Goal: Task Accomplishment & Management: Manage account settings

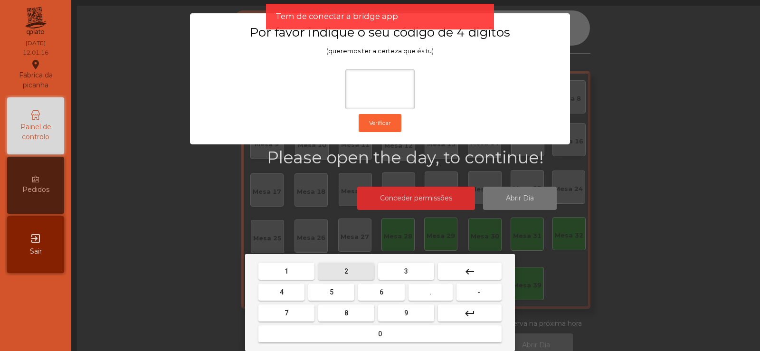
click at [346, 271] on span "2" at bounding box center [346, 271] width 4 height 8
click at [377, 291] on button "6" at bounding box center [381, 292] width 46 height 17
click at [301, 309] on button "7" at bounding box center [286, 312] width 56 height 17
click at [332, 291] on span "5" at bounding box center [332, 292] width 4 height 8
type input "****"
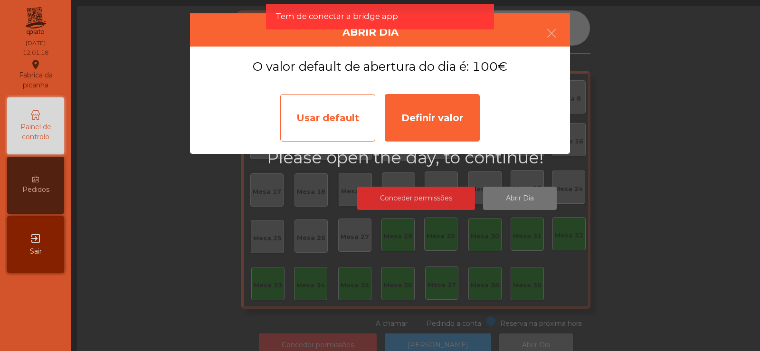
click at [330, 108] on div "Usar default" at bounding box center [327, 118] width 95 height 48
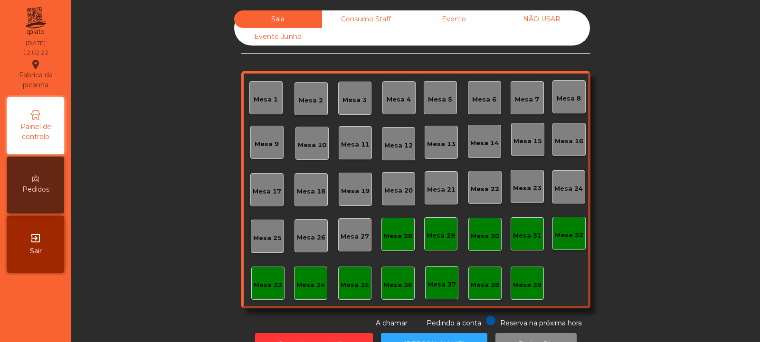
scroll to position [32, 0]
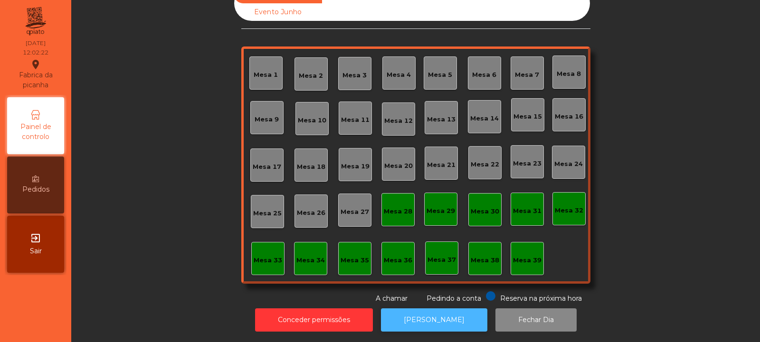
click at [437, 321] on button "[PERSON_NAME]" at bounding box center [434, 320] width 106 height 23
click at [431, 310] on button "[PERSON_NAME]" at bounding box center [434, 320] width 106 height 23
click at [530, 244] on div "Mesa 39" at bounding box center [527, 258] width 33 height 33
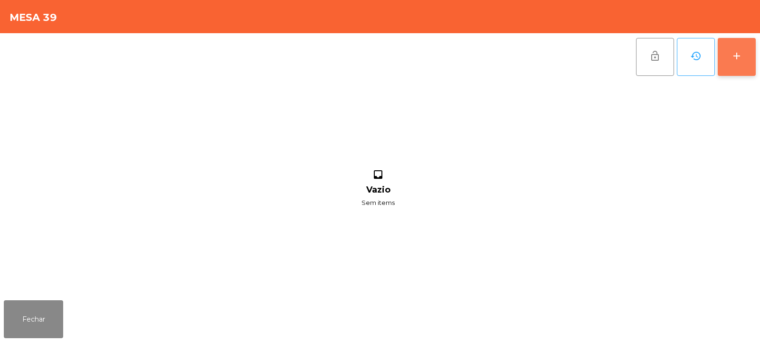
click at [729, 57] on button "add" at bounding box center [737, 57] width 38 height 38
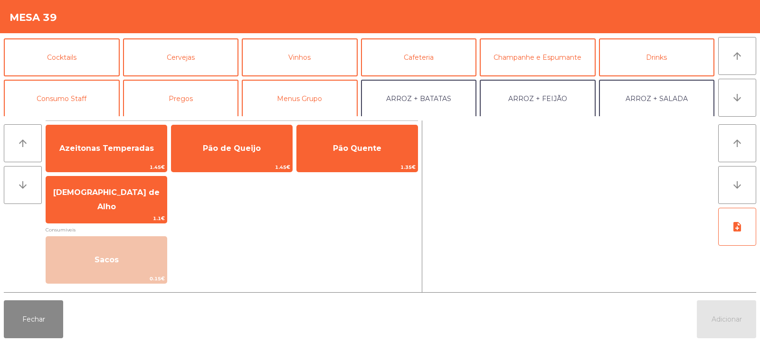
scroll to position [47, 0]
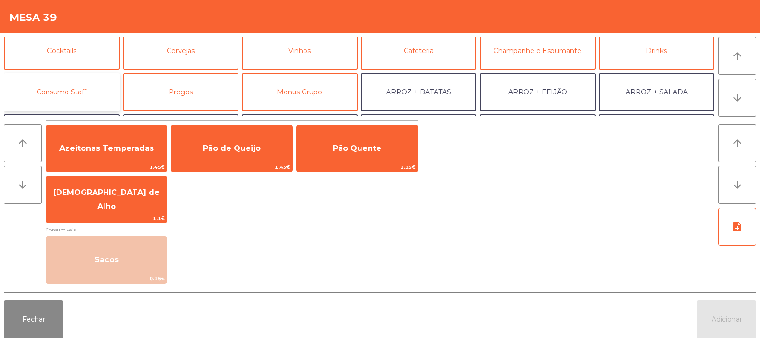
click at [61, 80] on button "Consumo Staff" at bounding box center [62, 92] width 116 height 38
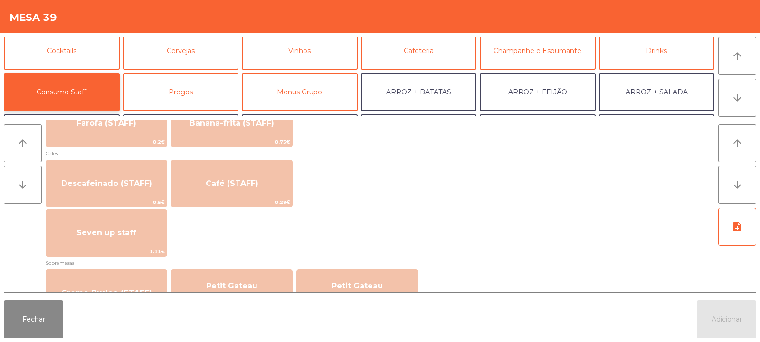
scroll to position [529, 0]
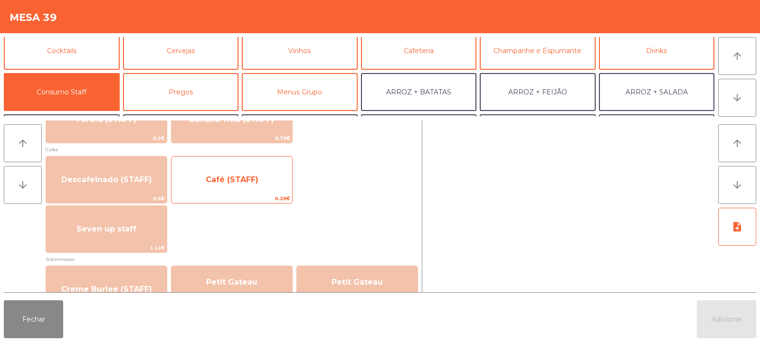
click at [247, 187] on span "Café (STAFF)" at bounding box center [231, 180] width 121 height 26
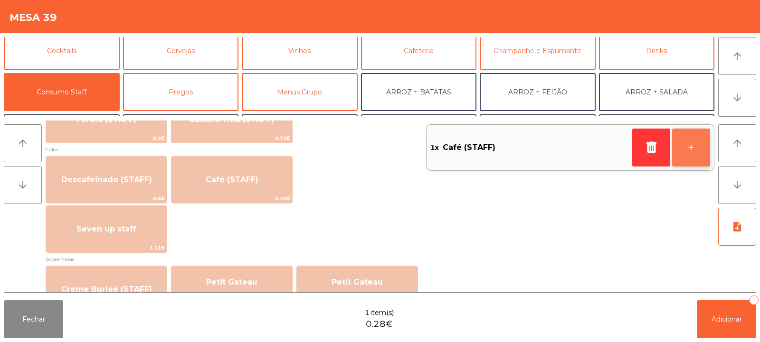
click at [685, 143] on button "+" at bounding box center [691, 148] width 38 height 38
click at [685, 146] on button "+" at bounding box center [691, 148] width 38 height 38
click at [689, 149] on button "+" at bounding box center [691, 148] width 38 height 38
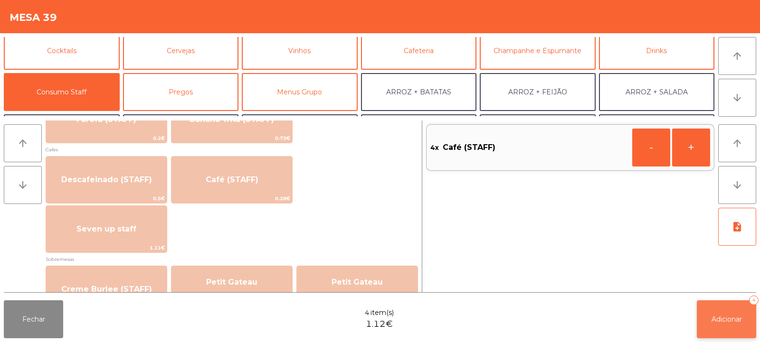
click at [730, 326] on button "Adicionar 4" at bounding box center [726, 320] width 59 height 38
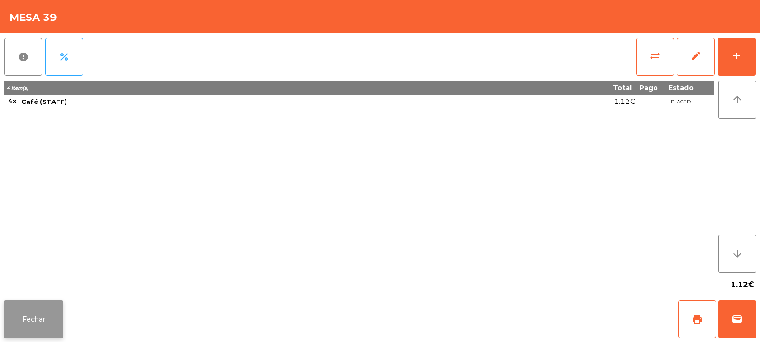
click at [29, 318] on button "Fechar" at bounding box center [33, 320] width 59 height 38
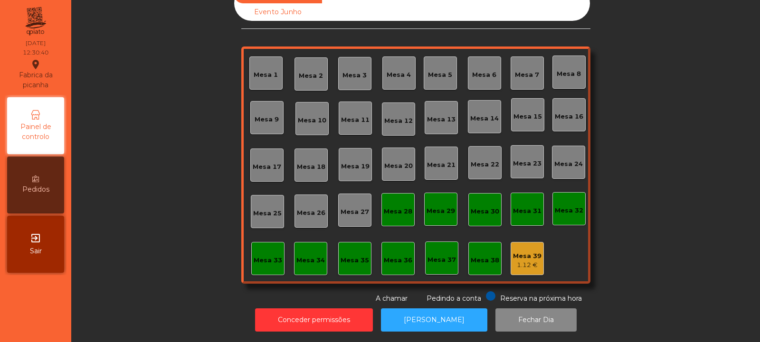
click at [474, 114] on div "Mesa 14" at bounding box center [484, 119] width 29 height 10
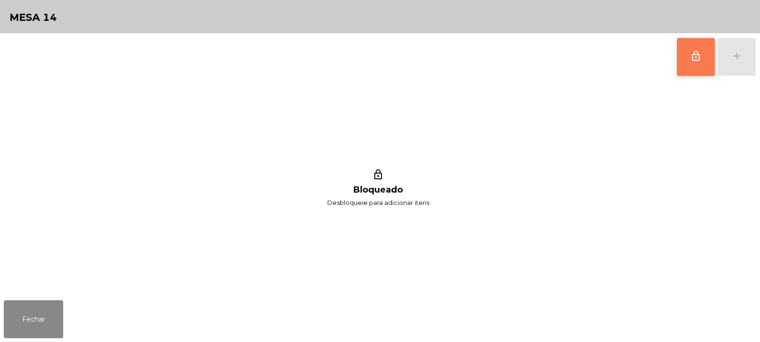
click at [690, 57] on button "lock_outline" at bounding box center [696, 57] width 38 height 38
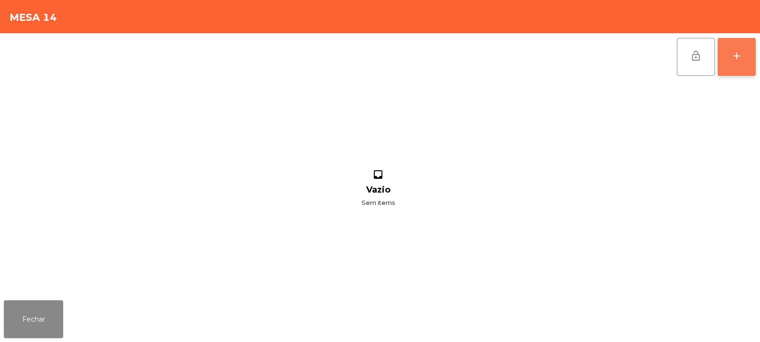
click at [738, 60] on div "add" at bounding box center [736, 55] width 11 height 11
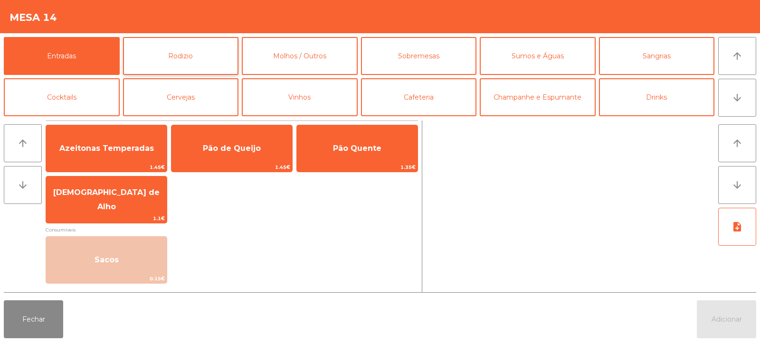
click at [209, 62] on button "Rodizio" at bounding box center [181, 56] width 116 height 38
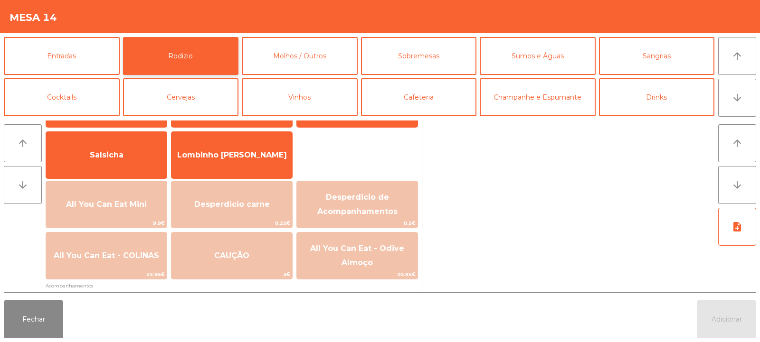
scroll to position [69, 0]
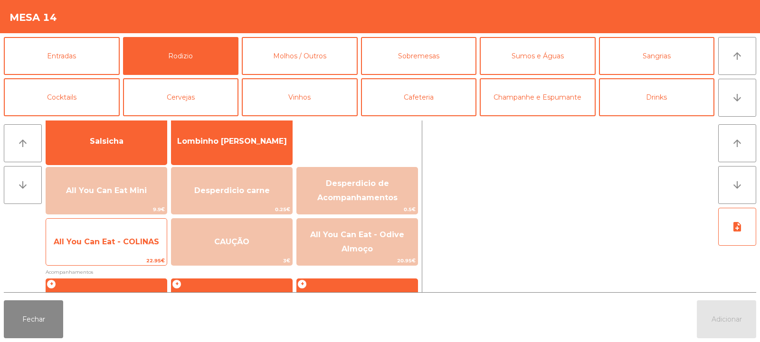
click at [142, 250] on span "All You Can Eat - COLINAS" at bounding box center [106, 242] width 121 height 26
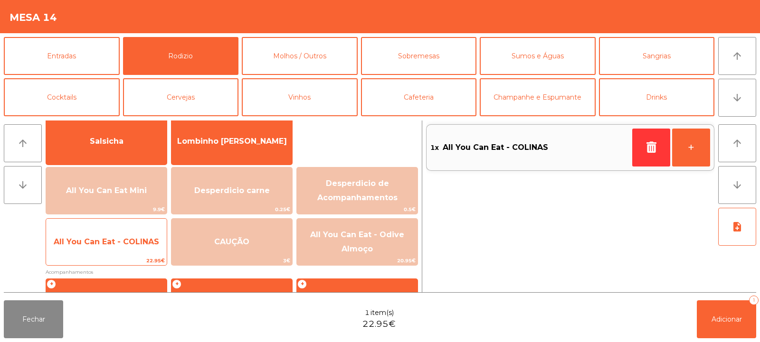
click at [135, 254] on span "All You Can Eat - COLINAS" at bounding box center [106, 242] width 121 height 26
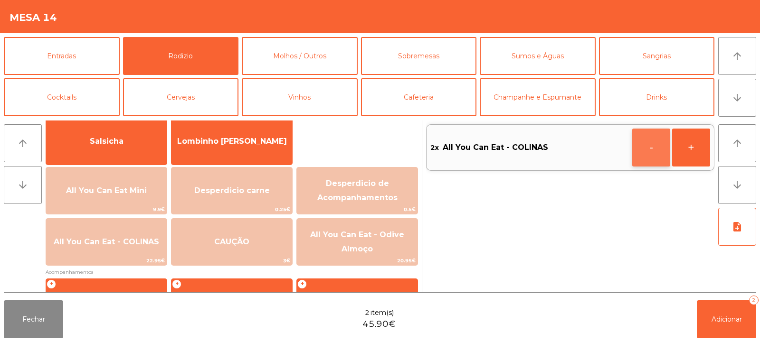
click at [639, 165] on button "-" at bounding box center [651, 148] width 38 height 38
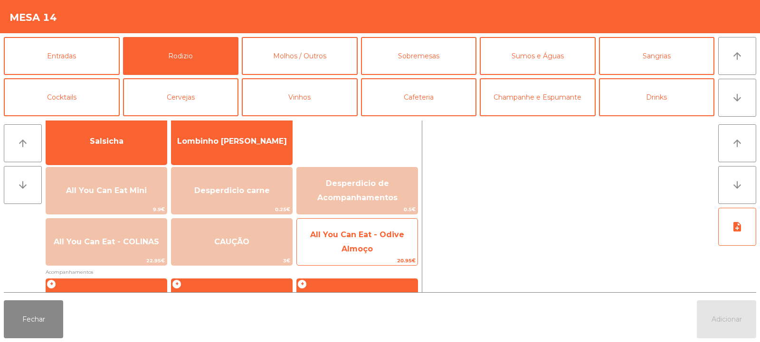
click at [350, 243] on span "All You Can Eat - Odive Almoço" at bounding box center [357, 242] width 121 height 40
click at [353, 244] on span "All You Can Eat - Odive Almoço" at bounding box center [357, 242] width 121 height 40
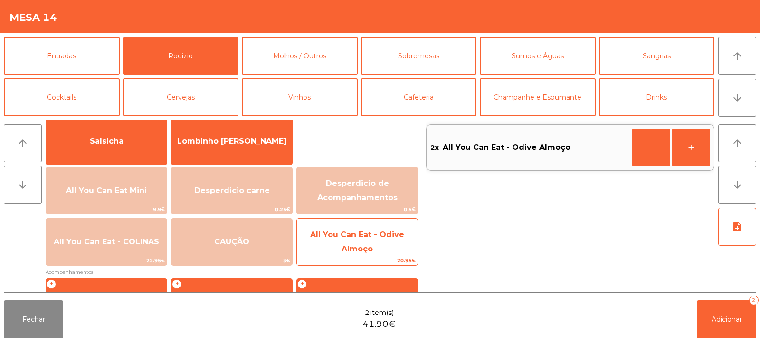
click at [350, 245] on span "All You Can Eat - Odive Almoço" at bounding box center [357, 241] width 94 height 23
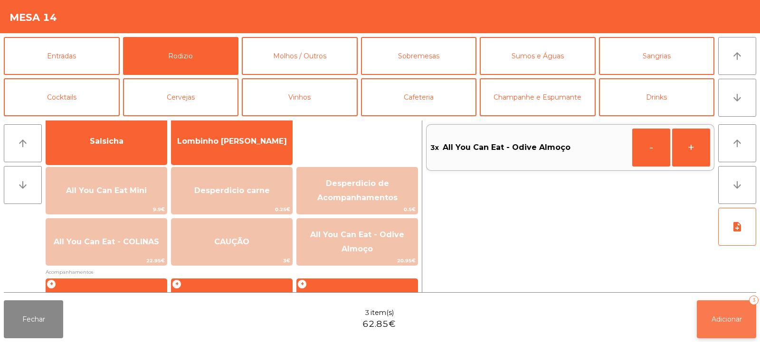
click at [702, 304] on button "Adicionar 3" at bounding box center [726, 320] width 59 height 38
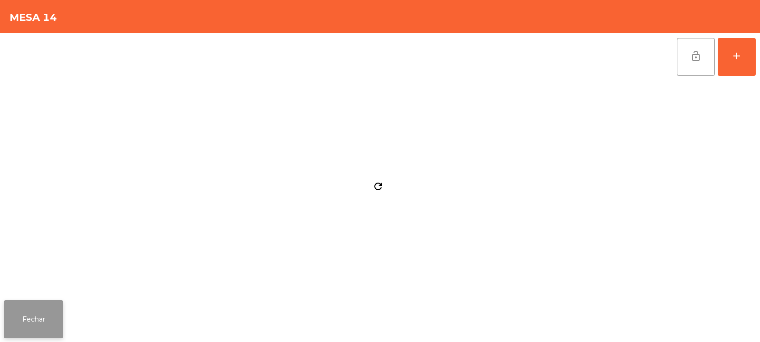
click at [42, 323] on button "Fechar" at bounding box center [33, 320] width 59 height 38
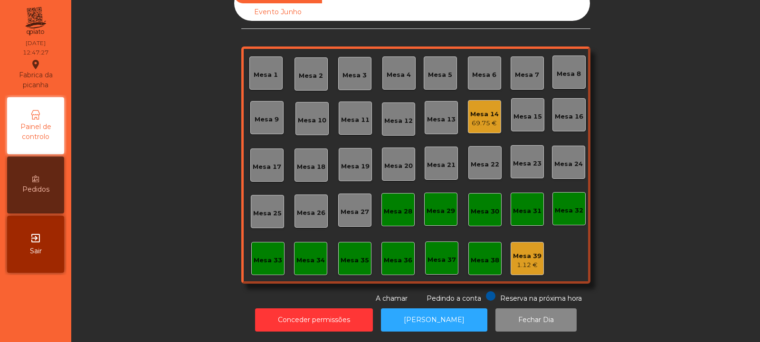
click at [564, 66] on div "Mesa 8" at bounding box center [569, 72] width 24 height 13
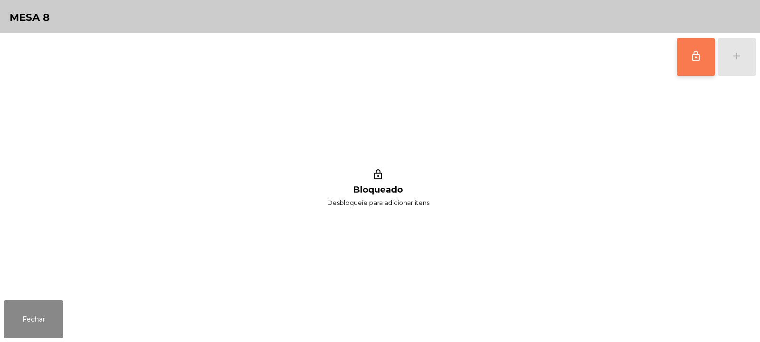
click at [698, 58] on span "lock_outline" at bounding box center [695, 55] width 11 height 11
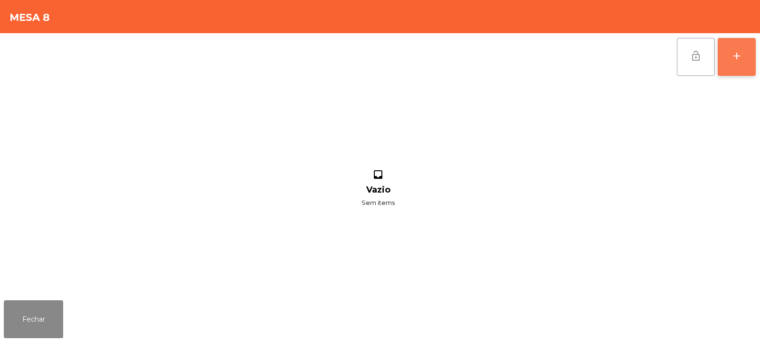
click at [733, 62] on button "add" at bounding box center [737, 57] width 38 height 38
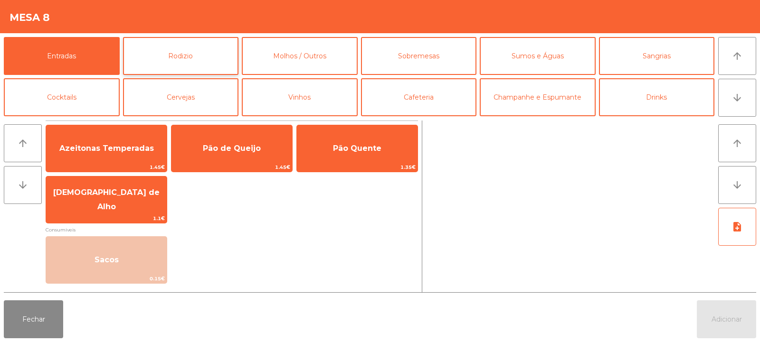
click at [180, 46] on button "Rodizio" at bounding box center [181, 56] width 116 height 38
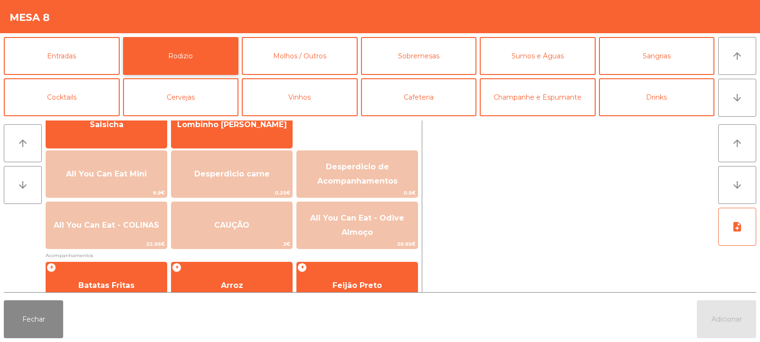
scroll to position [107, 0]
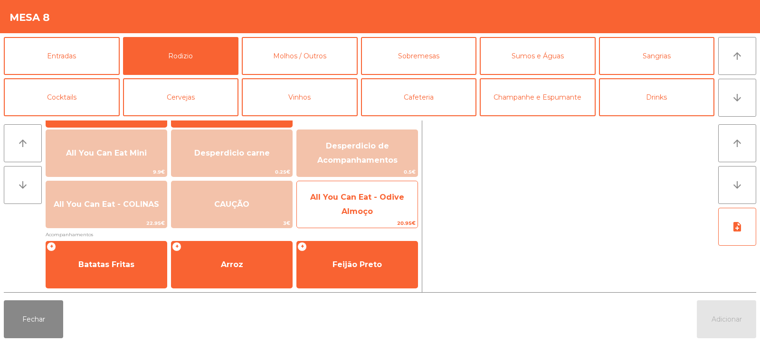
click at [352, 211] on span "All You Can Eat - Odive Almoço" at bounding box center [357, 204] width 94 height 23
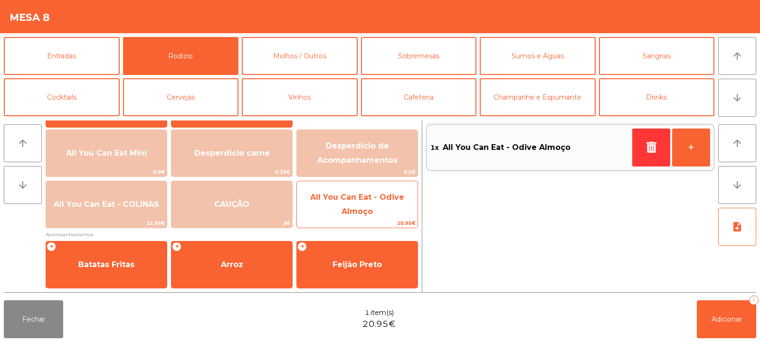
click at [351, 214] on span "All You Can Eat - Odive Almoço" at bounding box center [357, 204] width 94 height 23
click at [349, 216] on span "All You Can Eat - Odive Almoço" at bounding box center [357, 204] width 94 height 23
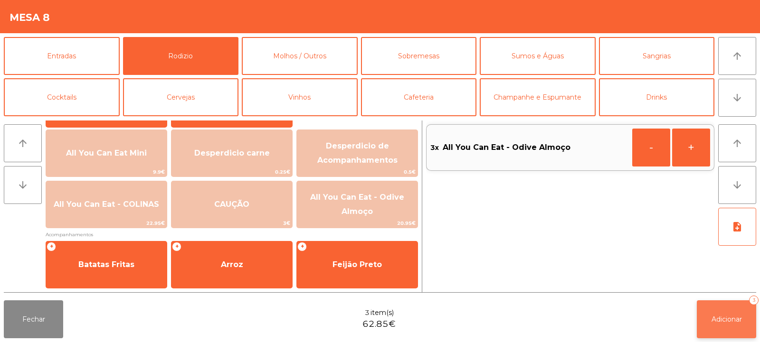
click at [723, 319] on span "Adicionar" at bounding box center [727, 319] width 30 height 9
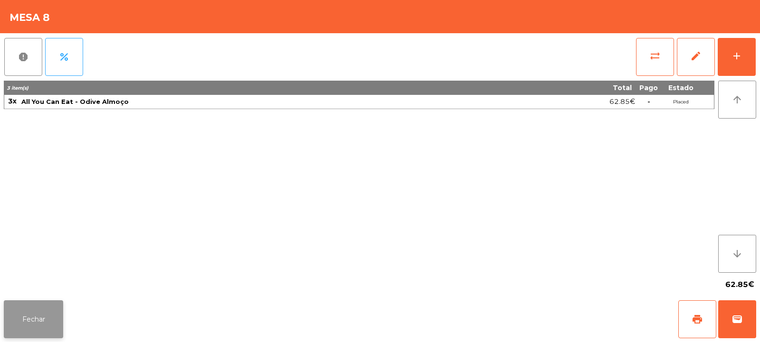
click at [31, 306] on button "Fechar" at bounding box center [33, 320] width 59 height 38
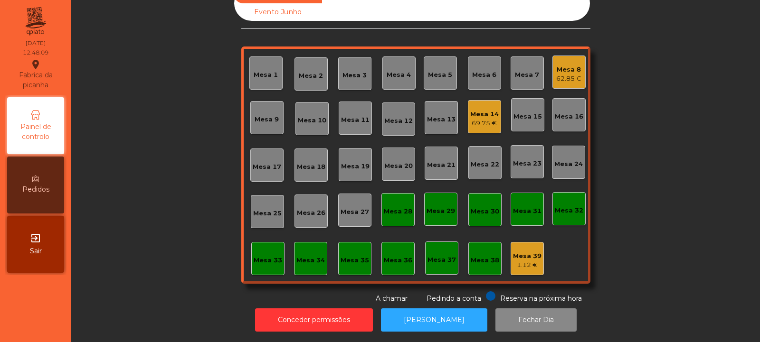
click at [270, 242] on div "Mesa 33" at bounding box center [267, 258] width 33 height 33
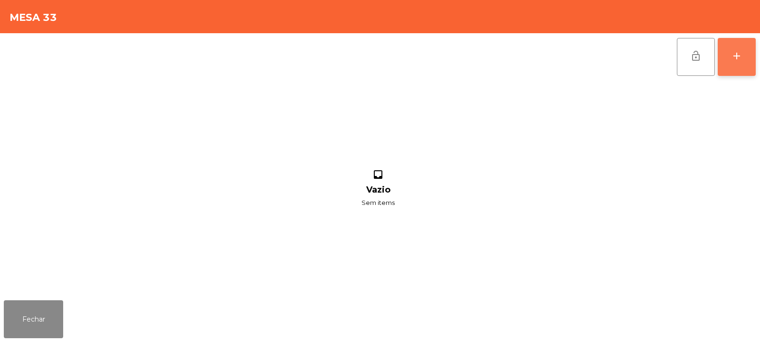
click at [735, 71] on button "add" at bounding box center [737, 57] width 38 height 38
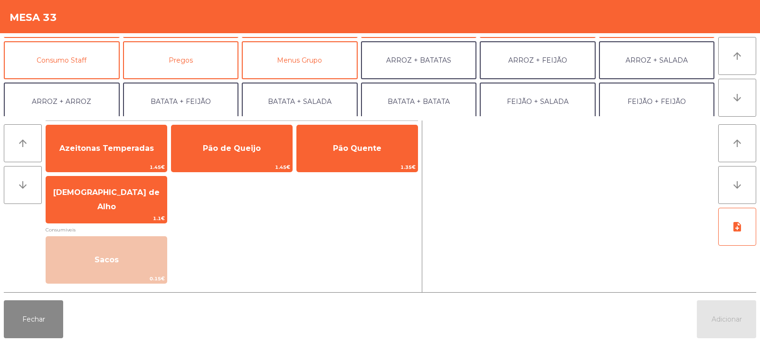
scroll to position [79, 0]
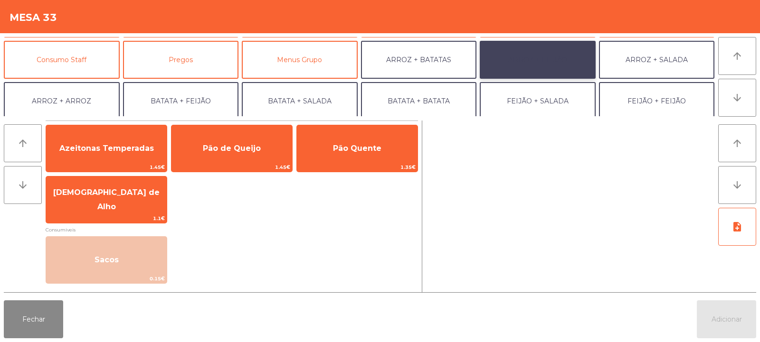
click at [548, 52] on button "ARROZ + FEIJÃO" at bounding box center [538, 60] width 116 height 38
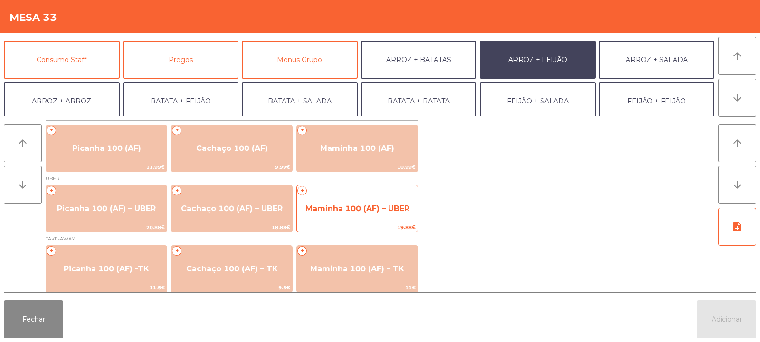
click at [350, 208] on span "Maminha 100 (AF) – UBER" at bounding box center [357, 208] width 104 height 9
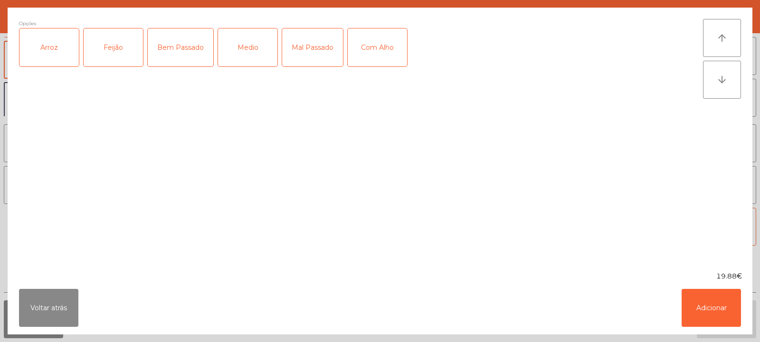
click at [49, 44] on div "Arroz" at bounding box center [48, 48] width 59 height 38
click at [119, 51] on div "Feijão" at bounding box center [113, 48] width 59 height 38
click at [245, 56] on div "Medio" at bounding box center [247, 48] width 59 height 38
click at [378, 39] on div "Com Alho" at bounding box center [377, 48] width 59 height 38
click at [711, 313] on button "Adicionar" at bounding box center [711, 308] width 59 height 38
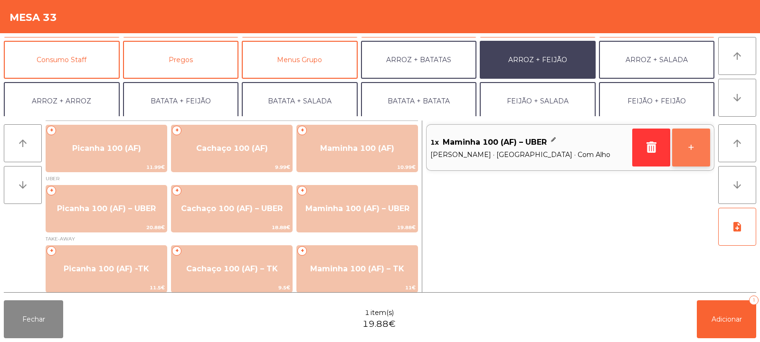
click at [687, 145] on button "+" at bounding box center [691, 148] width 38 height 38
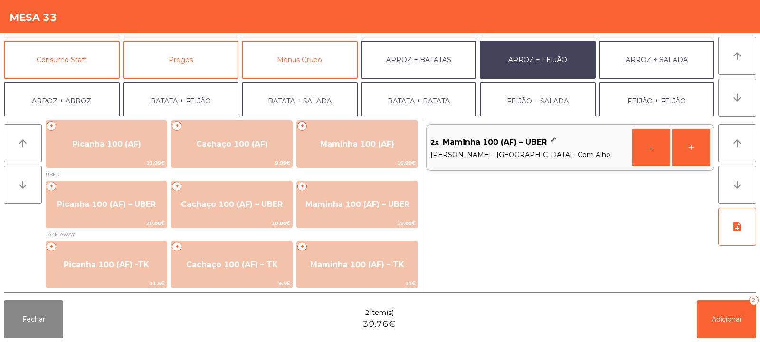
scroll to position [124, 0]
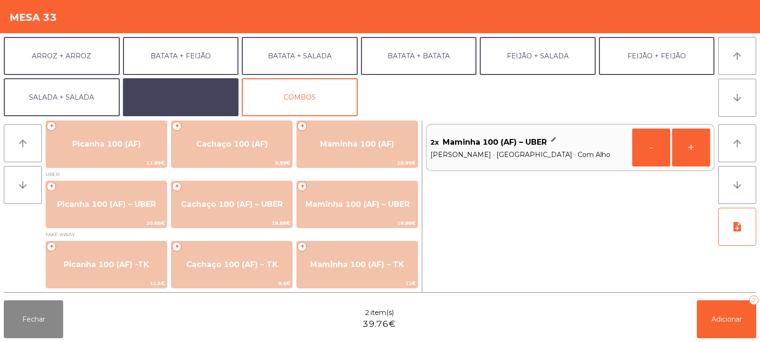
click at [198, 89] on button "EXTRAS UBER" at bounding box center [181, 97] width 116 height 38
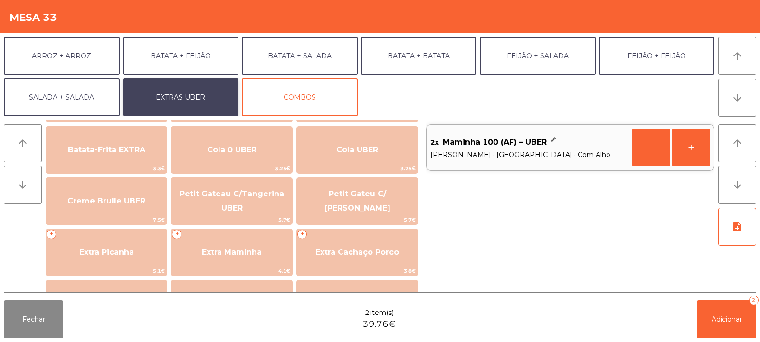
scroll to position [178, 0]
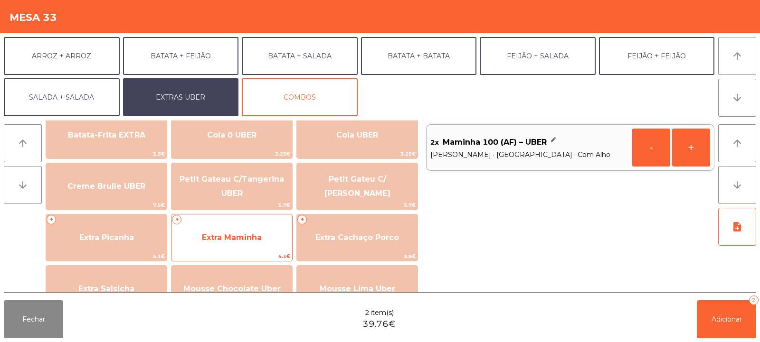
click at [223, 238] on span "Extra Maminha" at bounding box center [232, 237] width 60 height 9
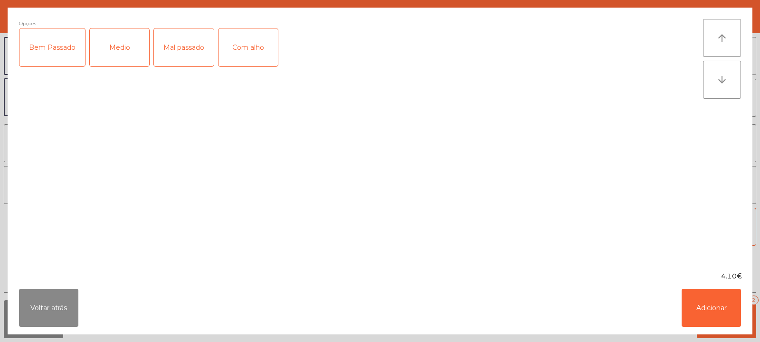
click at [124, 47] on div "Medio" at bounding box center [119, 48] width 59 height 38
click at [253, 52] on div "Com alho" at bounding box center [248, 48] width 59 height 38
click at [712, 305] on button "Adicionar" at bounding box center [711, 308] width 59 height 38
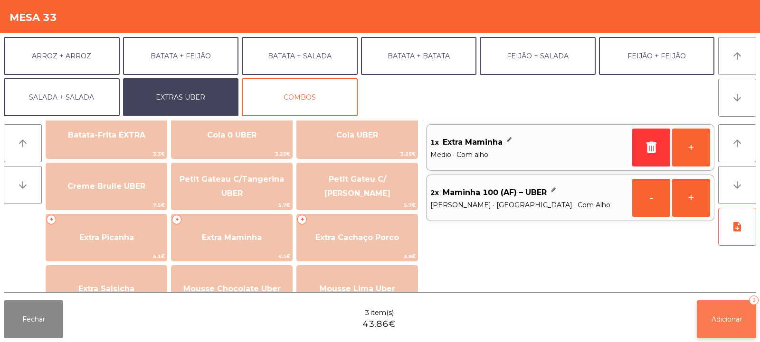
click at [724, 313] on button "Adicionar 3" at bounding box center [726, 320] width 59 height 38
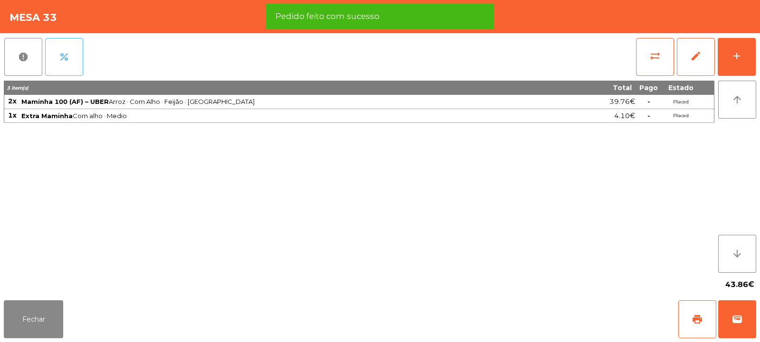
click at [72, 65] on button "percent" at bounding box center [64, 57] width 38 height 38
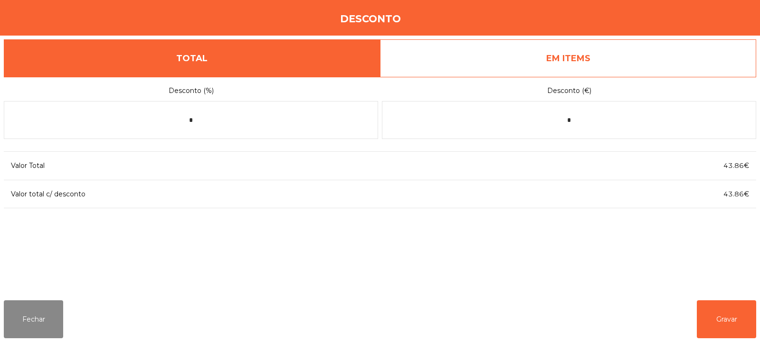
click at [572, 55] on link "EM ITEMS" at bounding box center [568, 58] width 376 height 38
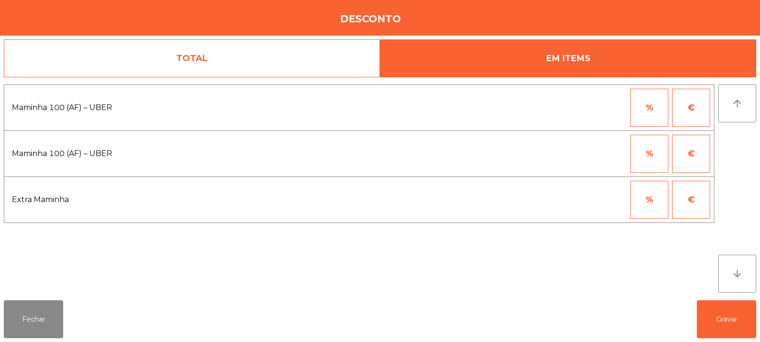
click at [159, 107] on span "Maminha 100 (AF) – UBER" at bounding box center [177, 108] width 330 height 14
click at [654, 109] on button "%" at bounding box center [649, 108] width 38 height 38
click at [611, 108] on input "*" at bounding box center [603, 108] width 48 height 38
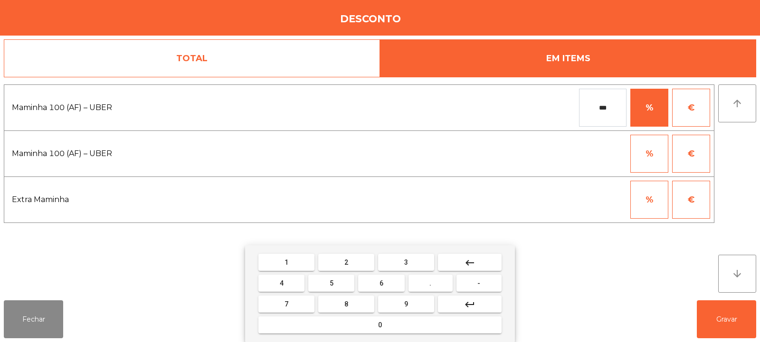
type input "***"
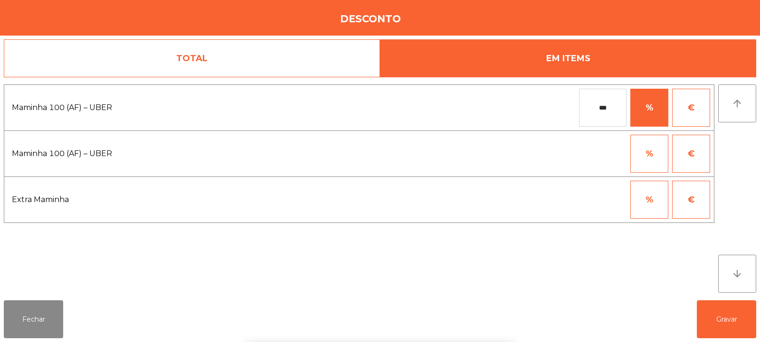
click at [740, 149] on div "arrow_upward arrow_downward" at bounding box center [737, 189] width 38 height 209
click at [723, 307] on button "Gravar" at bounding box center [726, 320] width 59 height 38
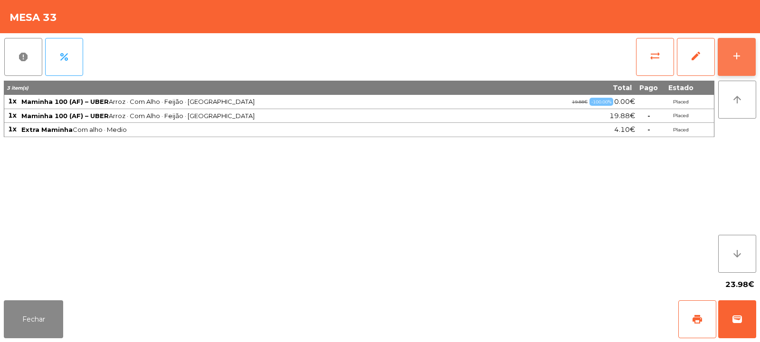
click at [741, 57] on div "add" at bounding box center [736, 55] width 11 height 11
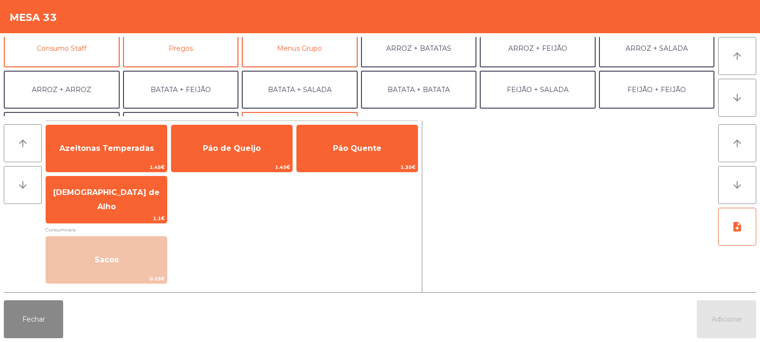
scroll to position [124, 0]
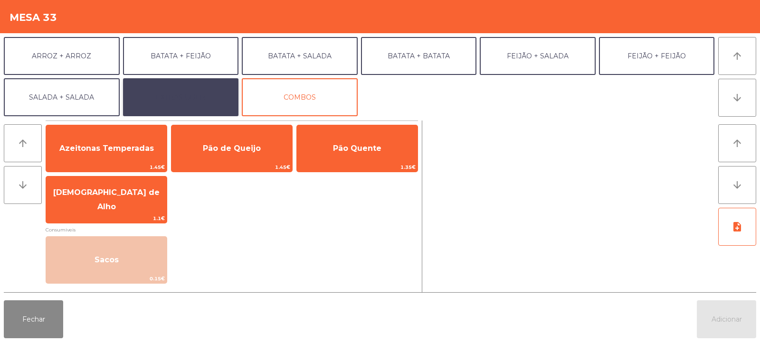
click at [187, 98] on button "EXTRAS UBER" at bounding box center [181, 97] width 116 height 38
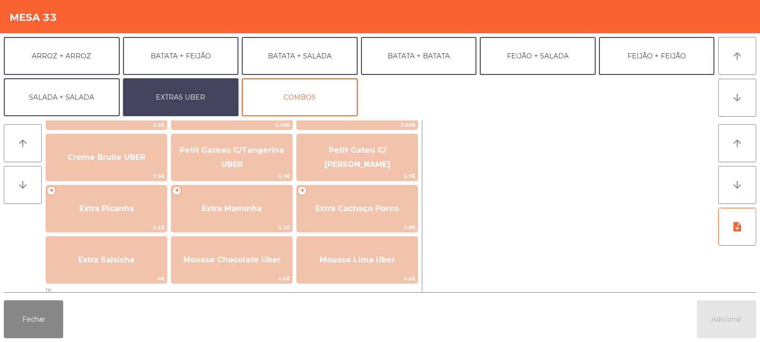
scroll to position [210, 0]
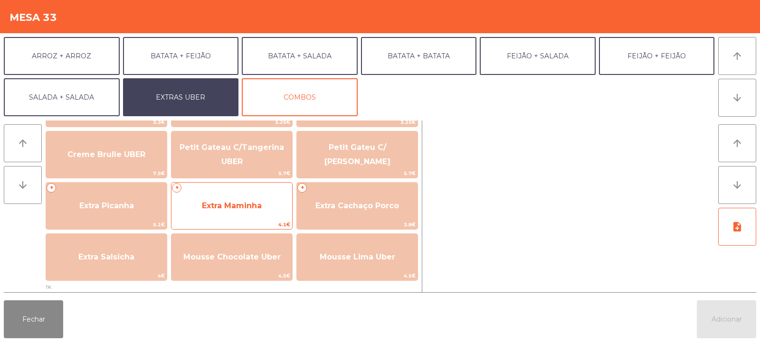
click at [255, 209] on span "Extra Maminha" at bounding box center [232, 205] width 60 height 9
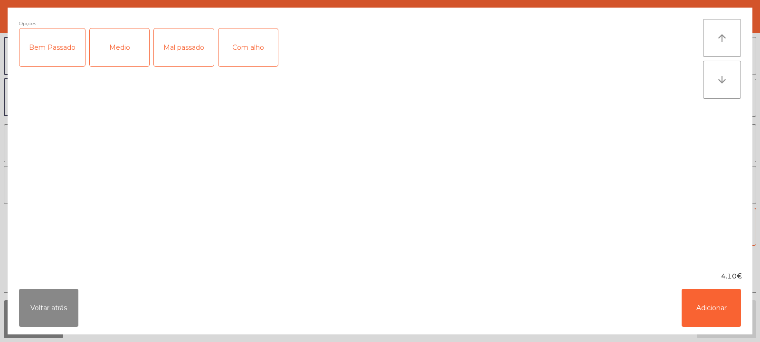
click at [116, 47] on div "Medio" at bounding box center [119, 48] width 59 height 38
click at [226, 47] on div "Com alho" at bounding box center [248, 48] width 59 height 38
click at [708, 296] on button "Adicionar" at bounding box center [711, 308] width 59 height 38
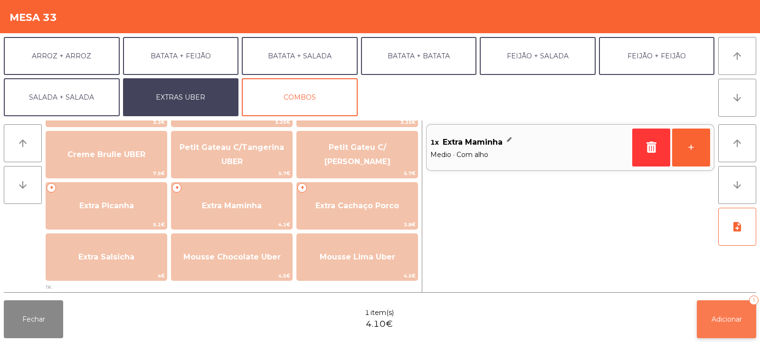
click at [716, 323] on span "Adicionar" at bounding box center [727, 319] width 30 height 9
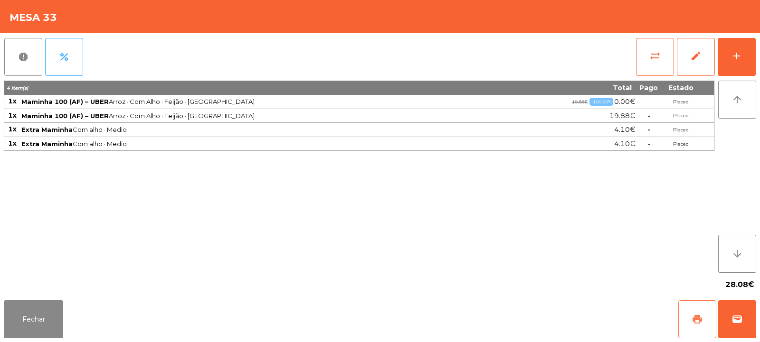
click at [696, 323] on span "print" at bounding box center [697, 319] width 11 height 11
click at [733, 321] on span "wallet" at bounding box center [737, 319] width 11 height 11
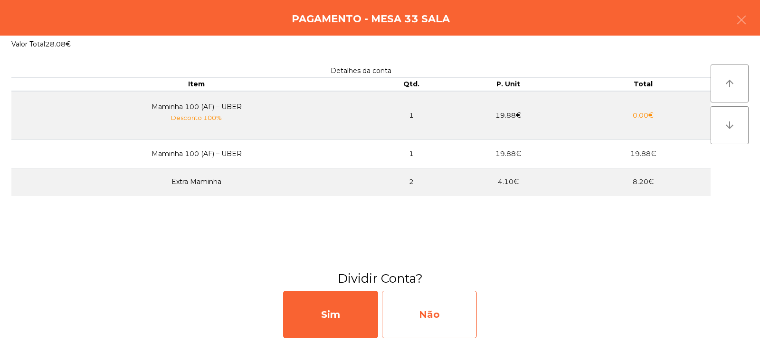
click at [444, 316] on div "Não" at bounding box center [429, 315] width 95 height 48
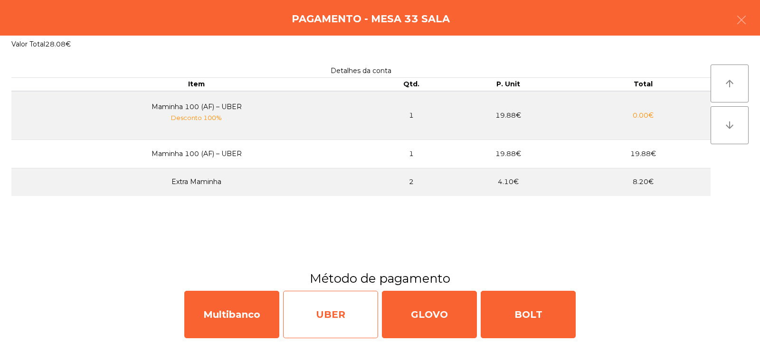
click at [335, 307] on div "UBER" at bounding box center [330, 315] width 95 height 48
select select "**"
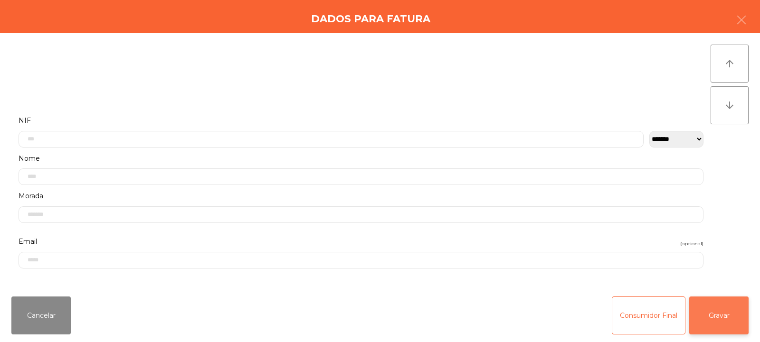
click at [718, 315] on button "Gravar" at bounding box center [718, 316] width 59 height 38
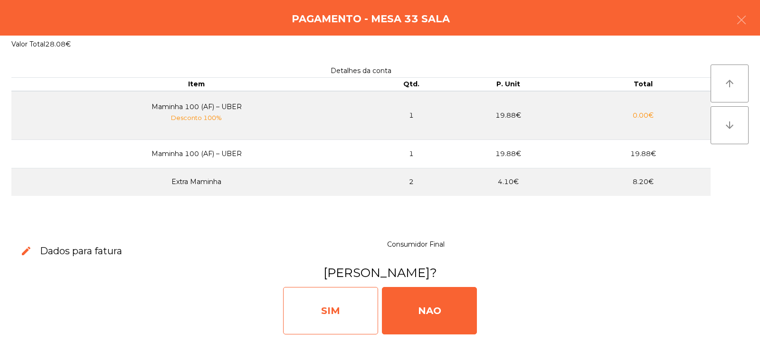
click at [336, 307] on div "SIM" at bounding box center [330, 311] width 95 height 48
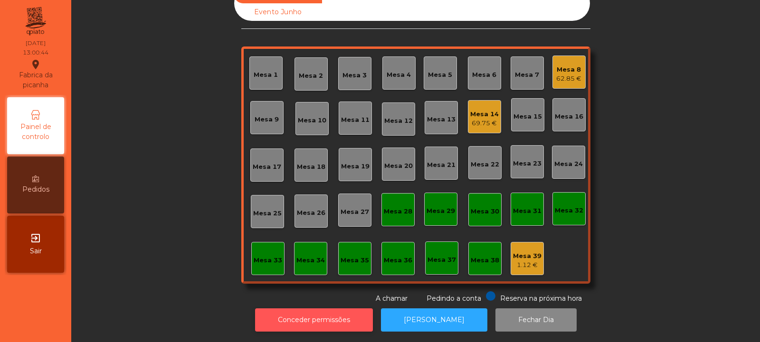
click at [338, 312] on button "Conceder permissões" at bounding box center [314, 320] width 118 height 23
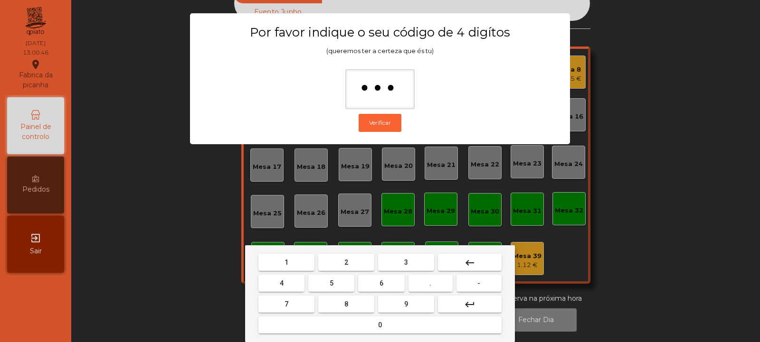
type input "****"
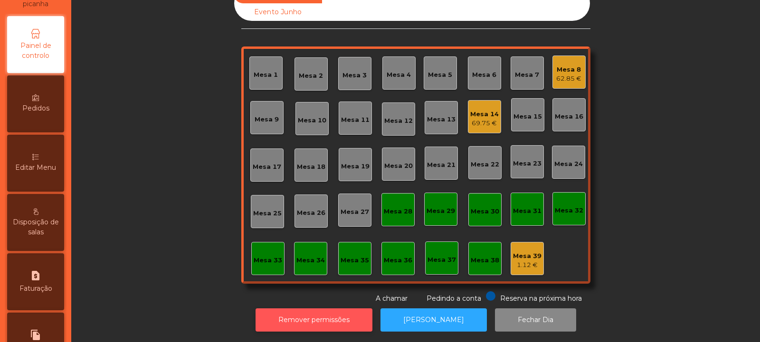
scroll to position [82, 0]
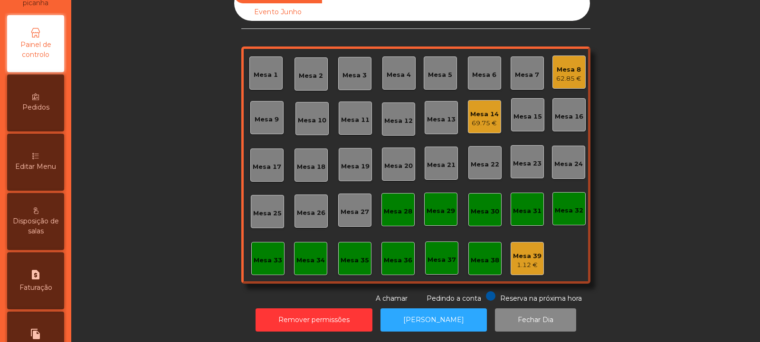
click at [44, 170] on span "Editar Menu" at bounding box center [35, 167] width 41 height 10
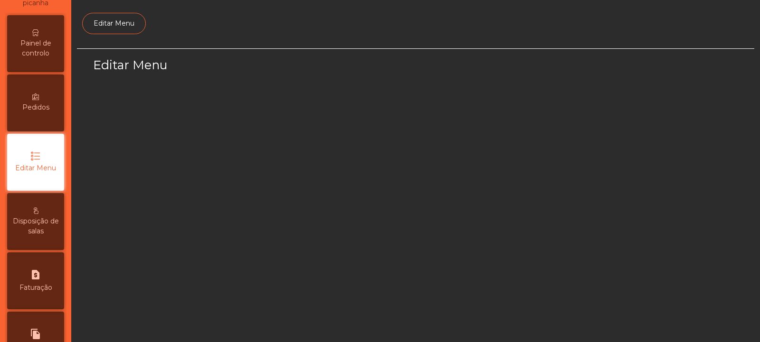
scroll to position [74, 0]
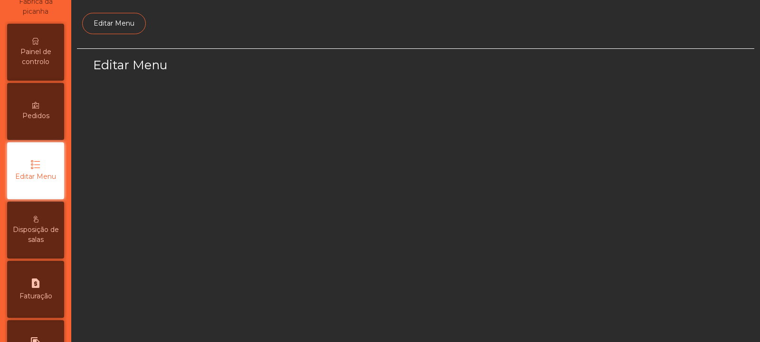
select select "*"
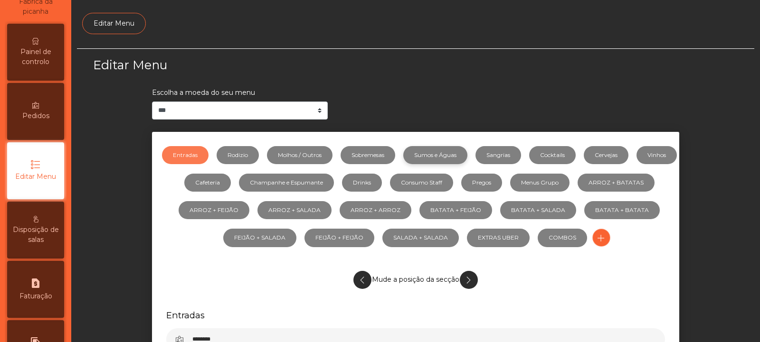
click at [446, 153] on link "Sumos e Águas" at bounding box center [435, 155] width 64 height 18
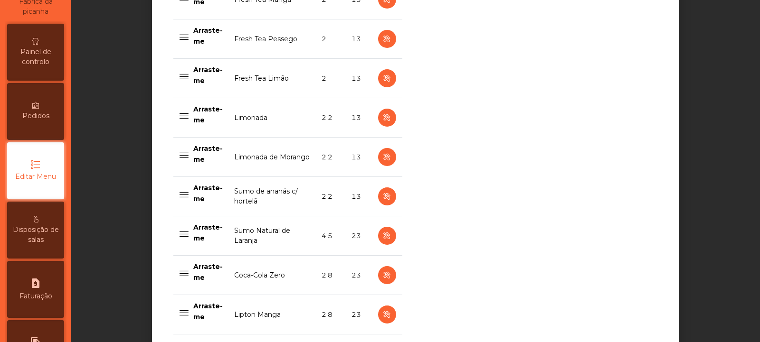
scroll to position [447, 0]
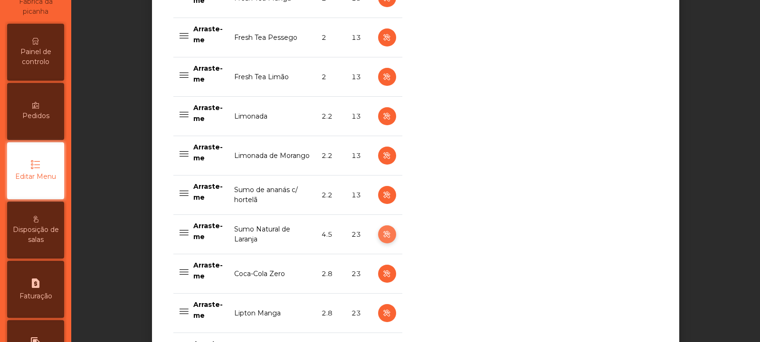
click at [378, 235] on button "button" at bounding box center [387, 235] width 18 height 18
select select "***"
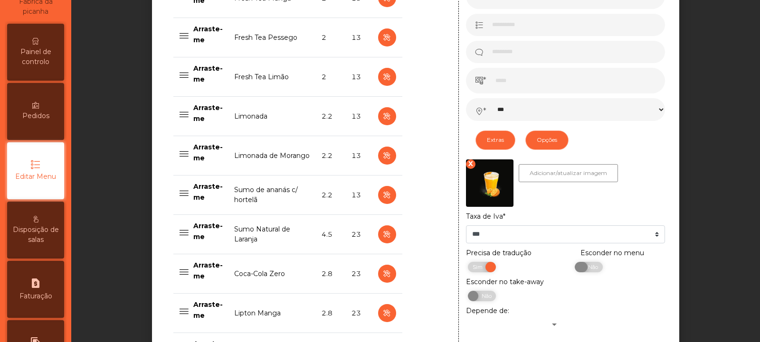
click at [585, 271] on span "Não" at bounding box center [592, 267] width 24 height 10
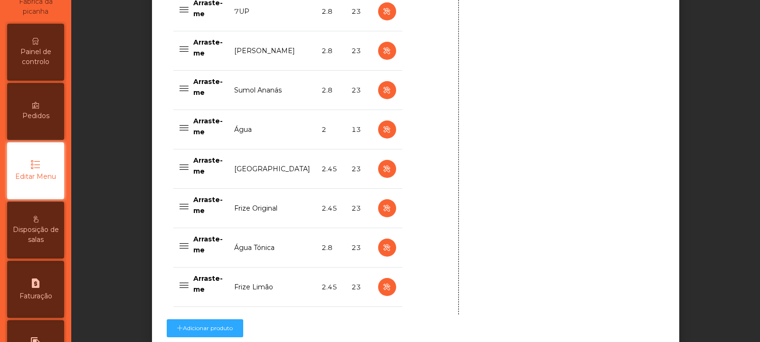
scroll to position [991, 0]
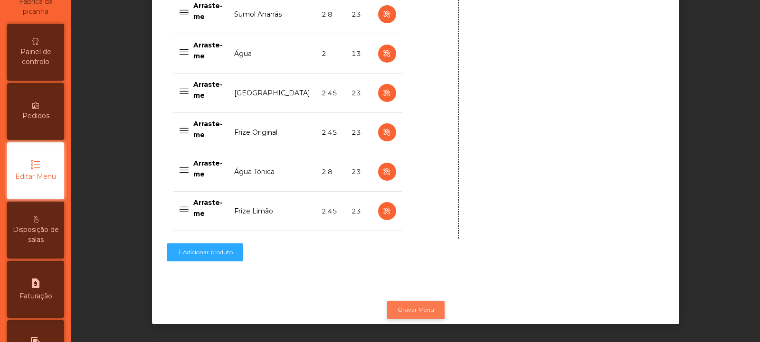
click at [417, 312] on button "Gravar Menu" at bounding box center [415, 310] width 57 height 18
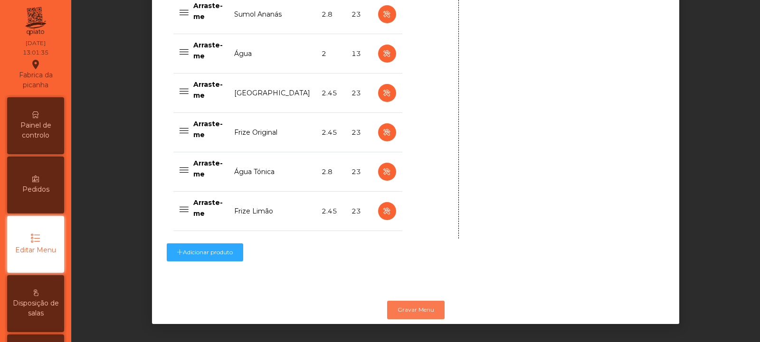
click at [59, 129] on span "Painel de controlo" at bounding box center [36, 131] width 52 height 20
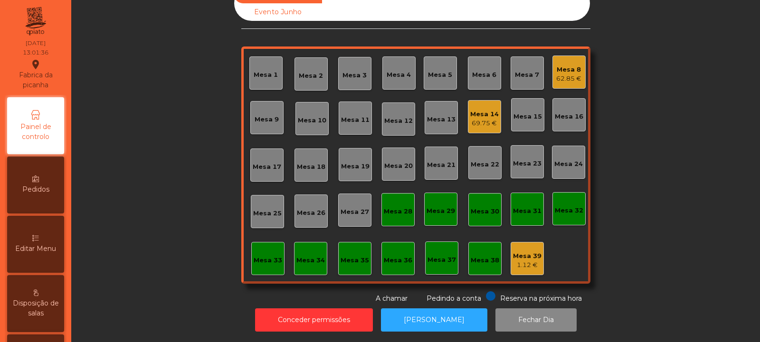
scroll to position [32, 0]
click at [531, 70] on div "Mesa 7" at bounding box center [527, 75] width 24 height 10
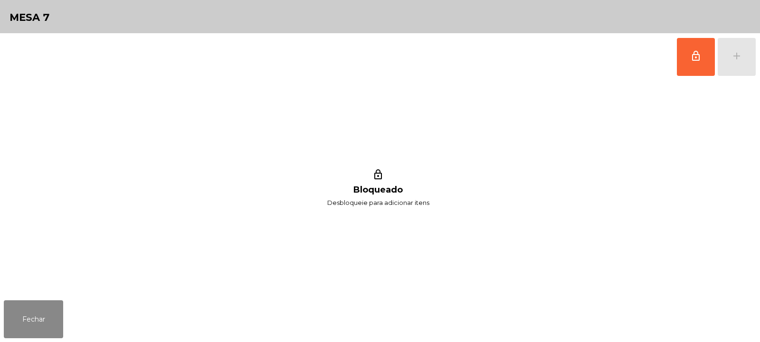
click at [694, 61] on span "lock_outline" at bounding box center [695, 55] width 11 height 11
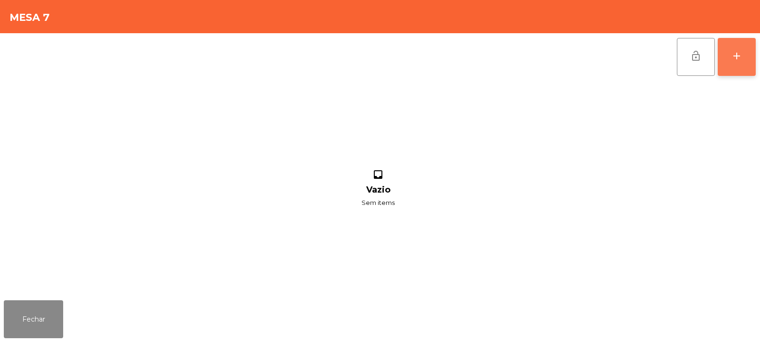
click at [723, 63] on button "add" at bounding box center [737, 57] width 38 height 38
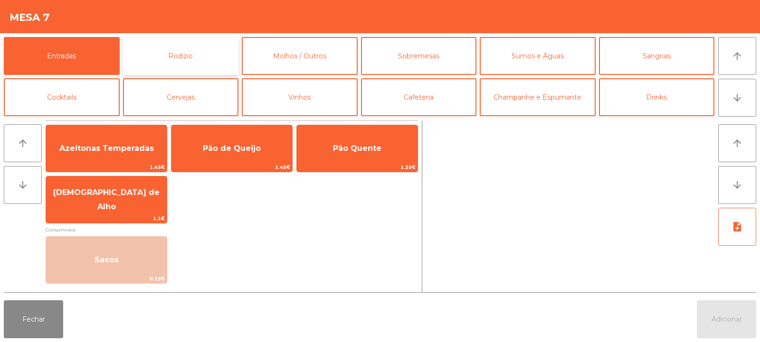
click at [200, 68] on button "Rodizio" at bounding box center [181, 56] width 116 height 38
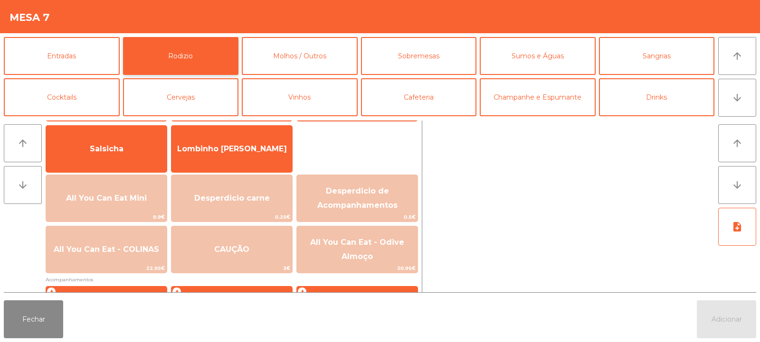
scroll to position [63, 0]
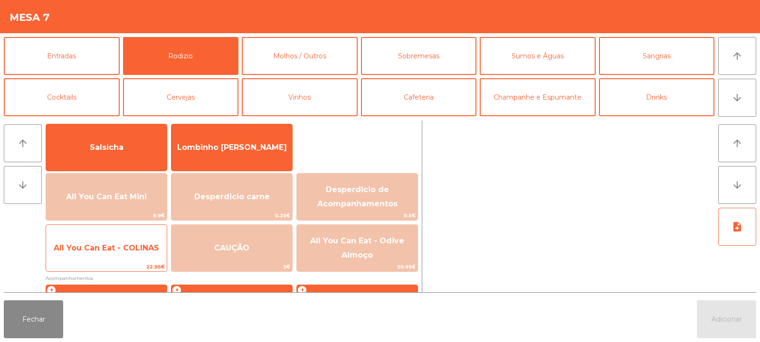
click at [142, 257] on span "All You Can Eat - COLINAS" at bounding box center [106, 249] width 121 height 26
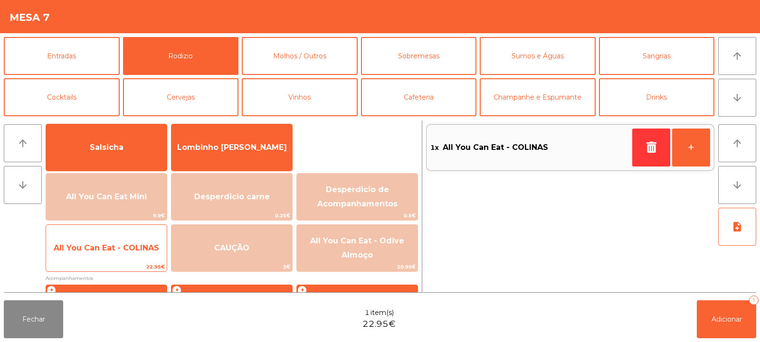
click at [142, 260] on span "All You Can Eat - COLINAS" at bounding box center [106, 249] width 121 height 26
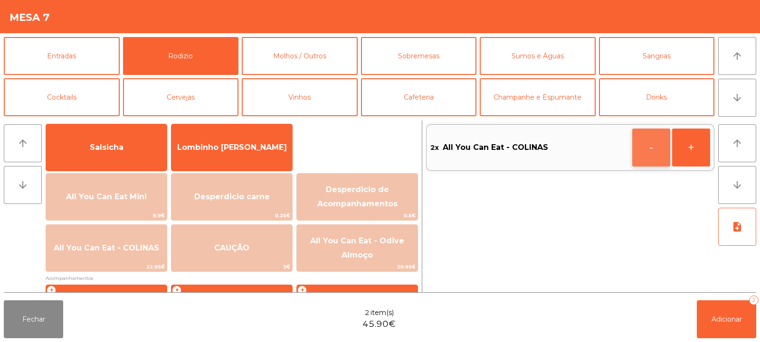
click at [653, 150] on button "-" at bounding box center [651, 148] width 38 height 38
click at [640, 146] on button "button" at bounding box center [651, 148] width 38 height 38
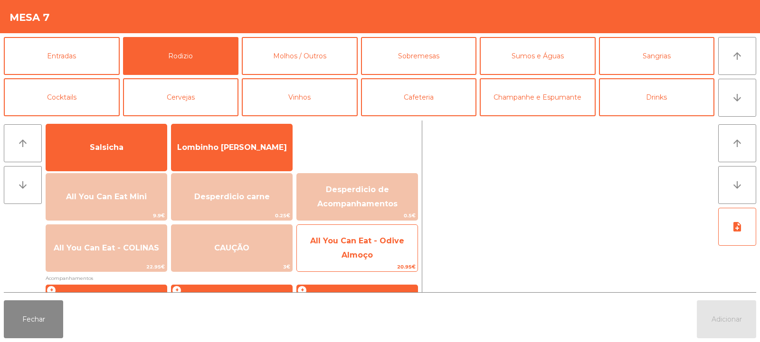
click at [362, 241] on span "All You Can Eat - Odive Almoço" at bounding box center [357, 248] width 94 height 23
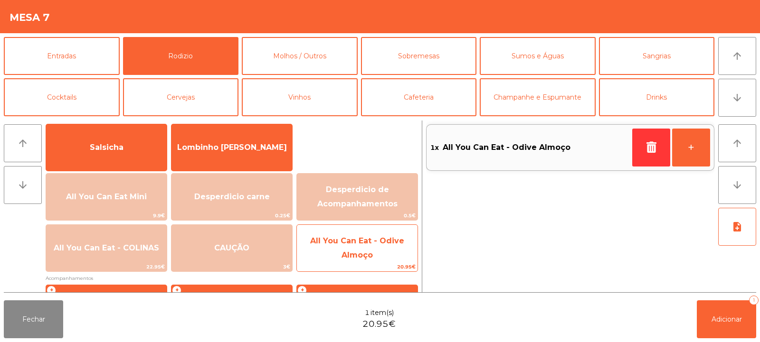
click at [367, 243] on span "All You Can Eat - Odive Almoço" at bounding box center [357, 248] width 94 height 23
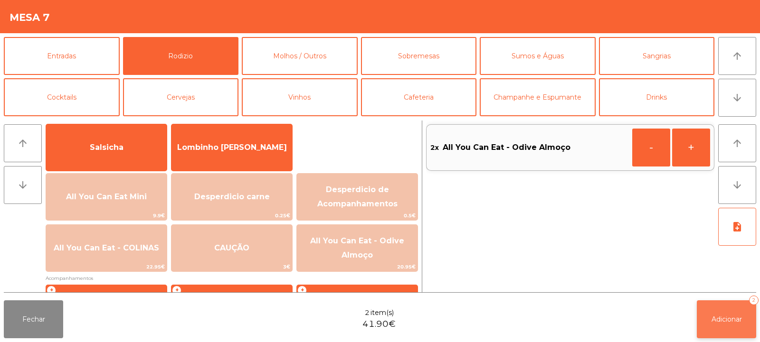
click at [715, 321] on span "Adicionar" at bounding box center [727, 319] width 30 height 9
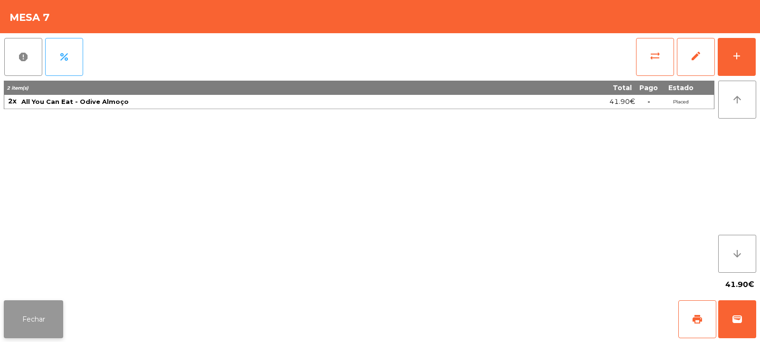
click at [51, 328] on button "Fechar" at bounding box center [33, 320] width 59 height 38
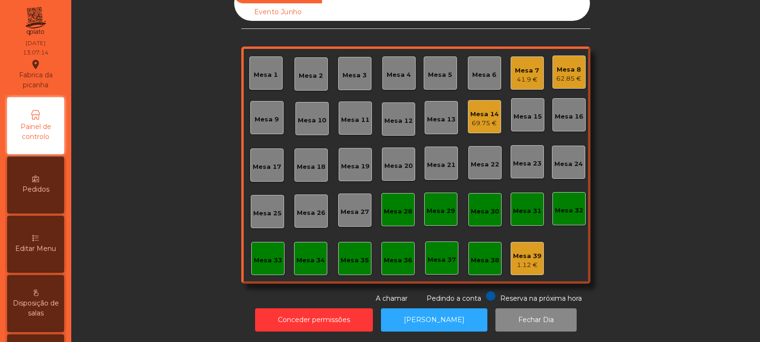
click at [444, 115] on div "Mesa 13" at bounding box center [441, 120] width 29 height 10
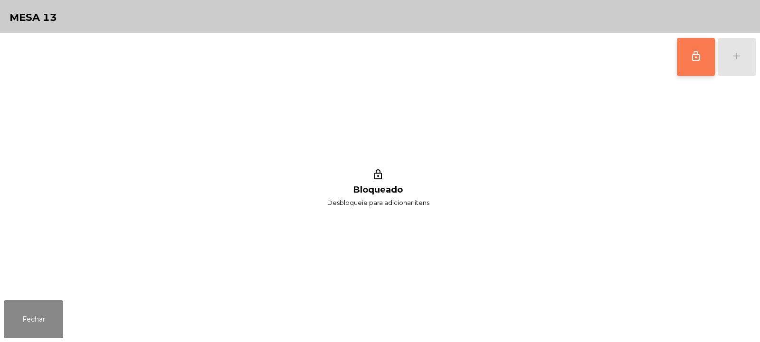
click at [689, 53] on button "lock_outline" at bounding box center [696, 57] width 38 height 38
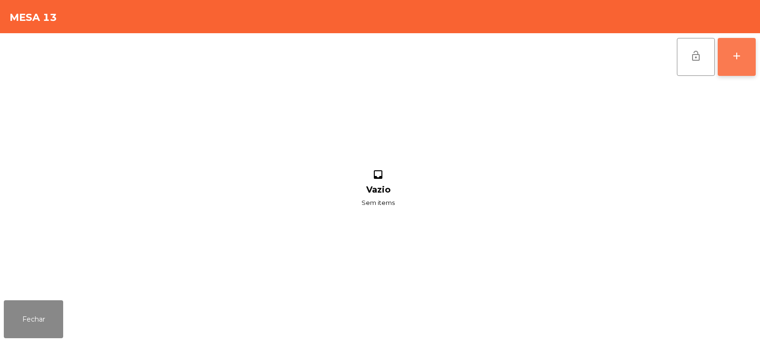
click at [734, 56] on div "add" at bounding box center [736, 55] width 11 height 11
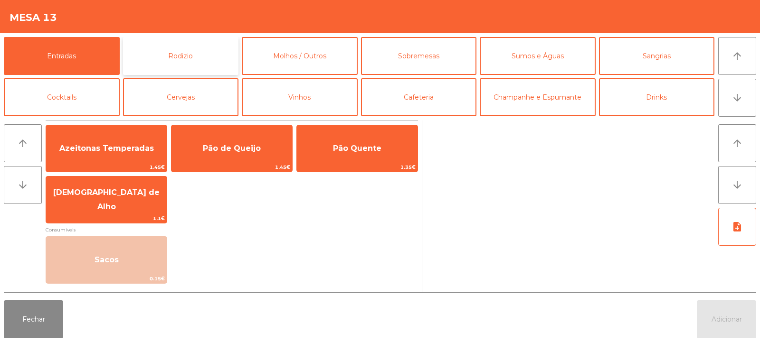
click at [199, 59] on button "Rodizio" at bounding box center [181, 56] width 116 height 38
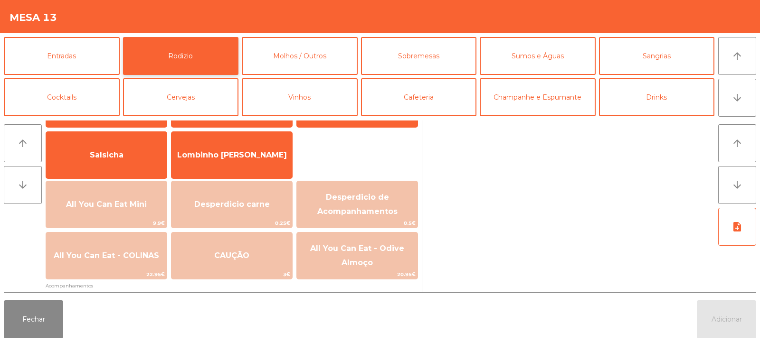
scroll to position [61, 0]
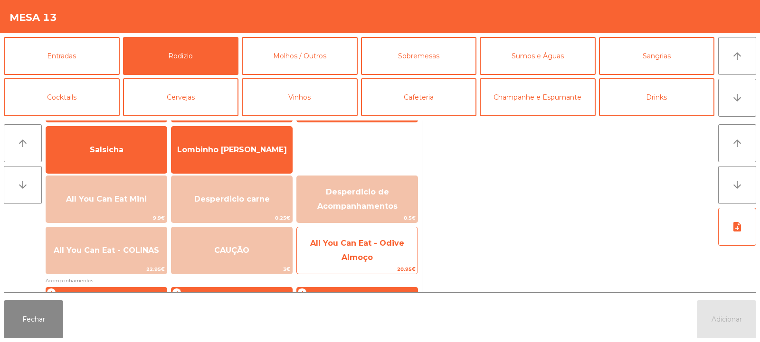
click at [365, 257] on span "All You Can Eat - Odive Almoço" at bounding box center [357, 250] width 94 height 23
click at [361, 259] on span "All You Can Eat - Odive Almoço" at bounding box center [357, 250] width 94 height 23
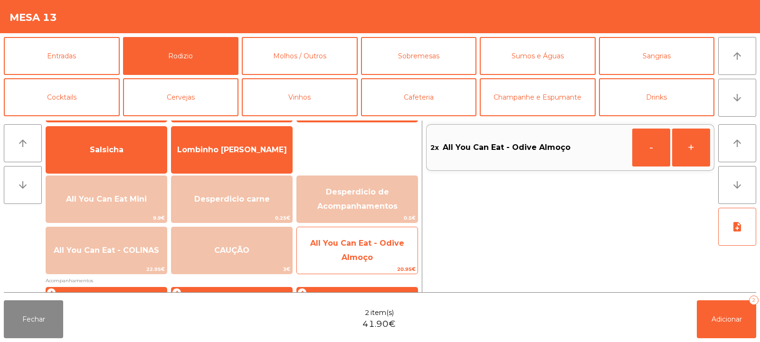
click at [370, 259] on span "All You Can Eat - Odive Almoço" at bounding box center [357, 250] width 94 height 23
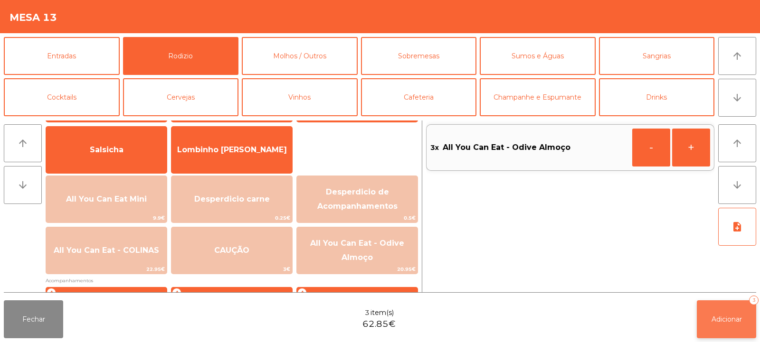
click at [738, 319] on span "Adicionar" at bounding box center [727, 319] width 30 height 9
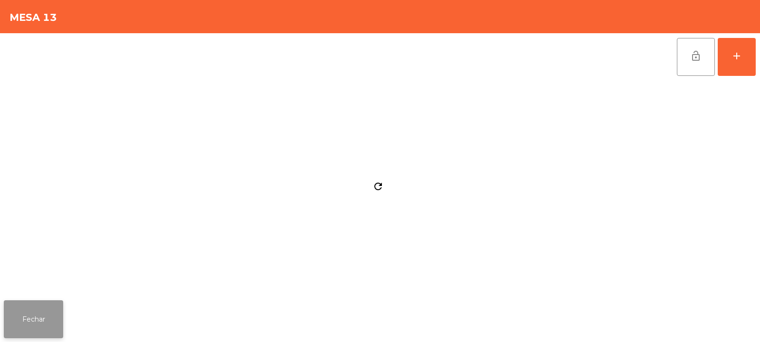
click at [42, 327] on button "Fechar" at bounding box center [33, 320] width 59 height 38
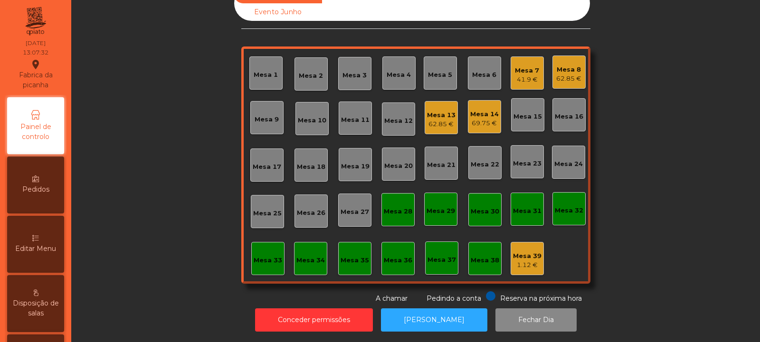
click at [360, 170] on div "Mesa 19" at bounding box center [355, 164] width 33 height 33
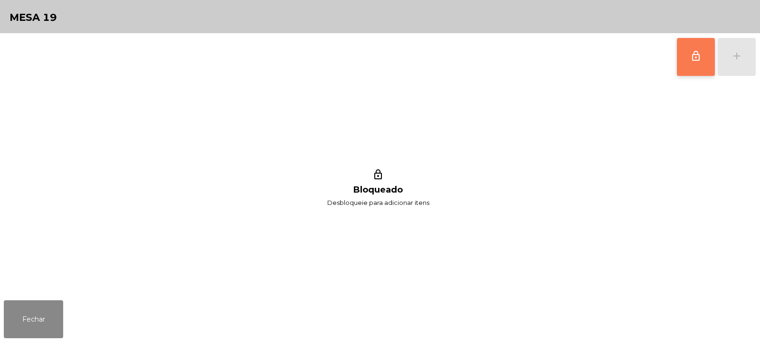
click at [686, 59] on button "lock_outline" at bounding box center [696, 57] width 38 height 38
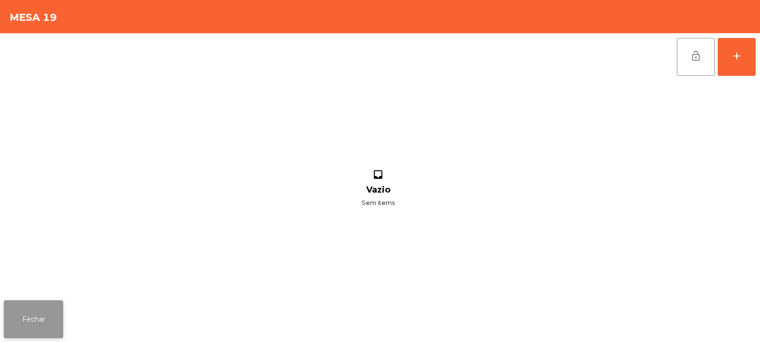
click at [43, 304] on button "Fechar" at bounding box center [33, 320] width 59 height 38
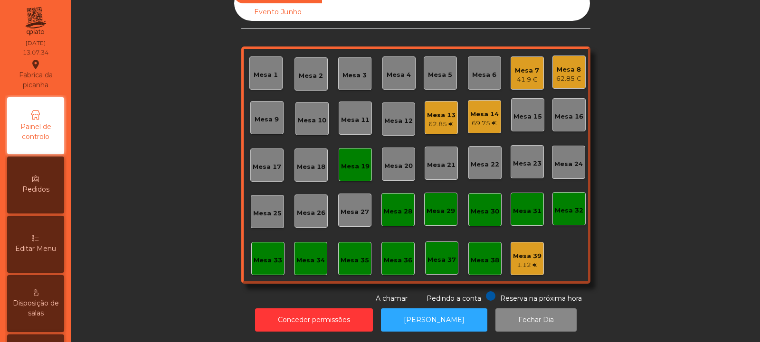
click at [439, 120] on div "62.85 €" at bounding box center [441, 125] width 29 height 10
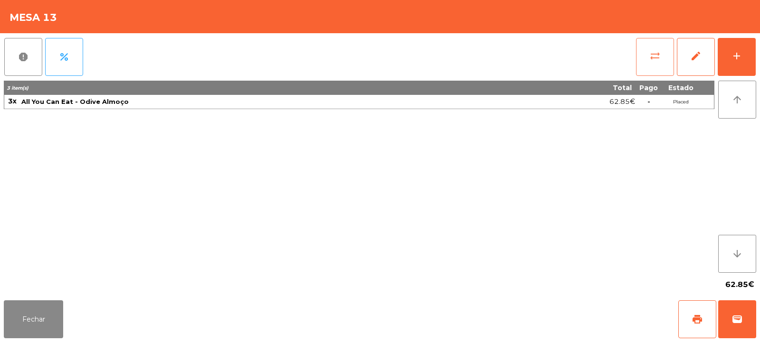
click at [639, 49] on button "sync_alt" at bounding box center [655, 57] width 38 height 38
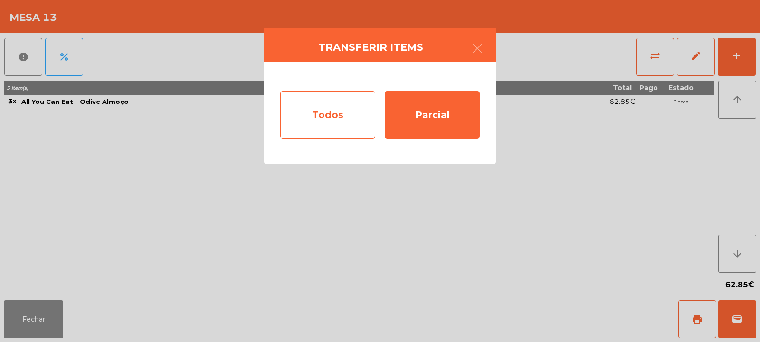
click at [314, 120] on div "Todos" at bounding box center [327, 115] width 95 height 48
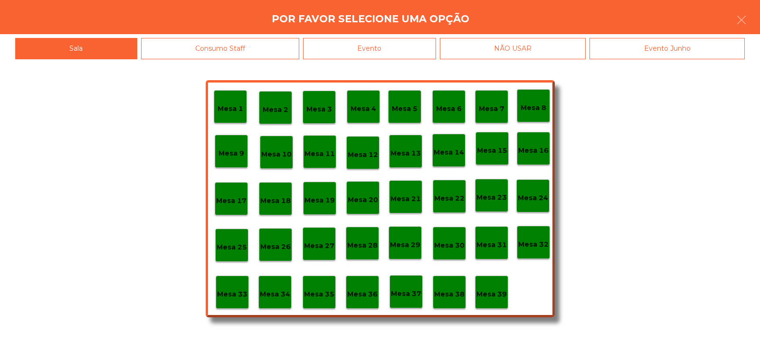
click at [317, 206] on div "Mesa 19" at bounding box center [319, 198] width 33 height 33
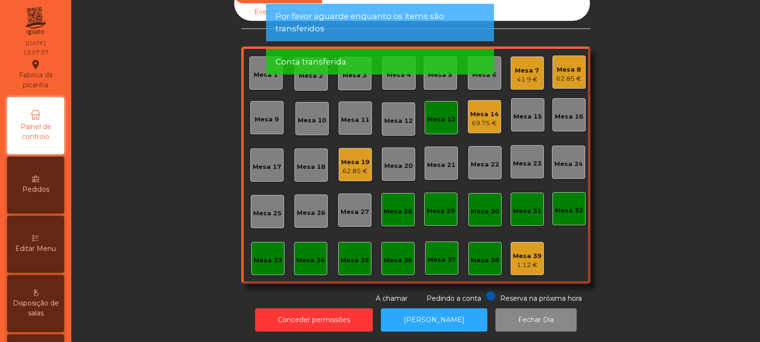
click at [445, 115] on div "Mesa 13" at bounding box center [441, 120] width 29 height 10
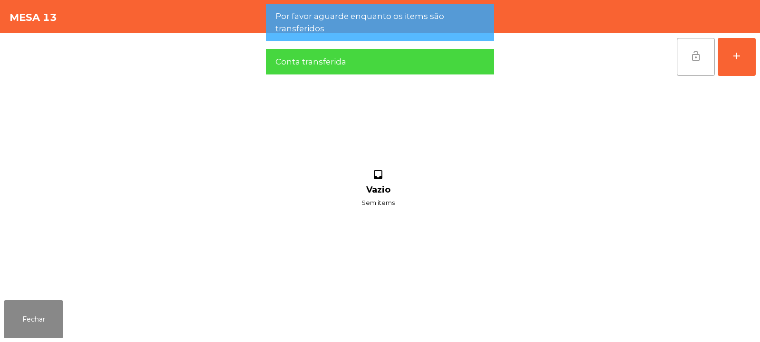
click at [695, 60] on span "lock_open" at bounding box center [695, 55] width 11 height 11
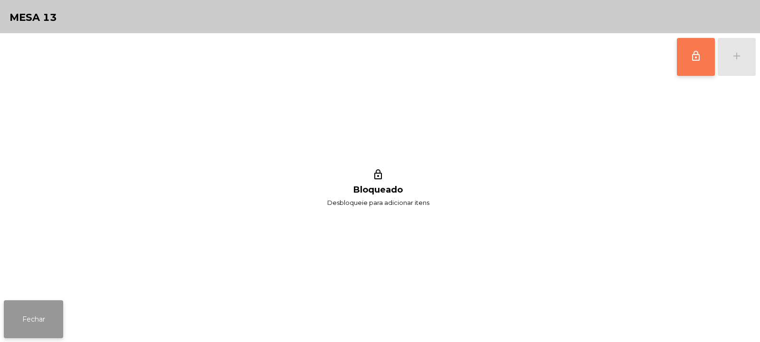
click at [28, 313] on button "Fechar" at bounding box center [33, 320] width 59 height 38
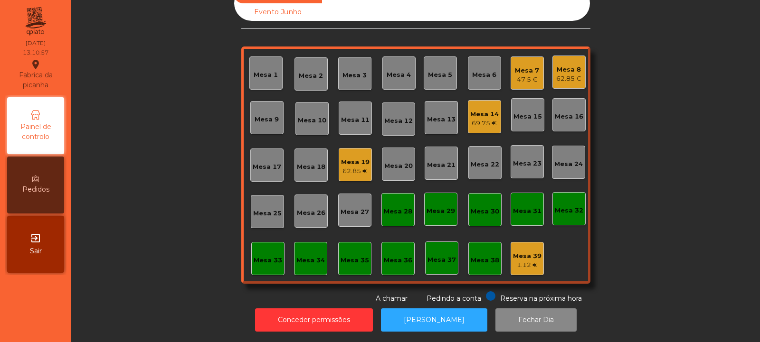
click at [574, 65] on div "Mesa 8" at bounding box center [568, 70] width 25 height 10
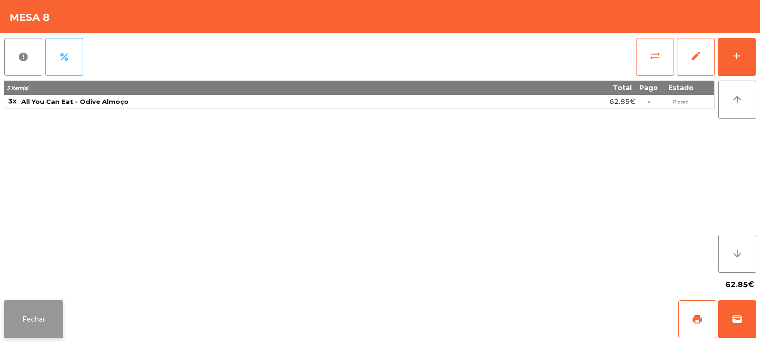
click at [38, 315] on button "Fechar" at bounding box center [33, 320] width 59 height 38
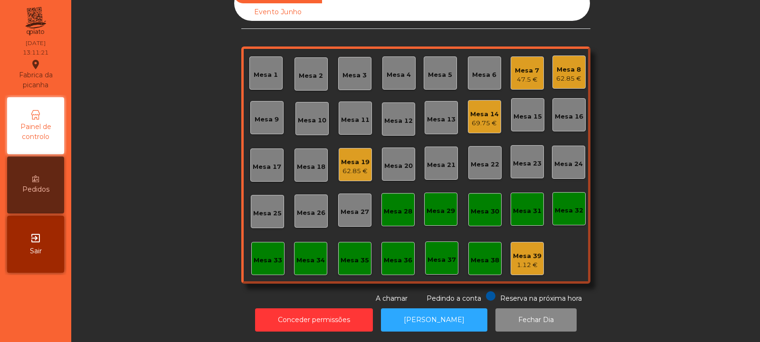
click at [438, 115] on div "Mesa 13" at bounding box center [441, 120] width 29 height 10
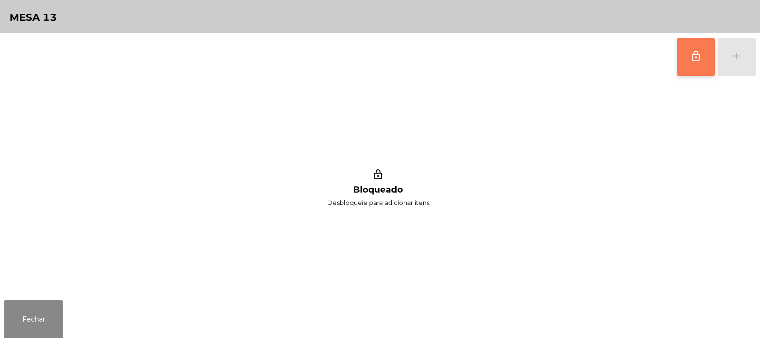
click at [691, 58] on span "lock_outline" at bounding box center [695, 55] width 11 height 11
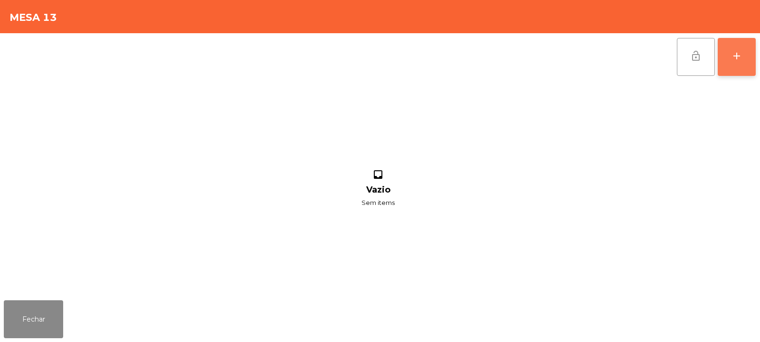
click at [731, 57] on div "add" at bounding box center [736, 55] width 11 height 11
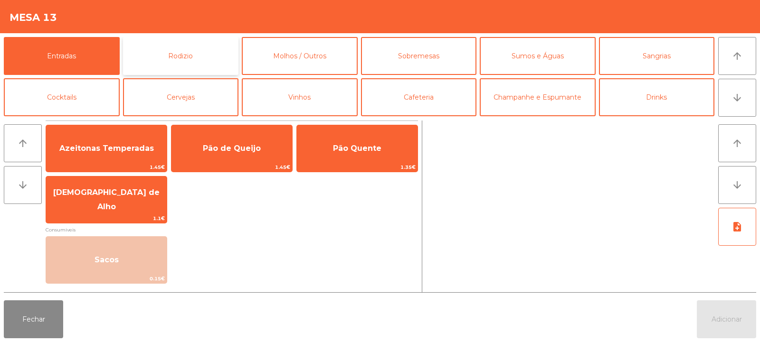
click at [201, 54] on button "Rodizio" at bounding box center [181, 56] width 116 height 38
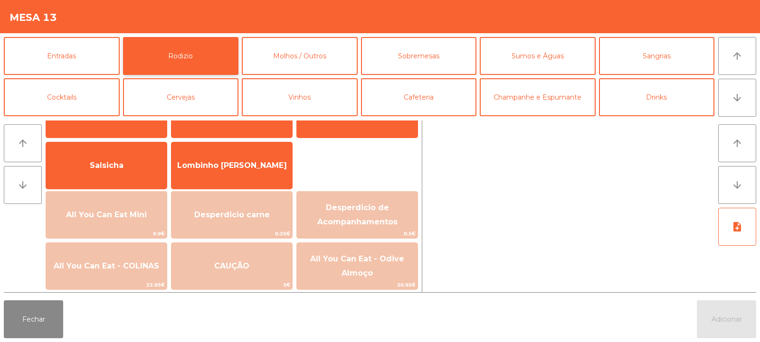
scroll to position [52, 0]
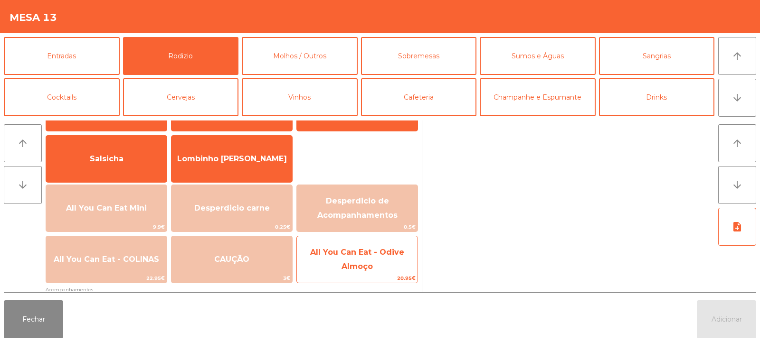
click at [351, 257] on span "All You Can Eat - Odive Almoço" at bounding box center [357, 260] width 121 height 40
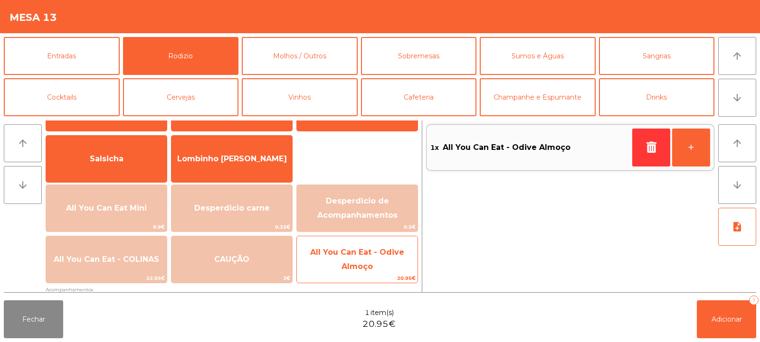
click at [350, 258] on span "All You Can Eat - Odive Almoço" at bounding box center [357, 260] width 121 height 40
click at [356, 255] on span "All You Can Eat - Odive Almoço" at bounding box center [357, 259] width 94 height 23
click at [346, 262] on span "All You Can Eat - Odive Almoço" at bounding box center [357, 260] width 121 height 40
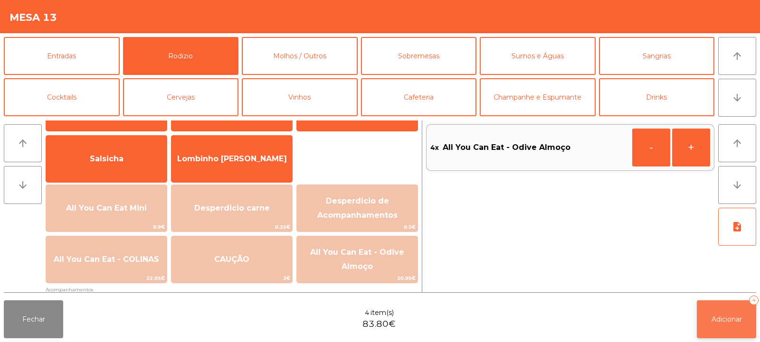
click at [724, 304] on button "Adicionar 4" at bounding box center [726, 320] width 59 height 38
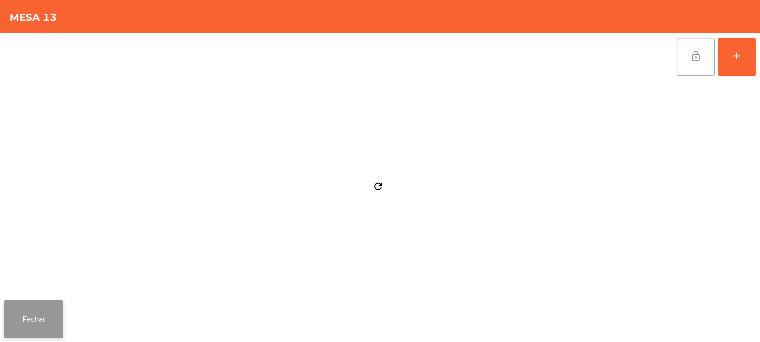
click at [61, 309] on button "Fechar" at bounding box center [33, 320] width 59 height 38
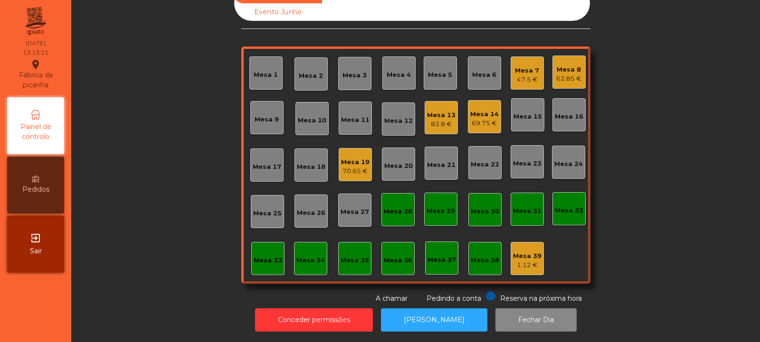
click at [270, 213] on div "Mesa 25" at bounding box center [267, 211] width 33 height 33
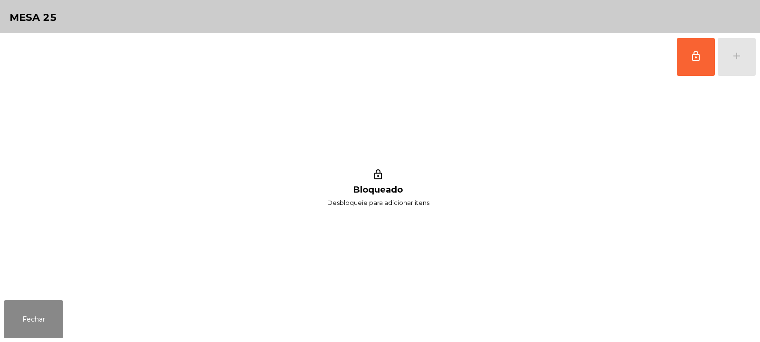
click at [698, 53] on span "lock_outline" at bounding box center [695, 55] width 11 height 11
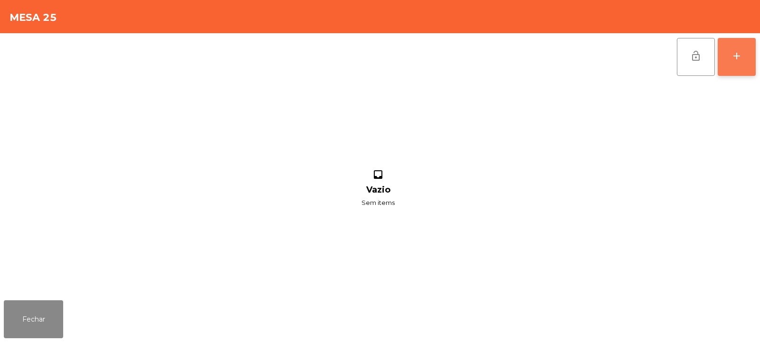
click at [740, 68] on button "add" at bounding box center [737, 57] width 38 height 38
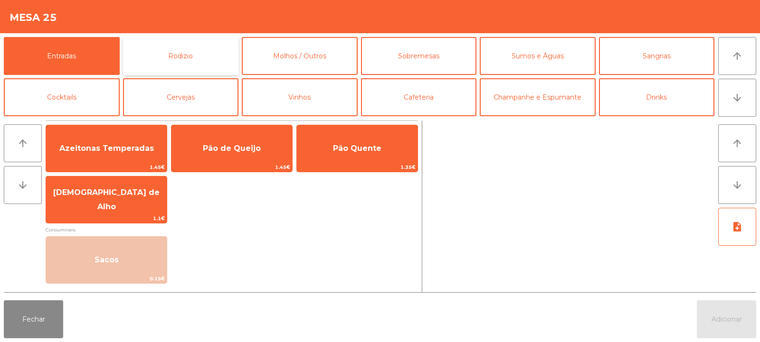
click at [193, 47] on button "Rodizio" at bounding box center [181, 56] width 116 height 38
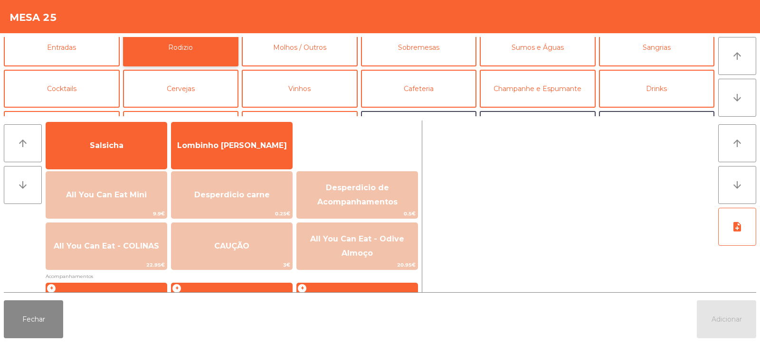
scroll to position [71, 0]
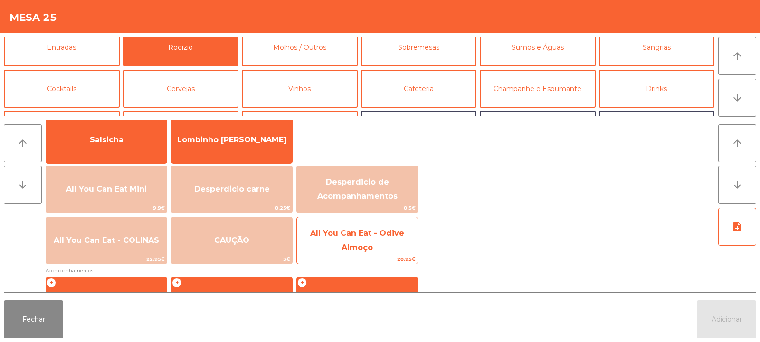
click at [376, 238] on span "All You Can Eat - Odive Almoço" at bounding box center [357, 240] width 94 height 23
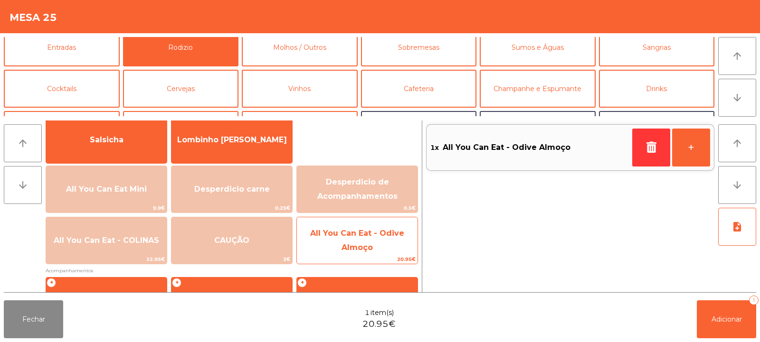
click at [367, 232] on span "All You Can Eat - Odive Almoço" at bounding box center [357, 240] width 94 height 23
click at [357, 246] on span "All You Can Eat - Odive Almoço" at bounding box center [357, 240] width 94 height 23
click at [357, 255] on span "All You Can Eat - Odive Almoço" at bounding box center [357, 241] width 121 height 40
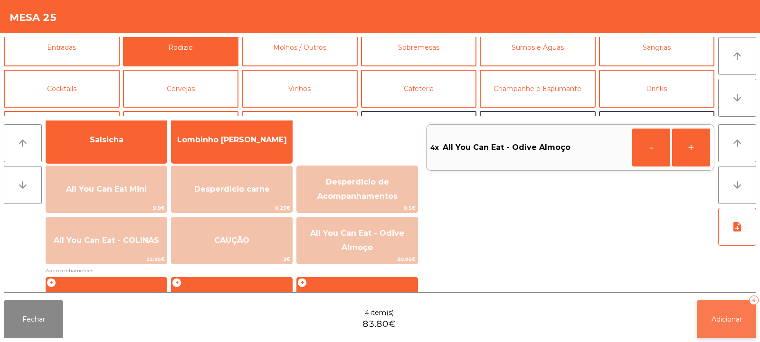
click at [731, 304] on button "Adicionar 4" at bounding box center [726, 320] width 59 height 38
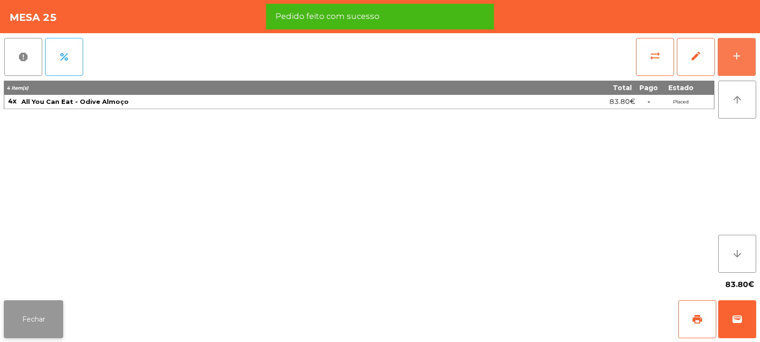
click at [36, 321] on button "Fechar" at bounding box center [33, 320] width 59 height 38
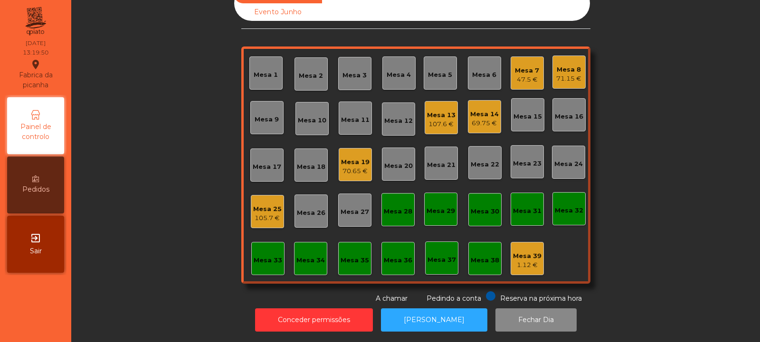
click at [258, 257] on div "Mesa 33" at bounding box center [268, 261] width 29 height 10
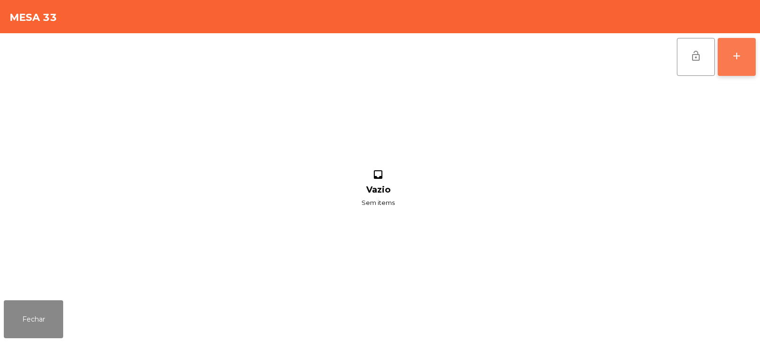
click at [732, 57] on div "add" at bounding box center [736, 55] width 11 height 11
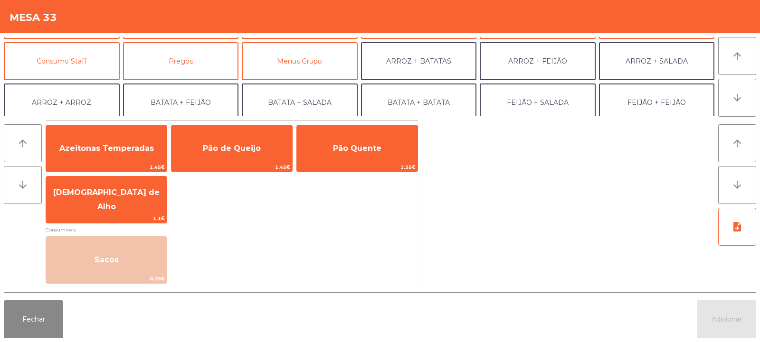
scroll to position [77, 0]
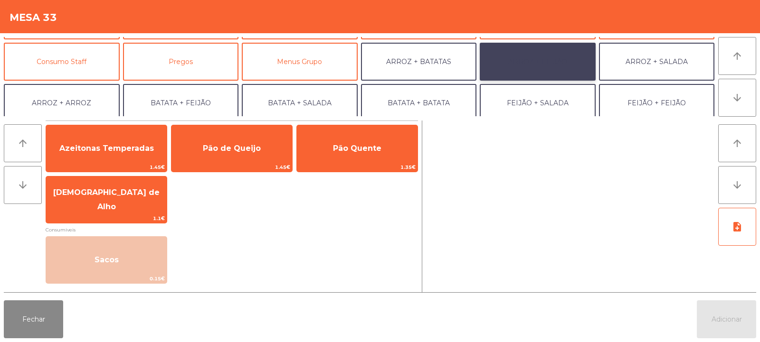
click at [534, 68] on button "ARROZ + FEIJÃO" at bounding box center [538, 62] width 116 height 38
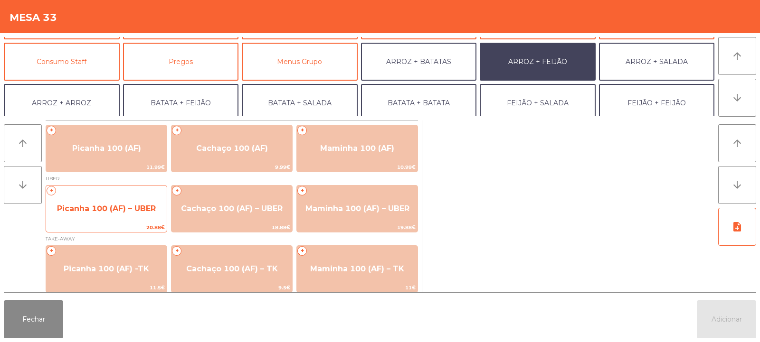
click at [104, 209] on span "Picanha 100 (AF) – UBER" at bounding box center [106, 208] width 99 height 9
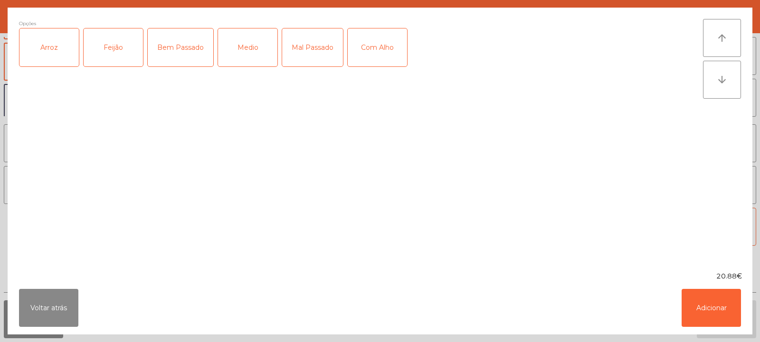
click at [67, 38] on div "Arroz" at bounding box center [48, 48] width 59 height 38
click at [114, 36] on div "Feijão" at bounding box center [113, 48] width 59 height 38
click at [252, 53] on div "Medio" at bounding box center [247, 48] width 59 height 38
click at [714, 306] on button "Adicionar" at bounding box center [711, 308] width 59 height 38
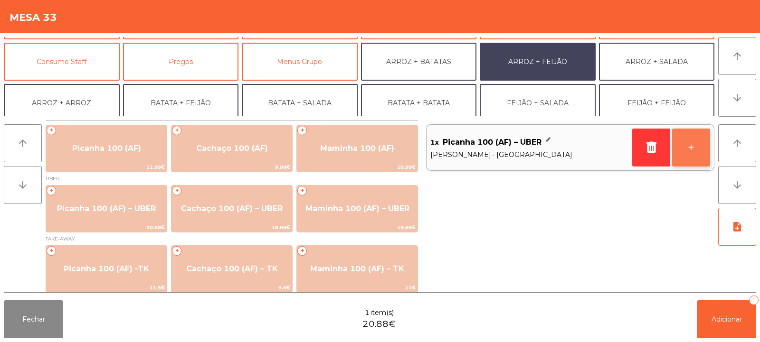
click at [682, 154] on button "+" at bounding box center [691, 148] width 38 height 38
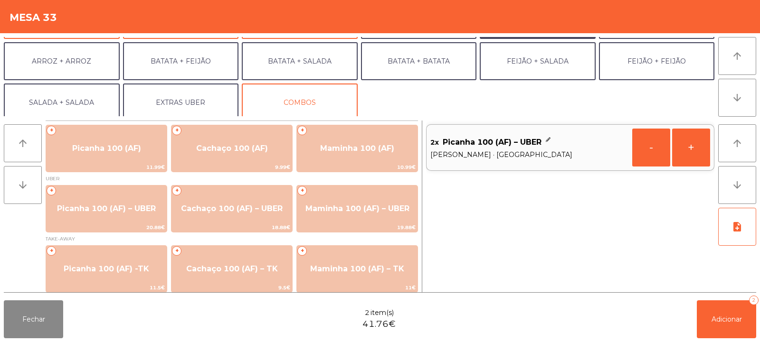
scroll to position [124, 0]
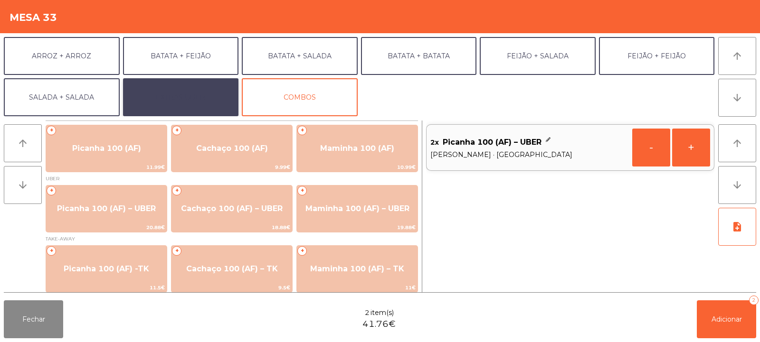
click at [199, 99] on button "EXTRAS UBER" at bounding box center [181, 97] width 116 height 38
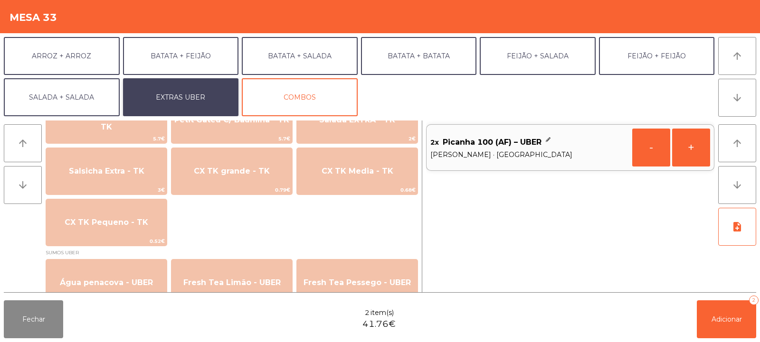
scroll to position [785, 0]
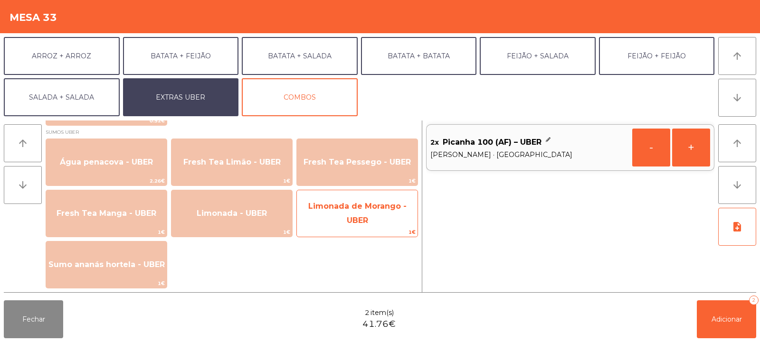
click at [331, 225] on span "Limonada de Morango - UBER" at bounding box center [357, 214] width 121 height 40
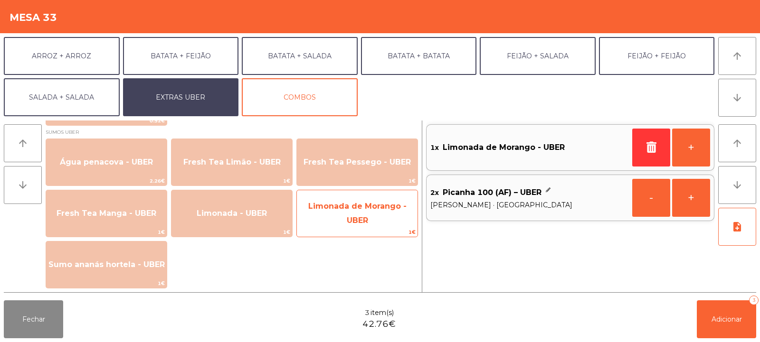
click at [330, 228] on div "Limonada de Morango - UBER 1€" at bounding box center [357, 214] width 122 height 48
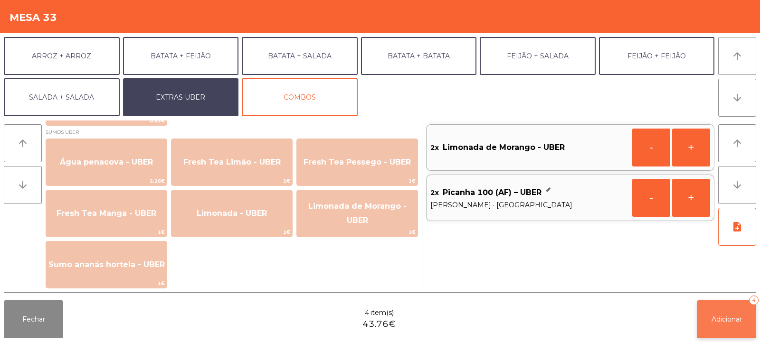
click at [724, 312] on button "Adicionar 4" at bounding box center [726, 320] width 59 height 38
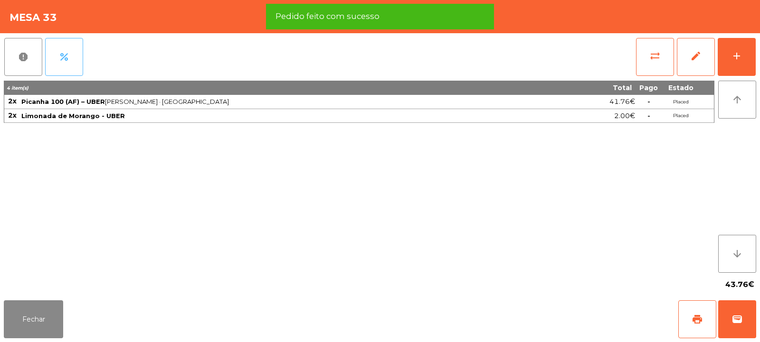
click at [67, 64] on button "percent" at bounding box center [64, 57] width 38 height 38
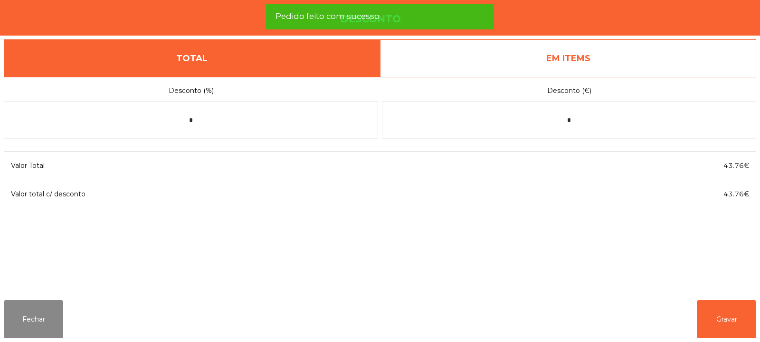
click at [582, 65] on link "EM ITEMS" at bounding box center [568, 58] width 376 height 38
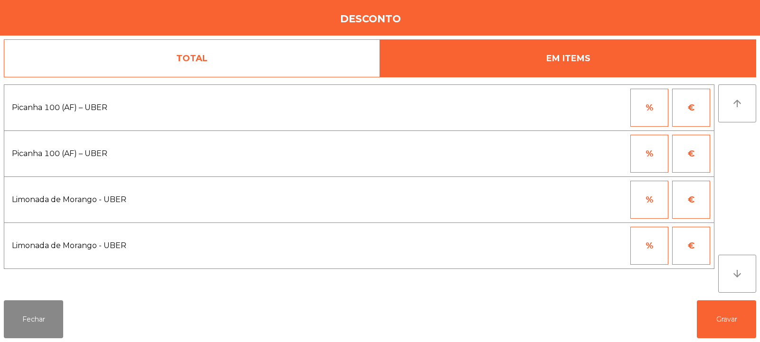
click at [635, 122] on button "%" at bounding box center [649, 108] width 38 height 38
click at [594, 108] on input "*" at bounding box center [603, 108] width 48 height 38
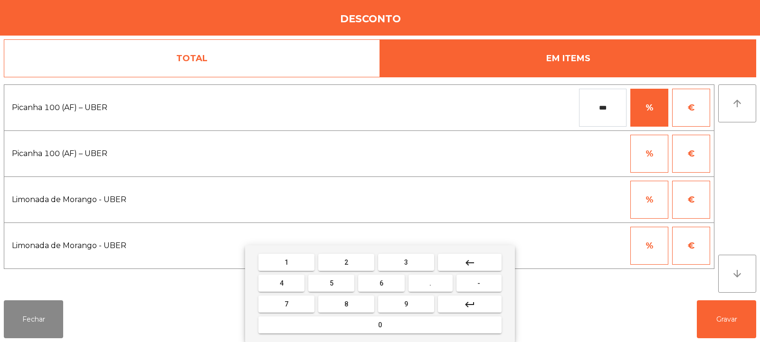
type input "***"
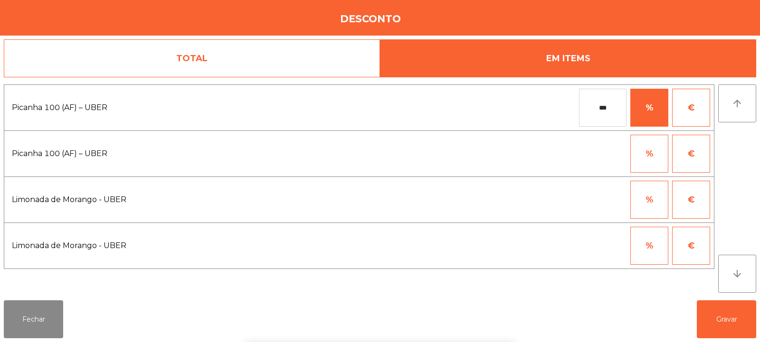
click at [716, 320] on div "1 2 3 keyboard_backspace 4 5 6 . - 7 8 9 keyboard_return 0" at bounding box center [380, 294] width 760 height 97
click at [716, 317] on button "Gravar" at bounding box center [726, 320] width 59 height 38
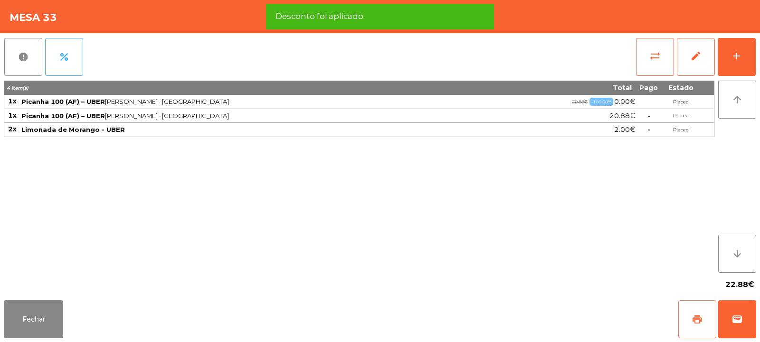
click at [690, 332] on button "print" at bounding box center [697, 320] width 38 height 38
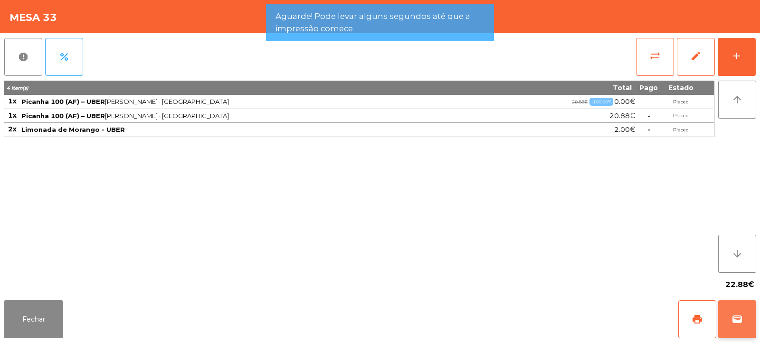
click at [750, 326] on button "wallet" at bounding box center [737, 320] width 38 height 38
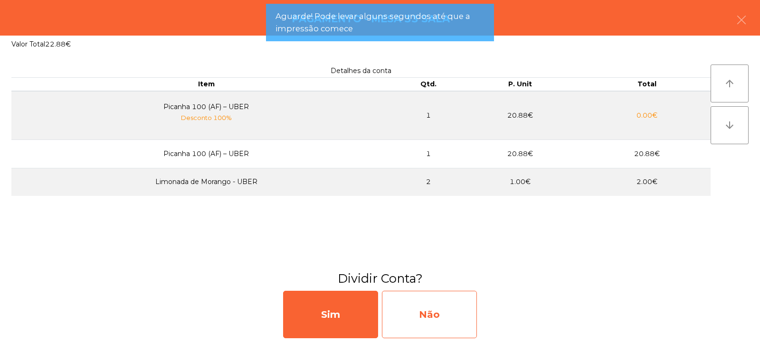
click at [441, 316] on div "Não" at bounding box center [429, 315] width 95 height 48
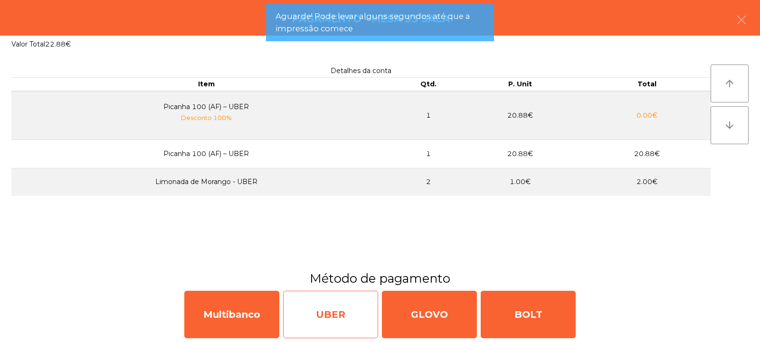
click at [330, 325] on div "UBER" at bounding box center [330, 315] width 95 height 48
select select "**"
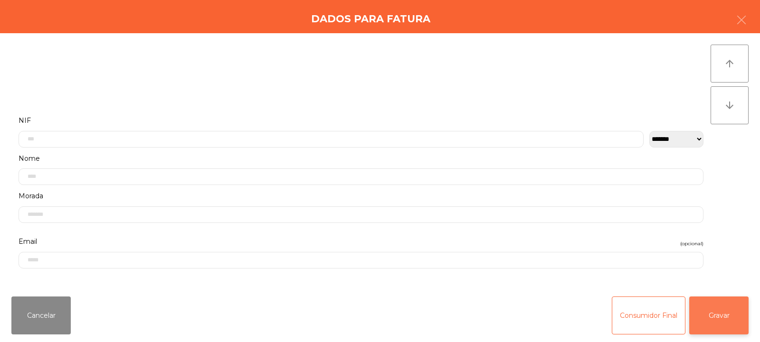
click at [722, 318] on button "Gravar" at bounding box center [718, 316] width 59 height 38
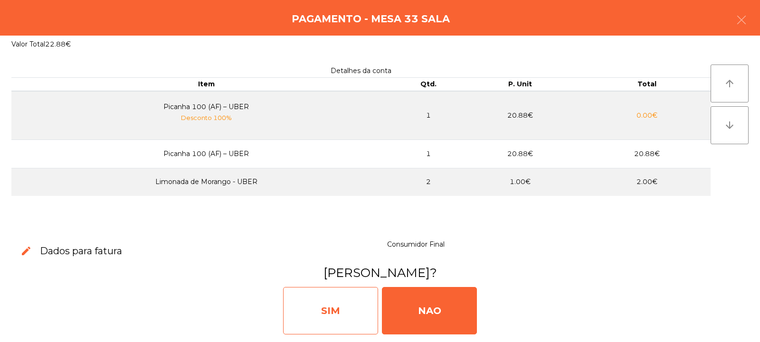
click at [328, 302] on div "SIM" at bounding box center [330, 311] width 95 height 48
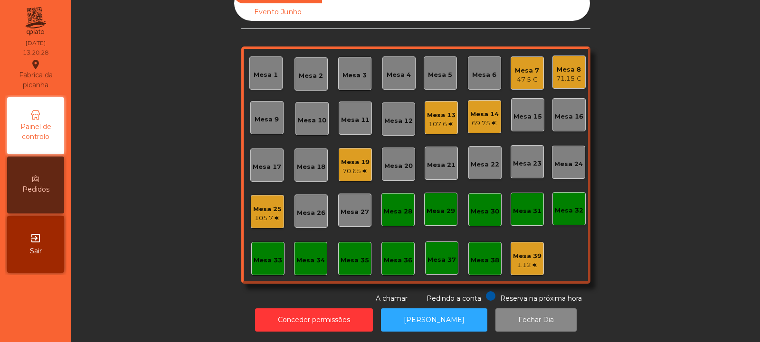
click at [342, 167] on div "70.65 €" at bounding box center [355, 172] width 29 height 10
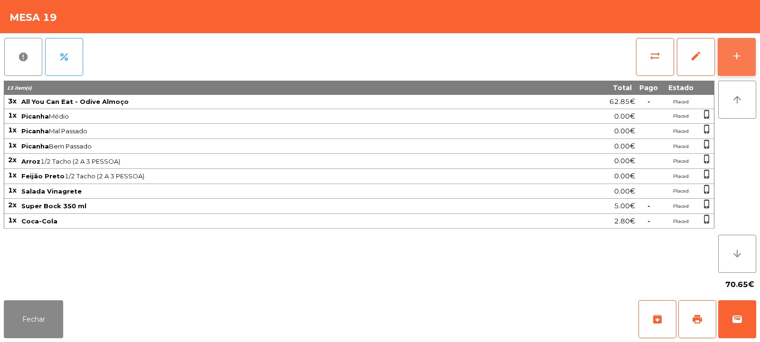
click at [729, 60] on button "add" at bounding box center [737, 57] width 38 height 38
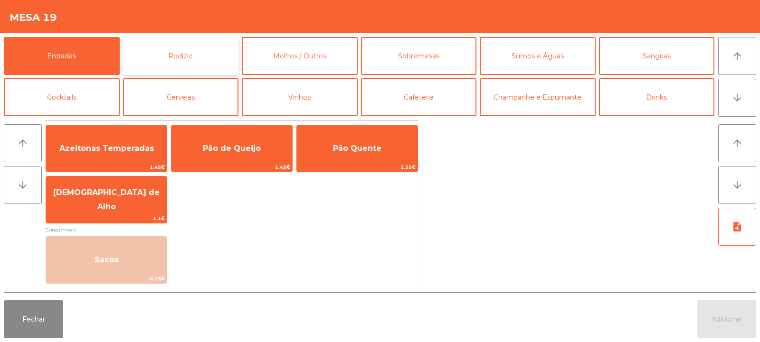
click at [186, 58] on button "Rodizio" at bounding box center [181, 56] width 116 height 38
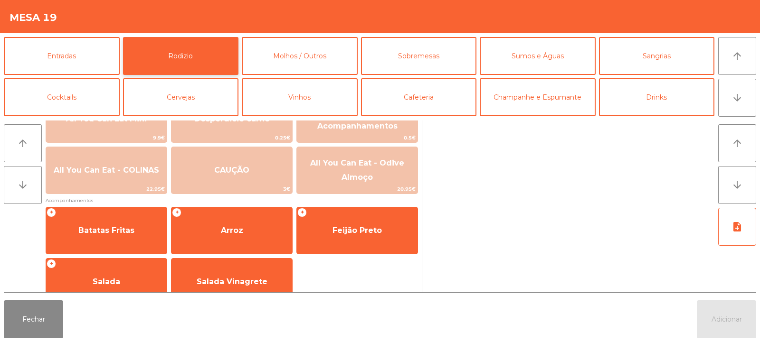
scroll to position [148, 0]
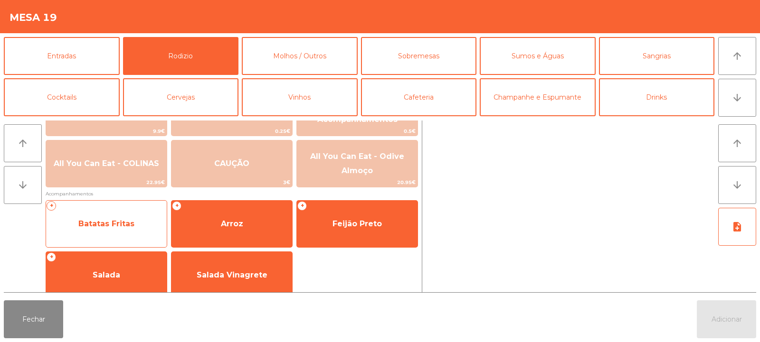
click at [103, 223] on span "Batatas Fritas" at bounding box center [106, 223] width 56 height 9
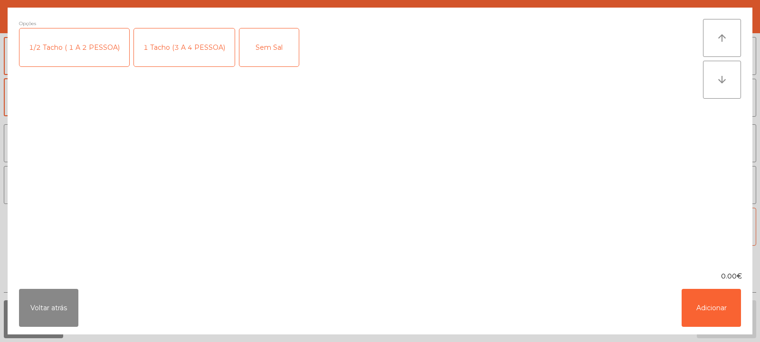
click at [175, 49] on div "1 Tacho (3 A 4 PESSOA)" at bounding box center [184, 48] width 101 height 38
click at [716, 304] on button "Adicionar" at bounding box center [711, 308] width 59 height 38
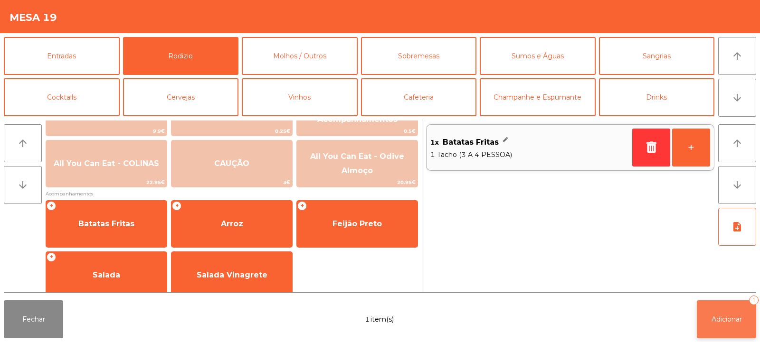
click at [723, 325] on button "Adicionar 1" at bounding box center [726, 320] width 59 height 38
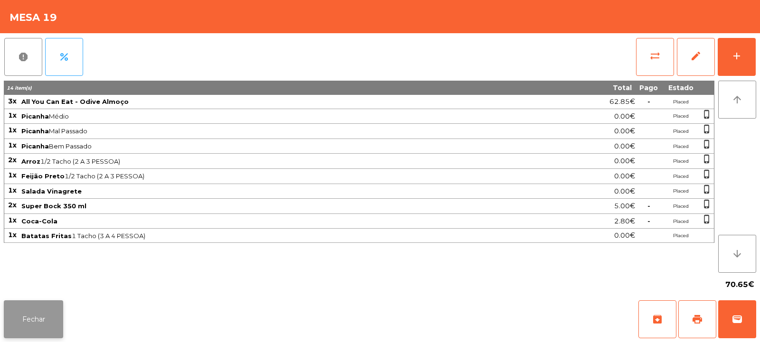
click at [58, 310] on button "Fechar" at bounding box center [33, 320] width 59 height 38
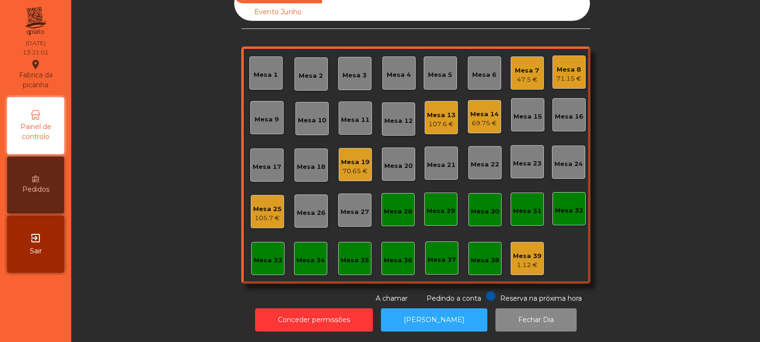
click at [268, 242] on div "Mesa 33" at bounding box center [267, 258] width 33 height 33
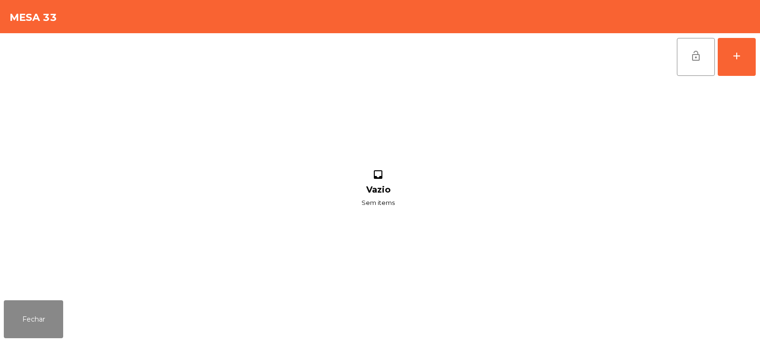
click at [760, 64] on div "lock_open add inbox Vazio Sem items" at bounding box center [380, 165] width 760 height 264
click at [739, 47] on button "add" at bounding box center [737, 57] width 38 height 38
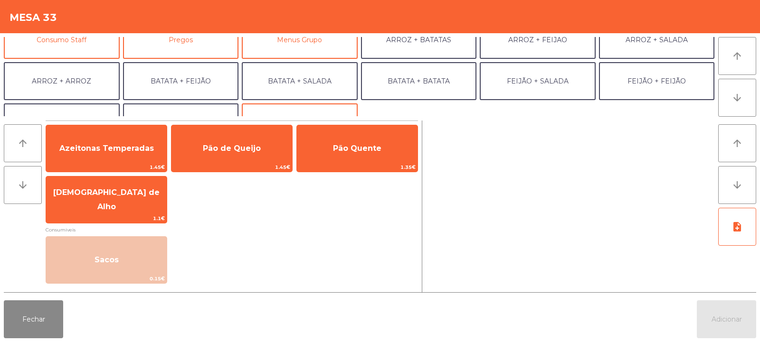
scroll to position [78, 0]
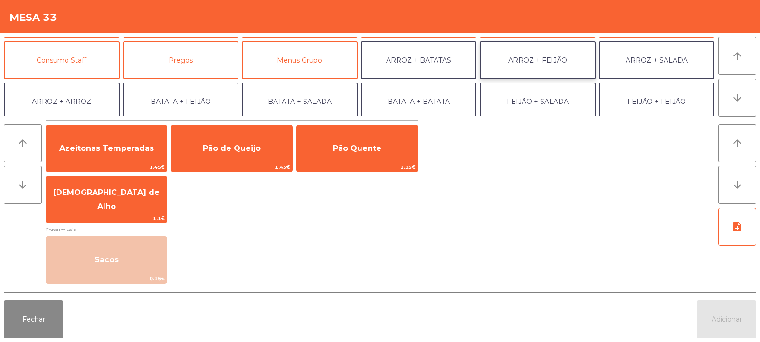
click at [532, 58] on button "ARROZ + FEIJÃO" at bounding box center [538, 60] width 116 height 38
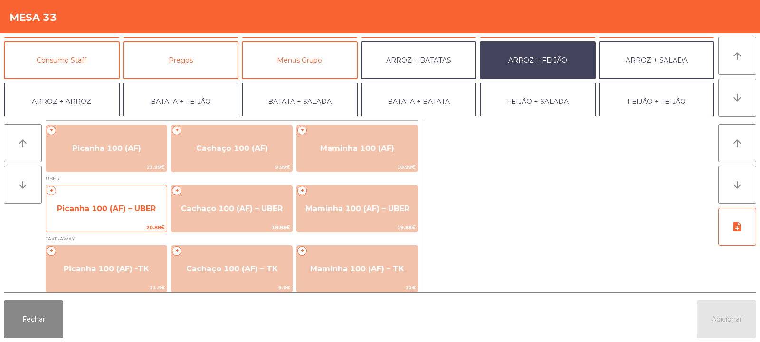
click at [119, 213] on span "Picanha 100 (AF) – UBER" at bounding box center [106, 209] width 121 height 26
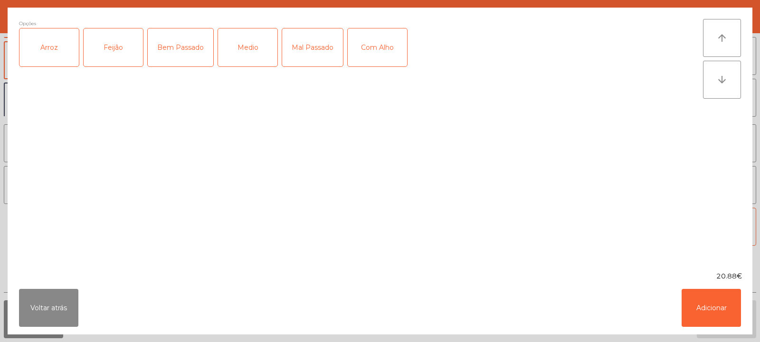
click at [97, 47] on div "Feijão" at bounding box center [113, 48] width 59 height 38
click at [55, 52] on div "Arroz" at bounding box center [48, 48] width 59 height 38
click at [251, 56] on div "Medio" at bounding box center [247, 48] width 59 height 38
click at [736, 314] on button "Adicionar" at bounding box center [711, 308] width 59 height 38
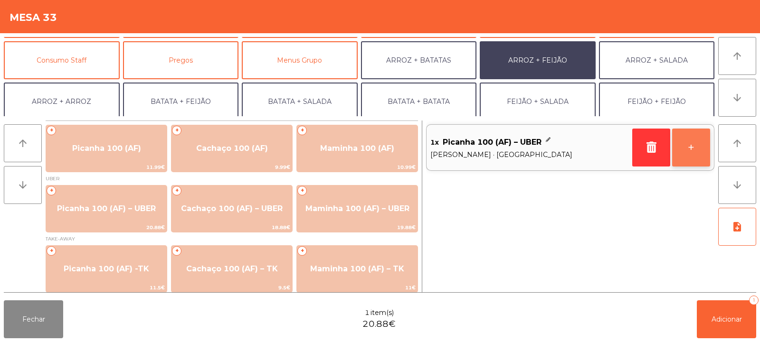
click at [700, 147] on button "+" at bounding box center [691, 148] width 38 height 38
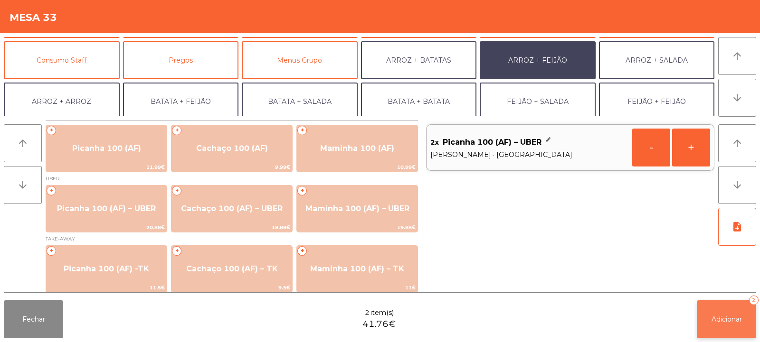
click at [708, 328] on button "Adicionar 2" at bounding box center [726, 320] width 59 height 38
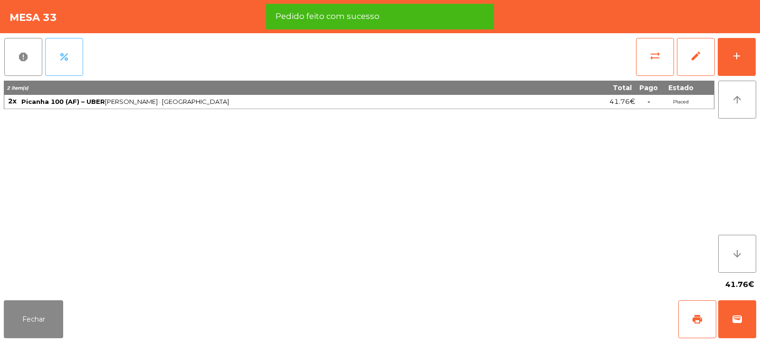
click at [75, 67] on button "percent" at bounding box center [64, 57] width 38 height 38
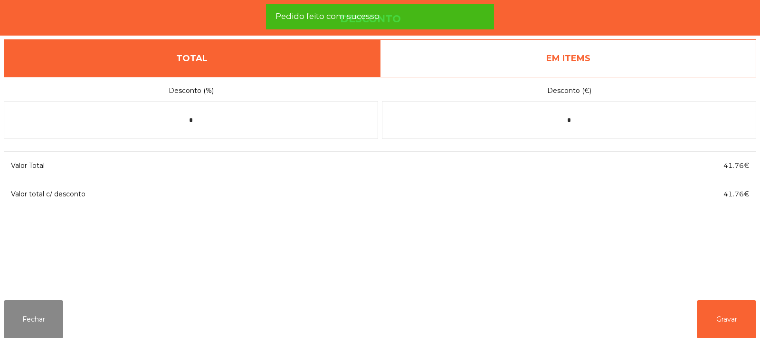
click at [609, 71] on link "EM ITEMS" at bounding box center [568, 58] width 376 height 38
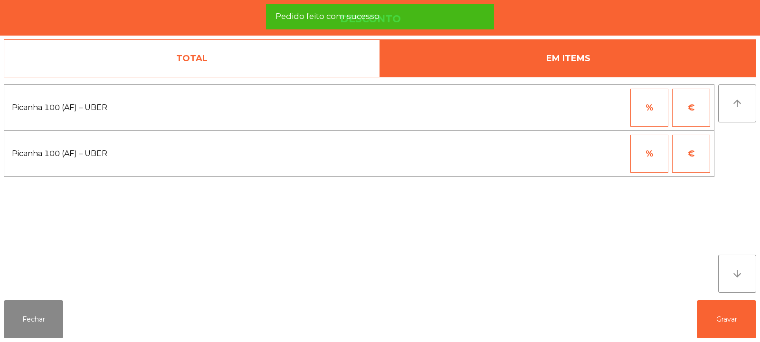
click at [643, 118] on button "%" at bounding box center [649, 108] width 38 height 38
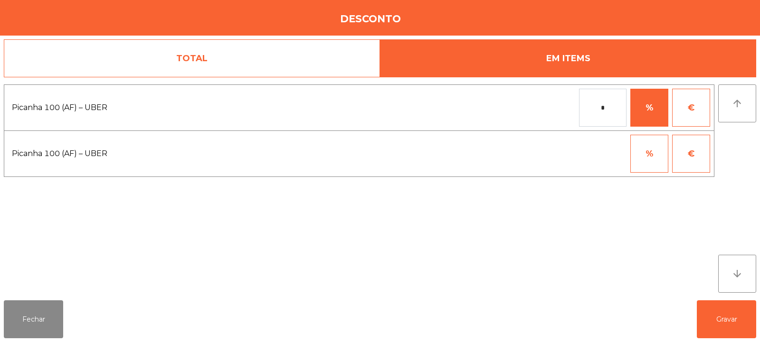
click at [593, 107] on input "*" at bounding box center [603, 108] width 48 height 38
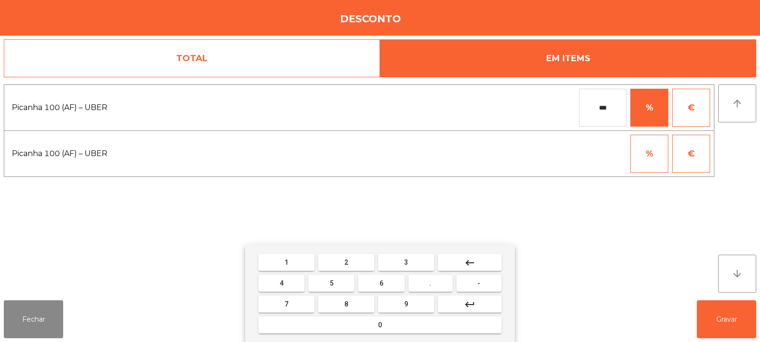
type input "***"
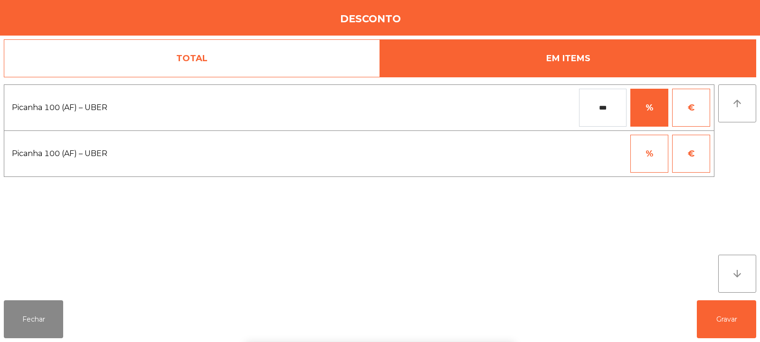
click at [717, 320] on div "1 2 3 keyboard_backspace 4 5 6 . - 7 8 9 keyboard_return 0" at bounding box center [380, 294] width 760 height 97
click at [719, 317] on button "Gravar" at bounding box center [726, 320] width 59 height 38
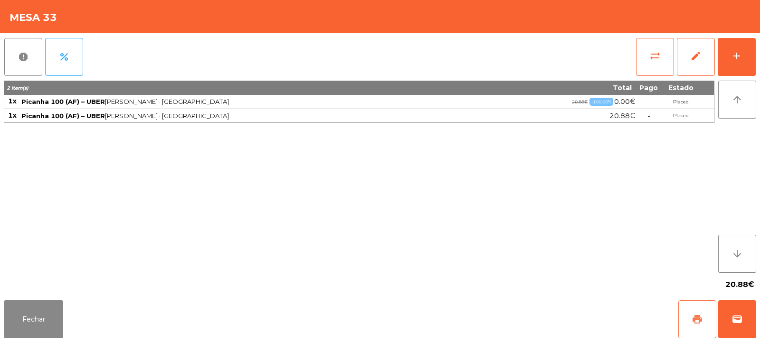
click at [689, 327] on button "print" at bounding box center [697, 320] width 38 height 38
click at [738, 322] on span "wallet" at bounding box center [737, 319] width 11 height 11
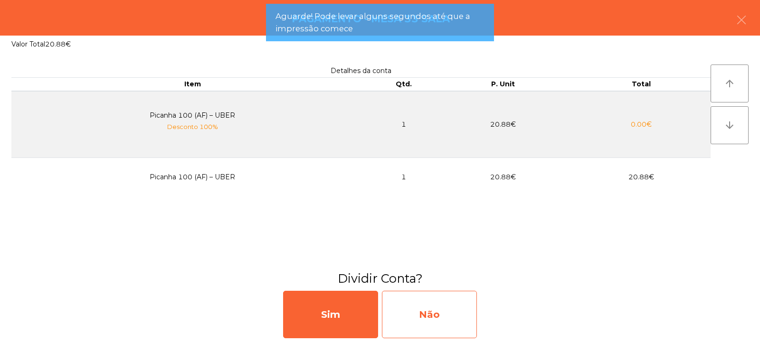
click at [444, 327] on div "Não" at bounding box center [429, 315] width 95 height 48
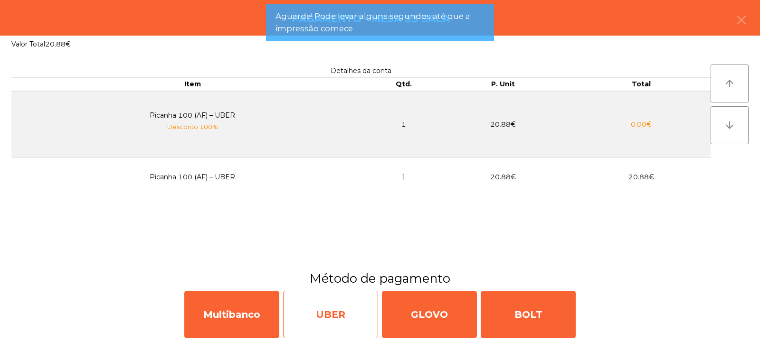
click at [343, 317] on div "UBER" at bounding box center [330, 315] width 95 height 48
select select "**"
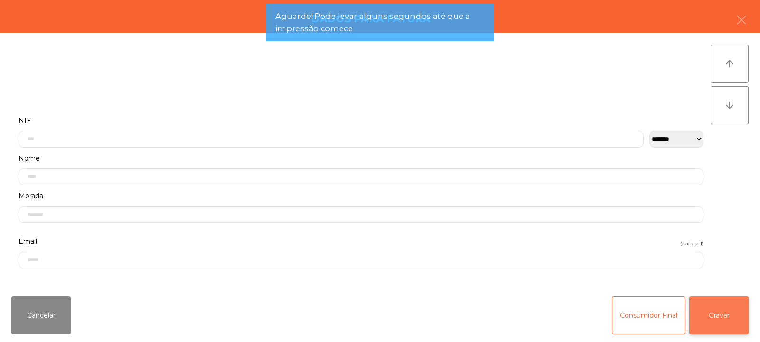
click at [733, 329] on button "Gravar" at bounding box center [718, 316] width 59 height 38
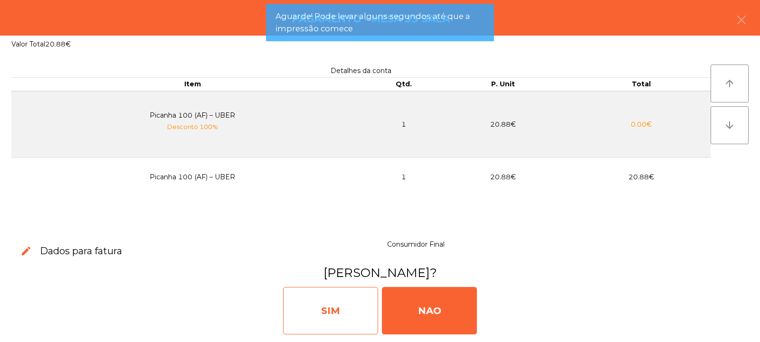
click at [325, 328] on div "SIM" at bounding box center [330, 311] width 95 height 48
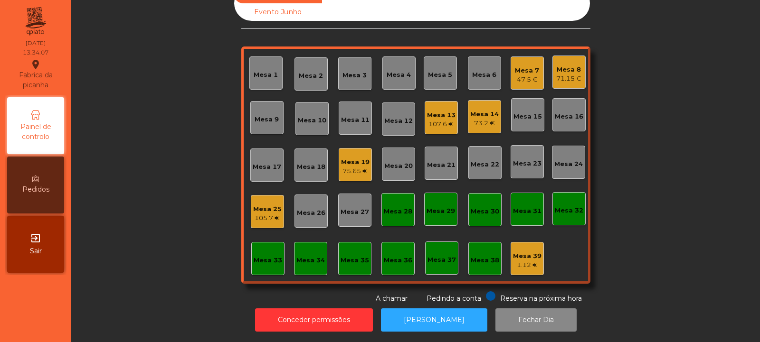
click at [435, 161] on div "Mesa 21" at bounding box center [441, 166] width 29 height 10
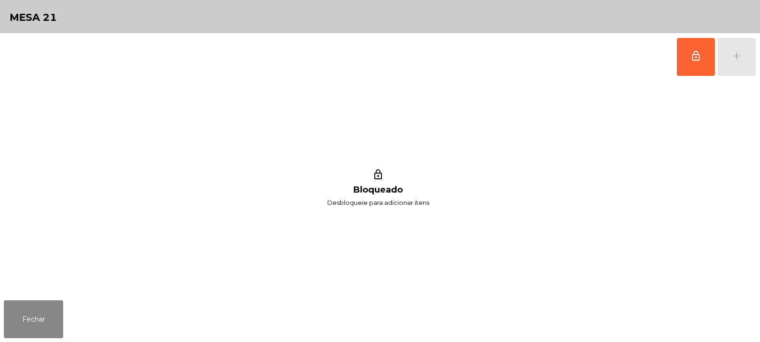
click at [696, 51] on span "lock_outline" at bounding box center [695, 55] width 11 height 11
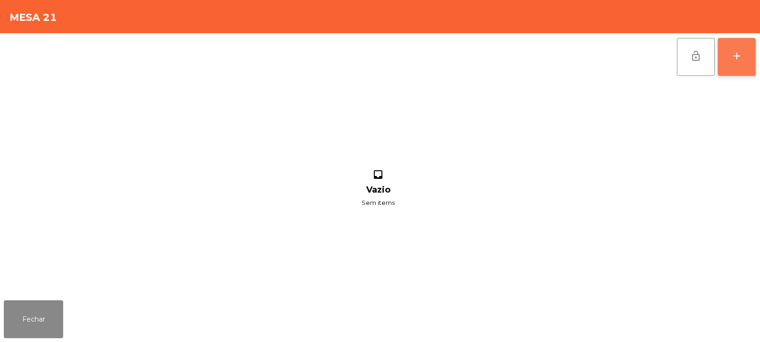
click at [736, 61] on div "add" at bounding box center [736, 55] width 11 height 11
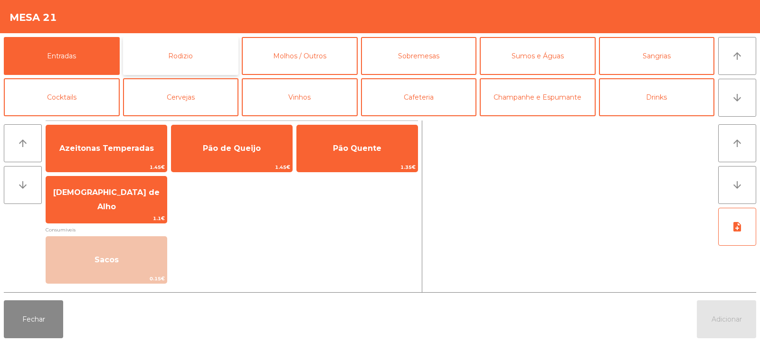
click at [173, 53] on button "Rodizio" at bounding box center [181, 56] width 116 height 38
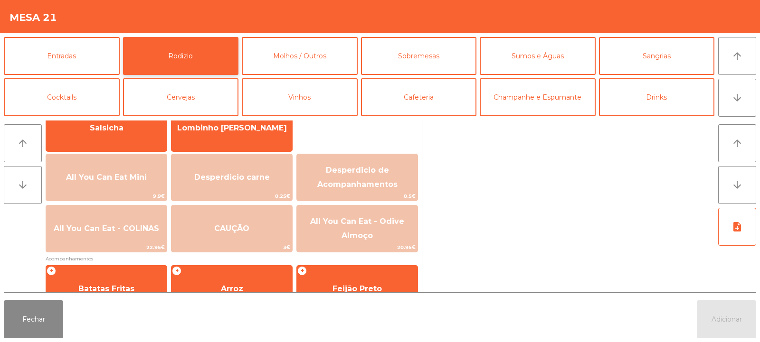
scroll to position [85, 0]
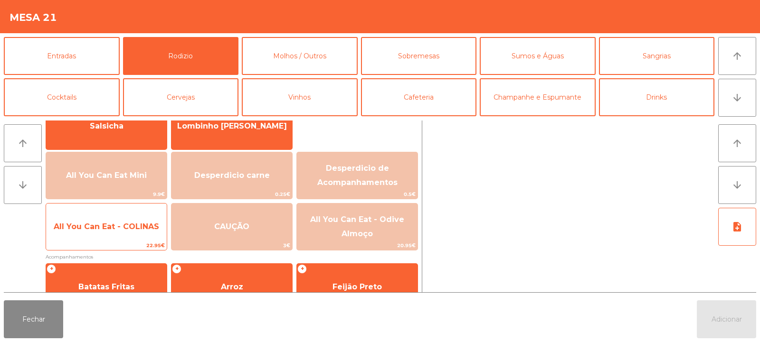
click at [113, 231] on span "All You Can Eat - COLINAS" at bounding box center [106, 227] width 121 height 26
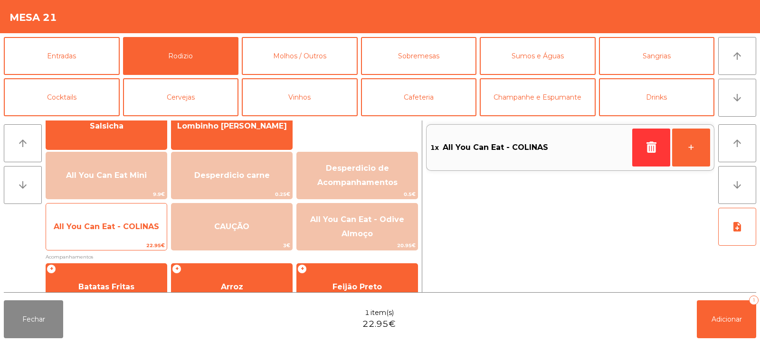
click at [111, 219] on span "All You Can Eat - COLINAS" at bounding box center [106, 227] width 121 height 26
click at [107, 226] on span "All You Can Eat - COLINAS" at bounding box center [106, 226] width 105 height 9
click at [110, 223] on span "All You Can Eat - COLINAS" at bounding box center [106, 226] width 105 height 9
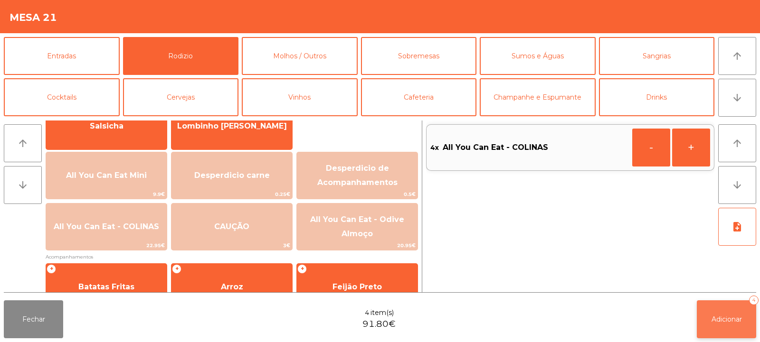
click at [728, 319] on span "Adicionar" at bounding box center [727, 319] width 30 height 9
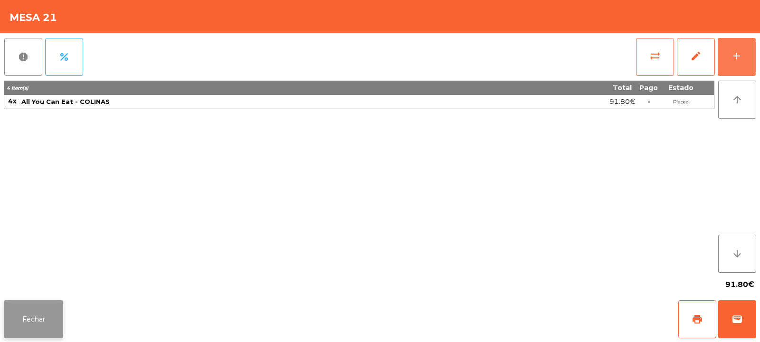
click at [43, 331] on button "Fechar" at bounding box center [33, 320] width 59 height 38
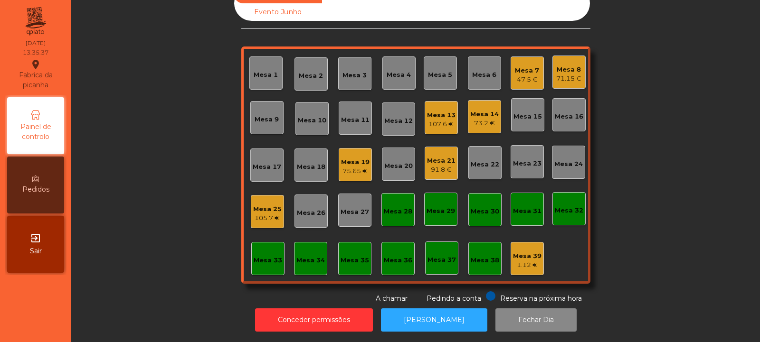
click at [488, 119] on div "73.2 €" at bounding box center [484, 124] width 29 height 10
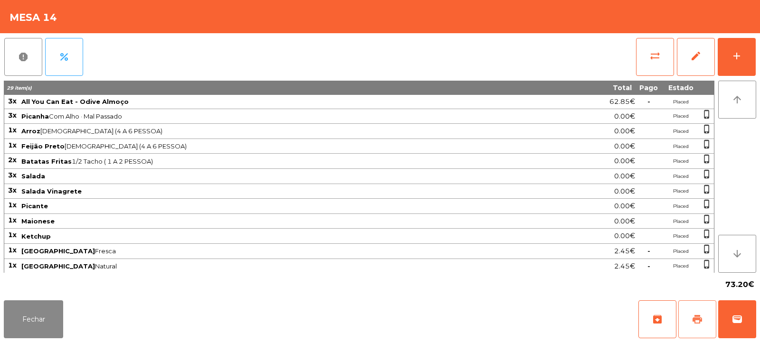
click at [701, 326] on button "print" at bounding box center [697, 320] width 38 height 38
click at [20, 323] on button "Fechar" at bounding box center [33, 320] width 59 height 38
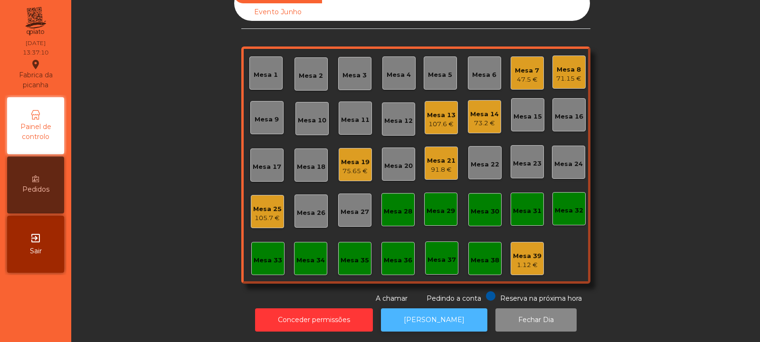
click at [445, 309] on button "[PERSON_NAME]" at bounding box center [434, 320] width 106 height 23
click at [474, 119] on div "73.2 €" at bounding box center [484, 124] width 29 height 10
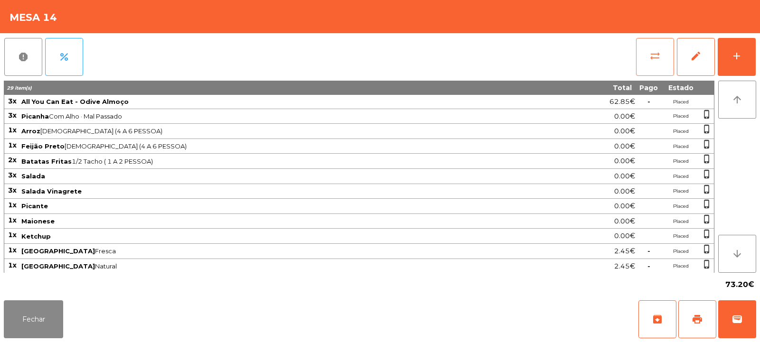
click at [656, 59] on span "sync_alt" at bounding box center [654, 55] width 11 height 11
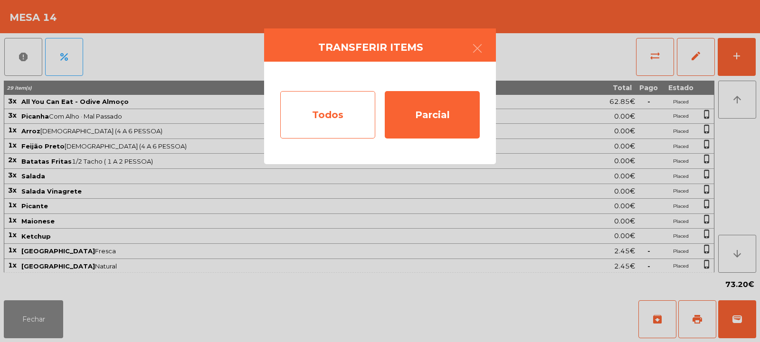
click at [324, 116] on div "Todos" at bounding box center [327, 115] width 95 height 48
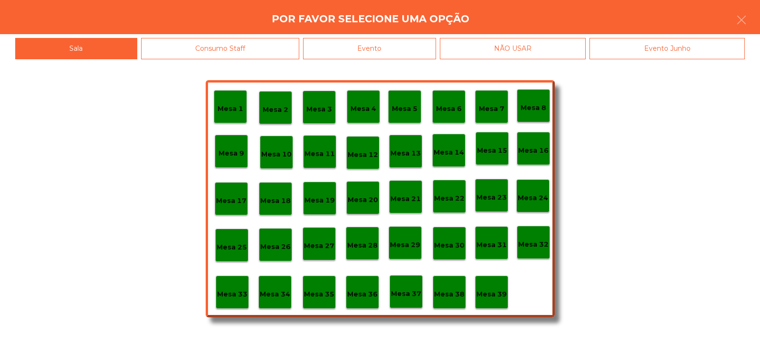
click at [494, 55] on div "NÃO USAR" at bounding box center [513, 48] width 146 height 21
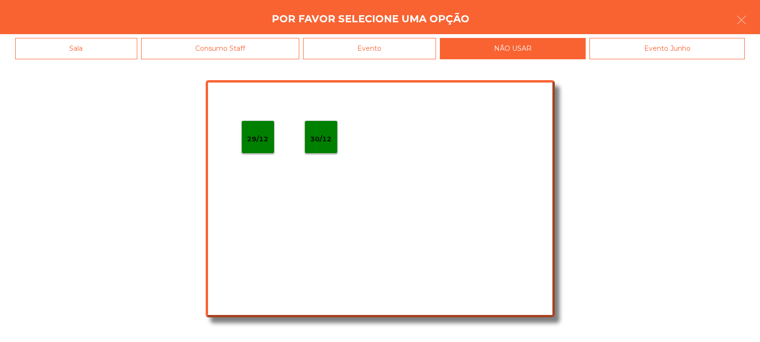
click at [397, 43] on div "Evento" at bounding box center [369, 48] width 133 height 21
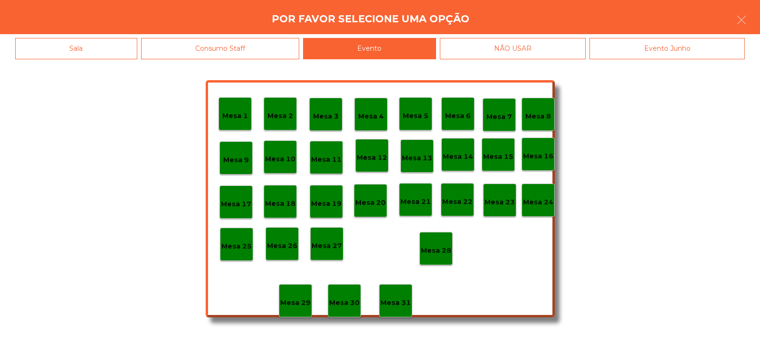
click at [435, 253] on p "Mesa 28" at bounding box center [436, 251] width 30 height 11
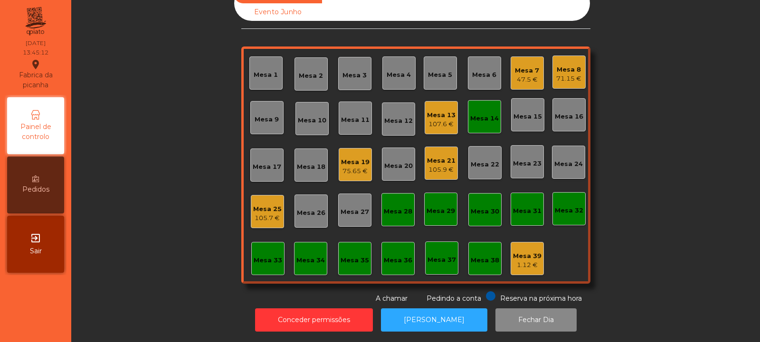
click at [433, 156] on div "Mesa 21" at bounding box center [441, 161] width 29 height 10
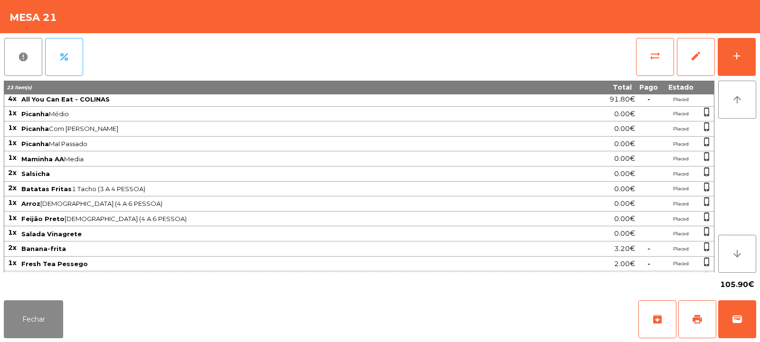
scroll to position [0, 0]
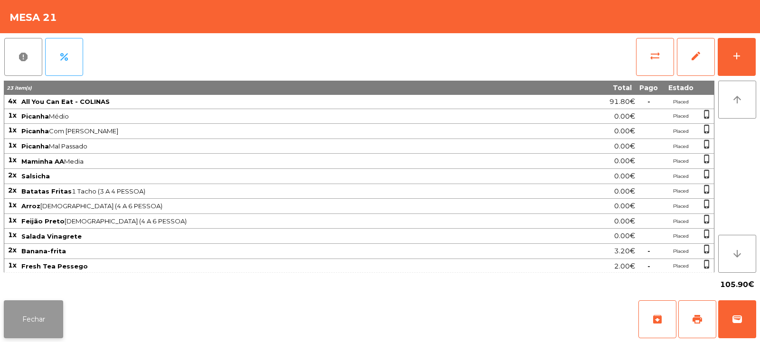
click at [44, 331] on button "Fechar" at bounding box center [33, 320] width 59 height 38
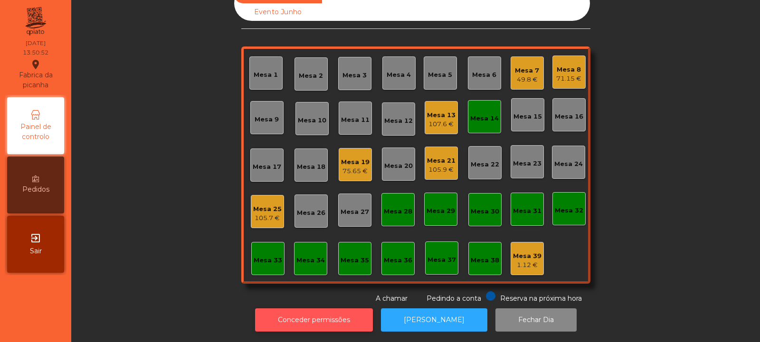
click at [323, 317] on button "Conceder permissões" at bounding box center [314, 320] width 118 height 23
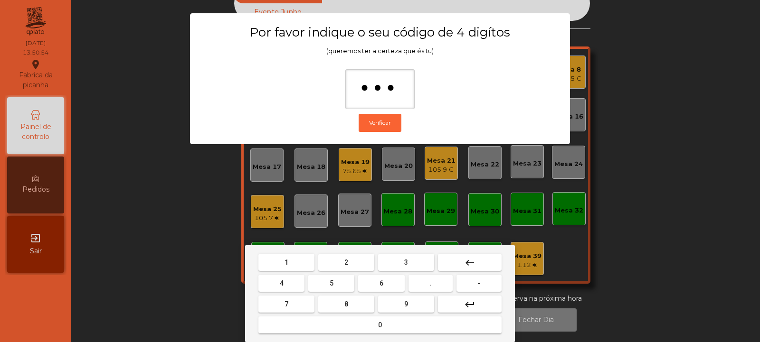
type input "****"
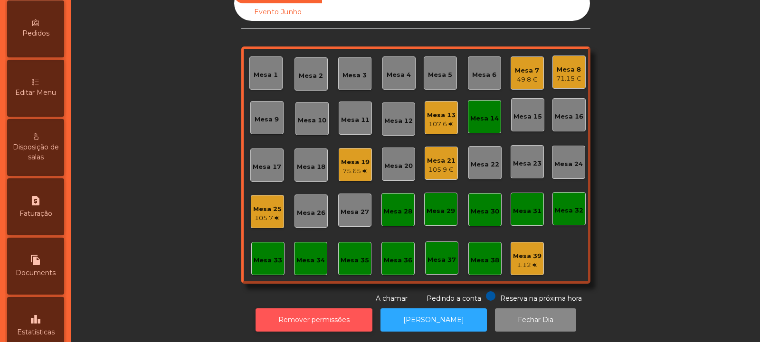
scroll to position [160, 0]
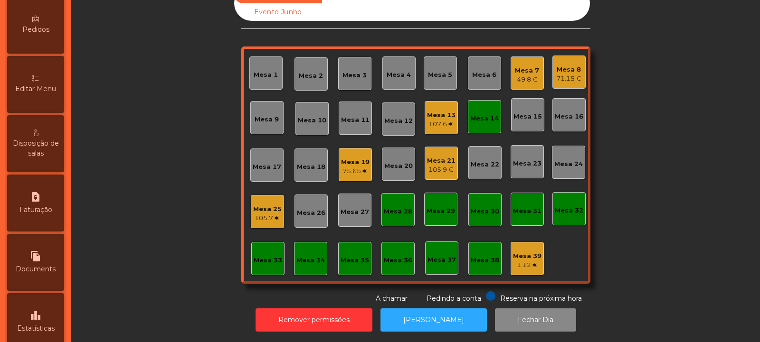
click at [36, 98] on div "Editar Menu" at bounding box center [35, 84] width 57 height 57
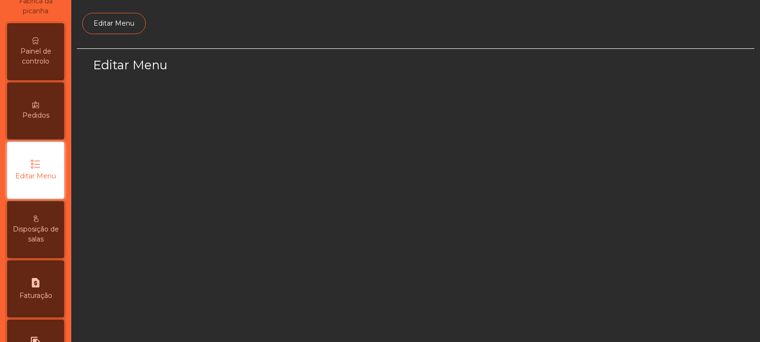
select select "*"
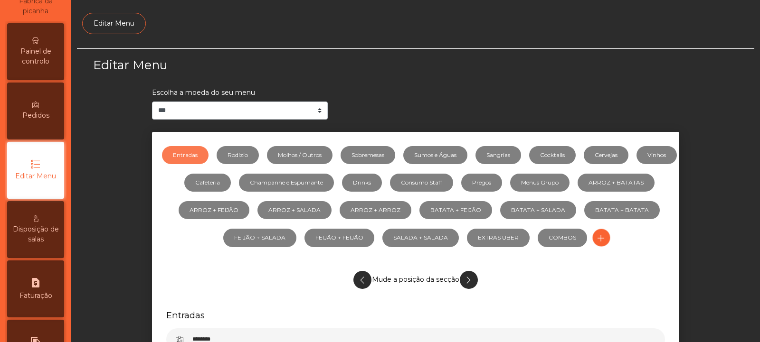
scroll to position [74, 0]
click at [452, 155] on link "Sumos e Águas" at bounding box center [435, 155] width 64 height 18
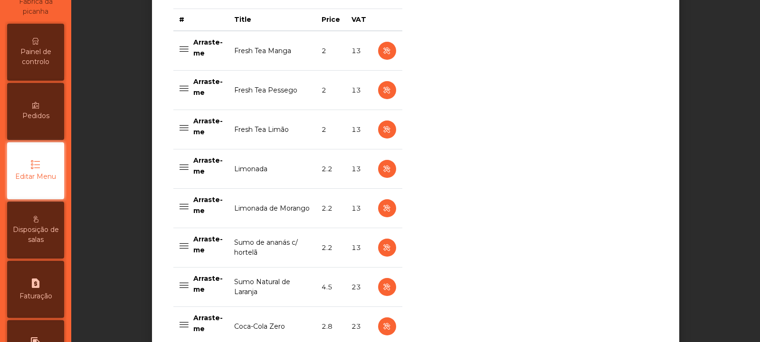
scroll to position [405, 0]
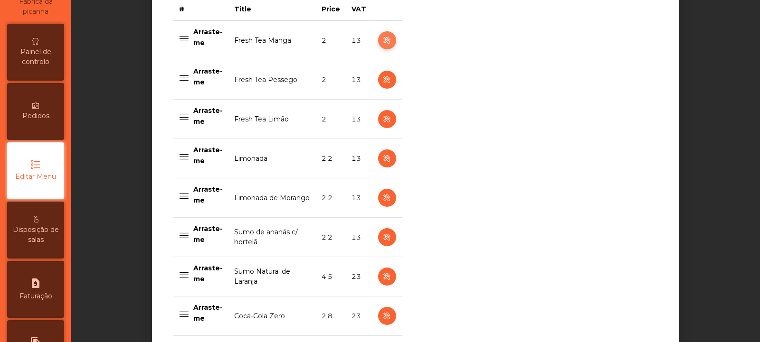
click at [381, 42] on icon "button" at bounding box center [386, 41] width 11 height 12
select select "***"
select select "**"
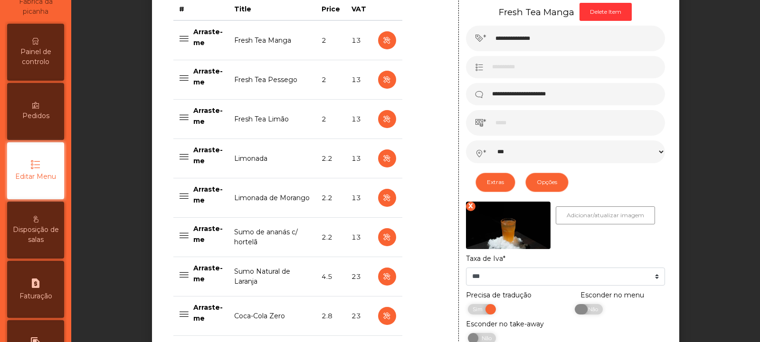
click at [589, 314] on span "Não" at bounding box center [592, 309] width 24 height 10
click at [382, 81] on icon "button" at bounding box center [386, 80] width 11 height 12
click at [586, 315] on span "Não" at bounding box center [592, 309] width 24 height 10
click at [381, 121] on icon "button" at bounding box center [386, 120] width 11 height 12
click at [585, 312] on span "Não" at bounding box center [592, 309] width 24 height 10
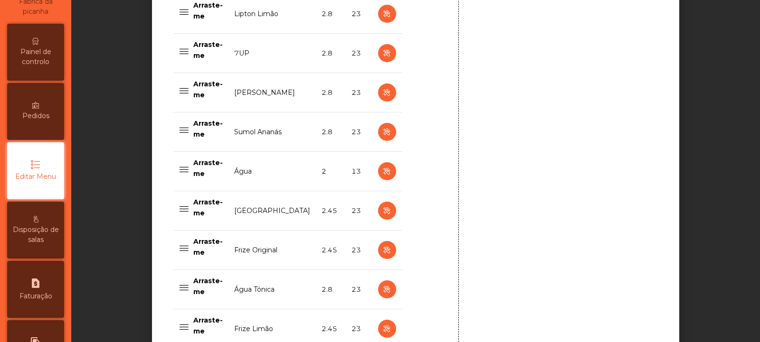
scroll to position [991, 0]
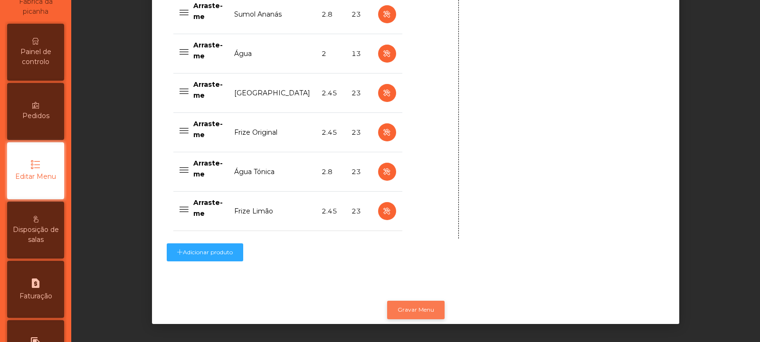
click at [421, 301] on button "Gravar Menu" at bounding box center [415, 310] width 57 height 18
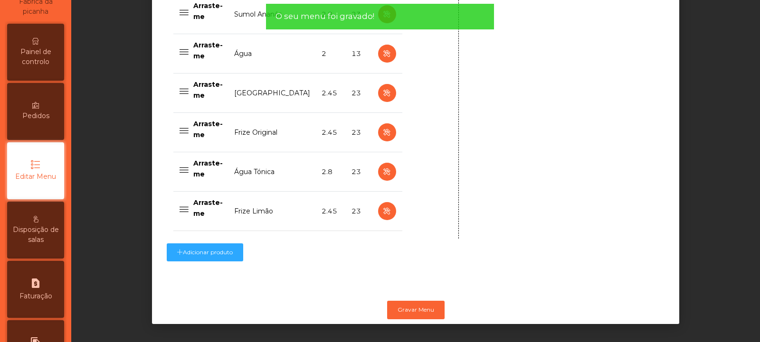
click at [39, 51] on span "Painel de controlo" at bounding box center [36, 57] width 52 height 20
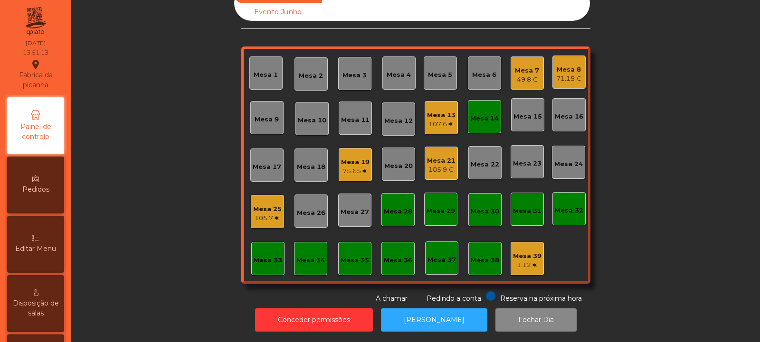
click at [519, 66] on div "Mesa 7" at bounding box center [527, 71] width 24 height 10
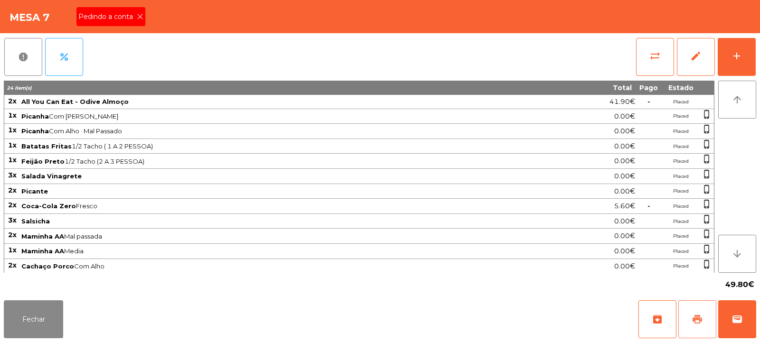
click at [679, 323] on button "print" at bounding box center [697, 320] width 38 height 38
click at [138, 18] on icon at bounding box center [140, 16] width 7 height 7
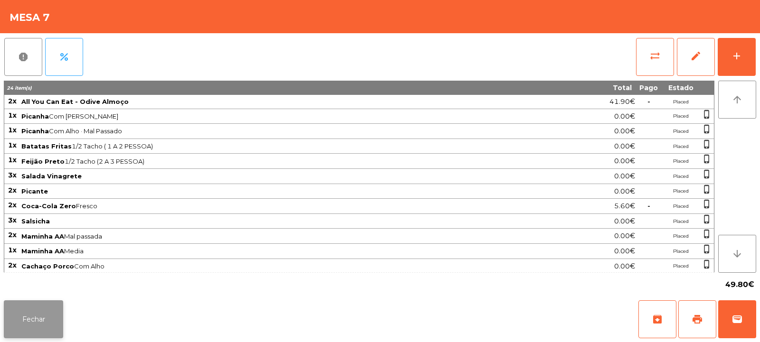
click at [42, 321] on button "Fechar" at bounding box center [33, 320] width 59 height 38
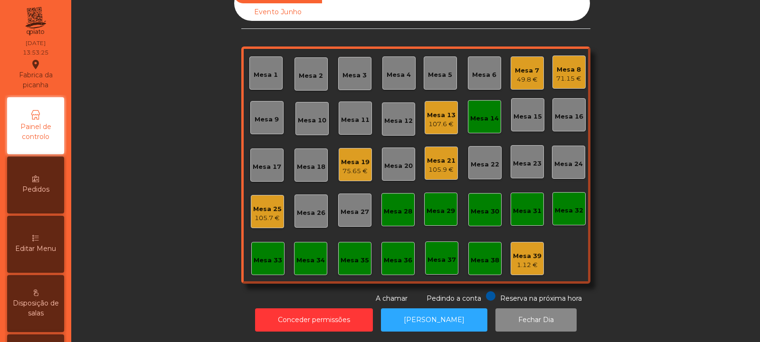
click at [526, 75] on div "49.8 €" at bounding box center [527, 80] width 24 height 10
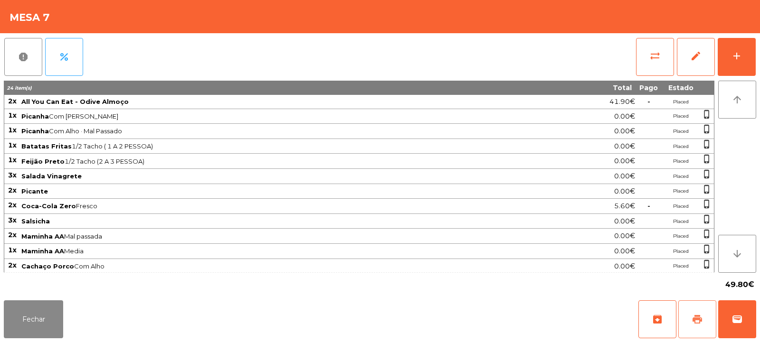
click at [710, 322] on button "print" at bounding box center [697, 320] width 38 height 38
click at [691, 321] on button "print" at bounding box center [697, 320] width 38 height 38
click at [41, 323] on button "Fechar" at bounding box center [33, 320] width 59 height 38
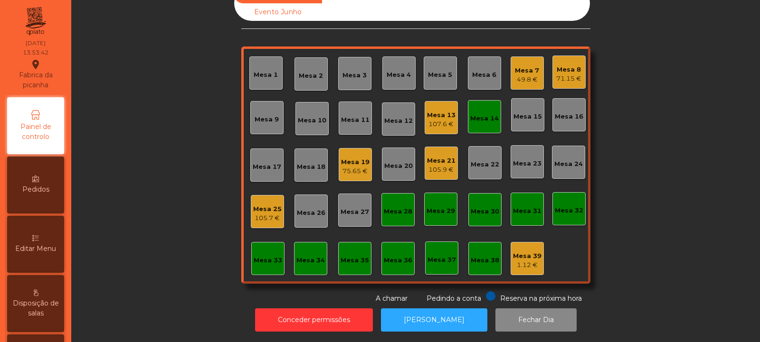
click at [569, 81] on div "Mesa 8 71.15 €" at bounding box center [568, 72] width 33 height 33
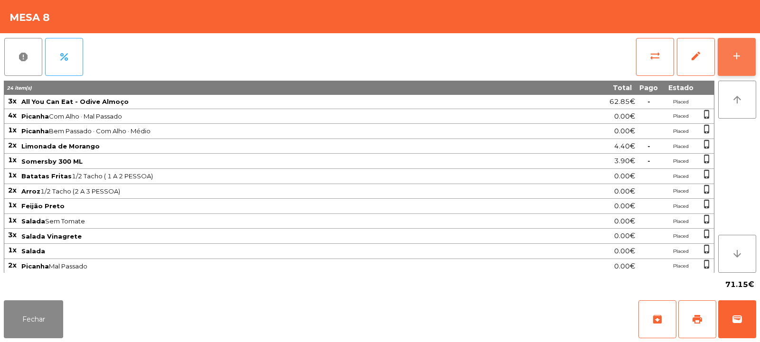
click at [742, 56] on button "add" at bounding box center [737, 57] width 38 height 38
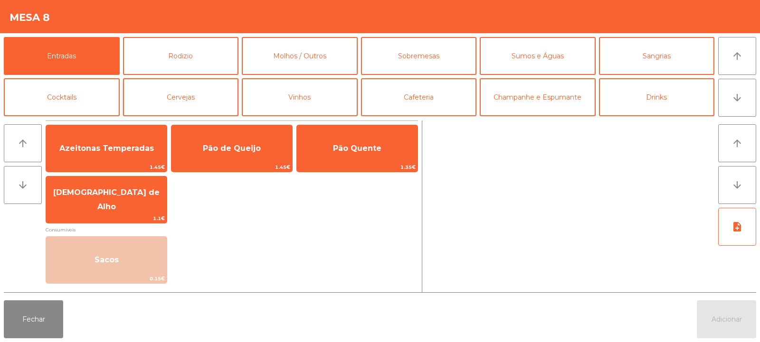
click at [180, 99] on button "Cervejas" at bounding box center [181, 97] width 116 height 38
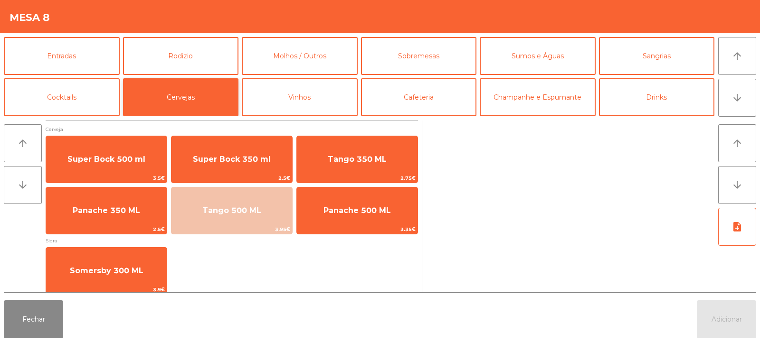
scroll to position [6, 0]
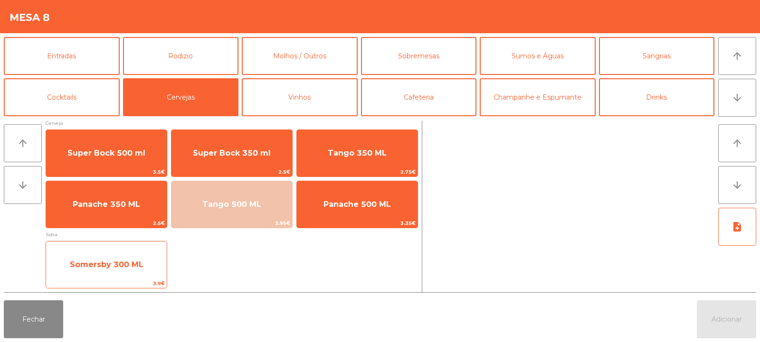
click at [149, 264] on span "Somersby 300 ML" at bounding box center [106, 265] width 121 height 26
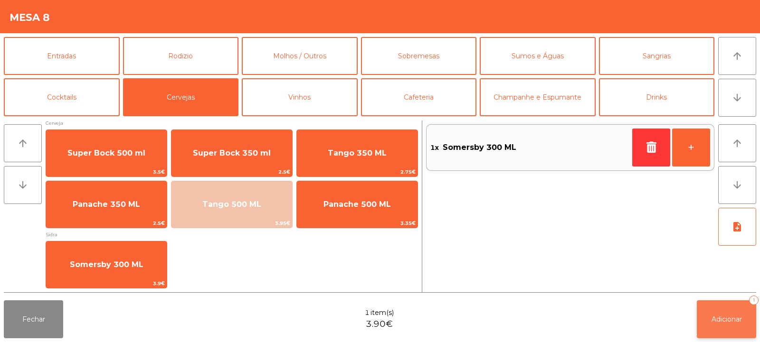
click at [726, 310] on button "Adicionar 1" at bounding box center [726, 320] width 59 height 38
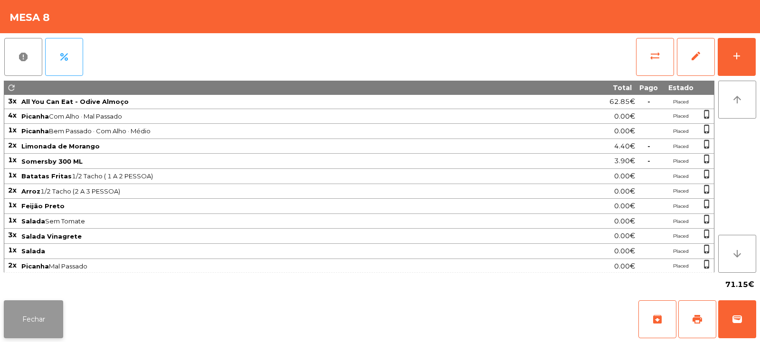
click at [34, 329] on button "Fechar" at bounding box center [33, 320] width 59 height 38
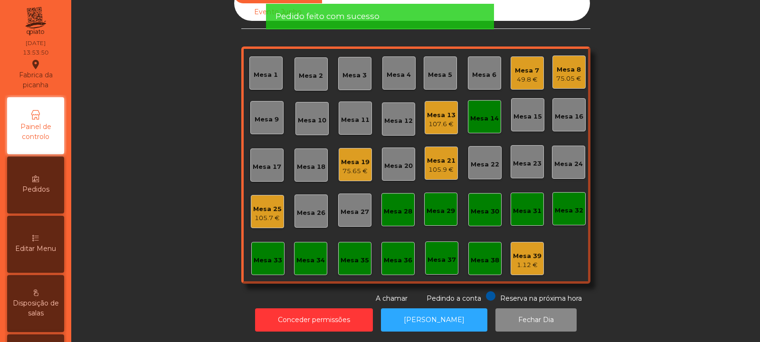
click at [520, 75] on div "49.8 €" at bounding box center [527, 80] width 24 height 10
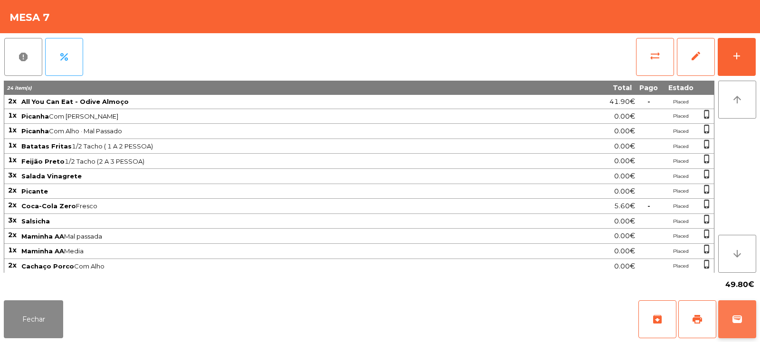
click at [741, 318] on span "wallet" at bounding box center [737, 319] width 11 height 11
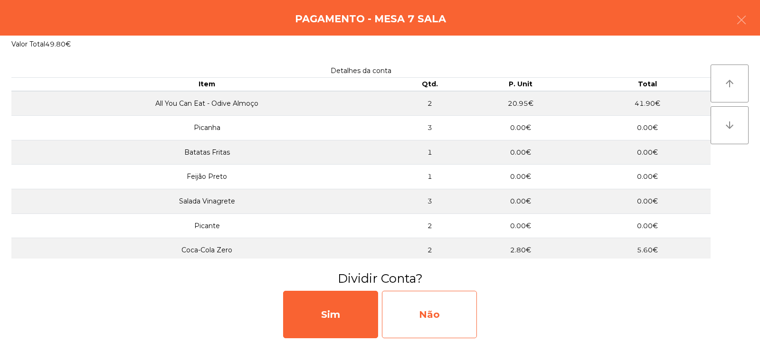
click at [441, 308] on div "Não" at bounding box center [429, 315] width 95 height 48
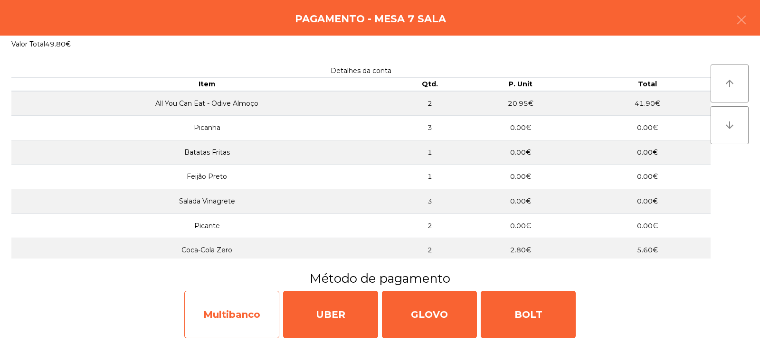
click at [245, 316] on div "Multibanco" at bounding box center [231, 315] width 95 height 48
select select "**"
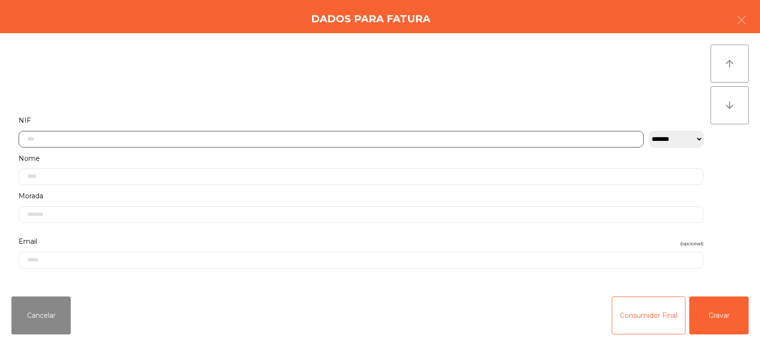
click at [249, 140] on input "text" at bounding box center [331, 139] width 625 height 17
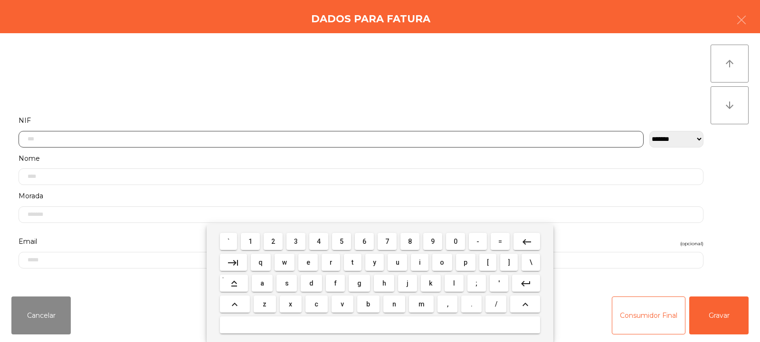
scroll to position [69, 0]
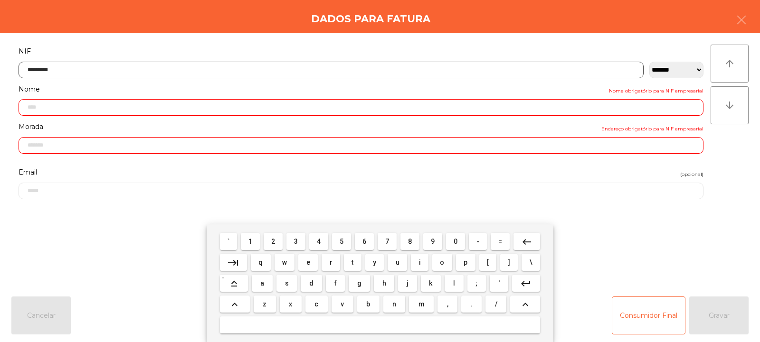
type input "*********"
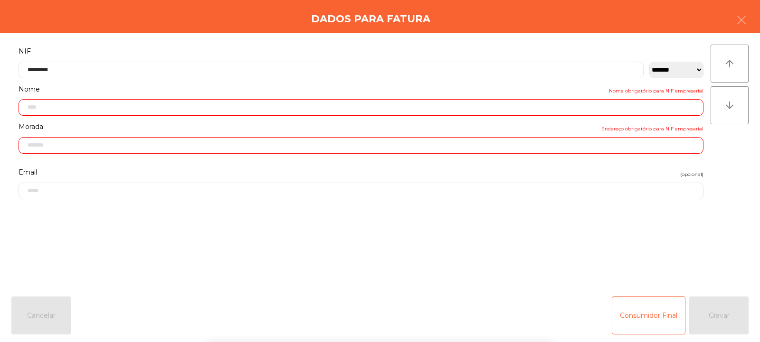
click at [722, 325] on div "` 1 2 3 4 5 6 7 8 9 0 - = keyboard_backspace keyboard_tab q w e r t y u i o p […" at bounding box center [380, 284] width 760 height 118
click at [723, 319] on button "Gravar" at bounding box center [718, 316] width 59 height 38
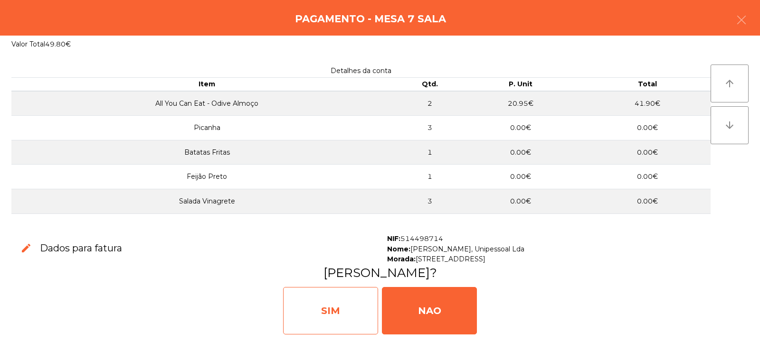
click at [346, 310] on div "SIM" at bounding box center [330, 311] width 95 height 48
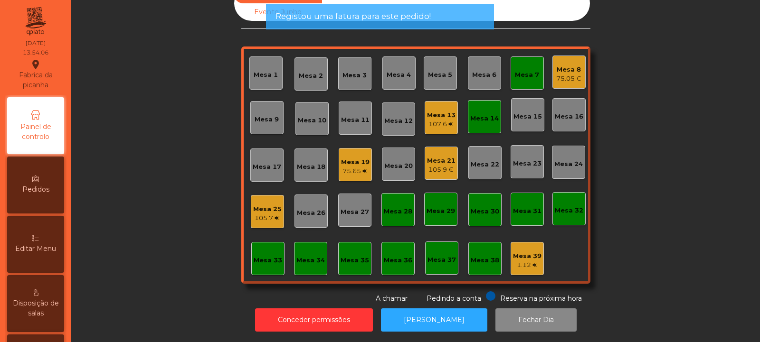
click at [261, 257] on div "Mesa 33" at bounding box center [268, 261] width 29 height 10
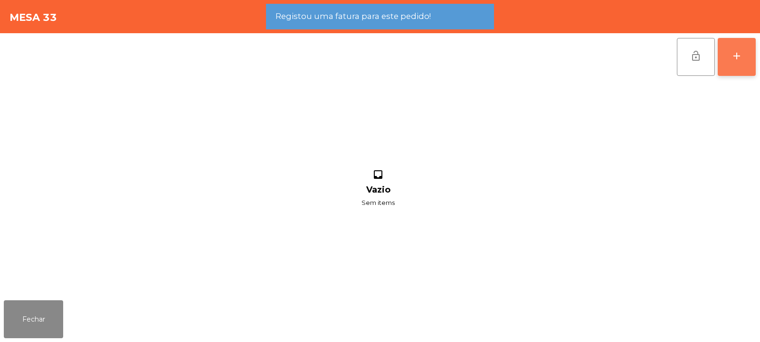
click at [747, 57] on button "add" at bounding box center [737, 57] width 38 height 38
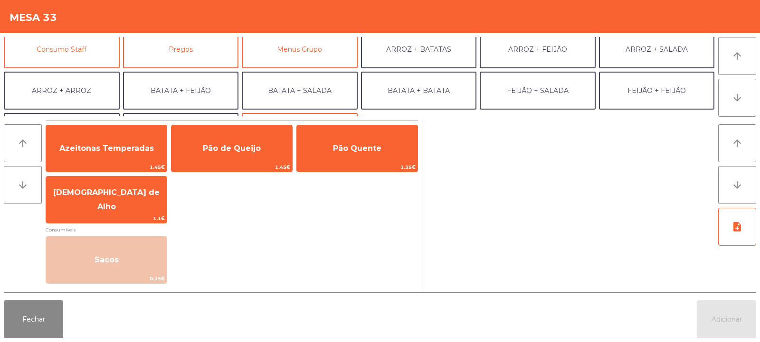
scroll to position [85, 0]
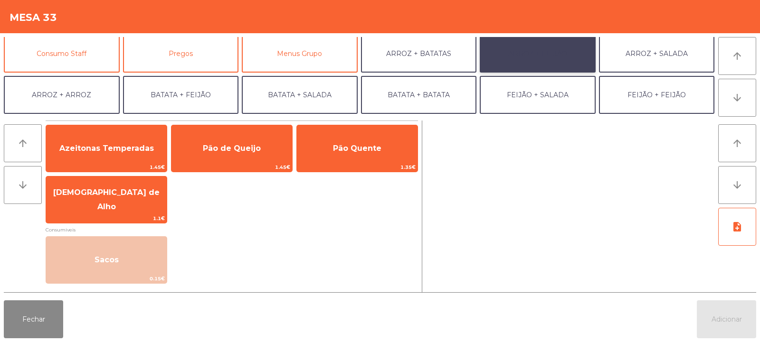
click at [548, 56] on button "ARROZ + FEIJÃO" at bounding box center [538, 54] width 116 height 38
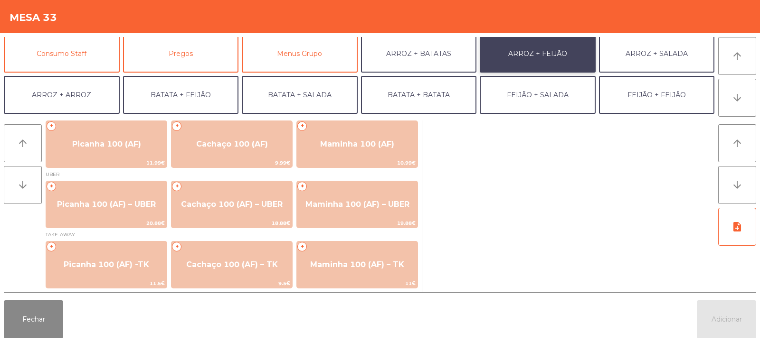
scroll to position [1, 0]
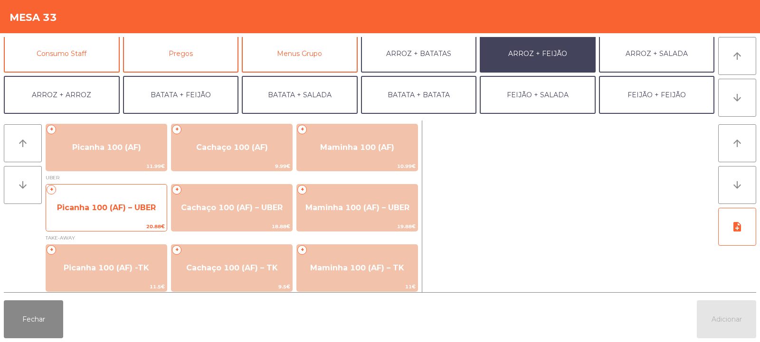
click at [136, 216] on span "Picanha 100 (AF) – UBER" at bounding box center [106, 208] width 121 height 26
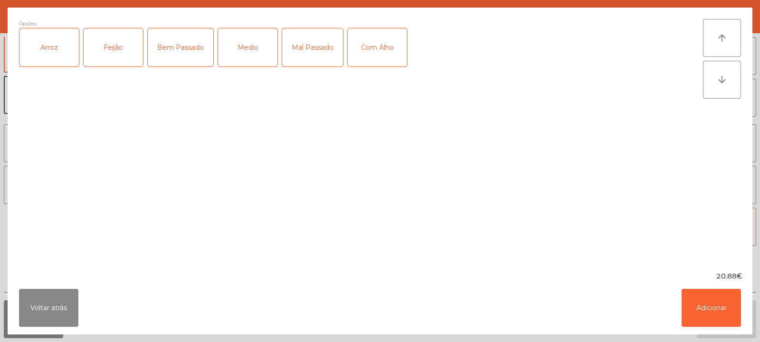
click at [57, 63] on div "Arroz" at bounding box center [48, 48] width 59 height 38
click at [110, 63] on div "Feijão" at bounding box center [113, 48] width 59 height 38
click at [185, 49] on div "Bem Passado" at bounding box center [181, 48] width 66 height 38
click at [384, 54] on div "Com Alho" at bounding box center [377, 48] width 59 height 38
click at [729, 296] on button "Adicionar" at bounding box center [711, 308] width 59 height 38
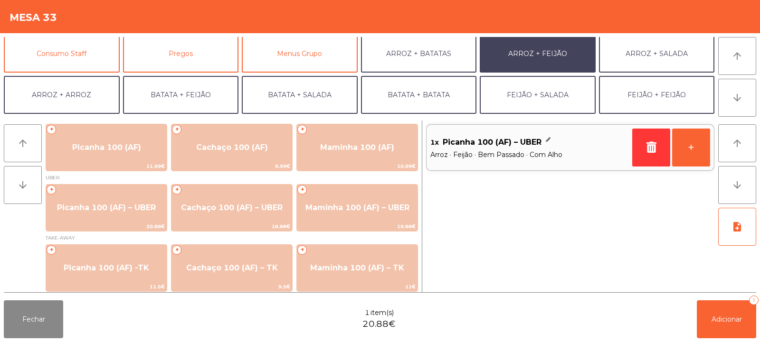
scroll to position [124, 0]
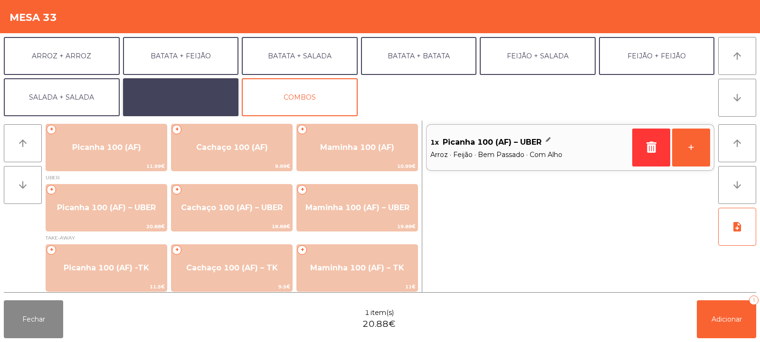
click at [204, 96] on button "EXTRAS UBER" at bounding box center [181, 97] width 116 height 38
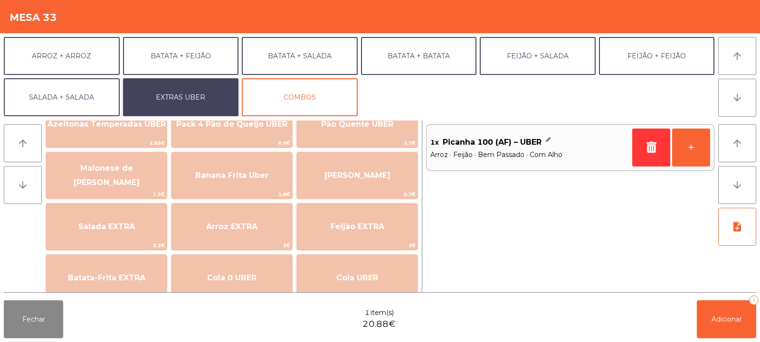
scroll to position [38, 0]
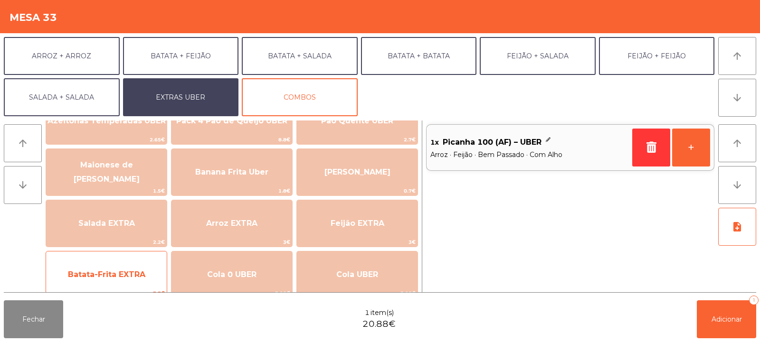
click at [117, 277] on span "Batata-Frita EXTRA" at bounding box center [106, 274] width 77 height 9
click at [121, 277] on span "Batata-Frita EXTRA" at bounding box center [106, 274] width 77 height 9
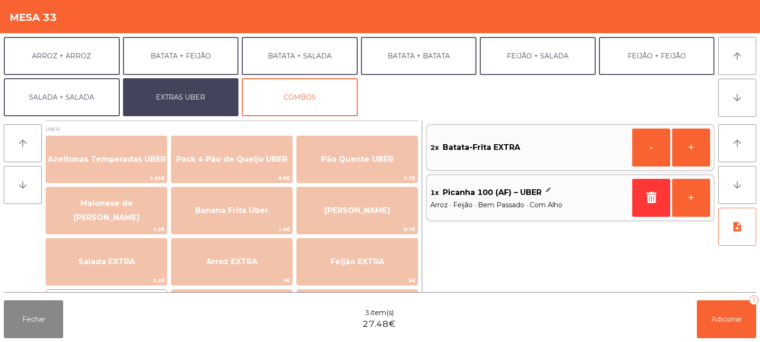
scroll to position [3, 0]
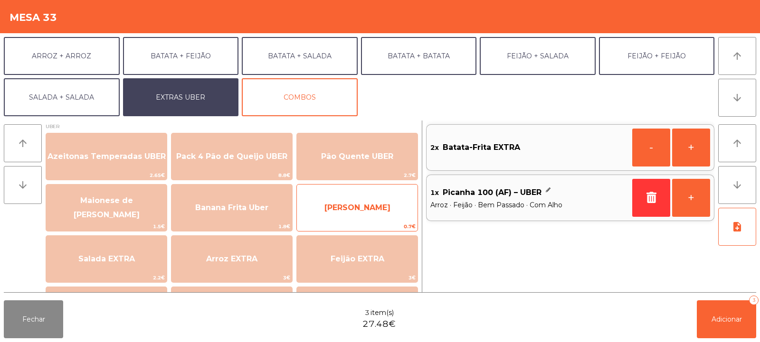
click at [368, 207] on span "Farofa Uber" at bounding box center [357, 207] width 66 height 9
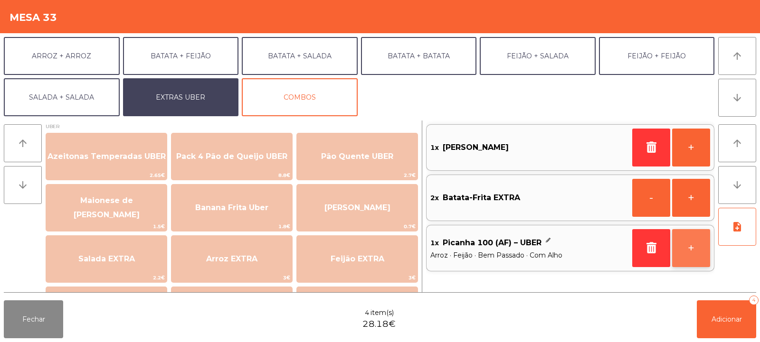
click at [702, 247] on button "+" at bounding box center [691, 248] width 38 height 38
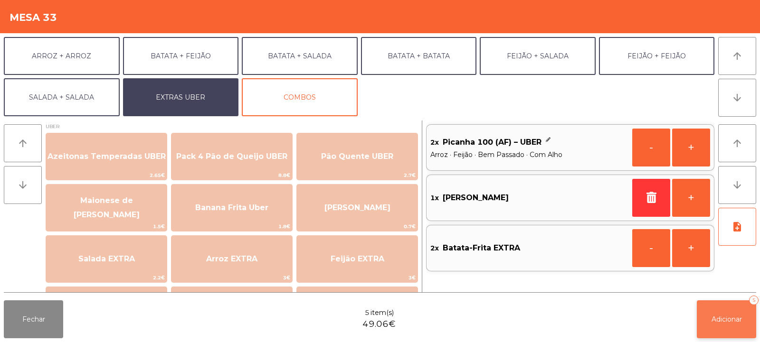
click at [717, 307] on button "Adicionar 5" at bounding box center [726, 320] width 59 height 38
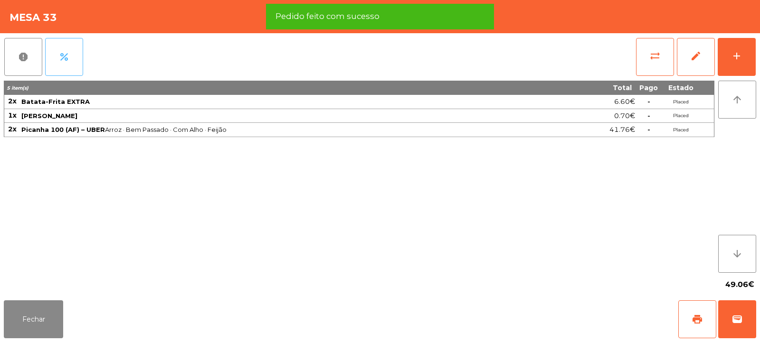
click at [71, 57] on button "percent" at bounding box center [64, 57] width 38 height 38
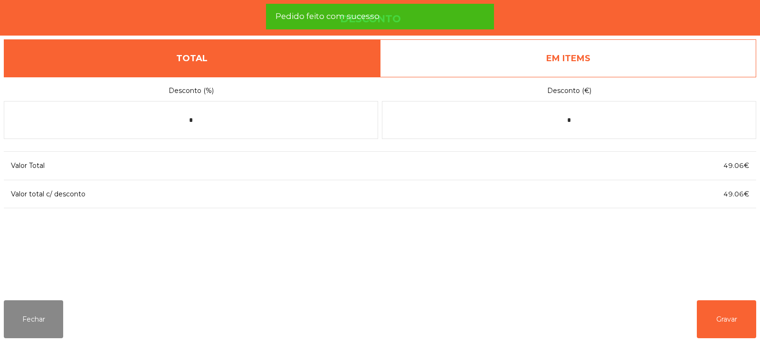
click at [597, 69] on link "EM ITEMS" at bounding box center [568, 58] width 376 height 38
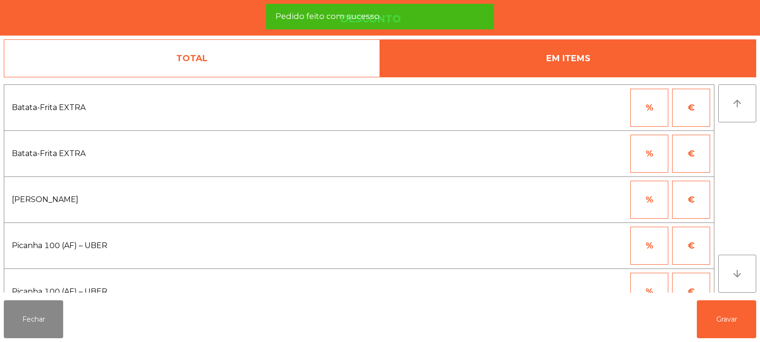
click at [647, 99] on button "%" at bounding box center [649, 108] width 38 height 38
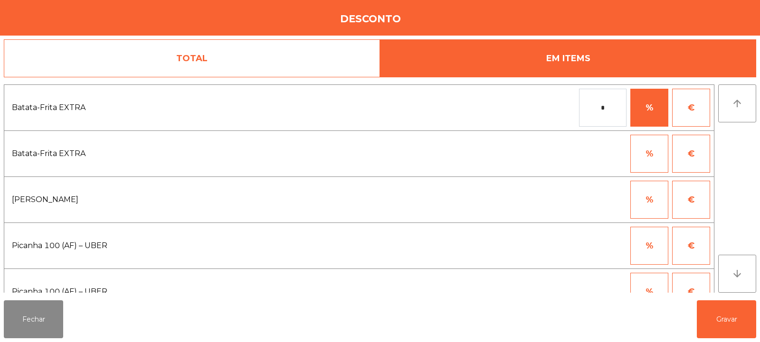
click at [654, 242] on button "%" at bounding box center [649, 246] width 38 height 38
click at [591, 248] on body "Fabrica da picanha location_on 06/10/2025 13:54:31 Painel de controlo Pedidos E…" at bounding box center [380, 171] width 760 height 342
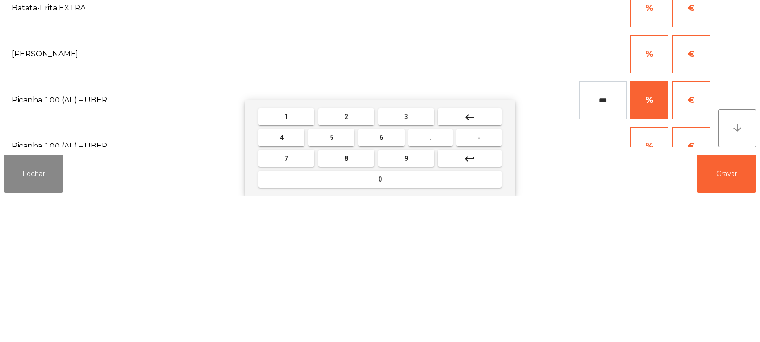
type input "***"
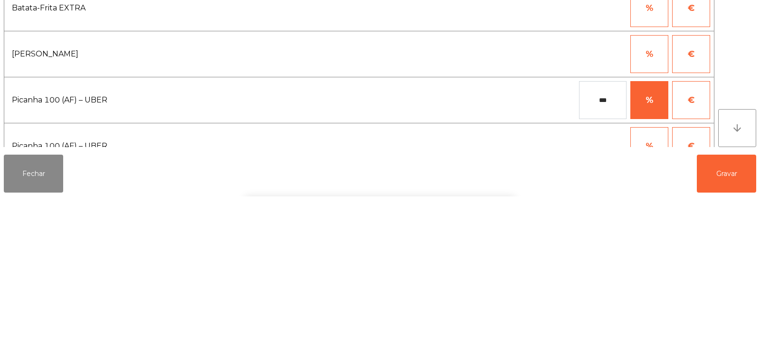
click at [734, 320] on div "1 2 3 keyboard_backspace 4 5 6 . - 7 8 9 keyboard_return 0" at bounding box center [380, 294] width 760 height 97
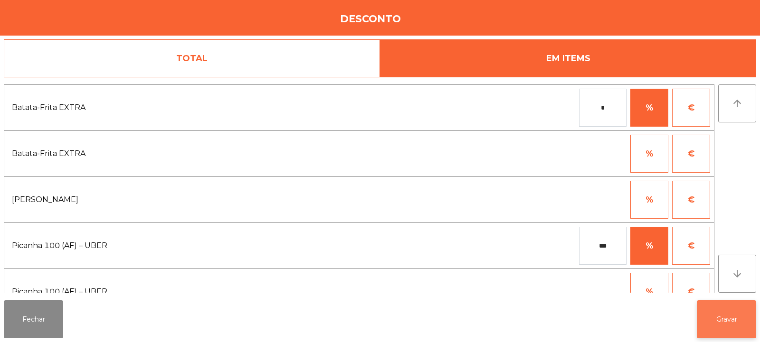
click at [715, 323] on button "Gravar" at bounding box center [726, 320] width 59 height 38
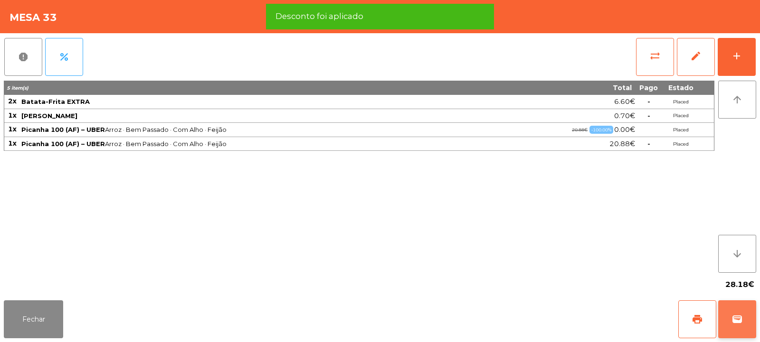
click at [745, 330] on button "wallet" at bounding box center [737, 320] width 38 height 38
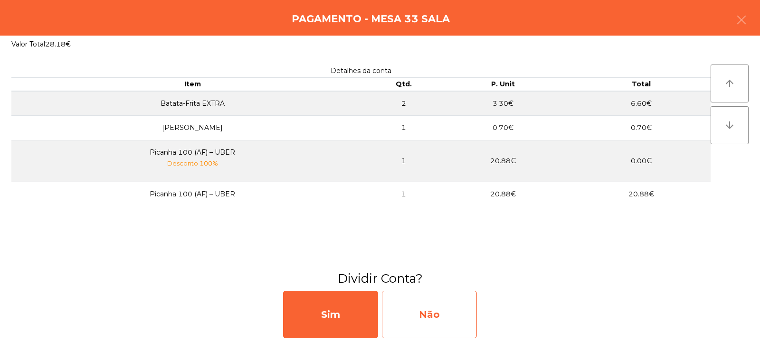
click at [428, 323] on div "Não" at bounding box center [429, 315] width 95 height 48
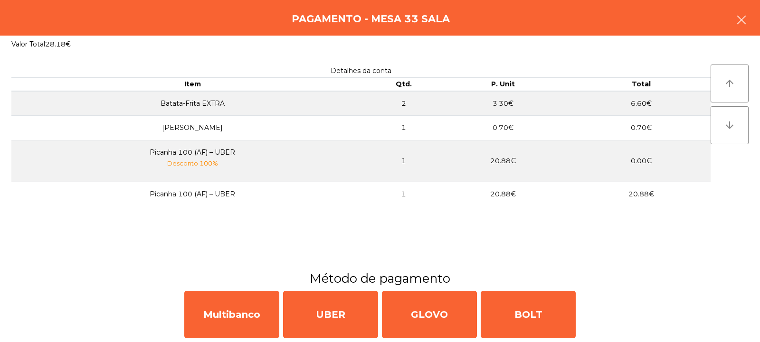
click at [746, 13] on button "button" at bounding box center [741, 21] width 27 height 29
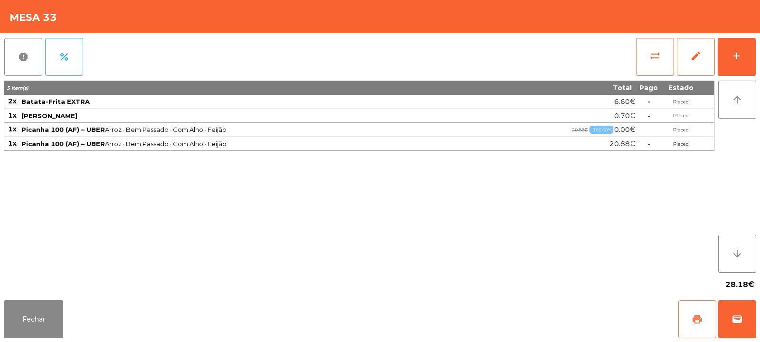
click at [698, 316] on span "print" at bounding box center [697, 319] width 11 height 11
click at [744, 315] on button "wallet" at bounding box center [737, 320] width 38 height 38
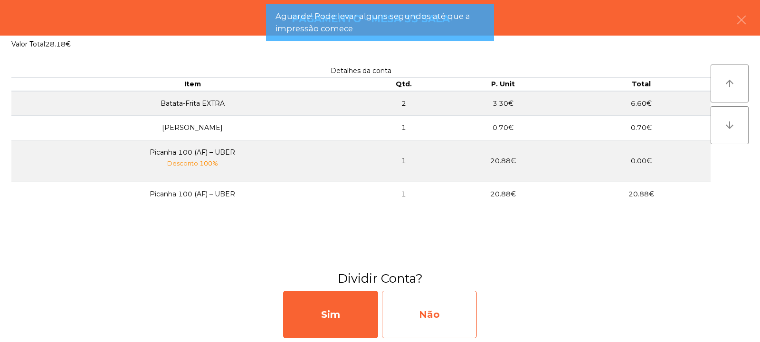
click at [436, 296] on div "Não" at bounding box center [429, 315] width 95 height 48
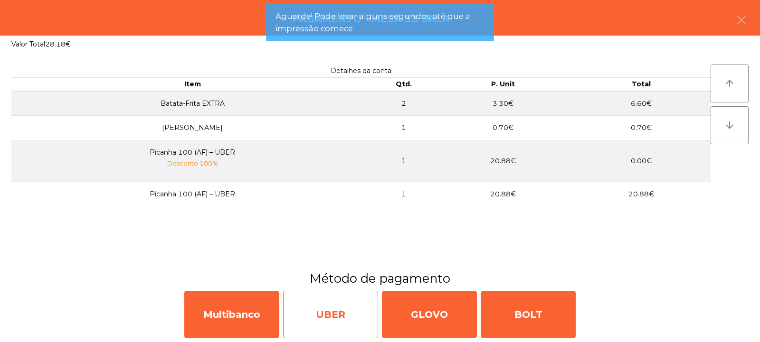
click at [342, 328] on div "UBER" at bounding box center [330, 315] width 95 height 48
select select "**"
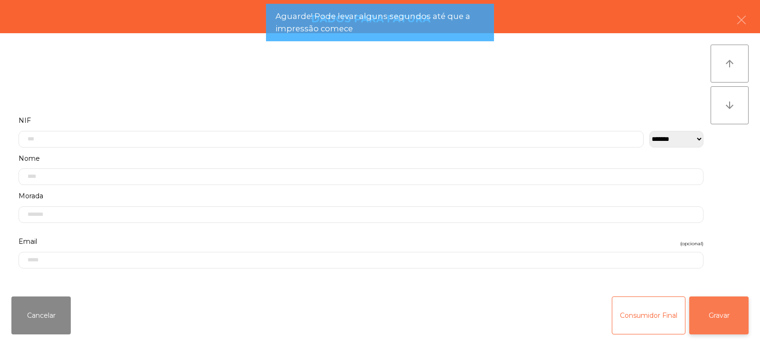
click at [718, 316] on button "Gravar" at bounding box center [718, 316] width 59 height 38
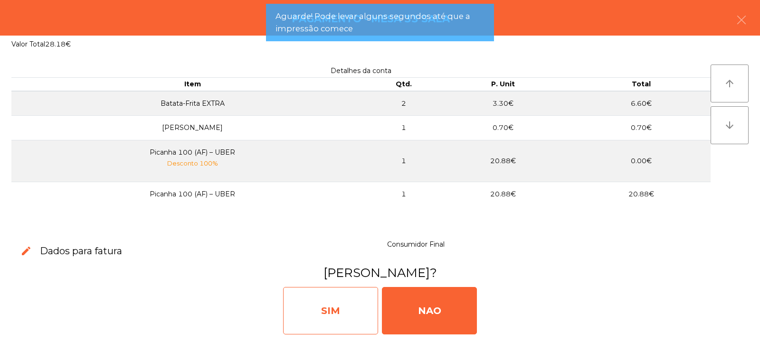
click at [319, 313] on div "SIM" at bounding box center [330, 311] width 95 height 48
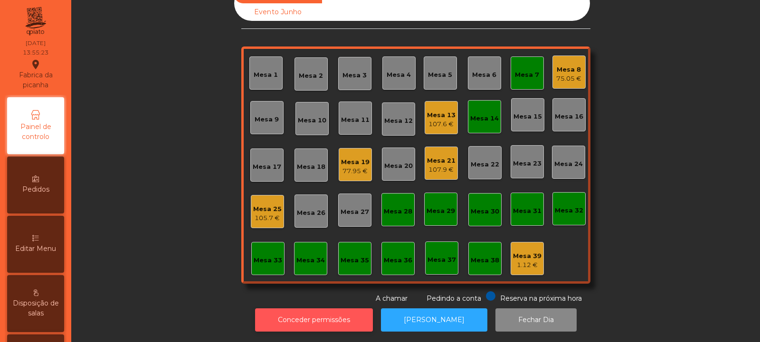
click at [336, 314] on button "Conceder permissões" at bounding box center [314, 320] width 118 height 23
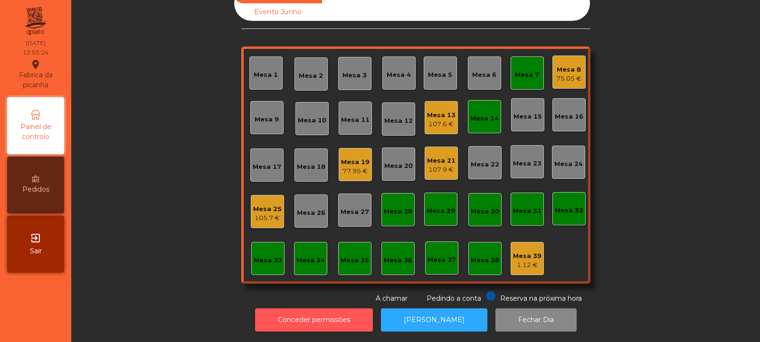
click at [305, 314] on button "Conceder permissões" at bounding box center [314, 320] width 118 height 23
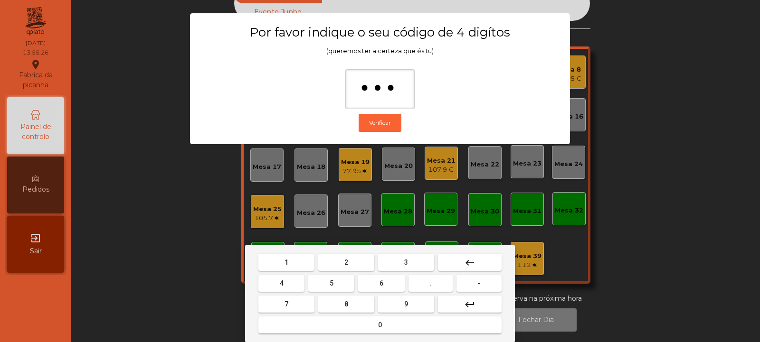
type input "****"
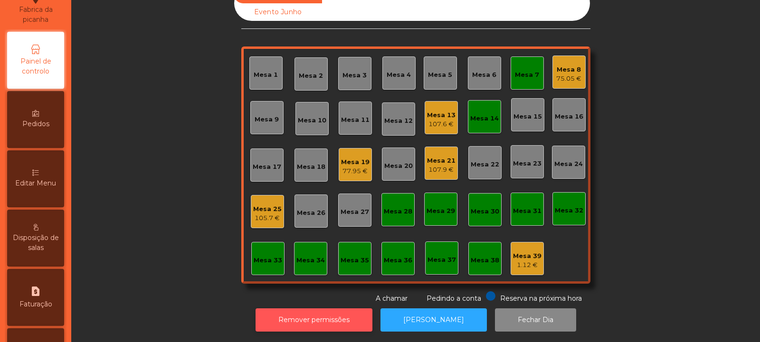
scroll to position [94, 0]
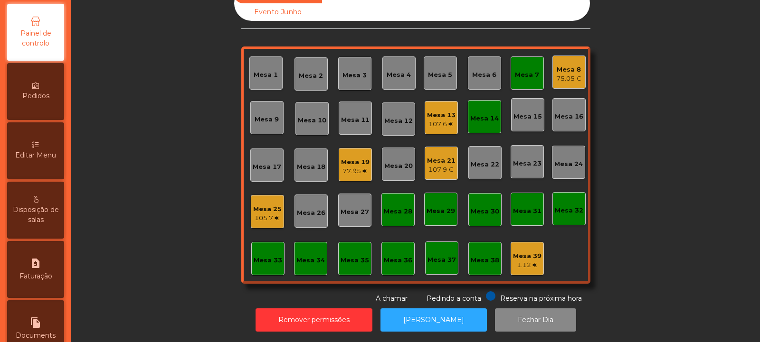
click at [45, 271] on div "request_page Faturação" at bounding box center [35, 269] width 57 height 57
select select "**"
select select "****"
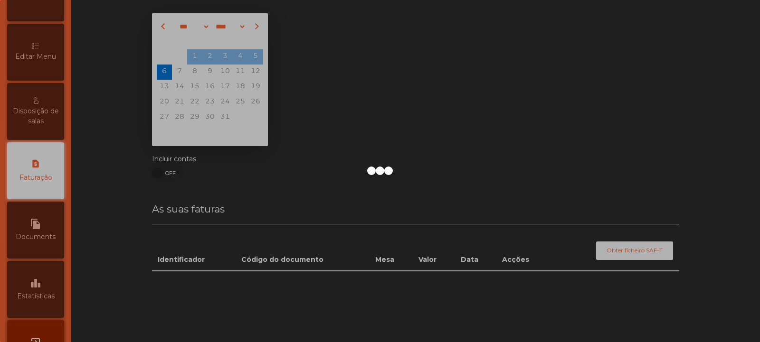
scroll to position [32, 0]
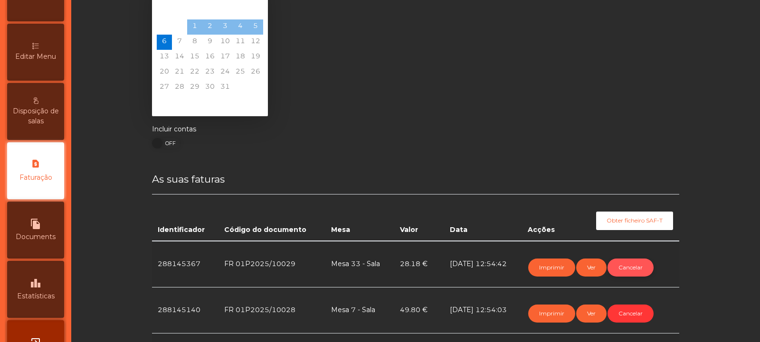
click at [628, 268] on button "Cancelar" at bounding box center [631, 268] width 46 height 18
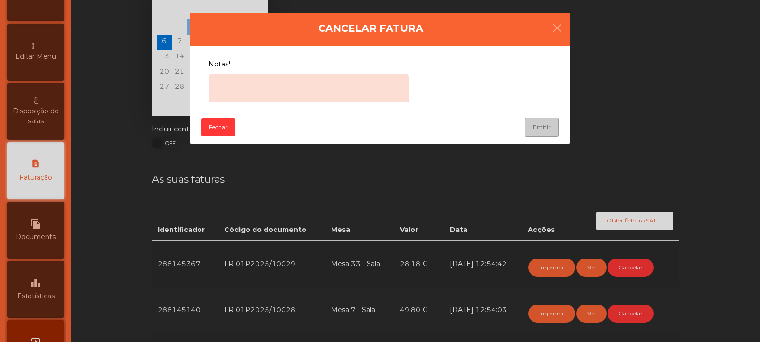
click at [310, 90] on textarea "Notas*" at bounding box center [309, 89] width 200 height 28
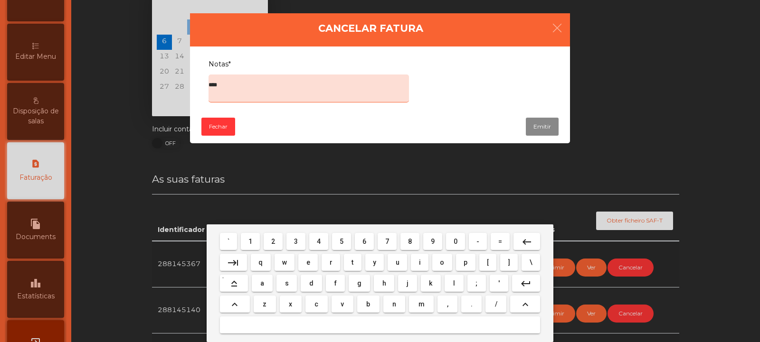
type textarea "*****"
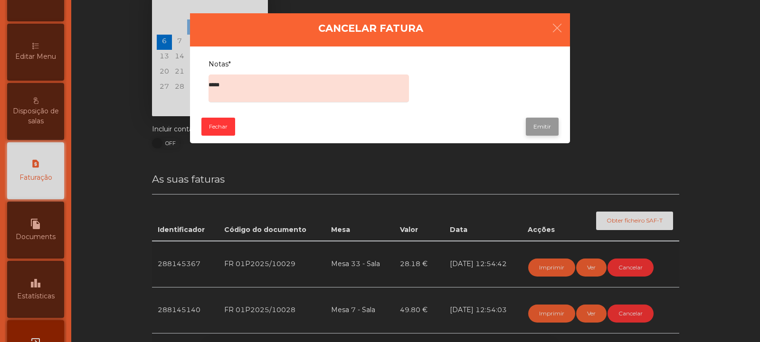
click at [544, 123] on button "Emitir" at bounding box center [542, 127] width 33 height 18
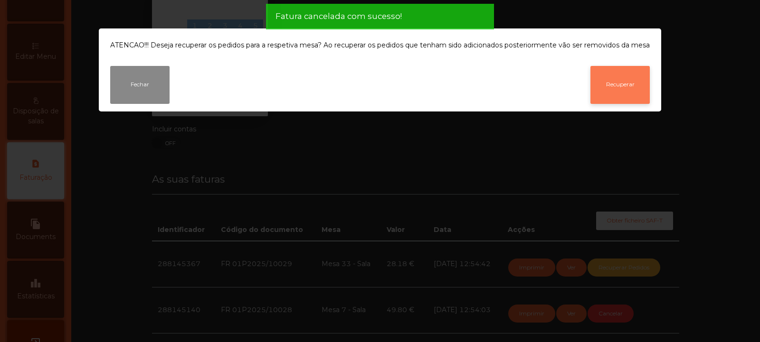
click at [624, 86] on button "Recuperar" at bounding box center [619, 85] width 59 height 38
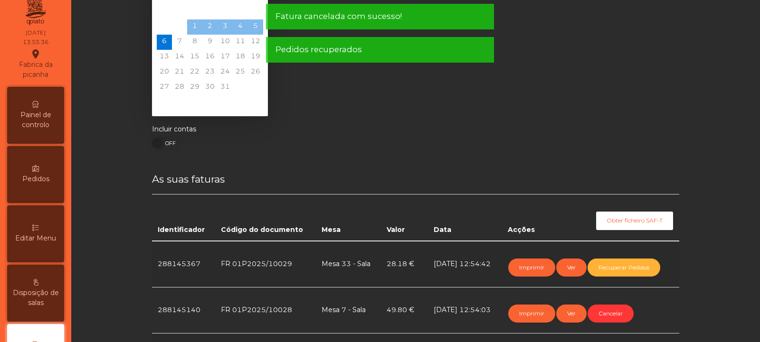
scroll to position [0, 0]
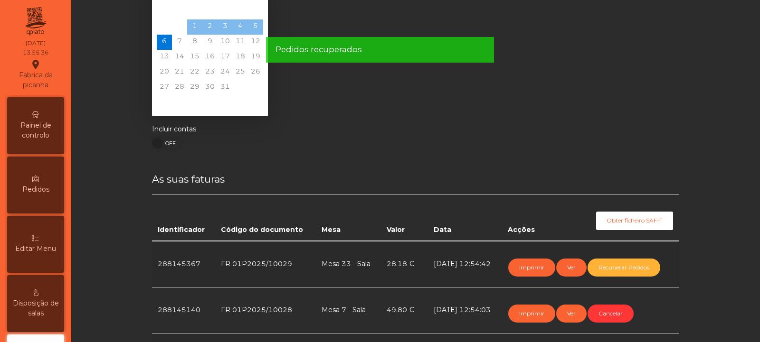
click at [43, 136] on span "Painel de controlo" at bounding box center [36, 131] width 52 height 20
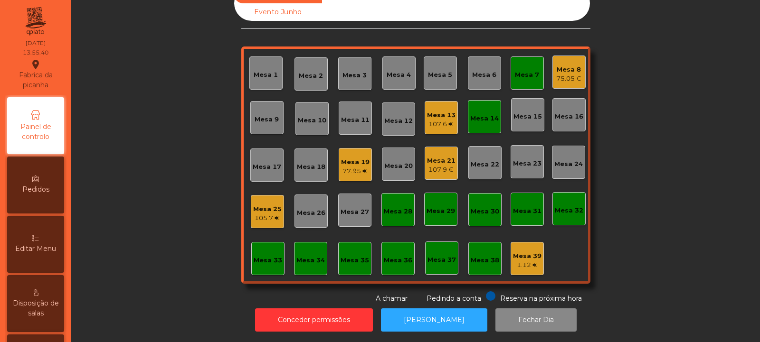
click at [260, 256] on div "Mesa 33" at bounding box center [268, 261] width 29 height 10
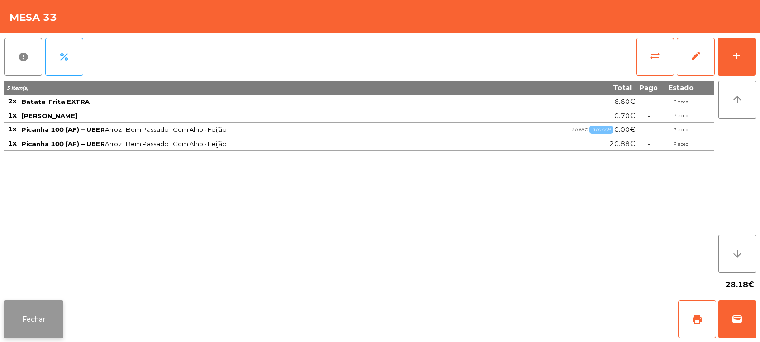
click at [44, 317] on button "Fechar" at bounding box center [33, 320] width 59 height 38
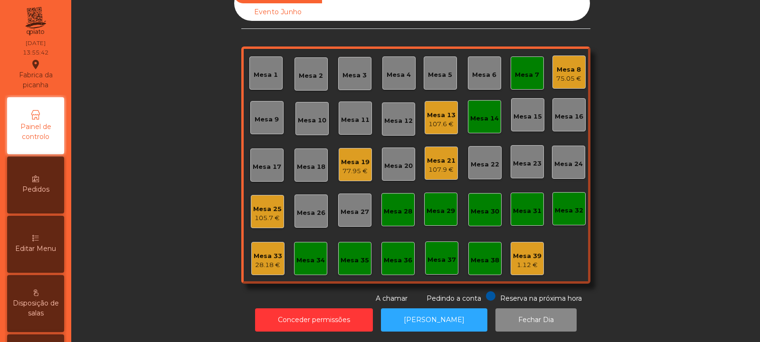
click at [265, 261] on div "28.18 €" at bounding box center [268, 266] width 29 height 10
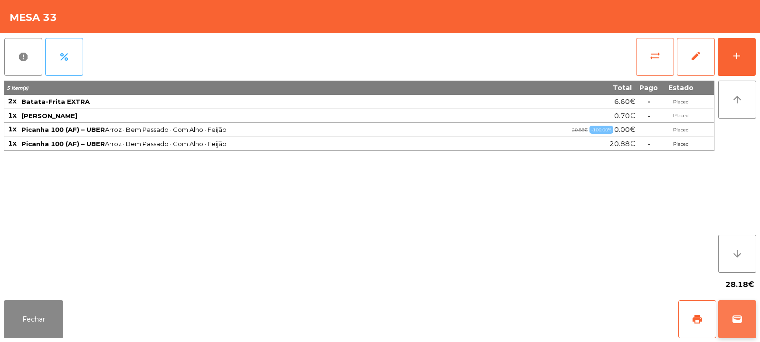
click at [747, 324] on button "wallet" at bounding box center [737, 320] width 38 height 38
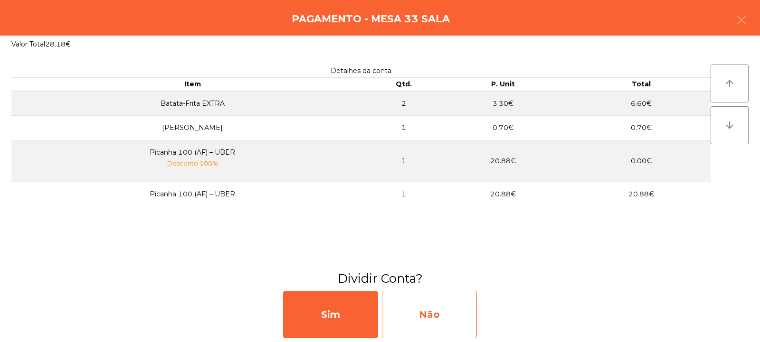
click at [440, 316] on div "Não" at bounding box center [429, 315] width 95 height 48
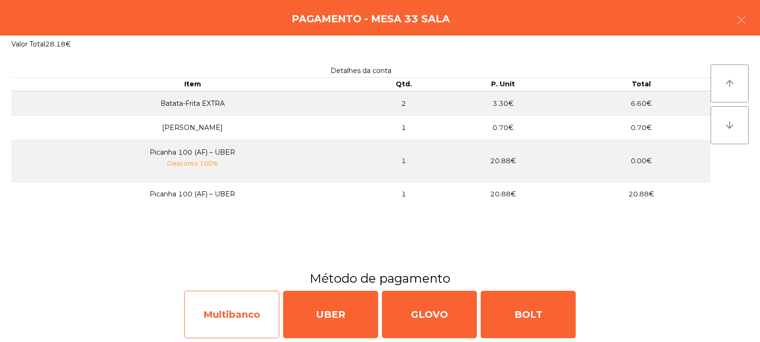
click at [260, 316] on div "Multibanco" at bounding box center [231, 315] width 95 height 48
select select "**"
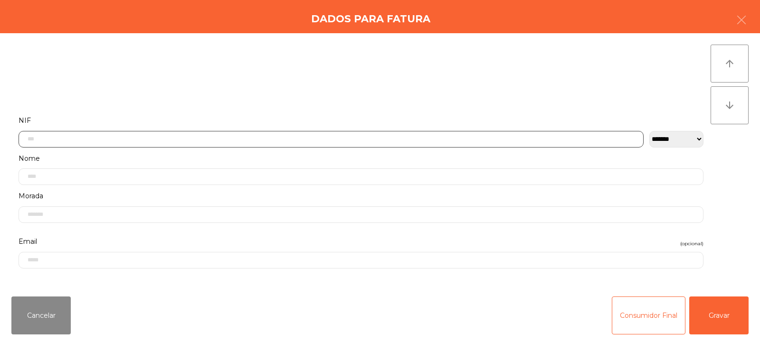
click at [241, 138] on input "text" at bounding box center [331, 139] width 625 height 17
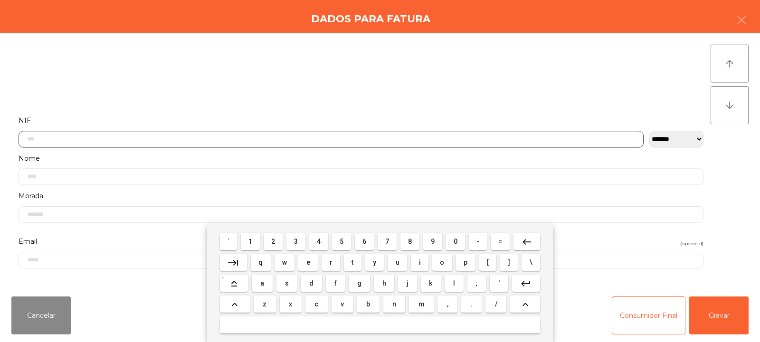
scroll to position [69, 0]
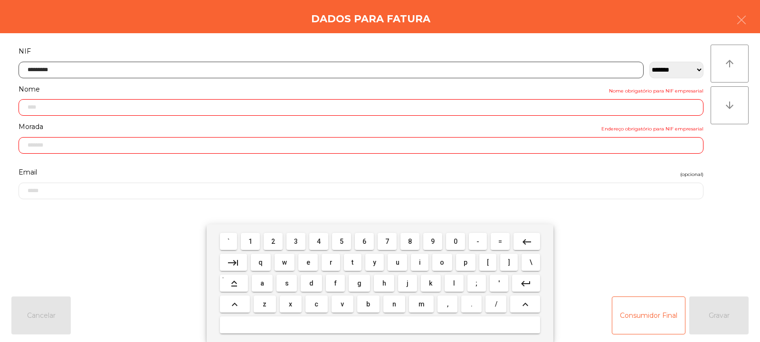
type input "*********"
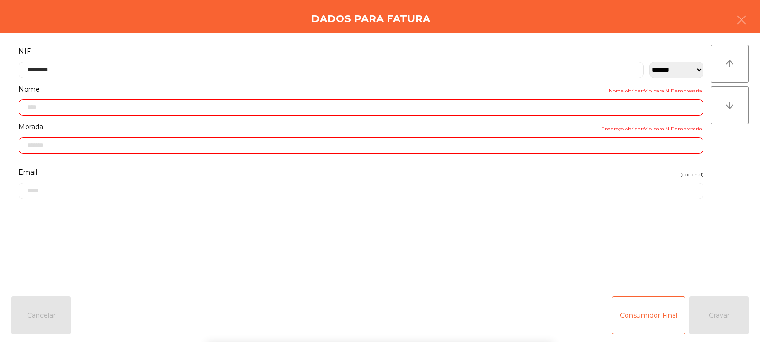
click at [727, 318] on div "` 1 2 3 4 5 6 7 8 9 0 - = keyboard_backspace keyboard_tab q w e r t y u i o p […" at bounding box center [380, 284] width 760 height 118
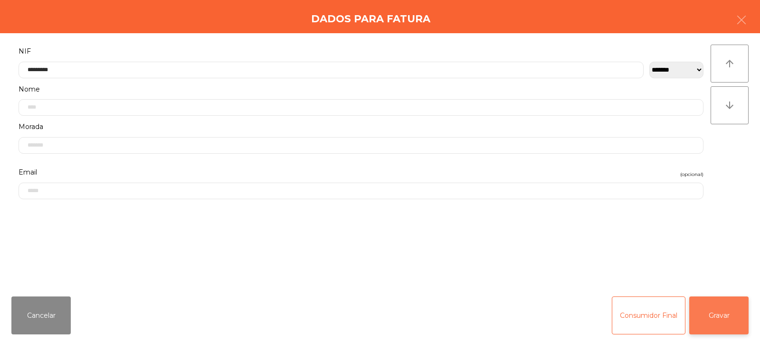
click at [717, 319] on button "Gravar" at bounding box center [718, 316] width 59 height 38
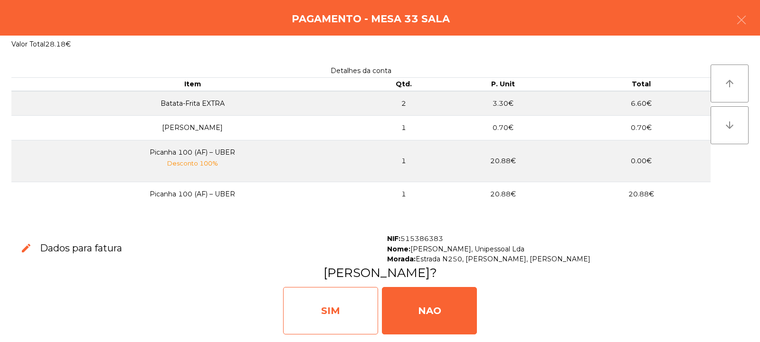
click at [338, 318] on div "SIM" at bounding box center [330, 311] width 95 height 48
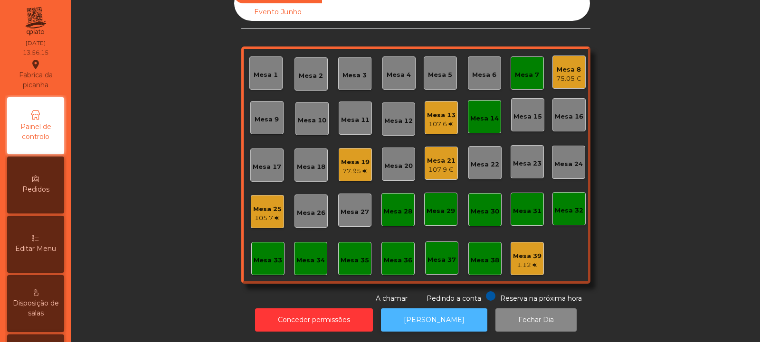
click at [451, 309] on button "[PERSON_NAME]" at bounding box center [434, 320] width 106 height 23
click at [468, 103] on div "Mesa 14" at bounding box center [484, 116] width 33 height 33
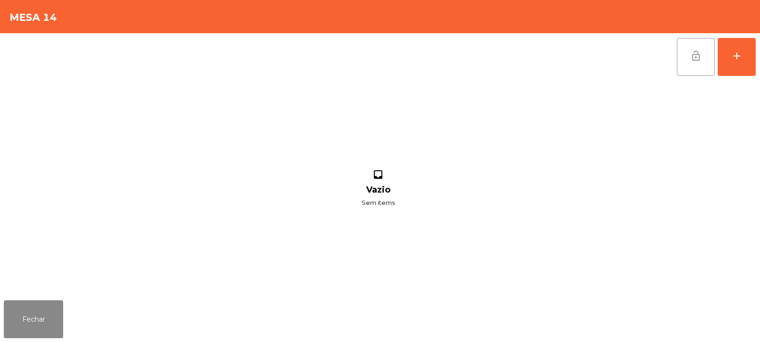
click at [704, 59] on button "lock_open" at bounding box center [696, 57] width 38 height 38
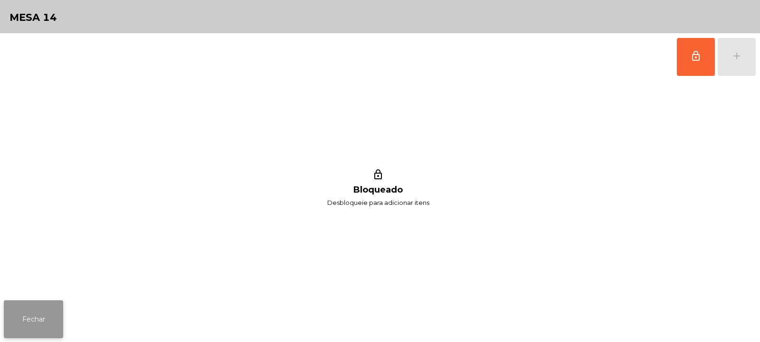
click at [51, 322] on button "Fechar" at bounding box center [33, 320] width 59 height 38
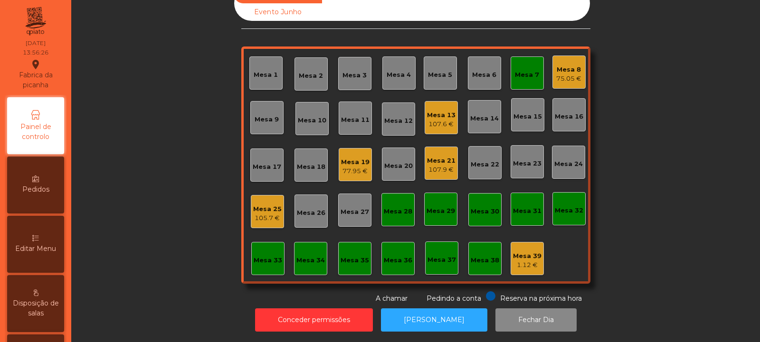
click at [524, 71] on div "Mesa 7" at bounding box center [527, 75] width 24 height 10
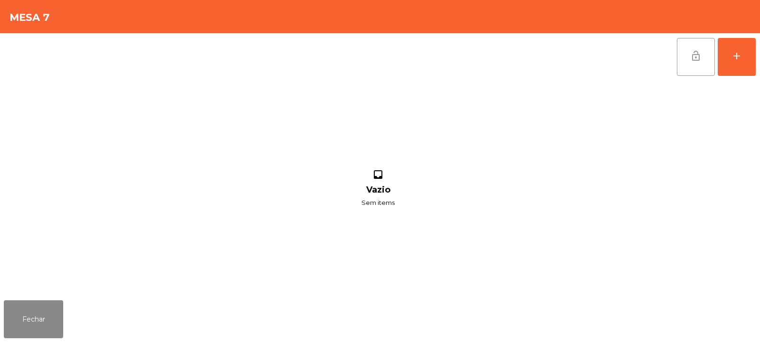
click at [698, 69] on button "lock_open" at bounding box center [696, 57] width 38 height 38
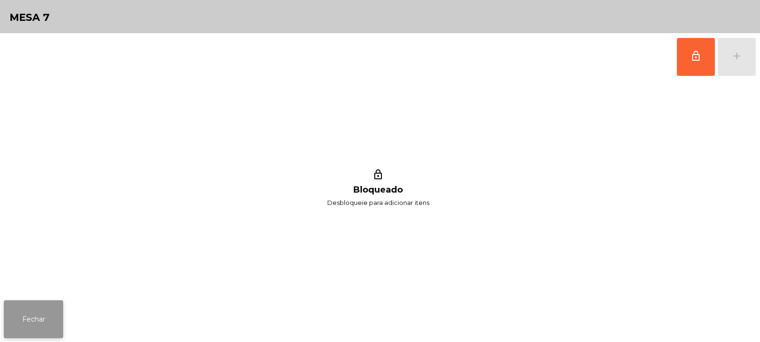
click at [38, 329] on button "Fechar" at bounding box center [33, 320] width 59 height 38
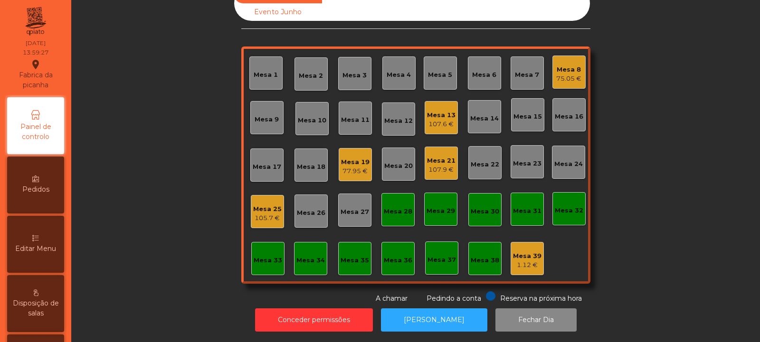
click at [352, 167] on div "77.95 €" at bounding box center [355, 172] width 29 height 10
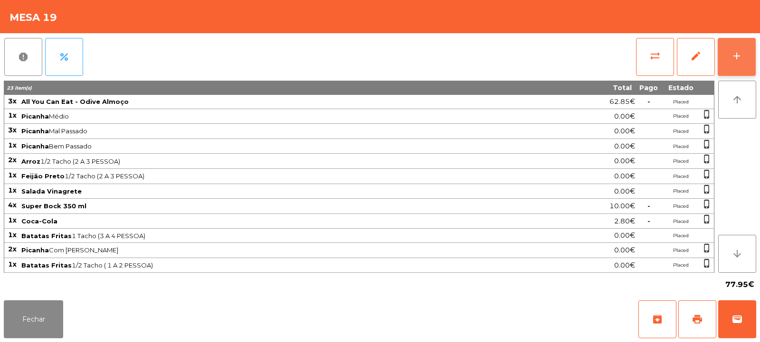
click at [740, 56] on div "add" at bounding box center [736, 55] width 11 height 11
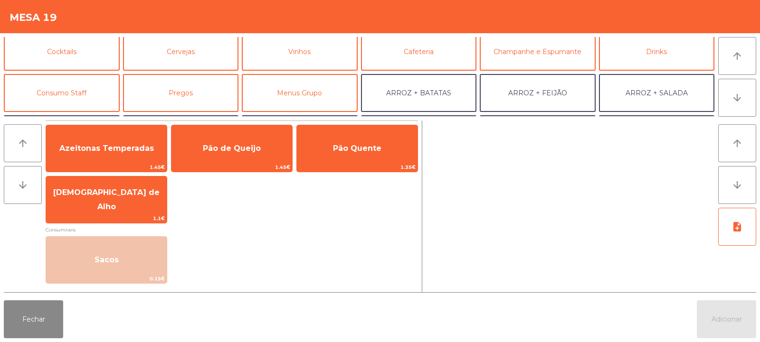
scroll to position [48, 0]
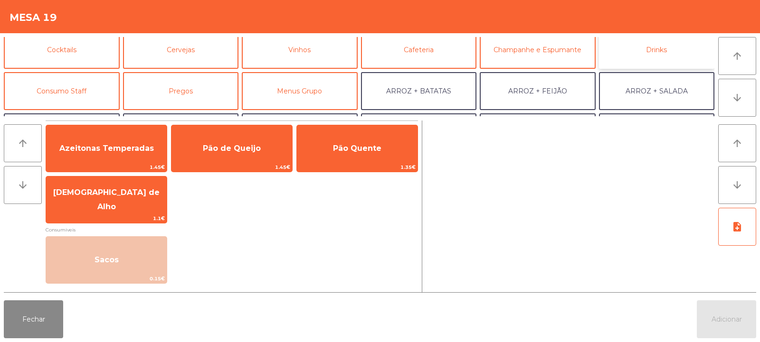
click at [644, 59] on button "Drinks" at bounding box center [657, 50] width 116 height 38
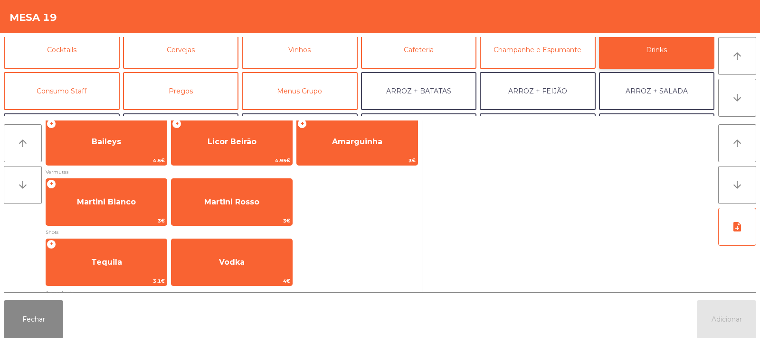
scroll to position [247, 0]
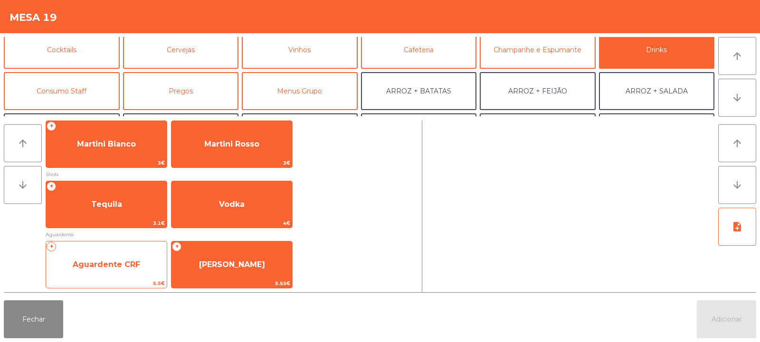
click at [121, 271] on span "Aguardente CRF" at bounding box center [106, 265] width 121 height 26
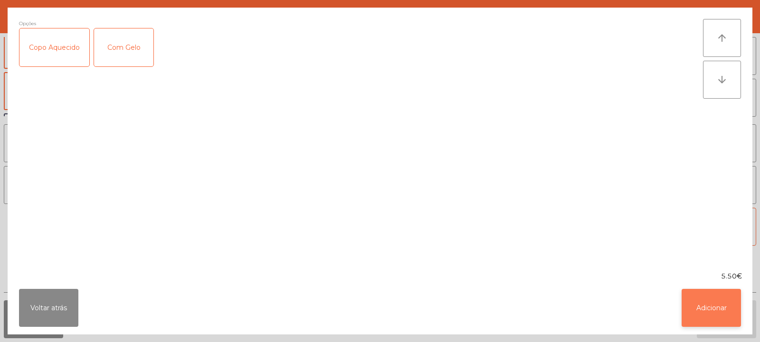
click at [697, 311] on button "Adicionar" at bounding box center [711, 308] width 59 height 38
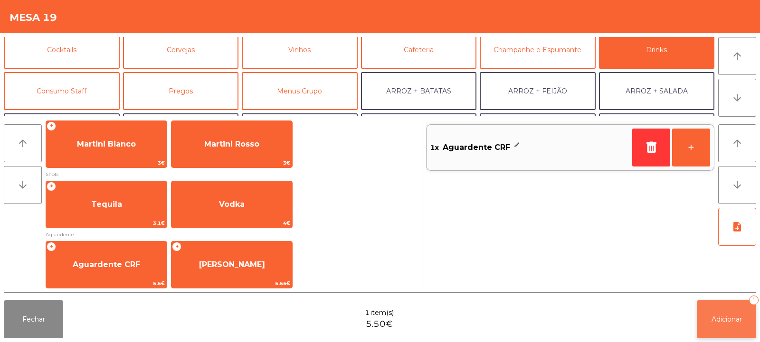
click at [712, 323] on span "Adicionar" at bounding box center [727, 319] width 30 height 9
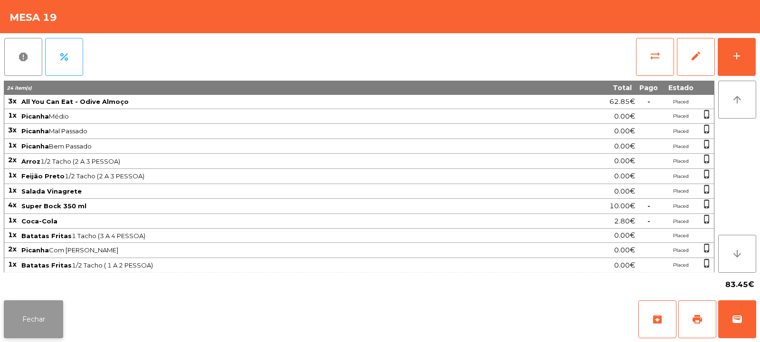
click at [44, 337] on button "Fechar" at bounding box center [33, 320] width 59 height 38
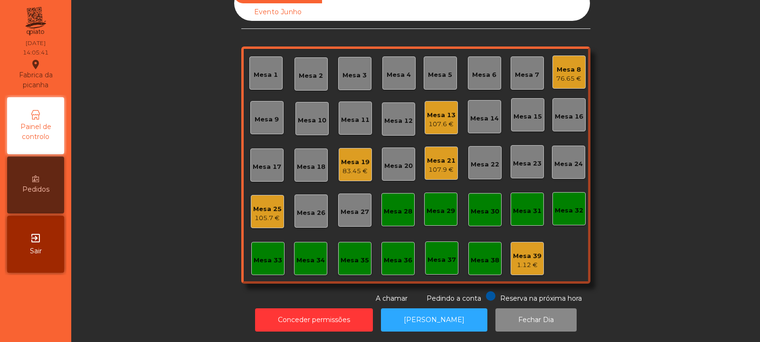
click at [348, 73] on div "Mesa 3" at bounding box center [354, 73] width 33 height 33
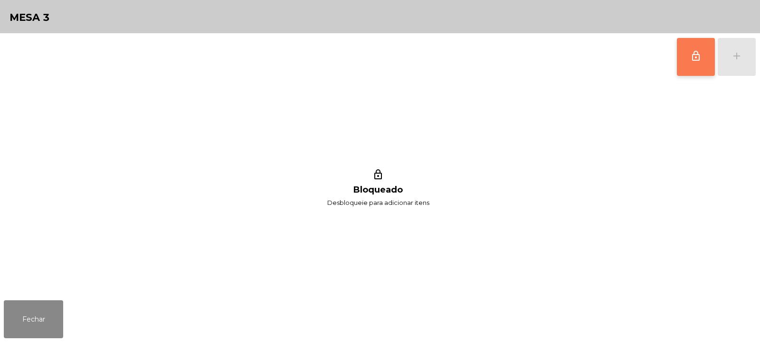
click at [698, 57] on span "lock_outline" at bounding box center [695, 55] width 11 height 11
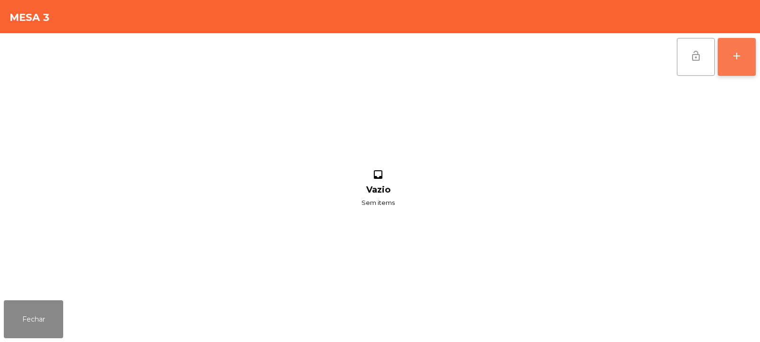
click at [735, 56] on div "add" at bounding box center [736, 55] width 11 height 11
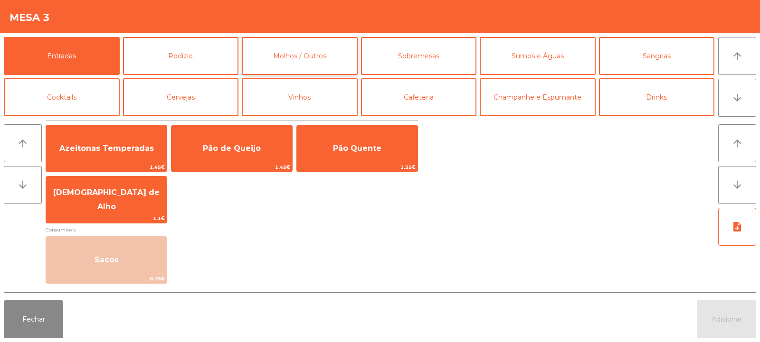
click at [287, 50] on button "Molhos / Outros" at bounding box center [300, 56] width 116 height 38
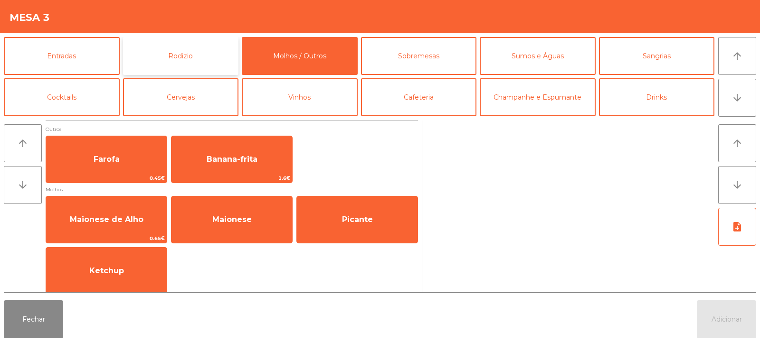
click at [188, 54] on button "Rodizio" at bounding box center [181, 56] width 116 height 38
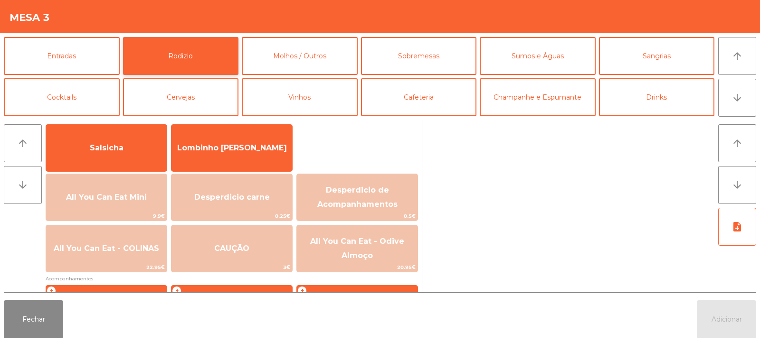
scroll to position [63, 0]
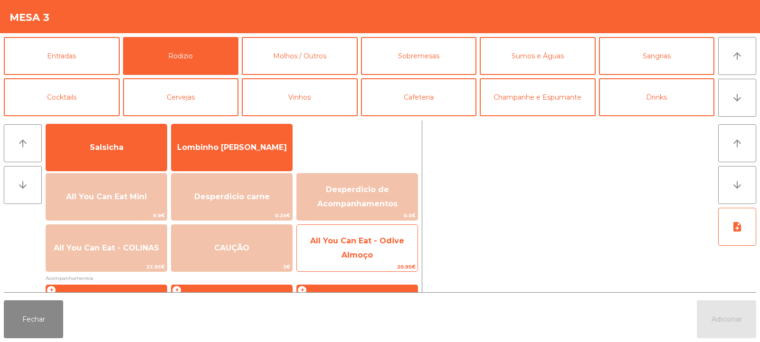
click at [377, 248] on span "All You Can Eat - Odive Almoço" at bounding box center [357, 248] width 121 height 40
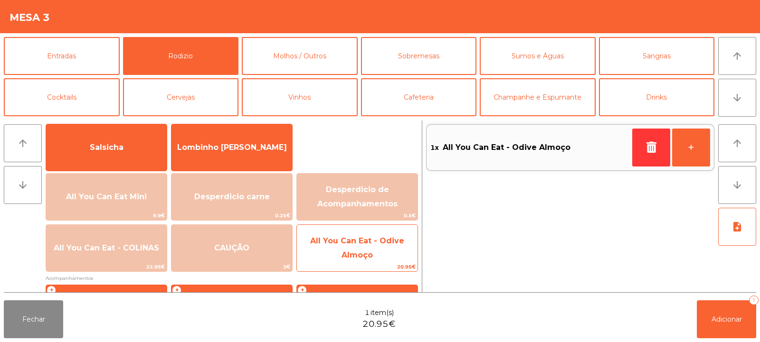
click at [371, 245] on span "All You Can Eat - Odive Almoço" at bounding box center [357, 248] width 94 height 23
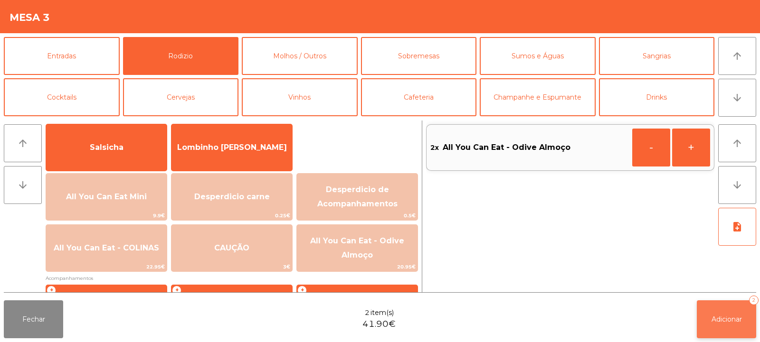
click at [724, 314] on button "Adicionar 2" at bounding box center [726, 320] width 59 height 38
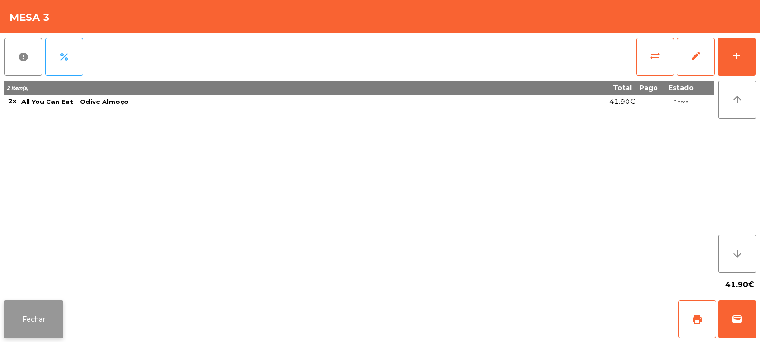
click at [18, 318] on button "Fechar" at bounding box center [33, 320] width 59 height 38
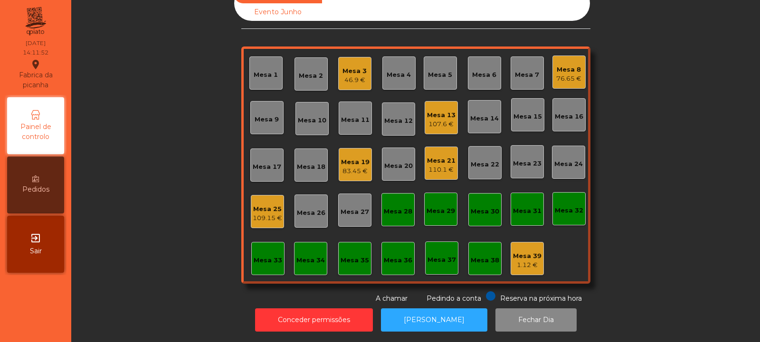
click at [345, 167] on div "83.45 €" at bounding box center [355, 172] width 29 height 10
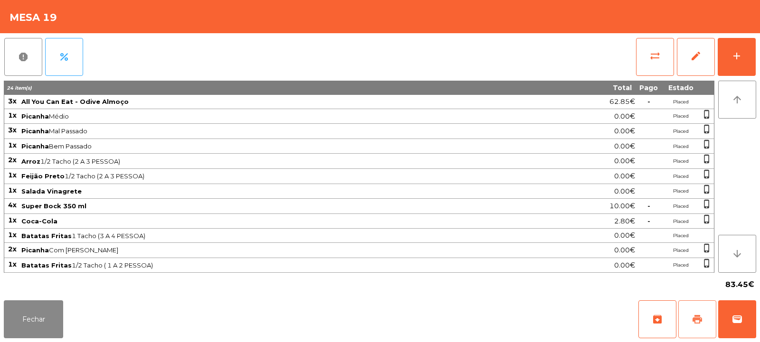
click at [708, 324] on button "print" at bounding box center [697, 320] width 38 height 38
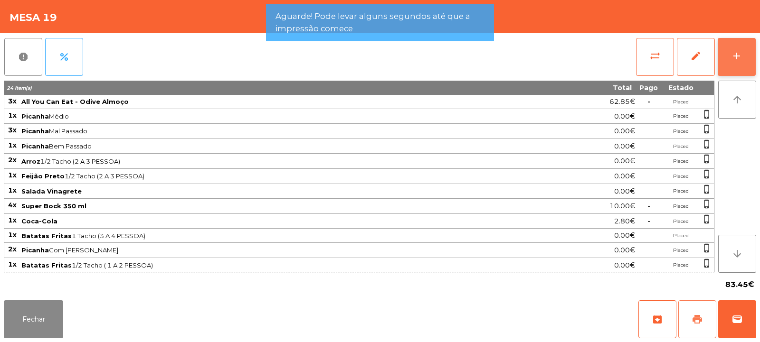
click at [752, 70] on button "add" at bounding box center [737, 57] width 38 height 38
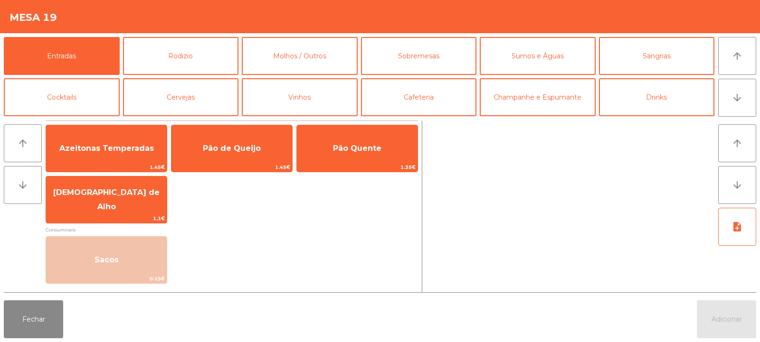
scroll to position [0, 0]
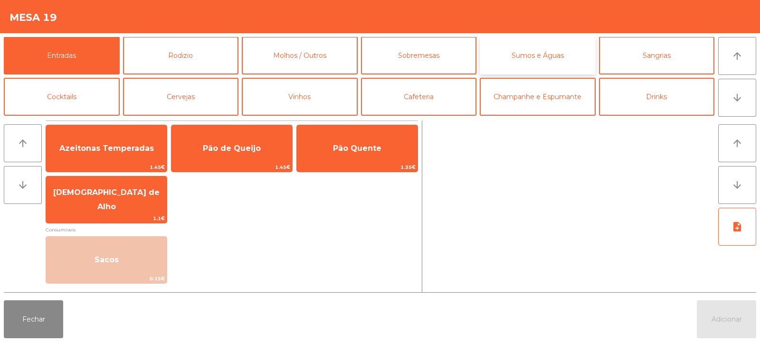
click at [542, 57] on button "Sumos e Águas" at bounding box center [538, 56] width 116 height 38
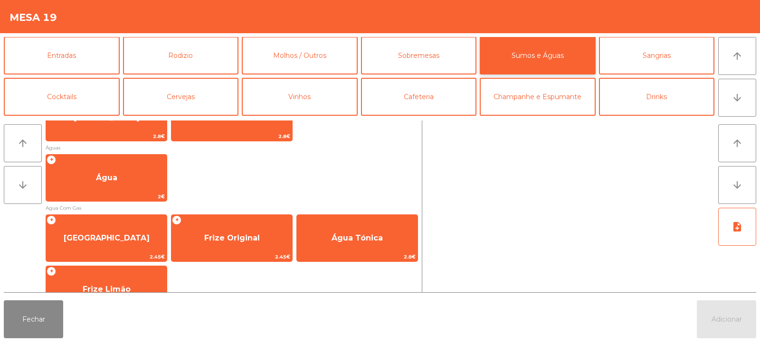
scroll to position [304, 0]
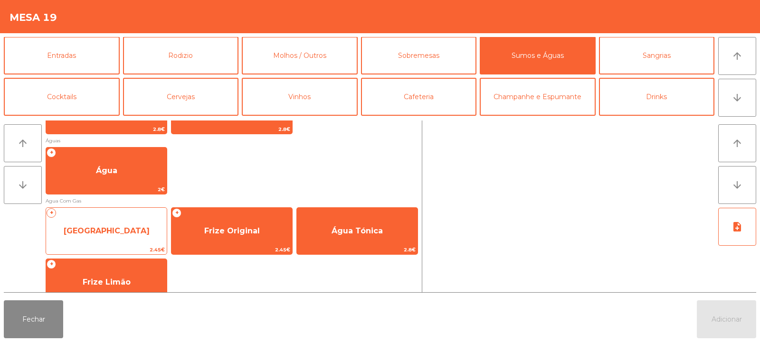
click at [124, 230] on span "Agua Castelo" at bounding box center [107, 231] width 86 height 9
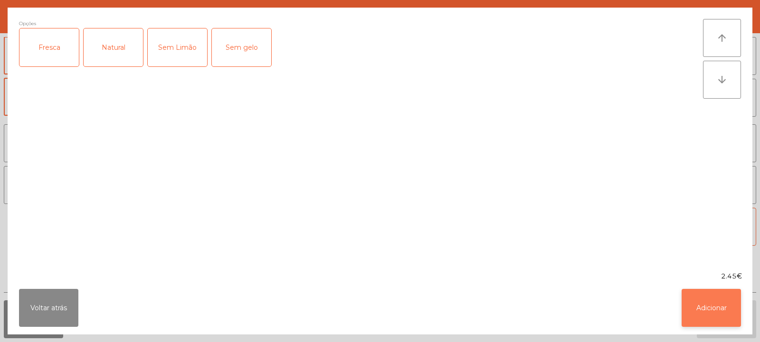
click at [705, 316] on button "Adicionar" at bounding box center [711, 308] width 59 height 38
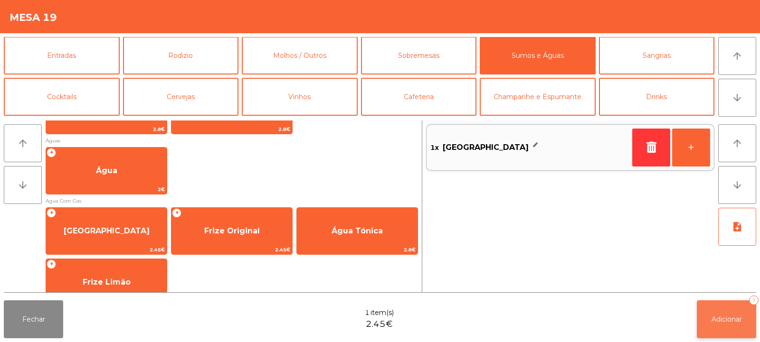
click at [723, 318] on span "Adicionar" at bounding box center [727, 319] width 30 height 9
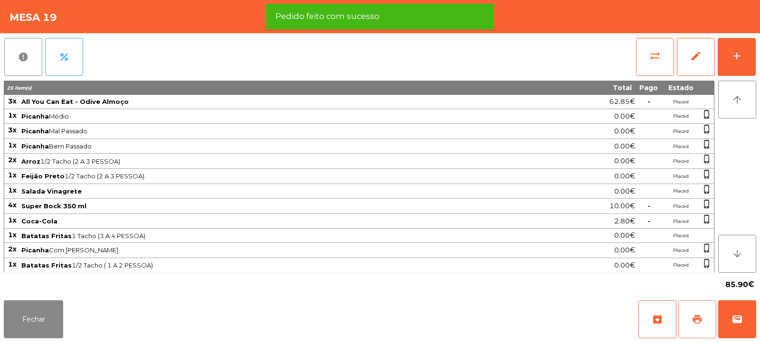
click at [699, 323] on span "print" at bounding box center [697, 319] width 11 height 11
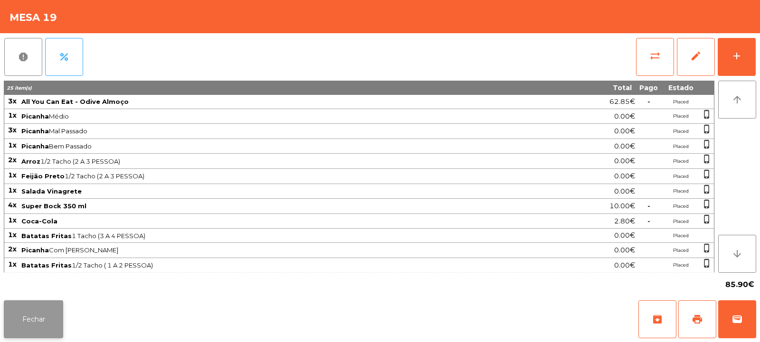
click at [38, 318] on button "Fechar" at bounding box center [33, 320] width 59 height 38
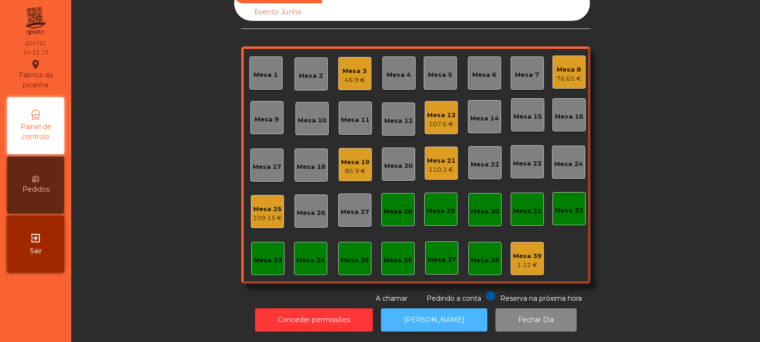
click at [426, 309] on button "[PERSON_NAME]" at bounding box center [434, 320] width 106 height 23
click at [445, 75] on div "Mesa 5" at bounding box center [440, 73] width 33 height 33
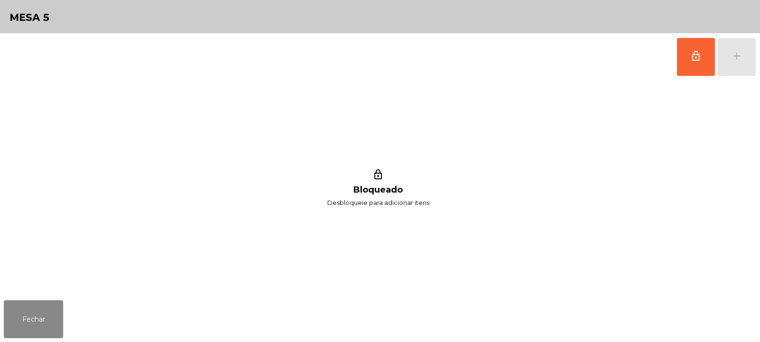
click at [696, 71] on button "lock_outline" at bounding box center [696, 57] width 38 height 38
click at [738, 53] on div "add" at bounding box center [736, 55] width 11 height 11
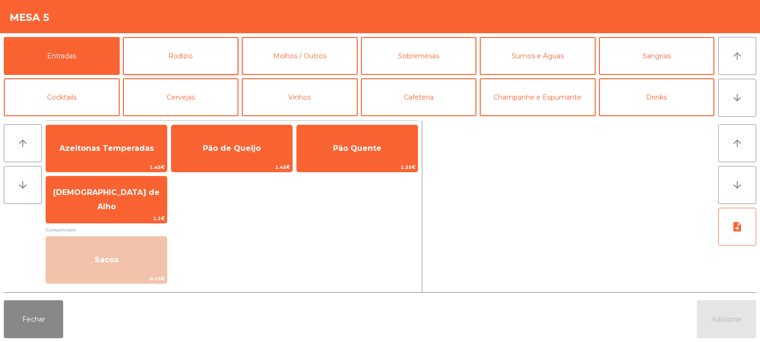
click at [174, 57] on button "Rodizio" at bounding box center [181, 56] width 116 height 38
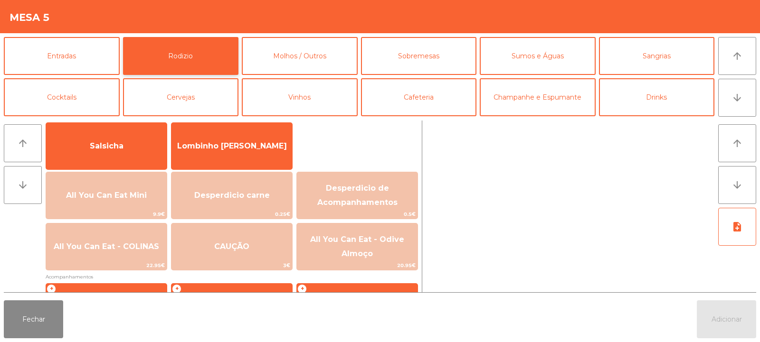
scroll to position [69, 0]
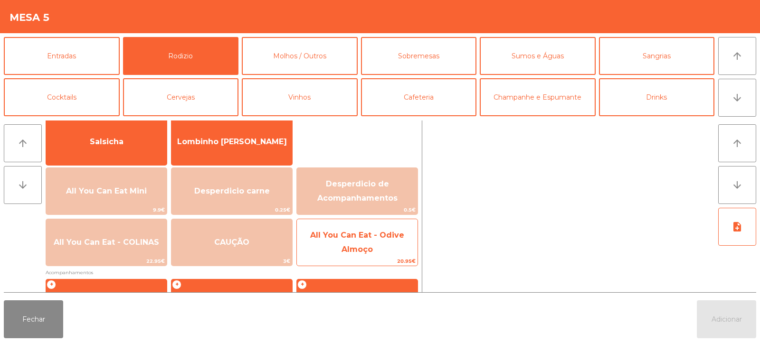
click at [369, 242] on span "All You Can Eat - Odive Almoço" at bounding box center [357, 243] width 121 height 40
click at [366, 252] on span "All You Can Eat - Odive Almoço" at bounding box center [357, 242] width 94 height 23
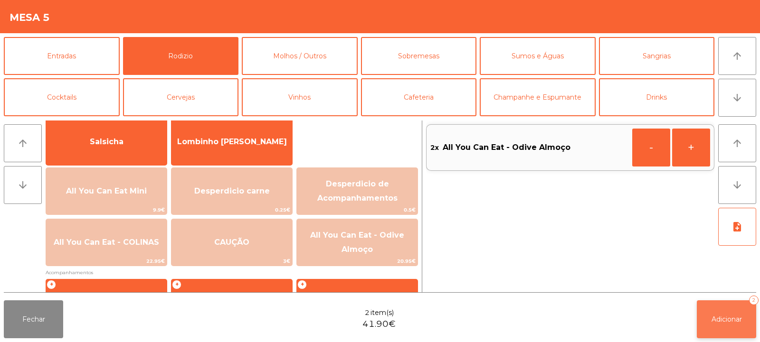
click at [715, 315] on span "Adicionar" at bounding box center [727, 319] width 30 height 9
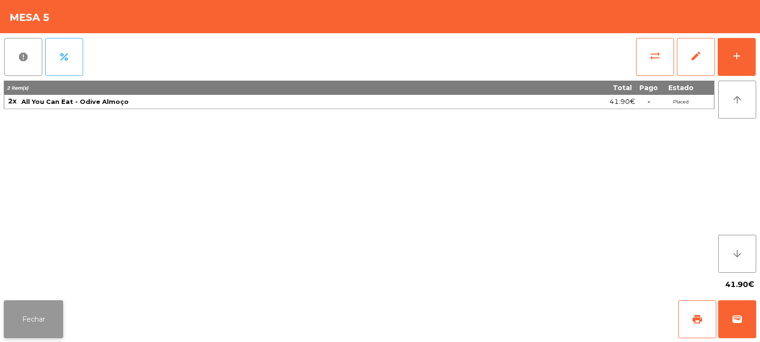
click at [39, 302] on button "Fechar" at bounding box center [33, 320] width 59 height 38
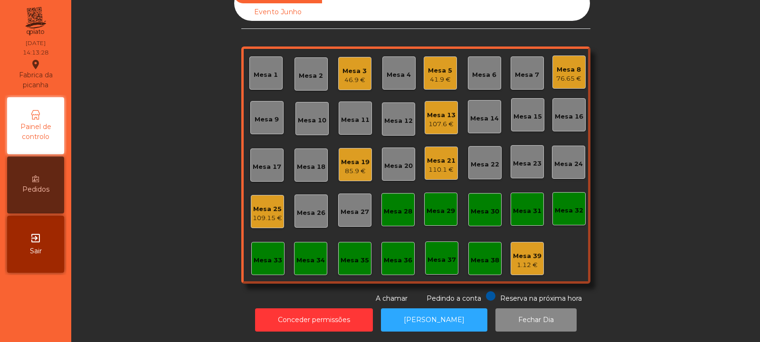
click at [348, 167] on div "85.9 €" at bounding box center [355, 172] width 29 height 10
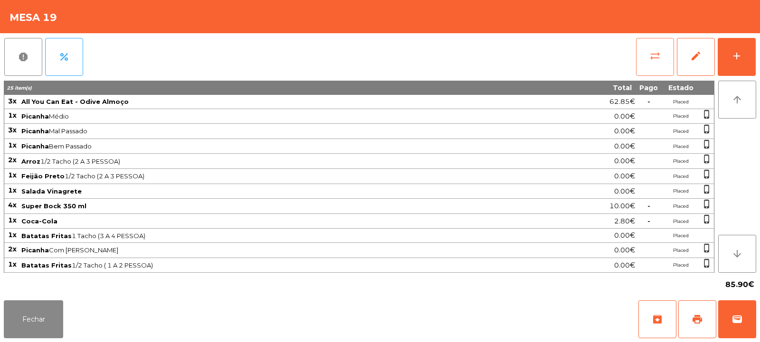
click at [657, 64] on button "sync_alt" at bounding box center [655, 57] width 38 height 38
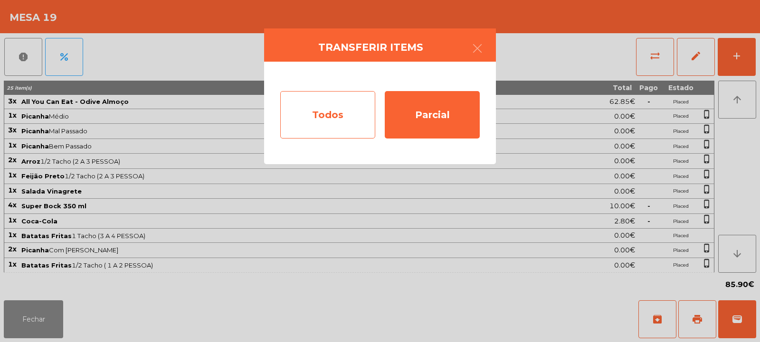
click at [333, 107] on div "Todos" at bounding box center [327, 115] width 95 height 48
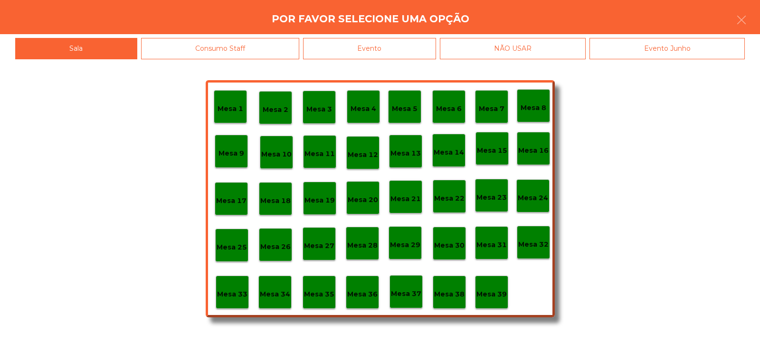
click at [403, 53] on div "Evento" at bounding box center [369, 48] width 133 height 21
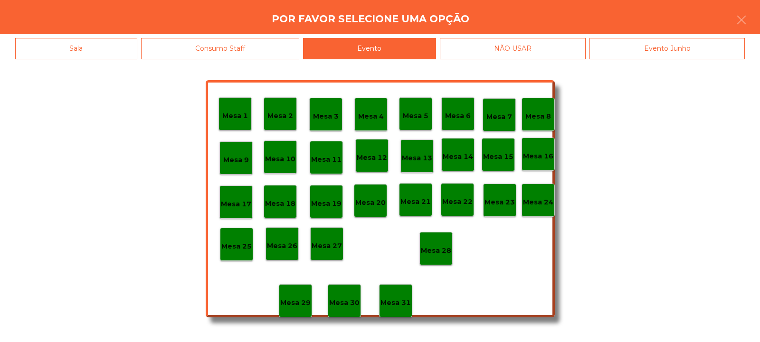
click at [432, 248] on p "Mesa 28" at bounding box center [436, 251] width 30 height 11
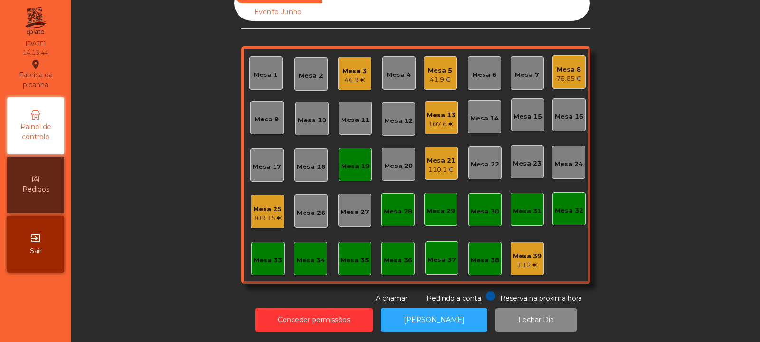
click at [388, 71] on div "Mesa 4" at bounding box center [399, 75] width 24 height 10
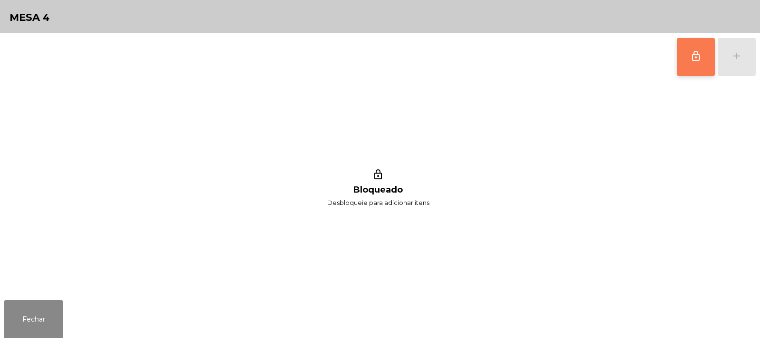
click at [679, 55] on button "lock_outline" at bounding box center [696, 57] width 38 height 38
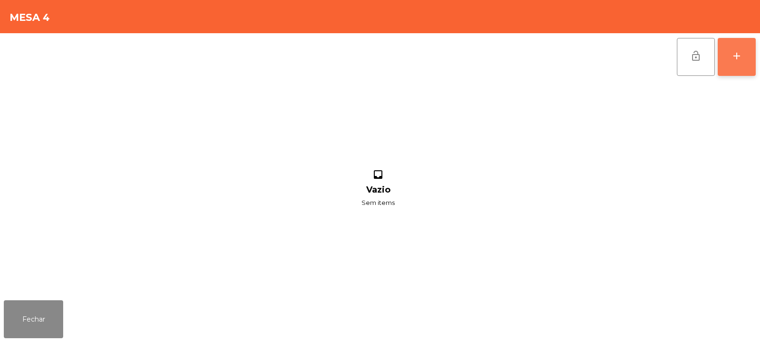
click at [742, 50] on div "add" at bounding box center [736, 55] width 11 height 11
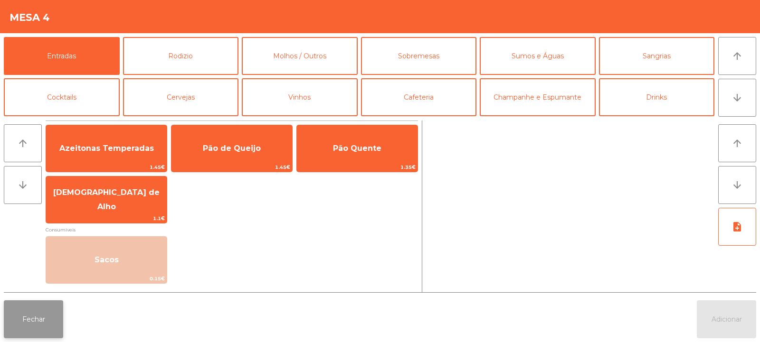
click at [30, 322] on button "Fechar" at bounding box center [33, 320] width 59 height 38
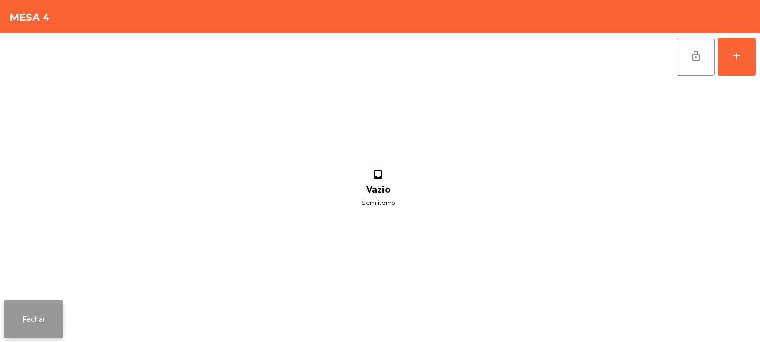
click at [21, 324] on button "Fechar" at bounding box center [33, 320] width 59 height 38
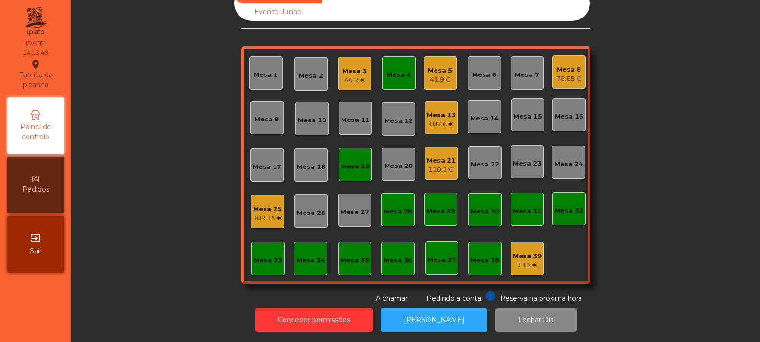
click at [481, 72] on div "Mesa 6" at bounding box center [484, 75] width 24 height 10
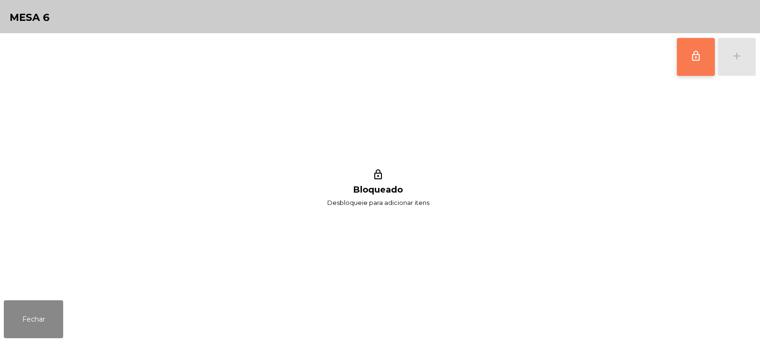
click at [688, 67] on button "lock_outline" at bounding box center [696, 57] width 38 height 38
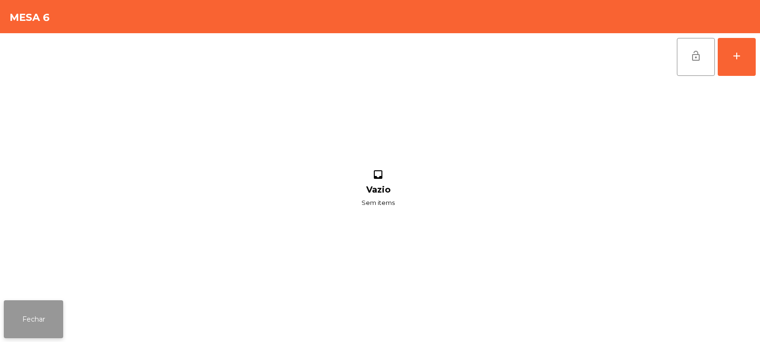
click at [41, 317] on button "Fechar" at bounding box center [33, 320] width 59 height 38
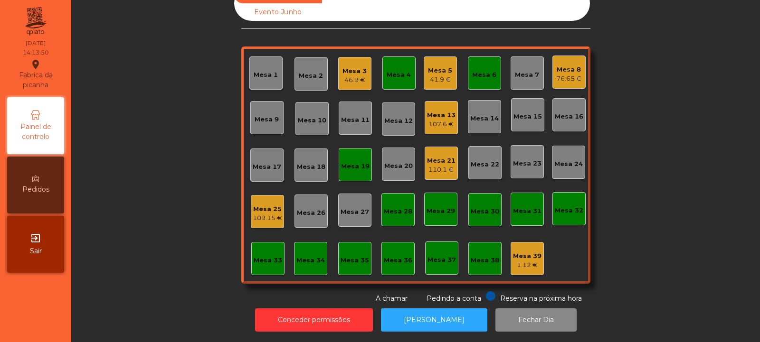
click at [444, 75] on div "41.9 €" at bounding box center [440, 80] width 24 height 10
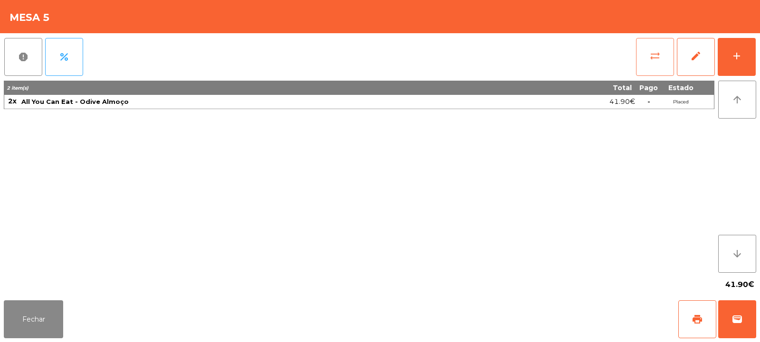
click at [655, 56] on span "sync_alt" at bounding box center [654, 55] width 11 height 11
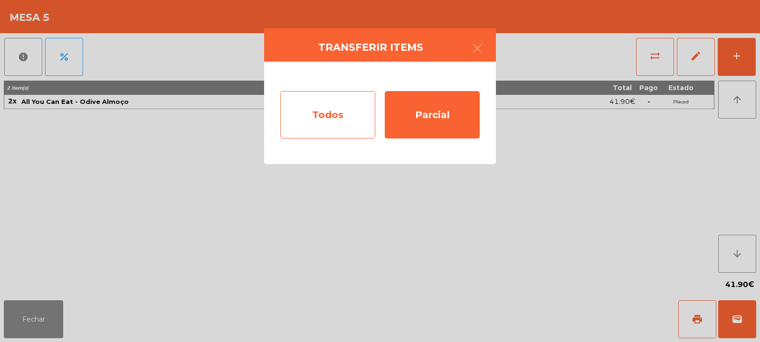
click at [327, 107] on div "Todos" at bounding box center [327, 115] width 95 height 48
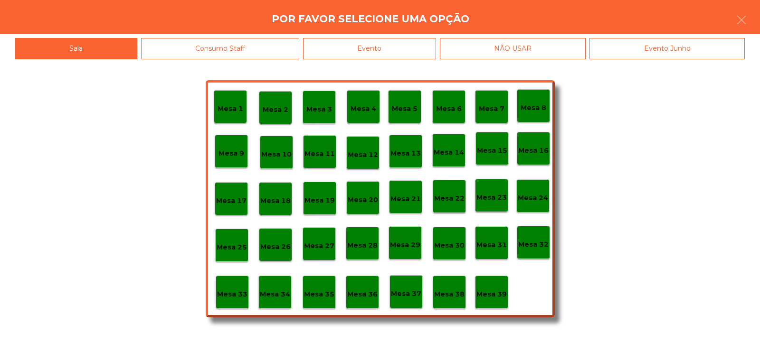
click at [449, 107] on p "Mesa 6" at bounding box center [449, 109] width 26 height 11
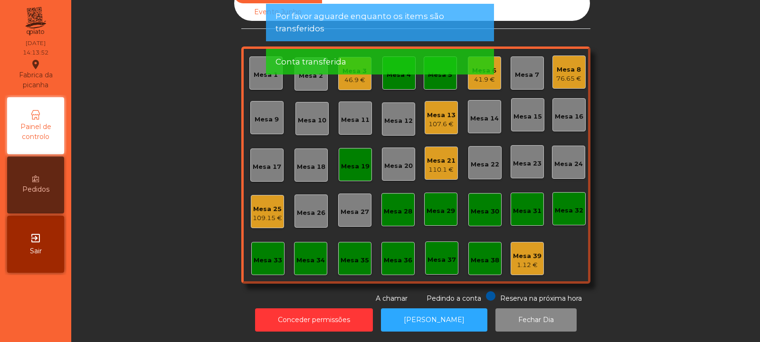
click at [399, 80] on app-alert "Por favor aguarde enquanto os items são transferidos Conta transferida" at bounding box center [380, 43] width 228 height 78
click at [406, 67] on div "Conta transferida" at bounding box center [380, 62] width 209 height 12
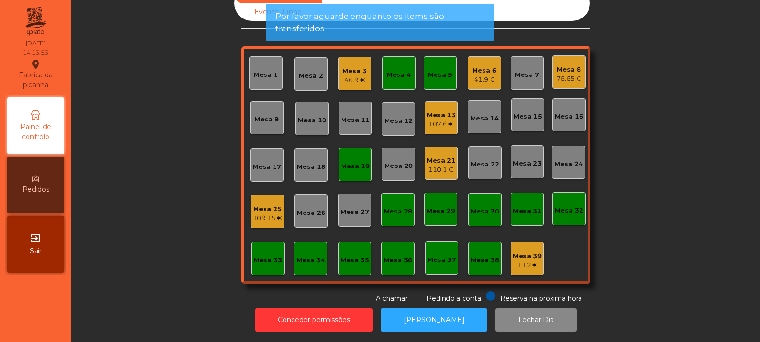
click at [438, 72] on div "Mesa 5" at bounding box center [440, 75] width 24 height 10
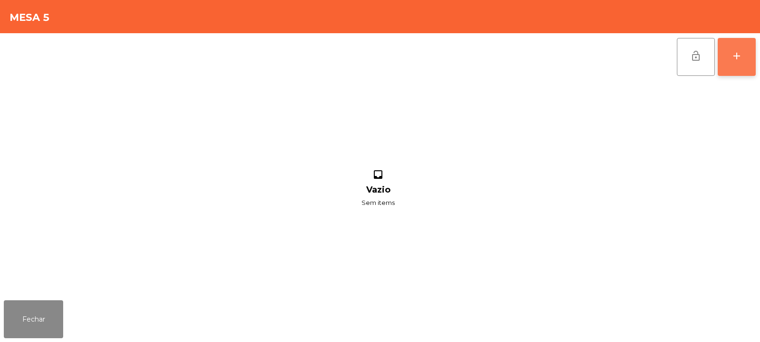
click at [741, 60] on div "add" at bounding box center [736, 55] width 11 height 11
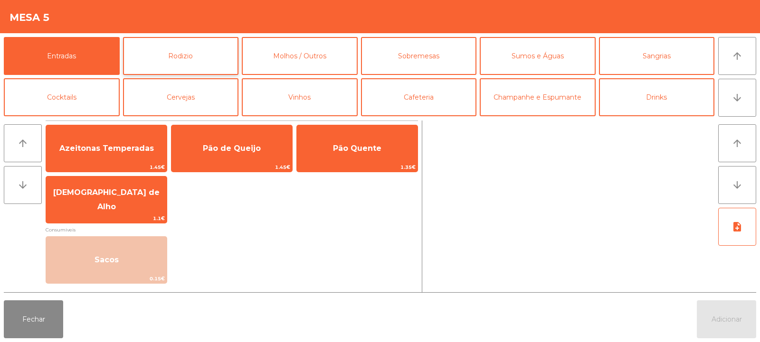
click at [173, 73] on button "Rodizio" at bounding box center [181, 56] width 116 height 38
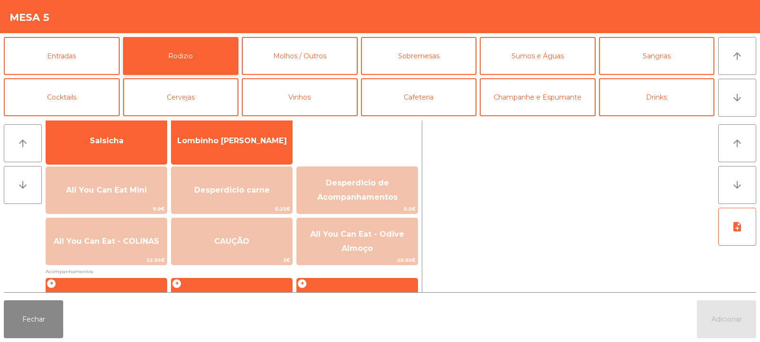
scroll to position [72, 0]
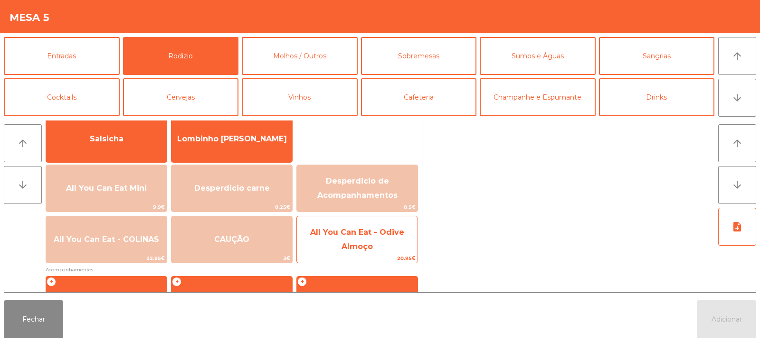
click at [348, 242] on span "All You Can Eat - Odive Almoço" at bounding box center [357, 240] width 121 height 40
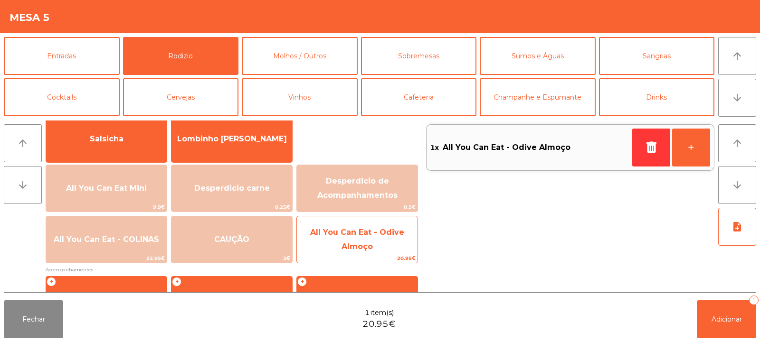
click at [375, 239] on span "All You Can Eat - Odive Almoço" at bounding box center [357, 240] width 121 height 40
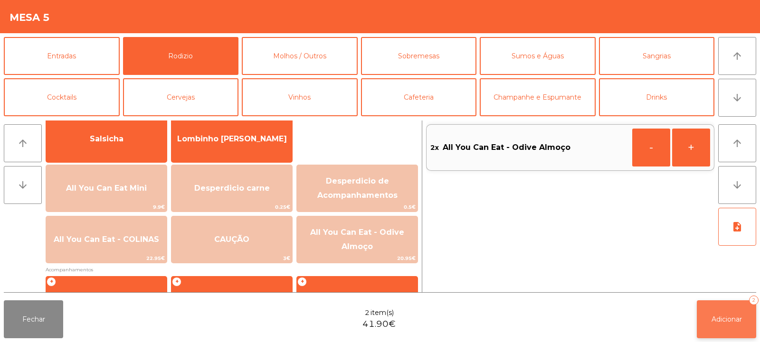
click at [731, 309] on button "Adicionar 2" at bounding box center [726, 320] width 59 height 38
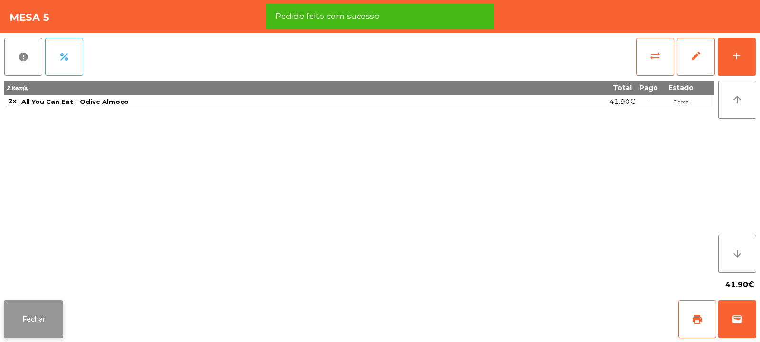
click at [48, 312] on button "Fechar" at bounding box center [33, 320] width 59 height 38
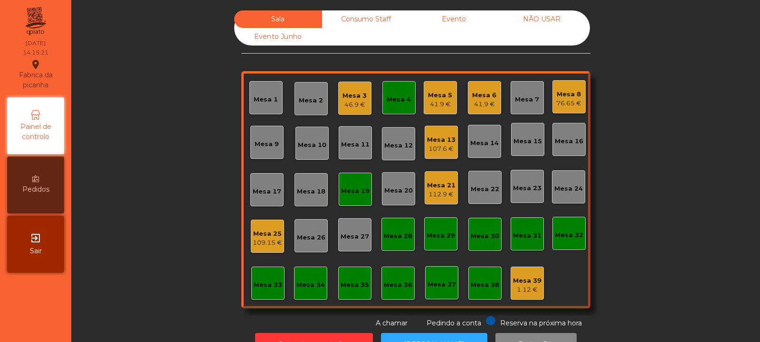
scroll to position [32, 0]
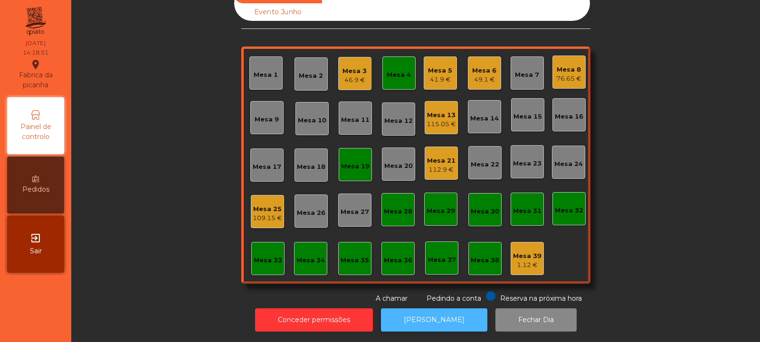
click at [426, 310] on button "[PERSON_NAME]" at bounding box center [434, 320] width 106 height 23
click at [437, 334] on div "Sala Consumo Staff Evento NÃO USAR Evento Junho Mesa 1 Mesa 2 Mesa 3 46.9 € Mes…" at bounding box center [415, 171] width 689 height 342
click at [418, 309] on button "[PERSON_NAME]" at bounding box center [434, 320] width 106 height 23
click at [253, 205] on div "Mesa 25" at bounding box center [267, 210] width 29 height 10
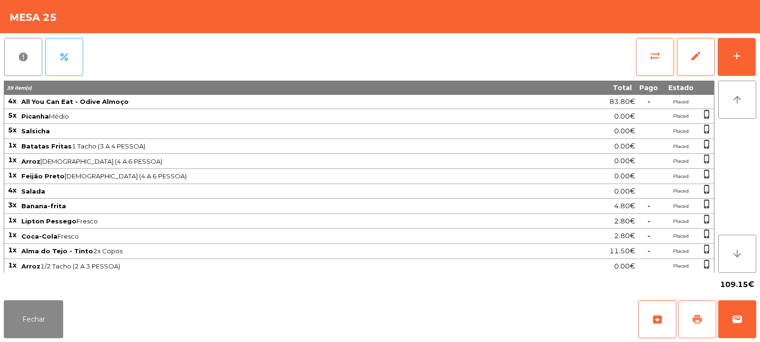
click at [701, 316] on span "print" at bounding box center [697, 319] width 11 height 11
click at [20, 311] on button "Fechar" at bounding box center [33, 320] width 59 height 38
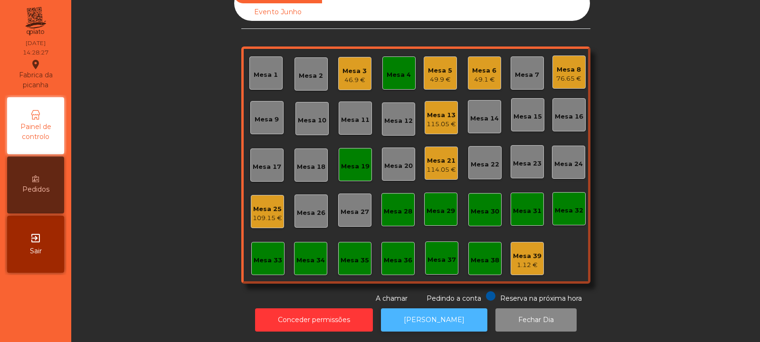
click at [425, 311] on button "[PERSON_NAME]" at bounding box center [434, 320] width 106 height 23
click at [255, 205] on div "Mesa 25" at bounding box center [267, 210] width 29 height 10
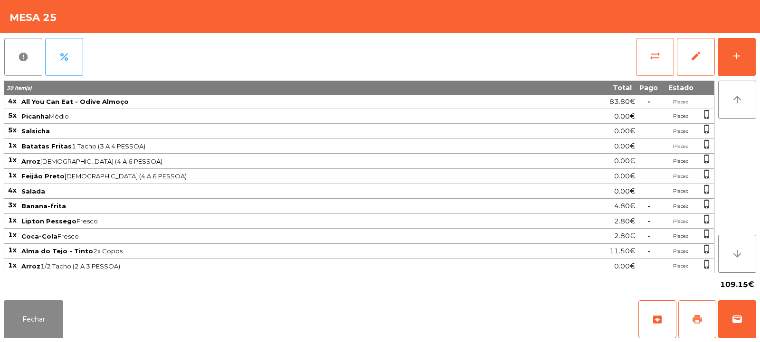
click at [704, 325] on button "print" at bounding box center [697, 320] width 38 height 38
click at [736, 320] on span "wallet" at bounding box center [737, 319] width 11 height 11
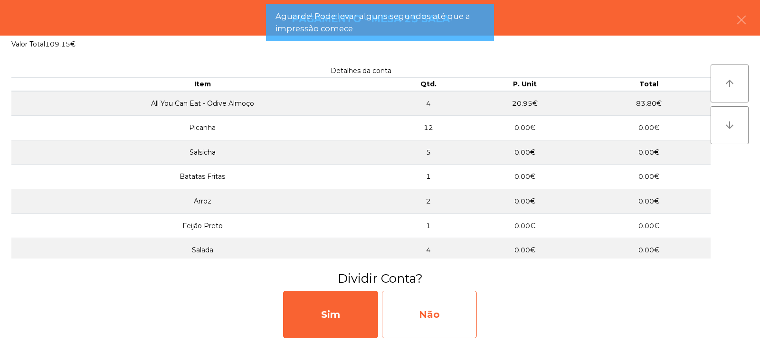
click at [440, 299] on div "Não" at bounding box center [429, 315] width 95 height 48
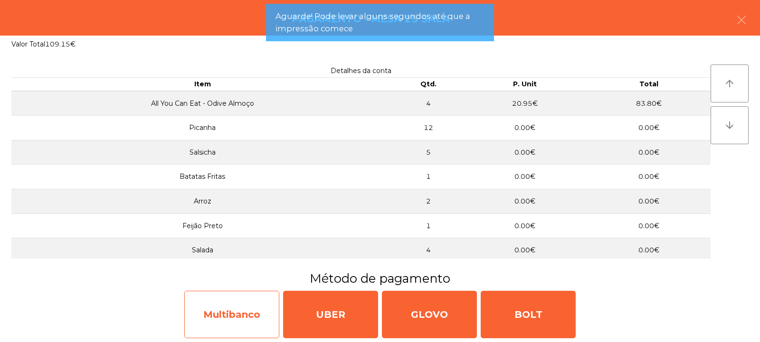
click at [215, 310] on div "Multibanco" at bounding box center [231, 315] width 95 height 48
select select "**"
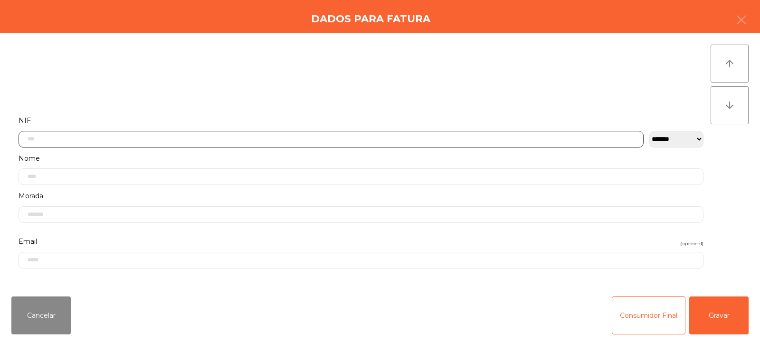
click at [201, 137] on input "text" at bounding box center [331, 139] width 625 height 17
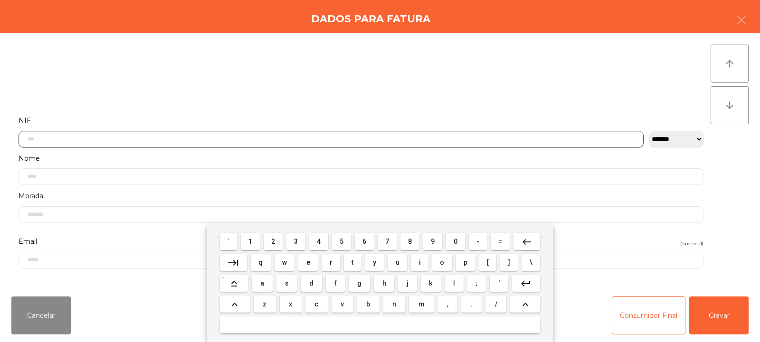
scroll to position [69, 0]
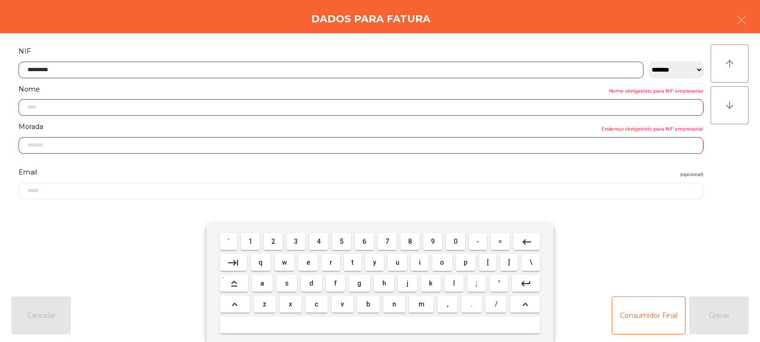
type input "*********"
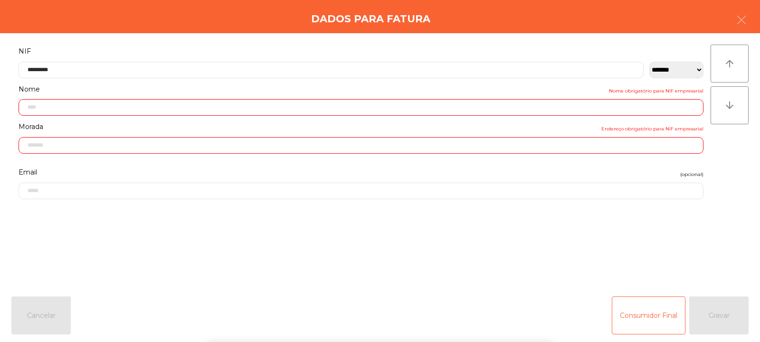
click at [724, 318] on div "` 1 2 3 4 5 6 7 8 9 0 - = keyboard_backspace keyboard_tab q w e r t y u i o p […" at bounding box center [380, 284] width 760 height 118
type input "**********"
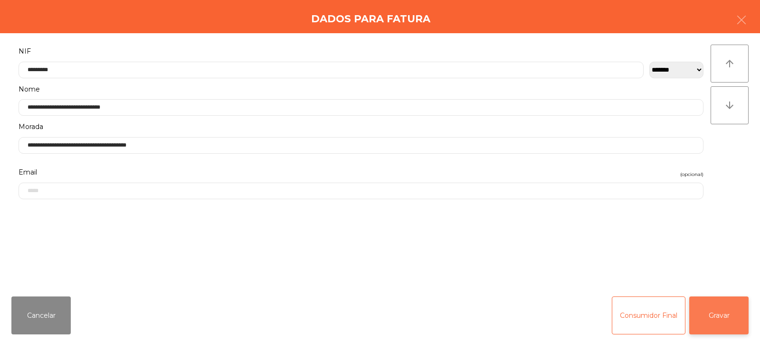
click at [716, 313] on button "Gravar" at bounding box center [718, 316] width 59 height 38
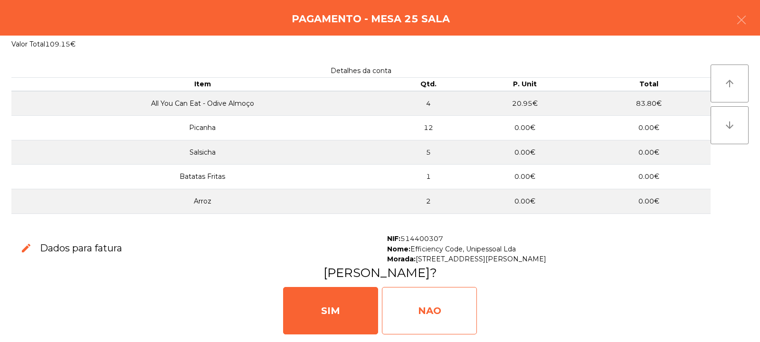
click at [418, 308] on div "NAO" at bounding box center [429, 311] width 95 height 48
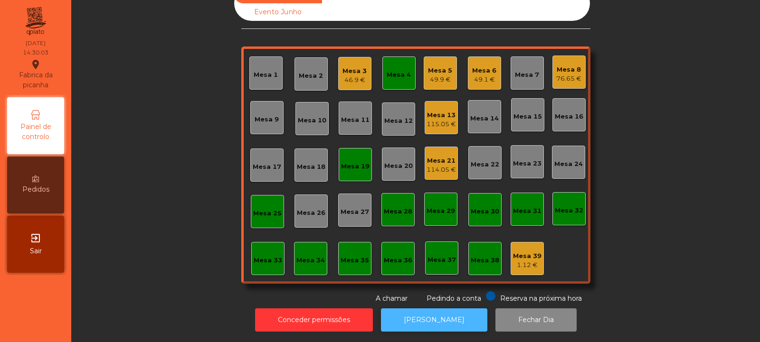
click at [441, 313] on button "[PERSON_NAME]" at bounding box center [434, 320] width 106 height 23
click at [436, 165] on div "114.05 €" at bounding box center [441, 170] width 29 height 10
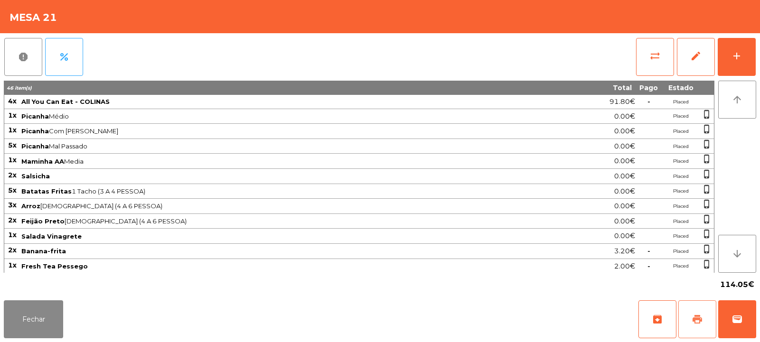
click at [707, 325] on button "print" at bounding box center [697, 320] width 38 height 38
click at [692, 319] on span "print" at bounding box center [697, 319] width 11 height 11
click at [727, 314] on button "wallet" at bounding box center [737, 320] width 38 height 38
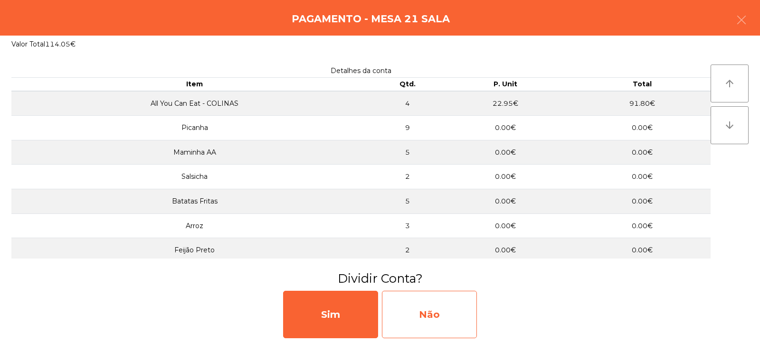
click at [434, 320] on div "Não" at bounding box center [429, 315] width 95 height 48
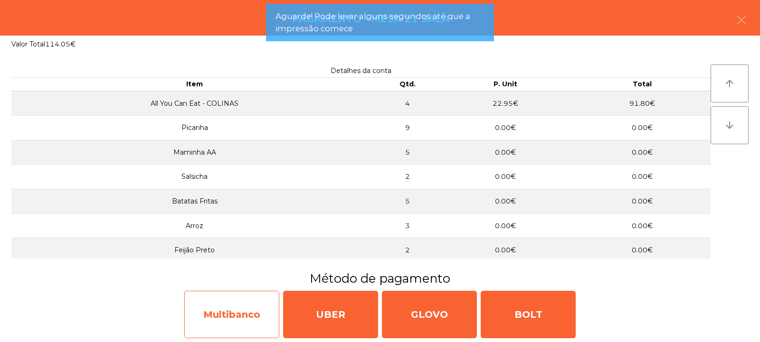
click at [217, 321] on div "Multibanco" at bounding box center [231, 315] width 95 height 48
select select "**"
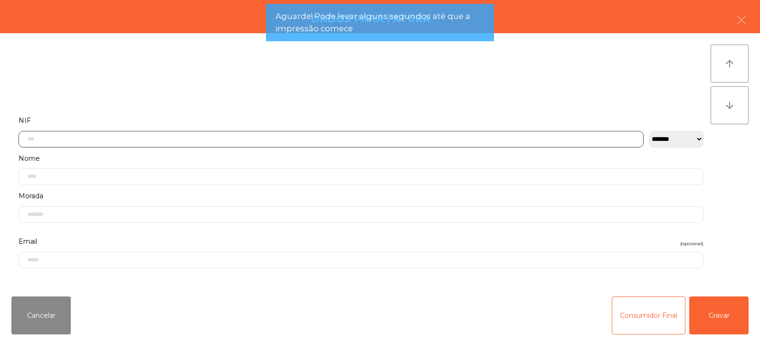
click at [181, 138] on input "text" at bounding box center [331, 139] width 625 height 17
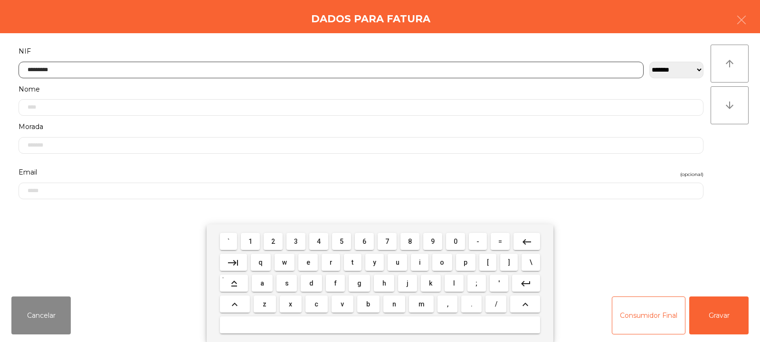
type input "*********"
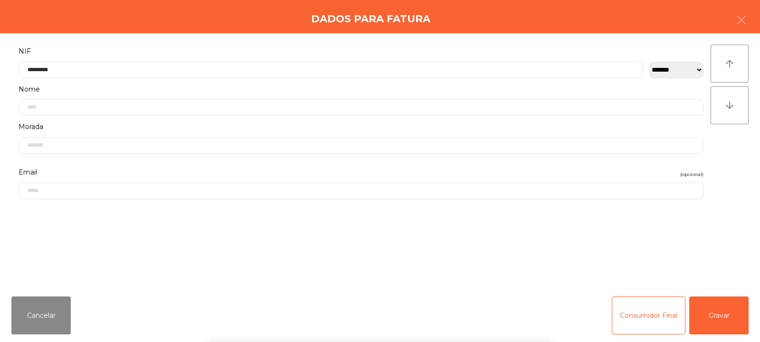
click at [724, 320] on div "` 1 2 3 4 5 6 7 8 9 0 - = keyboard_backspace keyboard_tab q w e r t y u i o p […" at bounding box center [380, 284] width 760 height 118
click at [724, 317] on button "Gravar" at bounding box center [718, 316] width 59 height 38
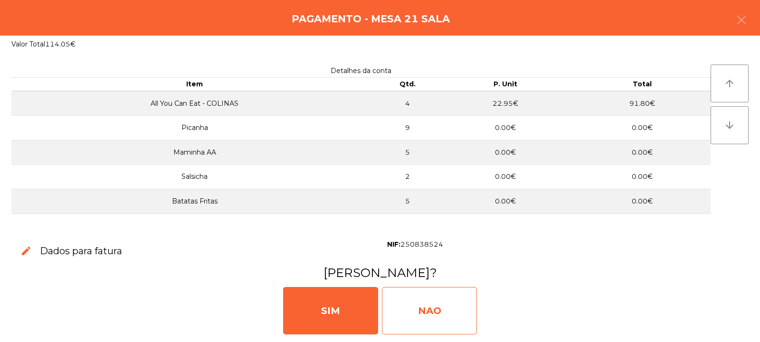
click at [426, 311] on div "NAO" at bounding box center [429, 311] width 95 height 48
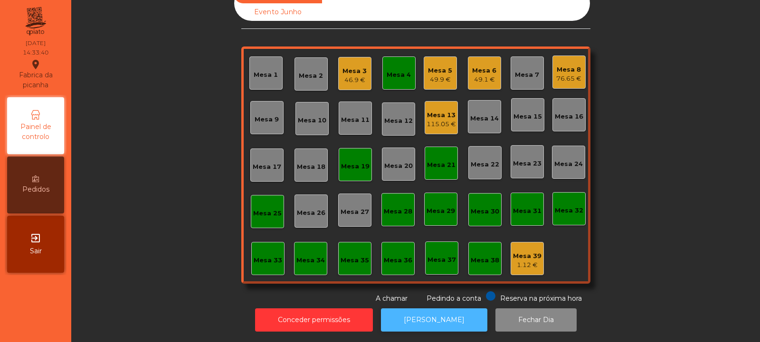
click at [403, 315] on button "[PERSON_NAME]" at bounding box center [434, 320] width 106 height 23
click at [440, 107] on div "Mesa 13 115.05 €" at bounding box center [441, 118] width 29 height 22
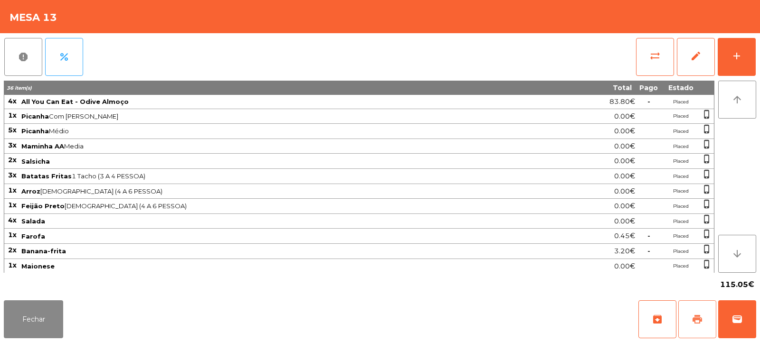
click at [696, 310] on button "print" at bounding box center [697, 320] width 38 height 38
click at [742, 320] on span "wallet" at bounding box center [737, 319] width 11 height 11
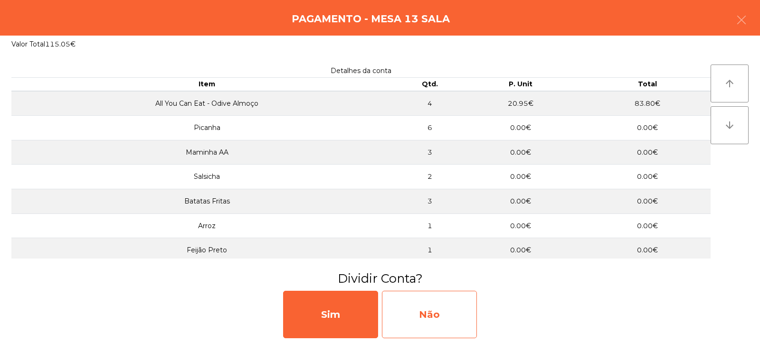
click at [446, 312] on div "Não" at bounding box center [429, 315] width 95 height 48
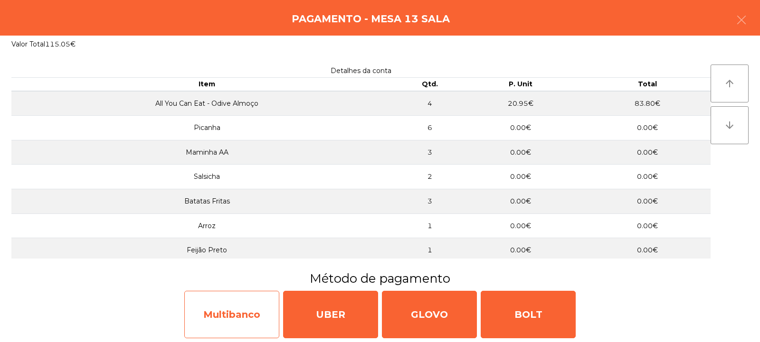
click at [230, 315] on div "Multibanco" at bounding box center [231, 315] width 95 height 48
select select "**"
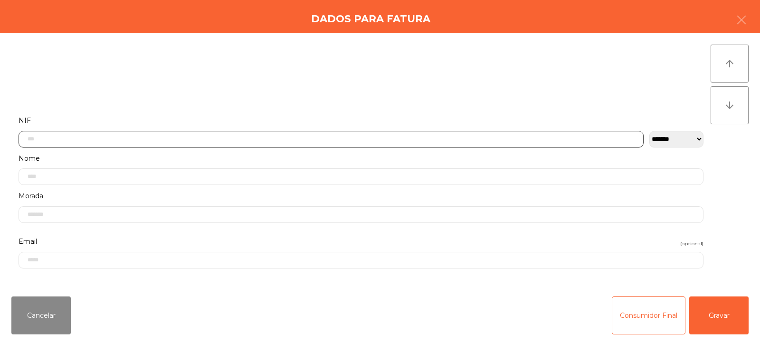
click at [159, 142] on input "text" at bounding box center [331, 139] width 625 height 17
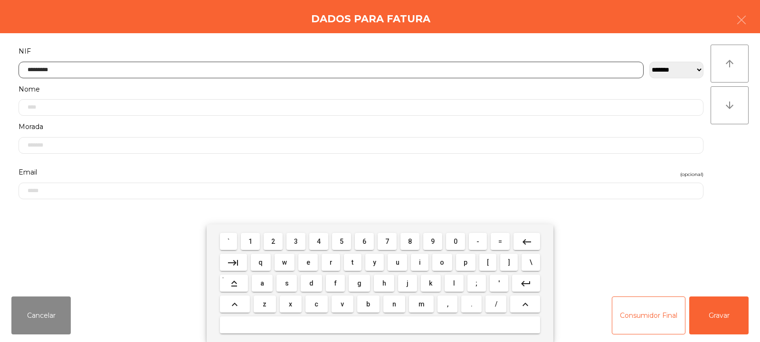
type input "*********"
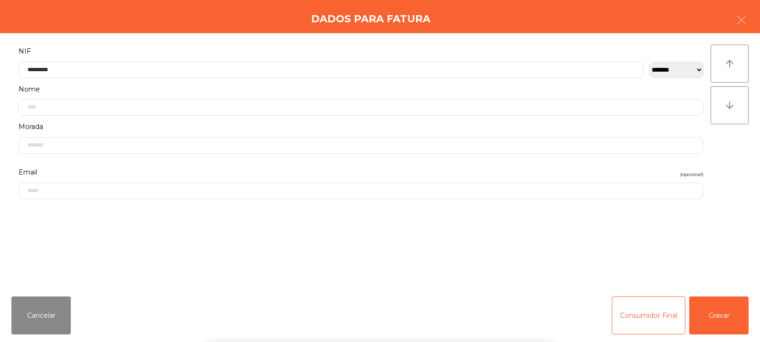
click at [736, 147] on div "arrow_upward arrow_downward" at bounding box center [730, 161] width 38 height 233
click at [717, 320] on button "Gravar" at bounding box center [718, 316] width 59 height 38
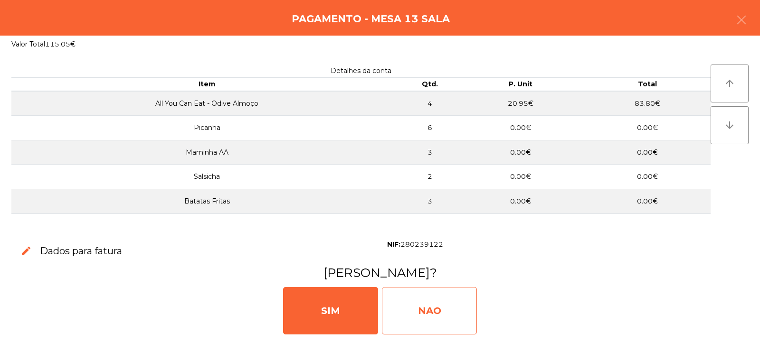
click at [424, 294] on div "NAO" at bounding box center [429, 311] width 95 height 48
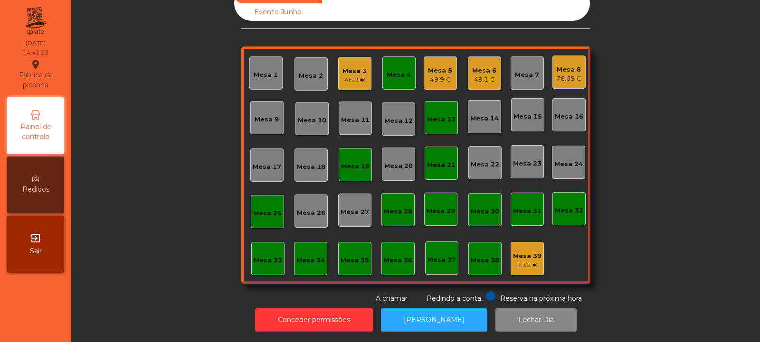
scroll to position [0, 0]
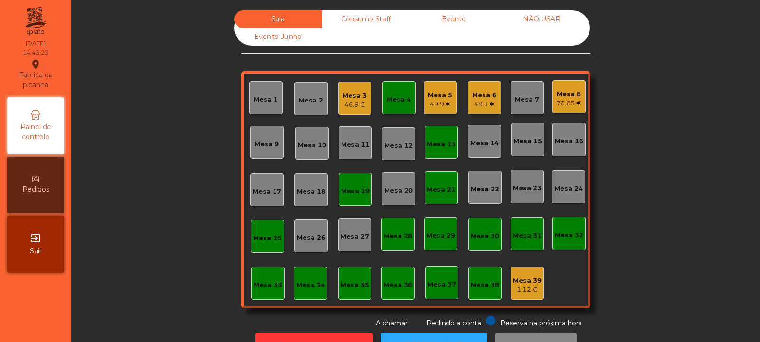
click at [389, 87] on div "Mesa 4" at bounding box center [398, 97] width 33 height 33
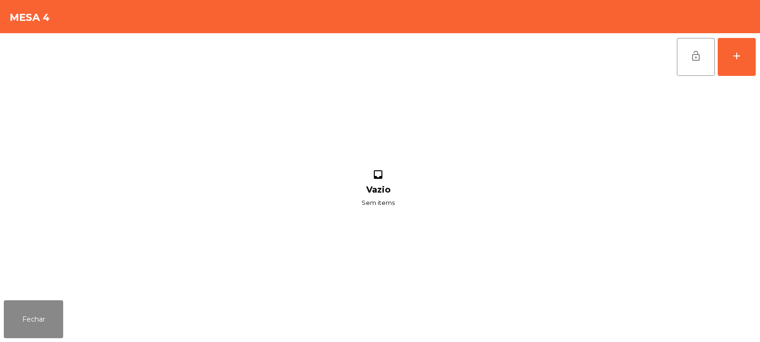
click at [669, 56] on div "lock_open add" at bounding box center [380, 57] width 752 height 48
click at [700, 57] on span "lock_open" at bounding box center [695, 55] width 11 height 11
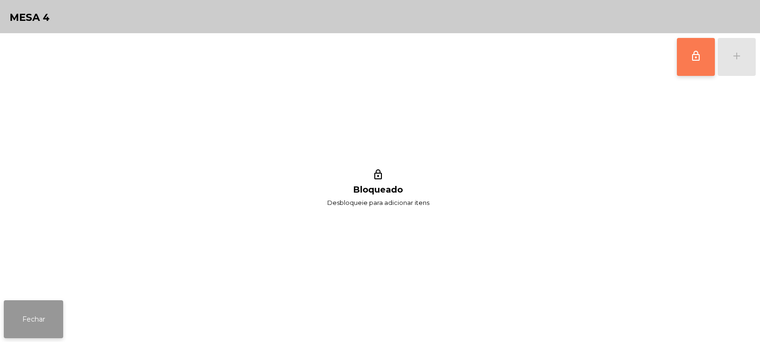
click at [46, 330] on button "Fechar" at bounding box center [33, 320] width 59 height 38
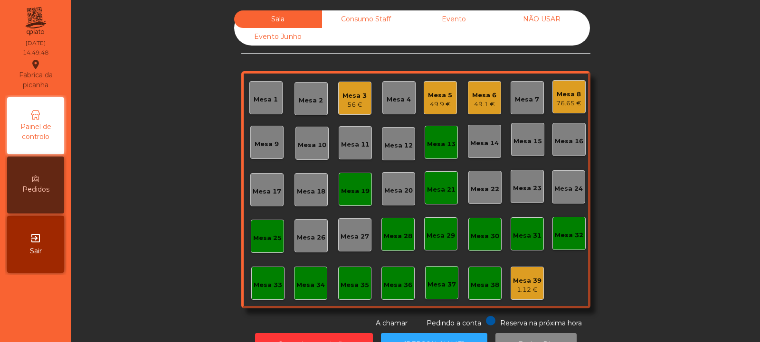
click at [359, 25] on div "Consumo Staff" at bounding box center [366, 19] width 88 height 18
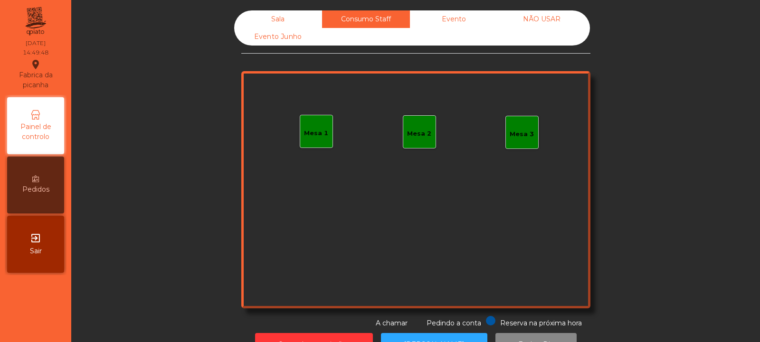
click at [303, 146] on div "Mesa 1" at bounding box center [316, 131] width 33 height 33
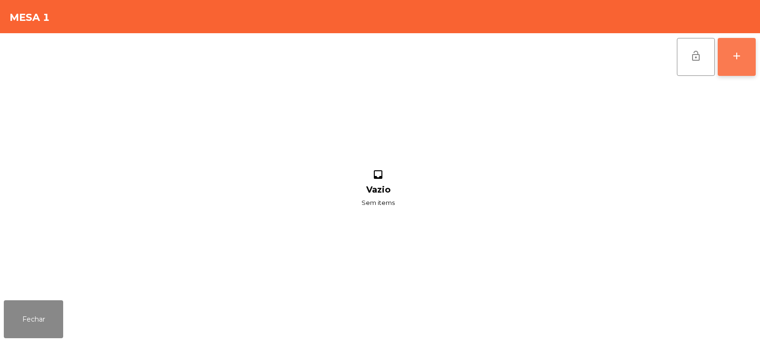
click at [751, 64] on button "add" at bounding box center [737, 57] width 38 height 38
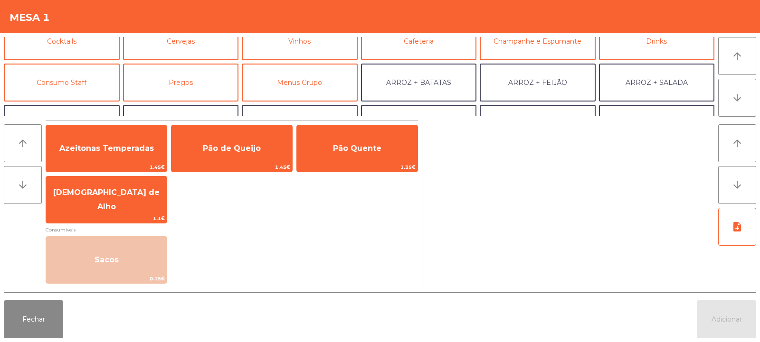
scroll to position [58, 0]
click at [82, 86] on button "Consumo Staff" at bounding box center [62, 81] width 116 height 38
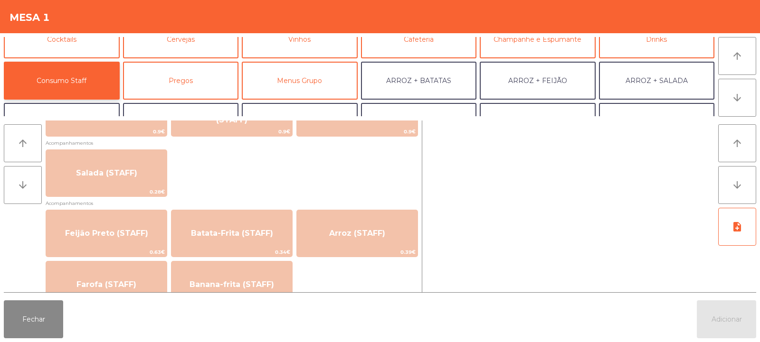
scroll to position [380, 0]
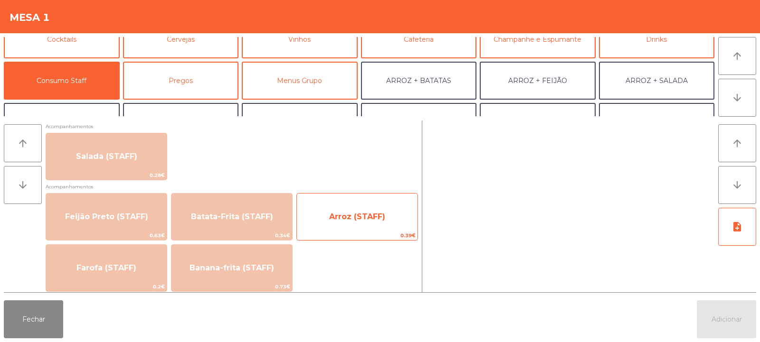
click at [336, 205] on span "Arroz (STAFF)" at bounding box center [357, 217] width 121 height 26
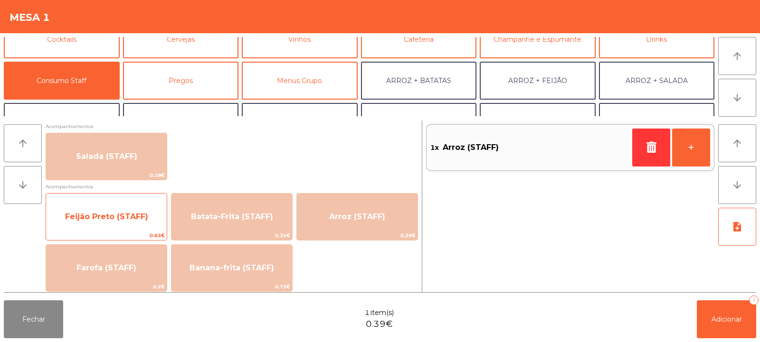
click at [99, 237] on span "0.63€" at bounding box center [106, 235] width 121 height 9
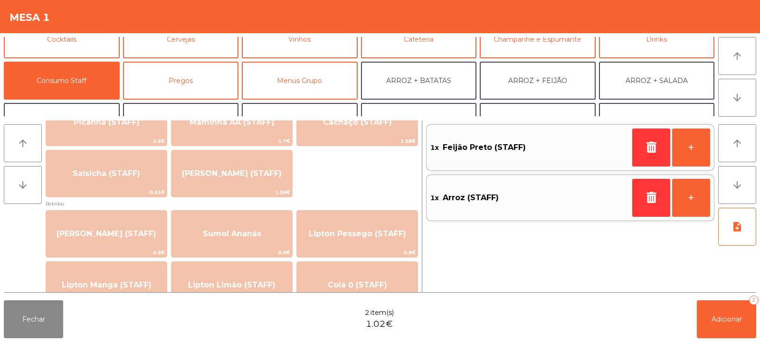
scroll to position [0, 0]
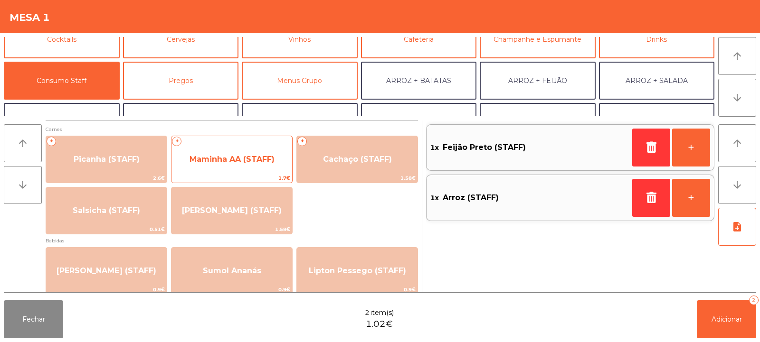
click at [240, 168] on span "Maminha AA (STAFF)" at bounding box center [231, 160] width 121 height 26
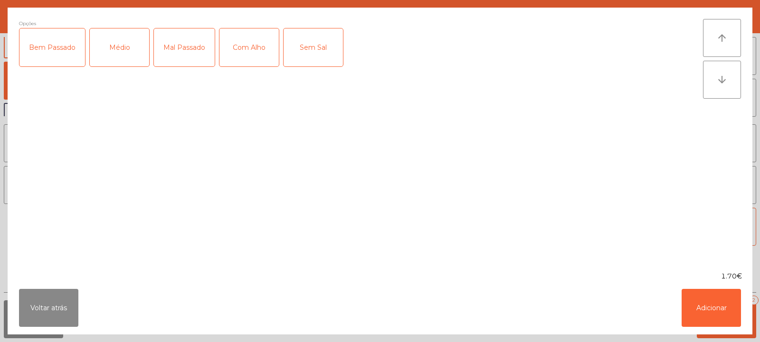
click at [112, 59] on div "Médio" at bounding box center [119, 48] width 59 height 38
click at [233, 66] on div "Com Alho" at bounding box center [248, 48] width 59 height 38
click at [705, 305] on button "Adicionar" at bounding box center [711, 308] width 59 height 38
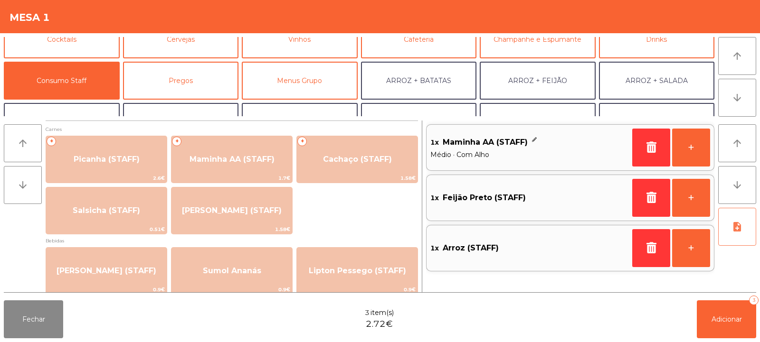
click at [737, 234] on button "note_add" at bounding box center [737, 227] width 38 height 38
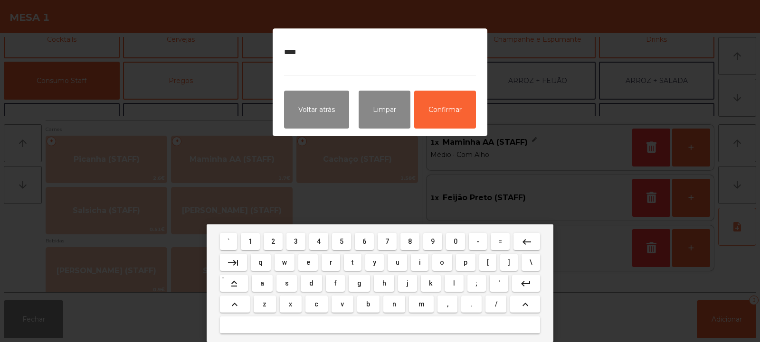
type textarea "*****"
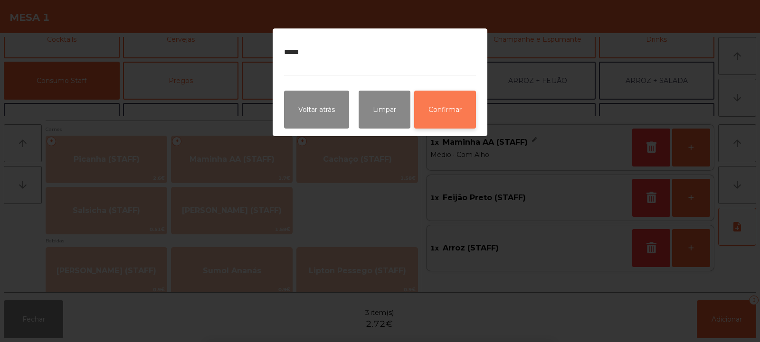
click at [454, 113] on button "Confirmar" at bounding box center [445, 110] width 62 height 38
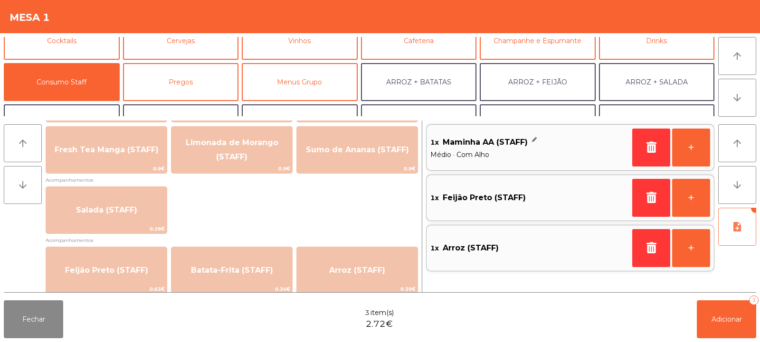
scroll to position [320, 0]
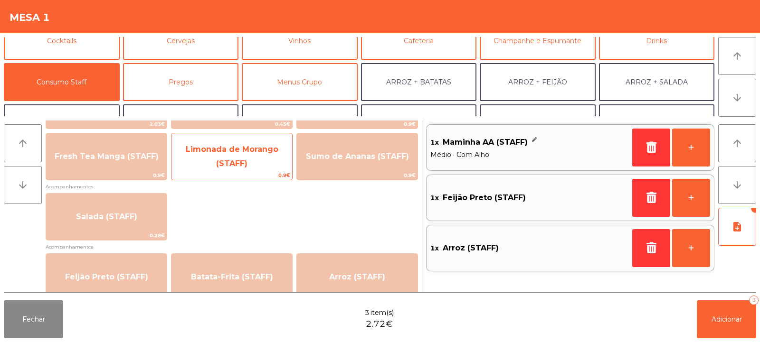
click at [248, 171] on span "0.9€" at bounding box center [231, 175] width 121 height 9
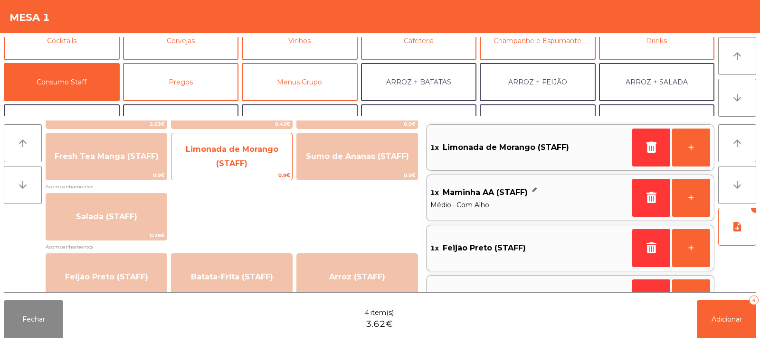
scroll to position [33, 0]
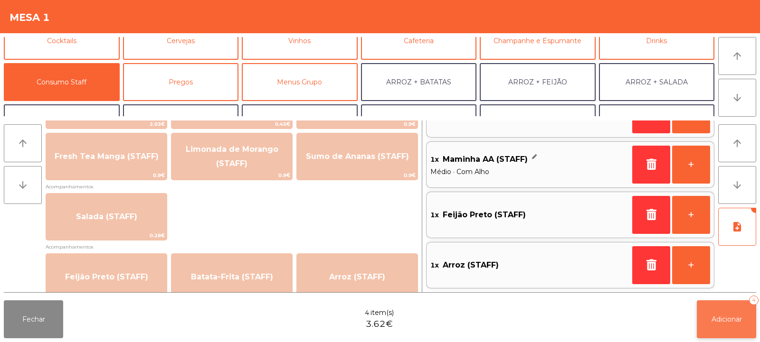
click at [719, 313] on button "Adicionar 4" at bounding box center [726, 320] width 59 height 38
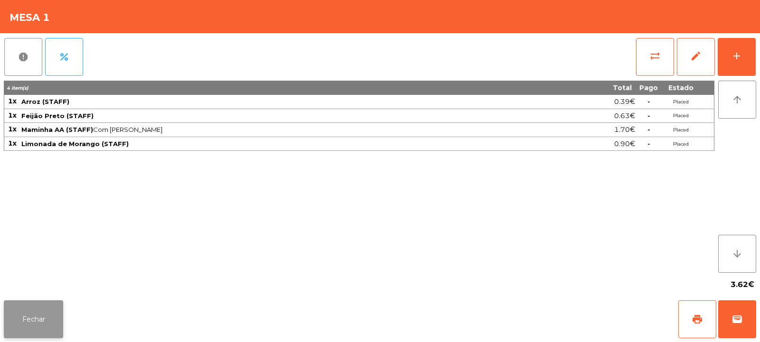
click at [37, 318] on button "Fechar" at bounding box center [33, 320] width 59 height 38
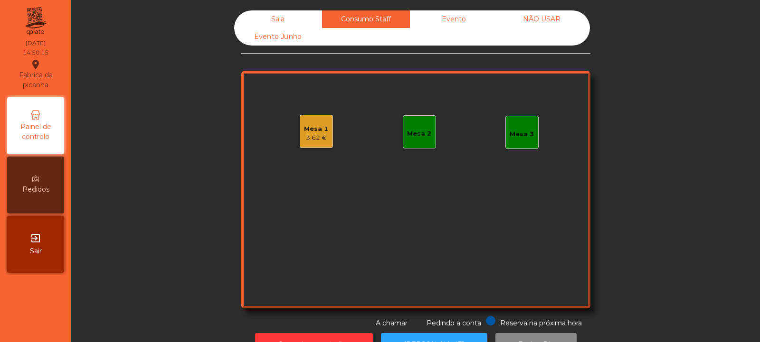
click at [259, 22] on div "Sala" at bounding box center [278, 19] width 88 height 18
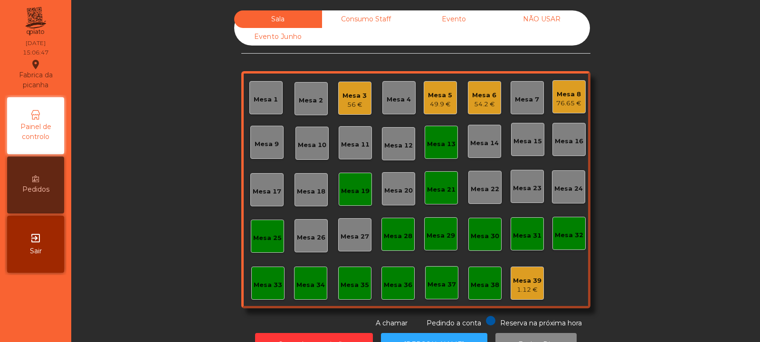
click at [577, 96] on div "Mesa 8" at bounding box center [568, 95] width 25 height 10
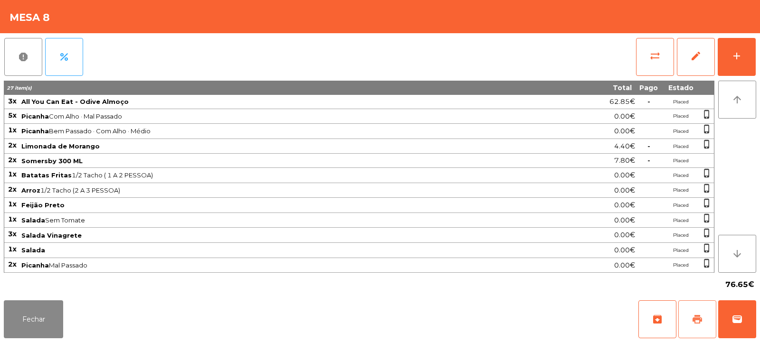
click at [695, 314] on span "print" at bounding box center [697, 319] width 11 height 11
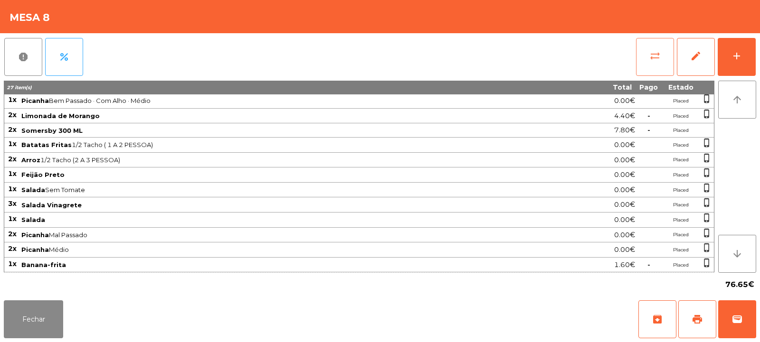
click at [657, 49] on button "sync_alt" at bounding box center [655, 57] width 38 height 38
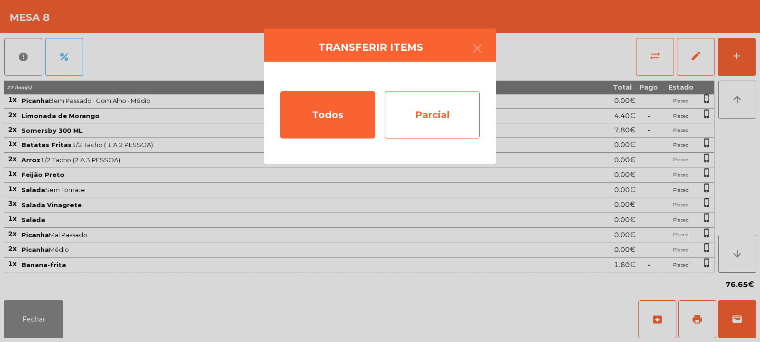
click at [447, 119] on div "Parcial" at bounding box center [432, 115] width 95 height 48
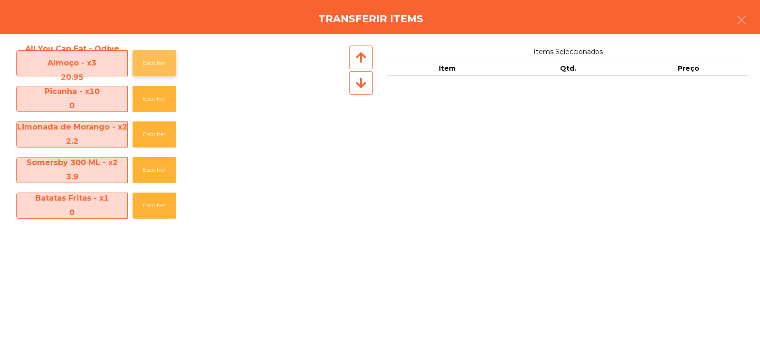
click at [156, 61] on button "Escolher" at bounding box center [155, 63] width 44 height 26
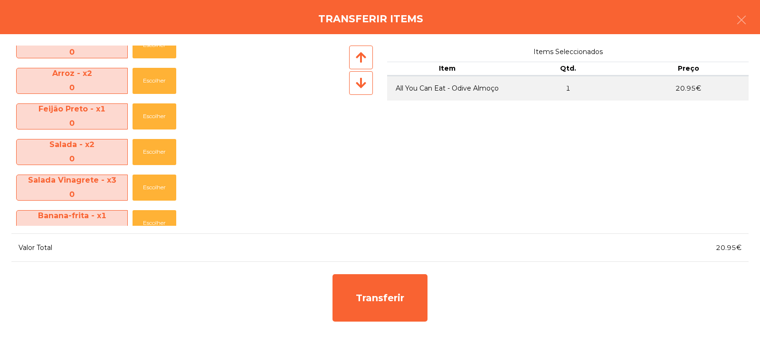
scroll to position [176, 0]
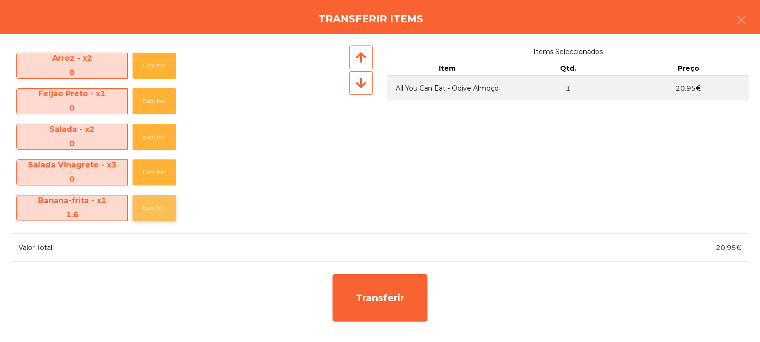
click at [151, 205] on button "Escolher" at bounding box center [155, 208] width 44 height 26
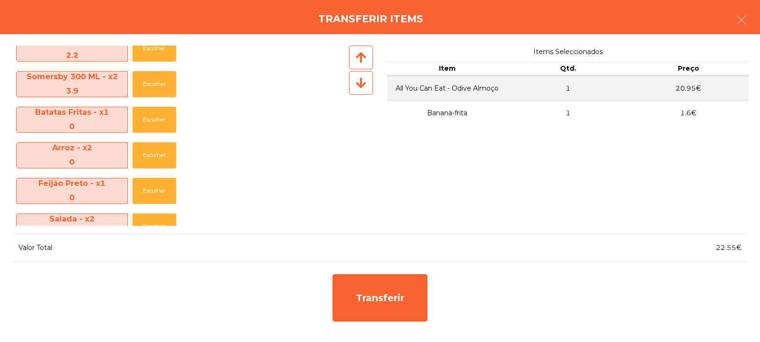
scroll to position [89, 0]
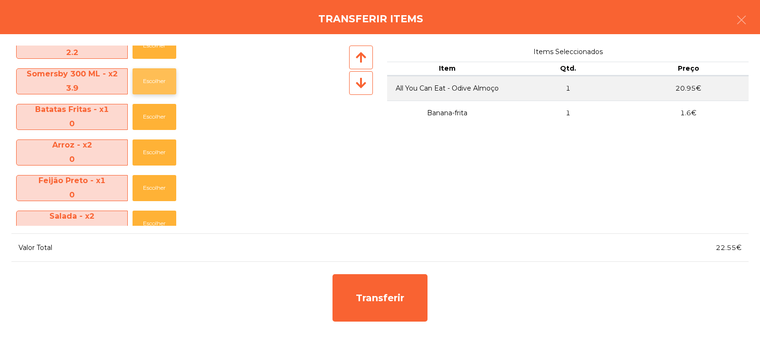
click at [157, 80] on button "Escolher" at bounding box center [155, 81] width 44 height 26
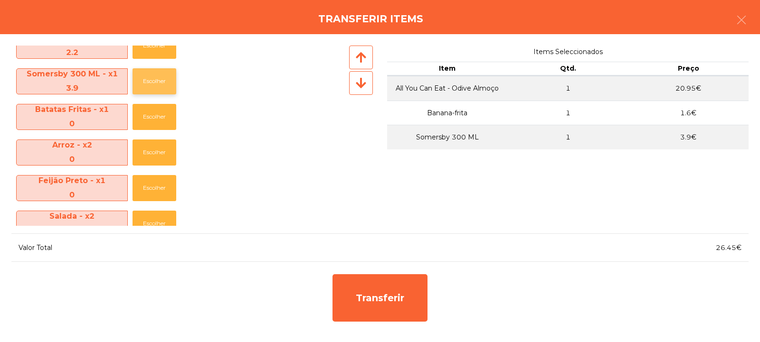
click at [152, 80] on button "Escolher" at bounding box center [155, 81] width 44 height 26
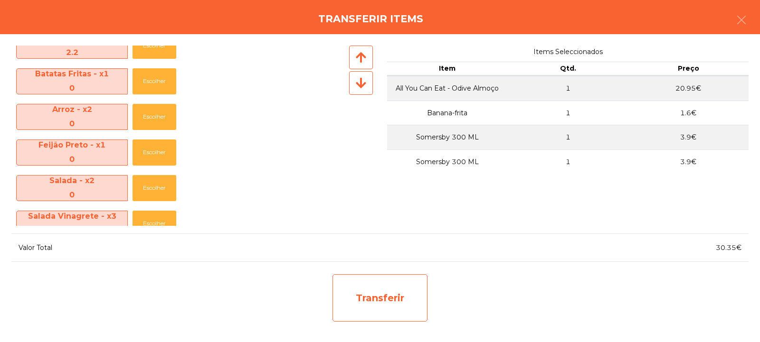
click at [386, 304] on div "Transferir" at bounding box center [380, 299] width 95 height 48
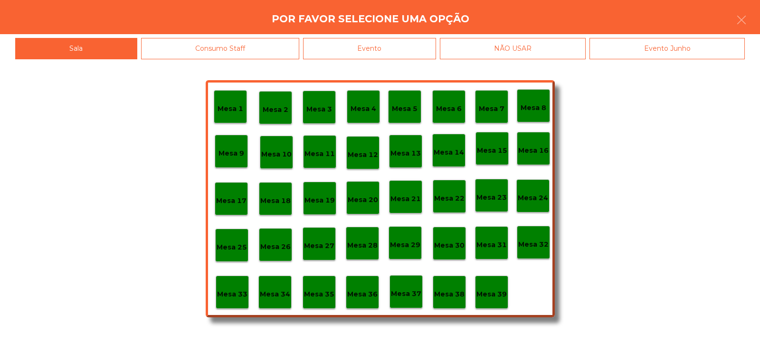
click at [321, 293] on p "Mesa 35" at bounding box center [319, 294] width 30 height 11
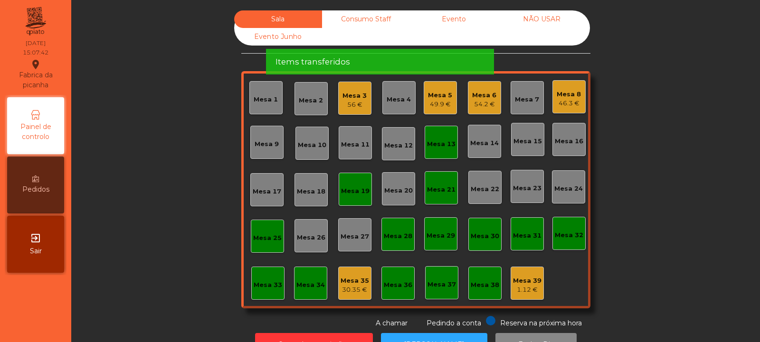
click at [565, 95] on div "Mesa 8" at bounding box center [569, 95] width 24 height 10
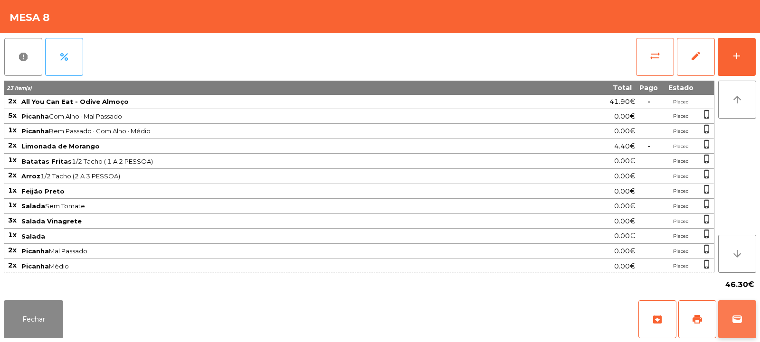
click at [735, 324] on span "wallet" at bounding box center [737, 319] width 11 height 11
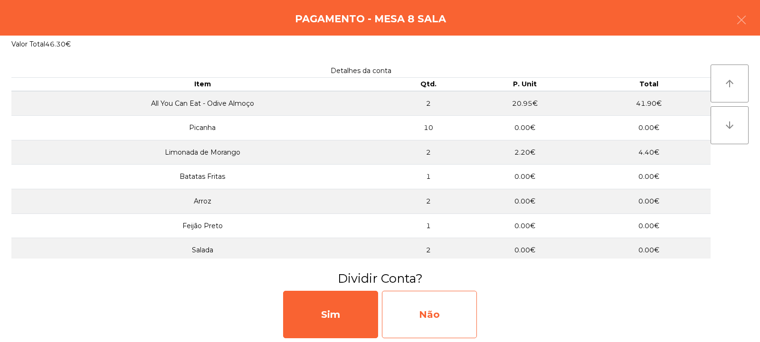
click at [427, 314] on div "Não" at bounding box center [429, 315] width 95 height 48
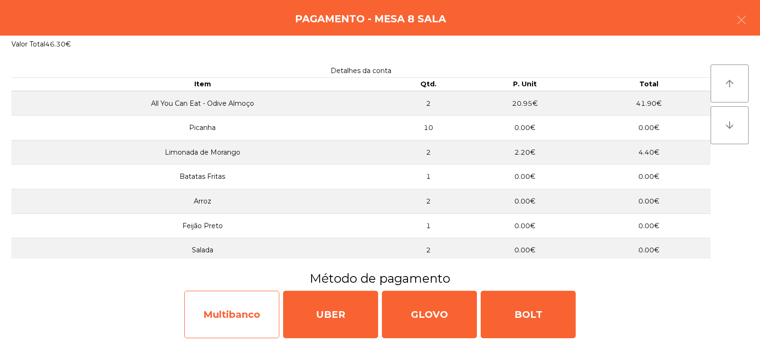
click at [238, 320] on div "Multibanco" at bounding box center [231, 315] width 95 height 48
select select "**"
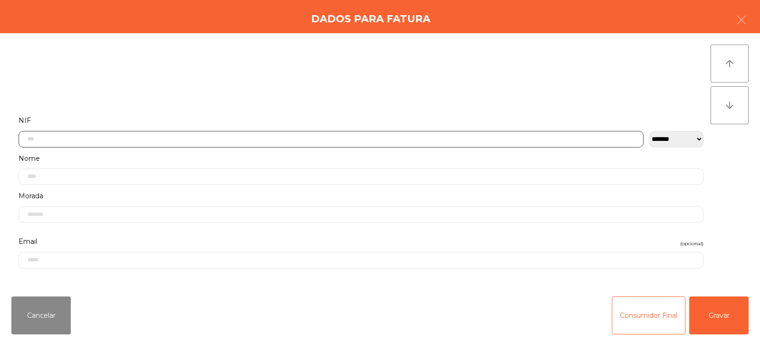
click at [217, 143] on input "text" at bounding box center [331, 139] width 625 height 17
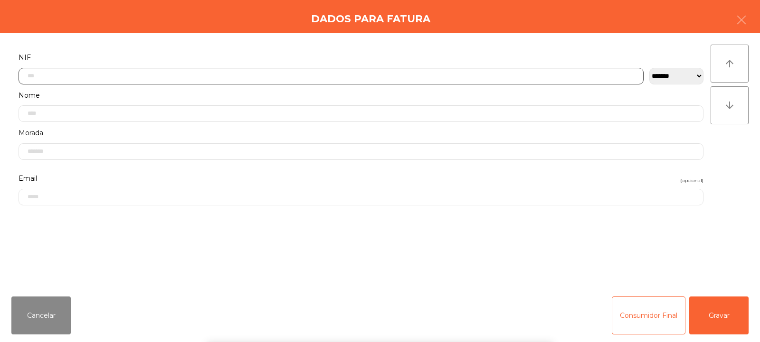
scroll to position [69, 0]
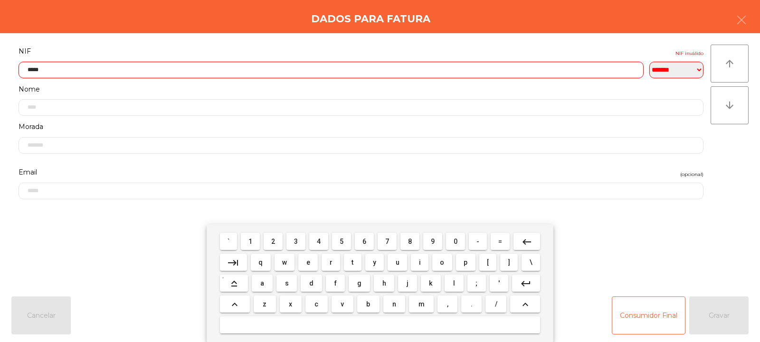
type input "******"
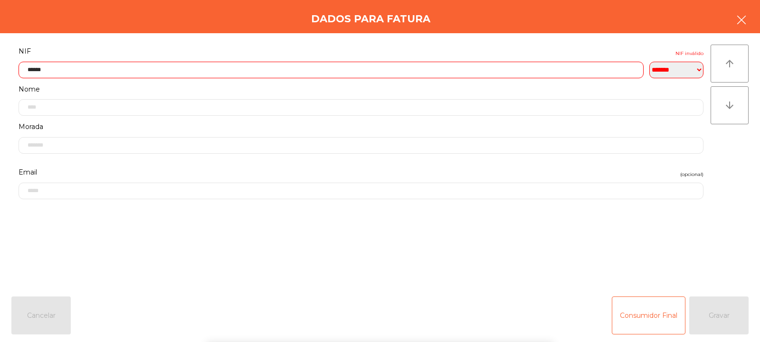
click at [734, 22] on button "button" at bounding box center [741, 21] width 27 height 29
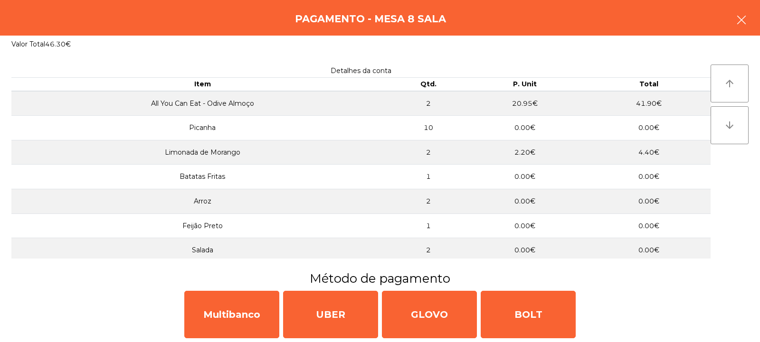
click at [742, 21] on icon "button" at bounding box center [741, 19] width 11 height 11
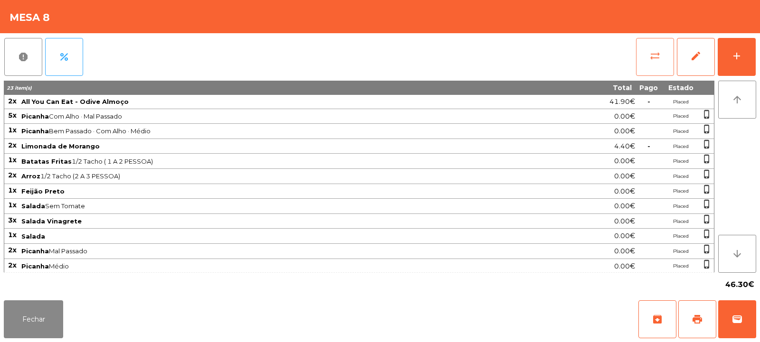
click at [650, 61] on span "sync_alt" at bounding box center [654, 55] width 11 height 11
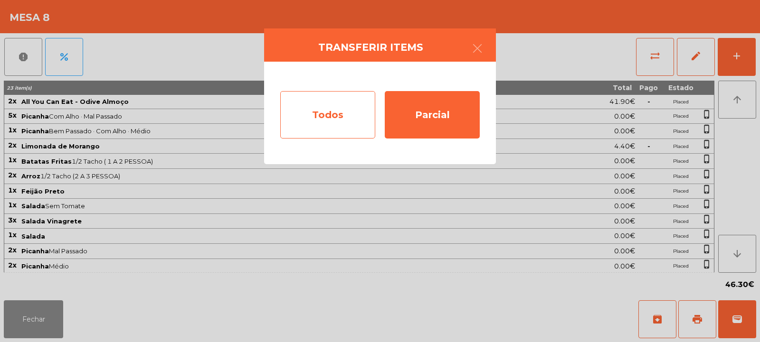
click at [357, 131] on div "Todos" at bounding box center [327, 115] width 95 height 48
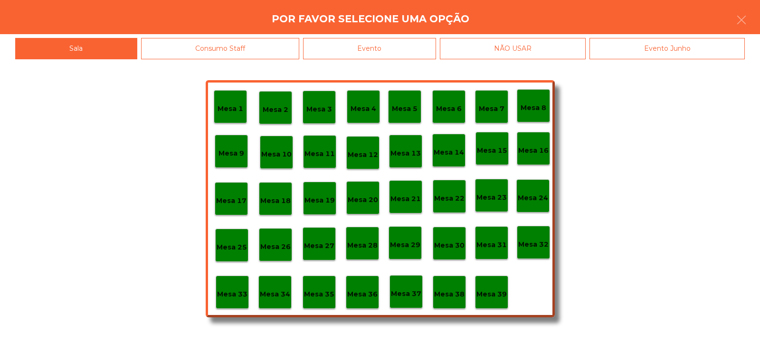
click at [367, 284] on div "Mesa 36" at bounding box center [362, 292] width 33 height 33
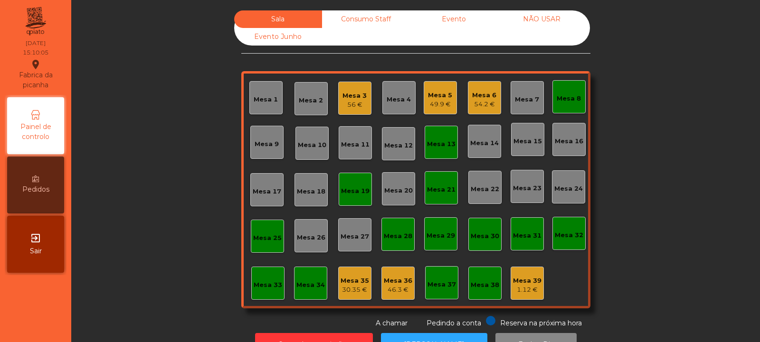
click at [384, 289] on div "46.3 €" at bounding box center [398, 290] width 29 height 10
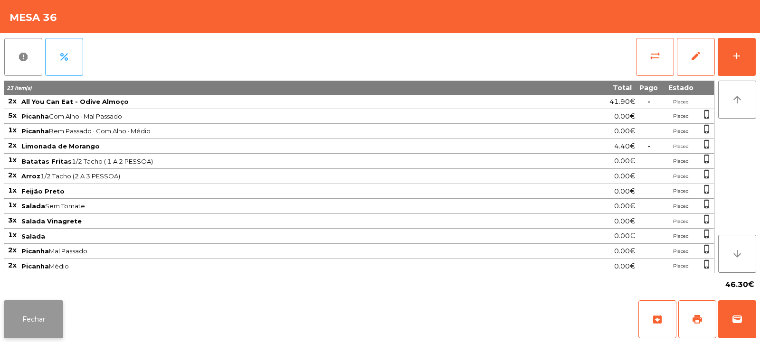
click at [43, 318] on button "Fechar" at bounding box center [33, 320] width 59 height 38
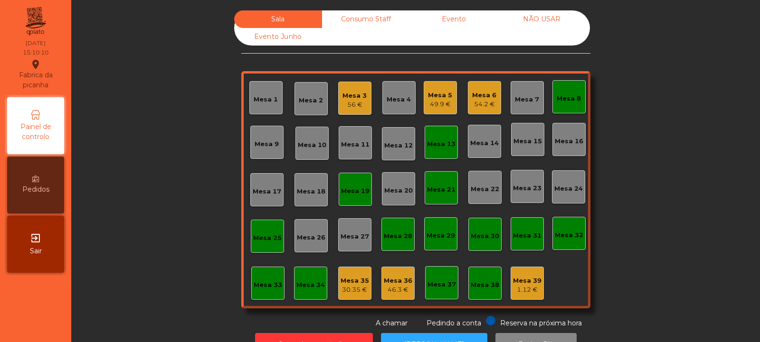
click at [392, 287] on div "46.3 €" at bounding box center [398, 290] width 29 height 10
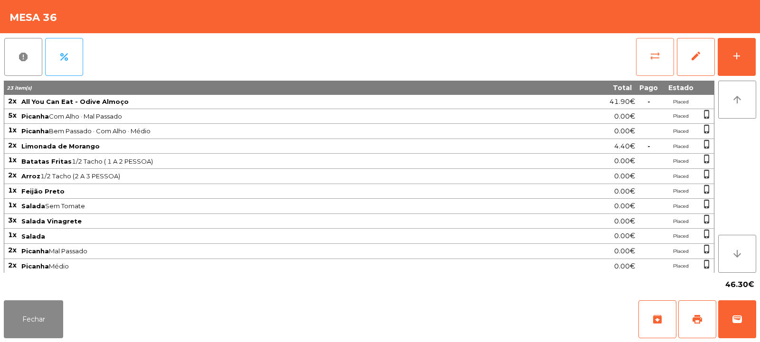
click at [650, 55] on span "sync_alt" at bounding box center [654, 55] width 11 height 11
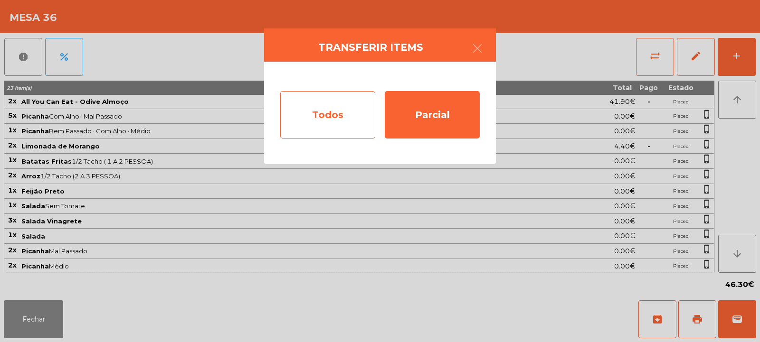
click at [325, 113] on div "Todos" at bounding box center [327, 115] width 95 height 48
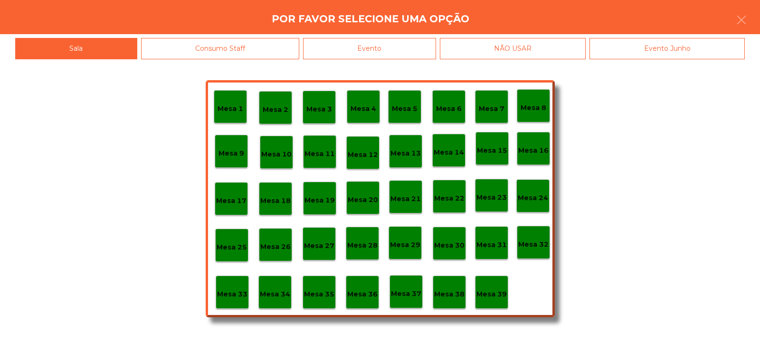
click at [318, 299] on p "Mesa 35" at bounding box center [319, 294] width 30 height 11
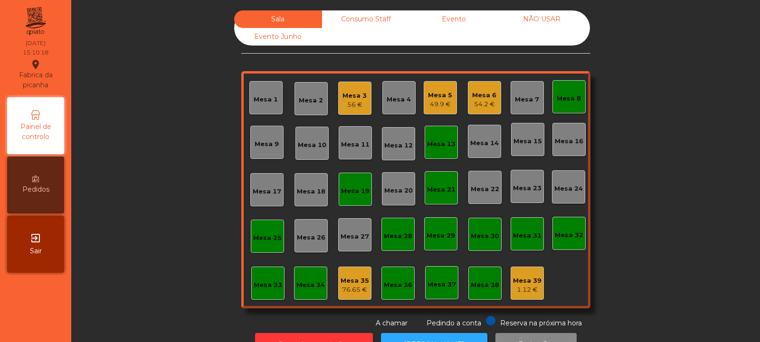
click at [356, 284] on div "Mesa 35" at bounding box center [355, 281] width 29 height 10
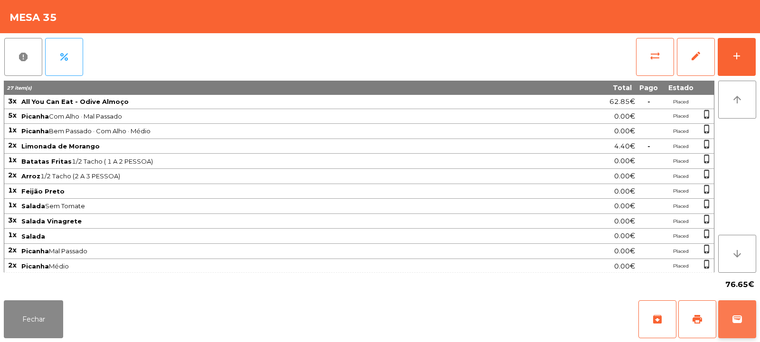
click at [732, 319] on span "wallet" at bounding box center [737, 319] width 11 height 11
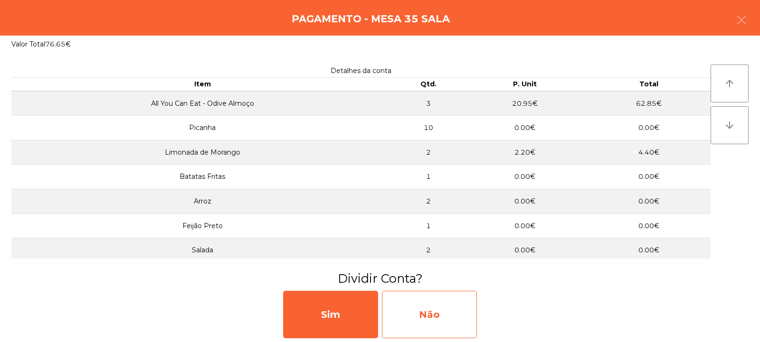
click at [438, 318] on div "Não" at bounding box center [429, 315] width 95 height 48
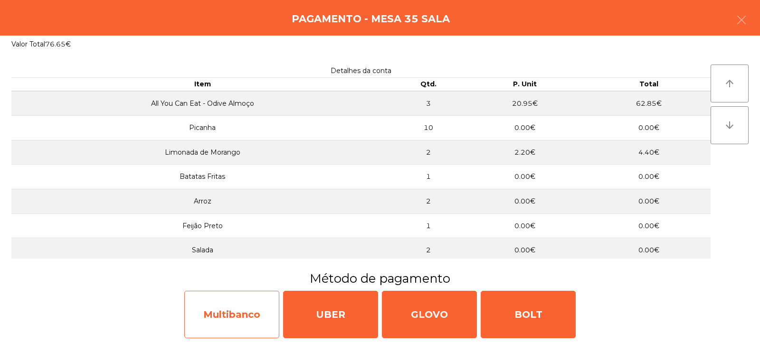
click at [225, 304] on div "Multibanco" at bounding box center [231, 315] width 95 height 48
select select "**"
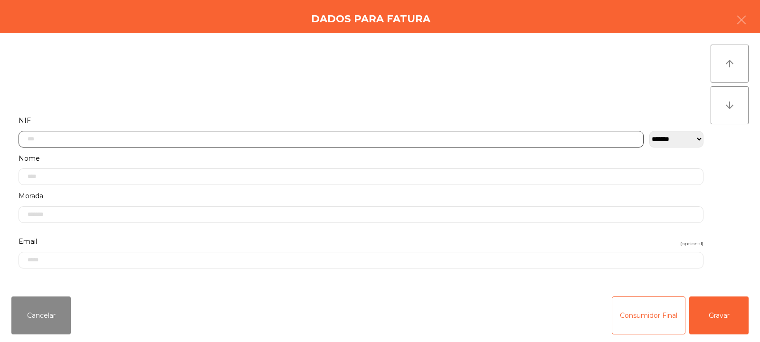
click at [147, 141] on input "text" at bounding box center [331, 139] width 625 height 17
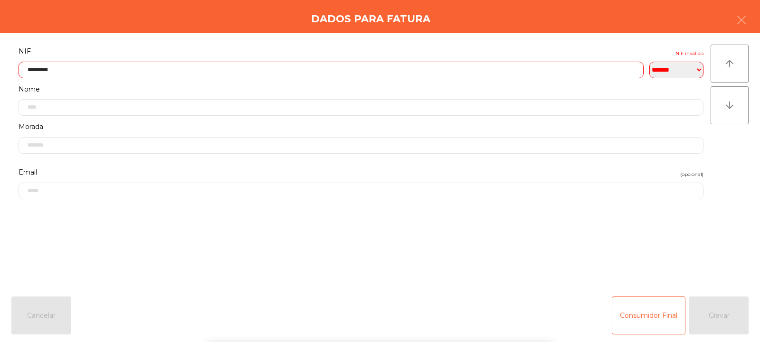
click at [717, 144] on div "arrow_upward arrow_downward" at bounding box center [730, 161] width 38 height 233
click at [91, 70] on input "*********" at bounding box center [331, 70] width 625 height 17
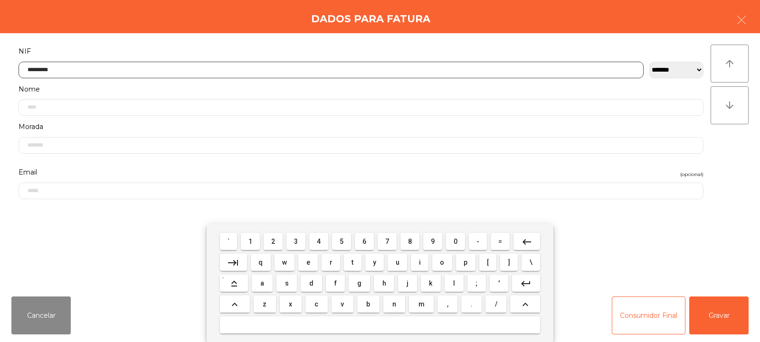
type input "*********"
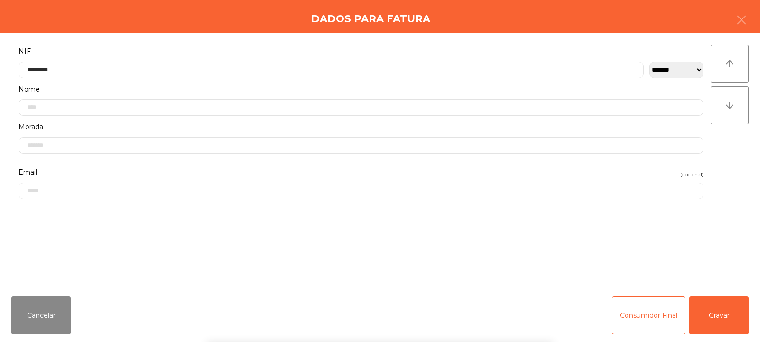
click at [733, 149] on div "arrow_upward arrow_downward" at bounding box center [730, 161] width 38 height 233
click at [723, 216] on div "arrow_upward arrow_downward" at bounding box center [730, 161] width 38 height 233
click at [723, 309] on button "Gravar" at bounding box center [718, 316] width 59 height 38
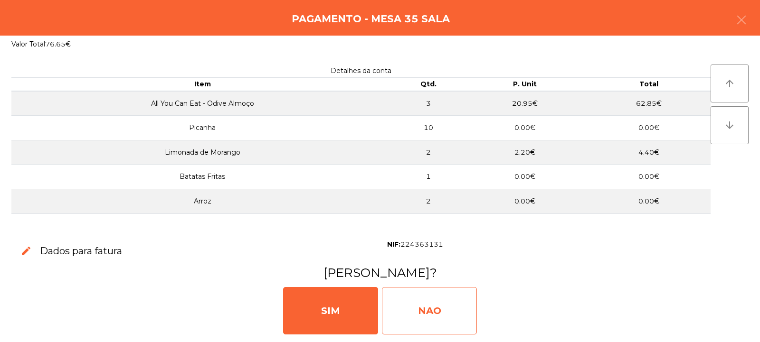
click at [416, 305] on div "NAO" at bounding box center [429, 311] width 95 height 48
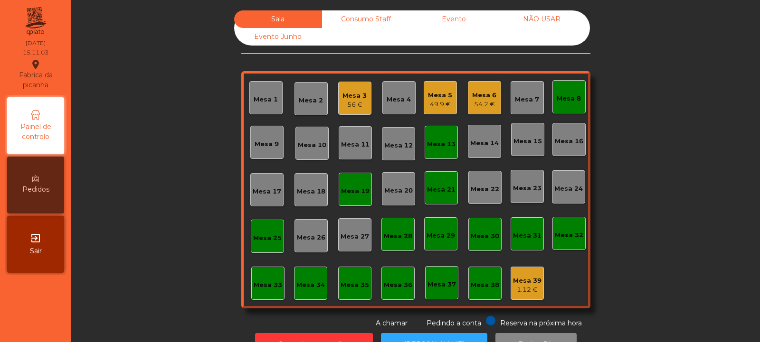
click at [480, 99] on div "Mesa 6" at bounding box center [484, 96] width 24 height 10
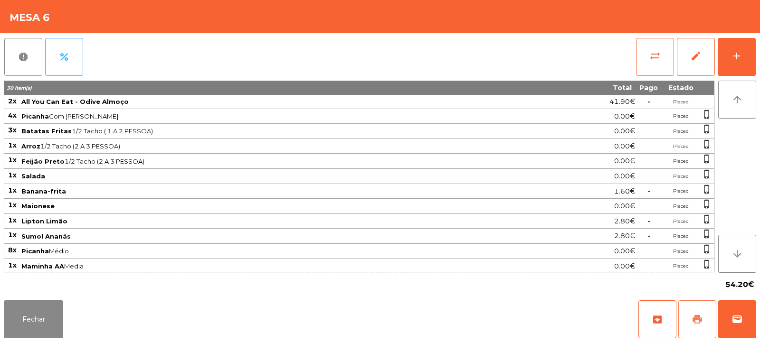
click at [701, 323] on span "print" at bounding box center [697, 319] width 11 height 11
click at [739, 318] on span "wallet" at bounding box center [737, 319] width 11 height 11
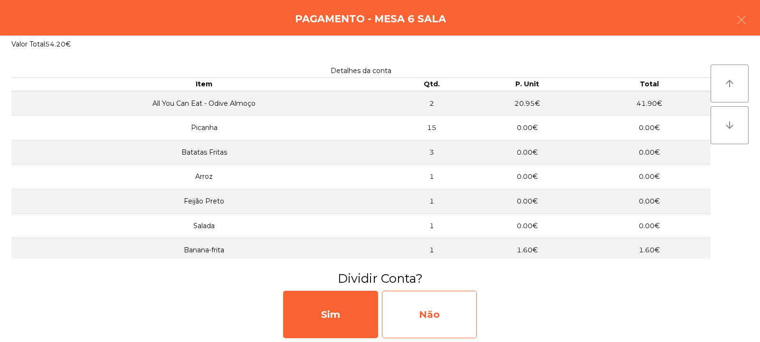
click at [426, 313] on div "Não" at bounding box center [429, 315] width 95 height 48
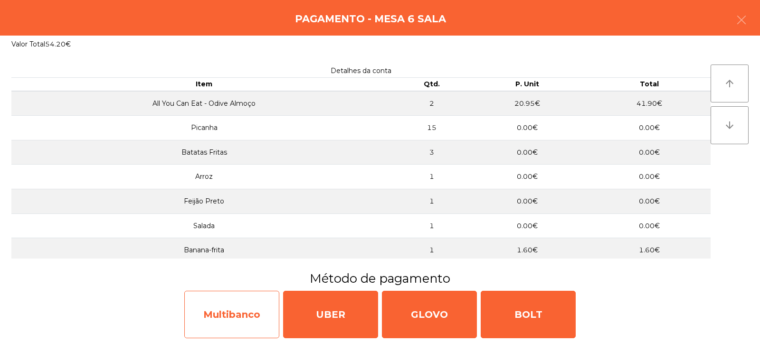
click at [235, 321] on div "Multibanco" at bounding box center [231, 315] width 95 height 48
select select "**"
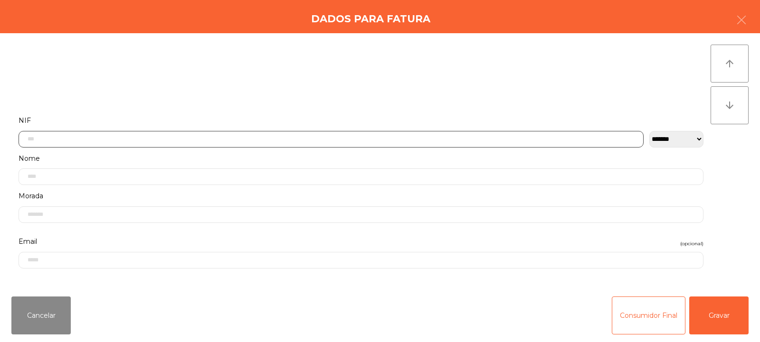
click at [86, 139] on input "text" at bounding box center [331, 139] width 625 height 17
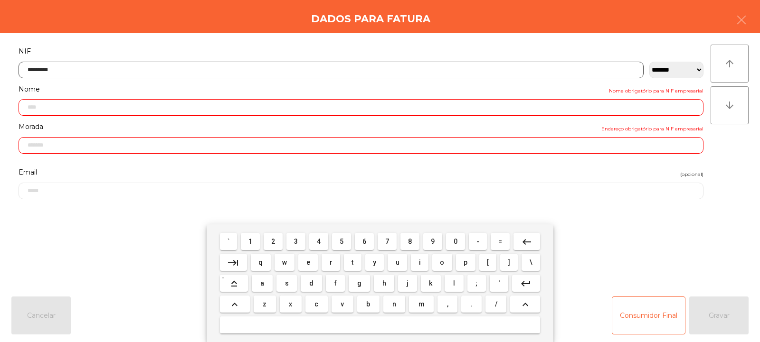
type input "*********"
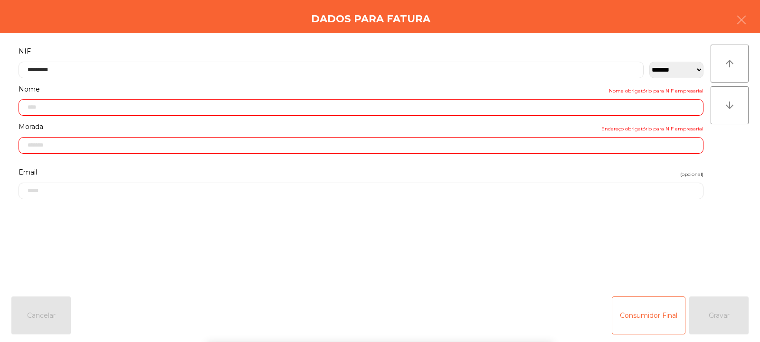
click at [732, 154] on div "arrow_upward arrow_downward" at bounding box center [730, 161] width 38 height 233
type input "**********"
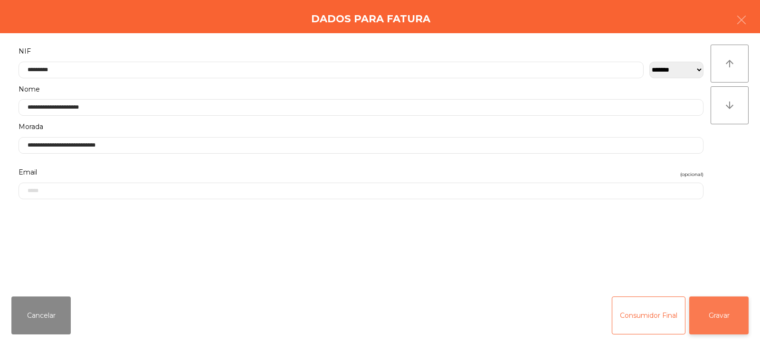
click at [725, 316] on button "Gravar" at bounding box center [718, 316] width 59 height 38
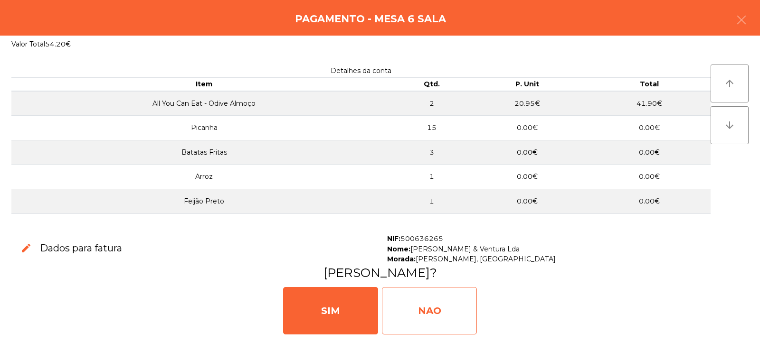
click at [429, 304] on div "NAO" at bounding box center [429, 311] width 95 height 48
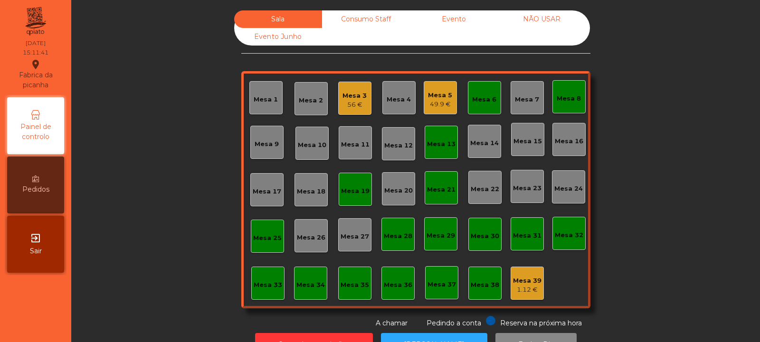
click at [480, 90] on div "Mesa 6" at bounding box center [484, 97] width 33 height 33
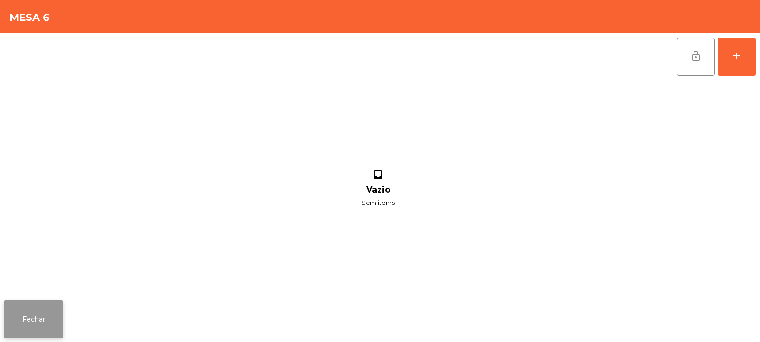
click at [57, 324] on button "Fechar" at bounding box center [33, 320] width 59 height 38
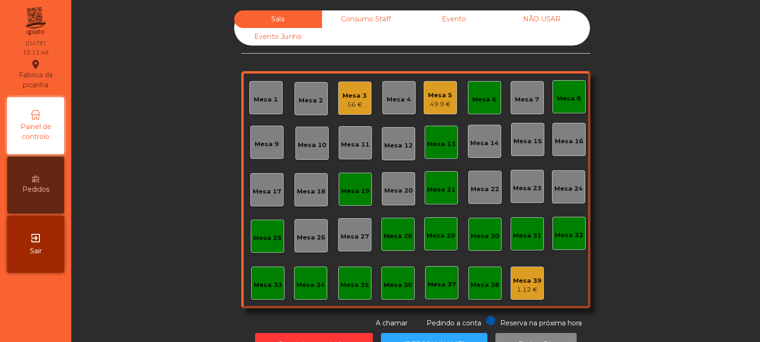
click at [357, 90] on div "Mesa 3 56 €" at bounding box center [354, 98] width 24 height 22
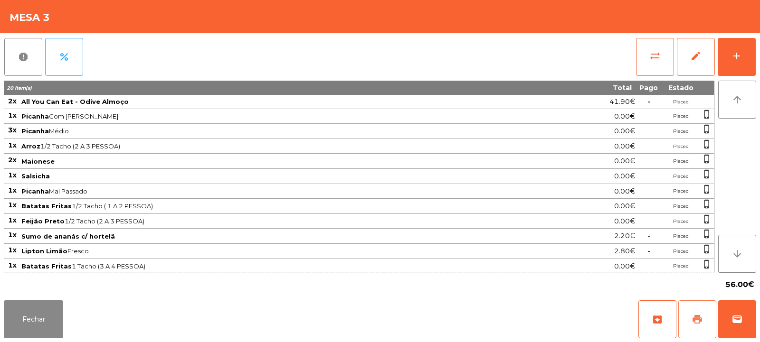
click at [697, 319] on span "print" at bounding box center [697, 319] width 11 height 11
click at [741, 321] on span "wallet" at bounding box center [737, 319] width 11 height 11
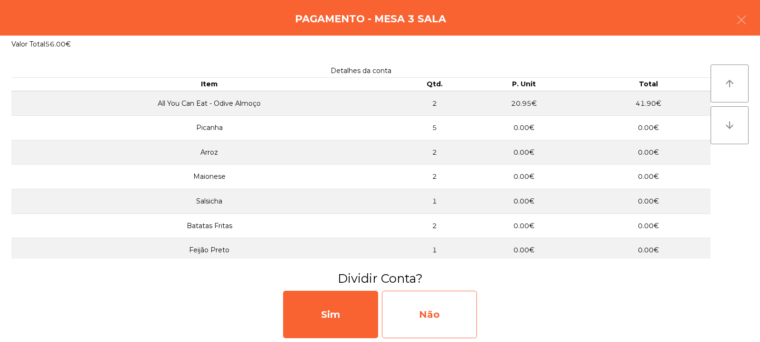
click at [430, 323] on div "Não" at bounding box center [429, 315] width 95 height 48
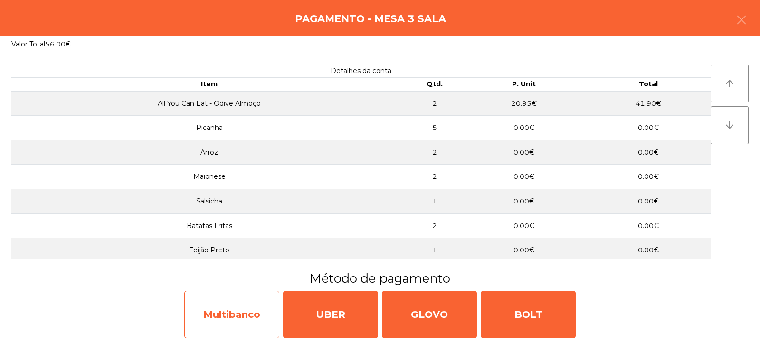
click at [228, 321] on div "Multibanco" at bounding box center [231, 315] width 95 height 48
select select "**"
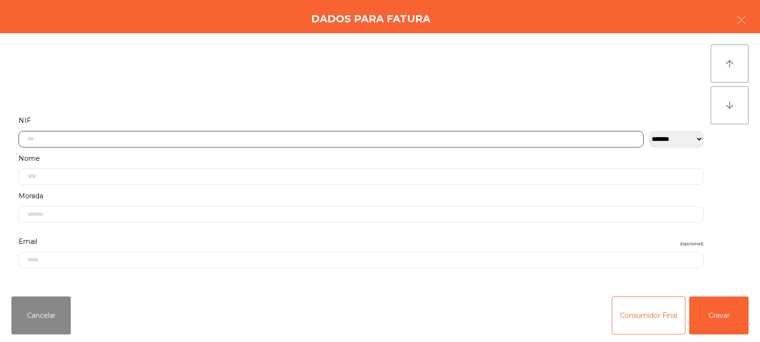
click at [114, 139] on input "text" at bounding box center [331, 139] width 625 height 17
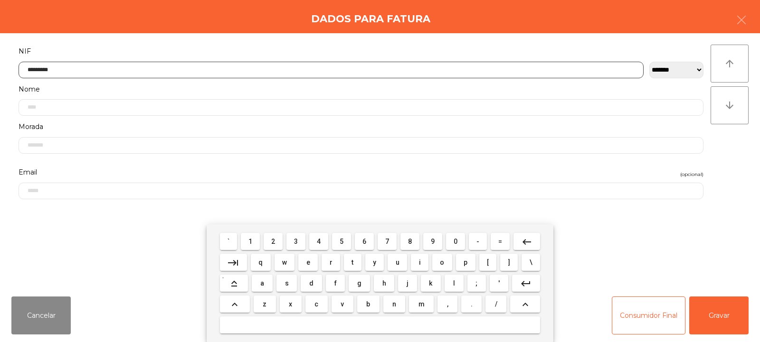
type input "*********"
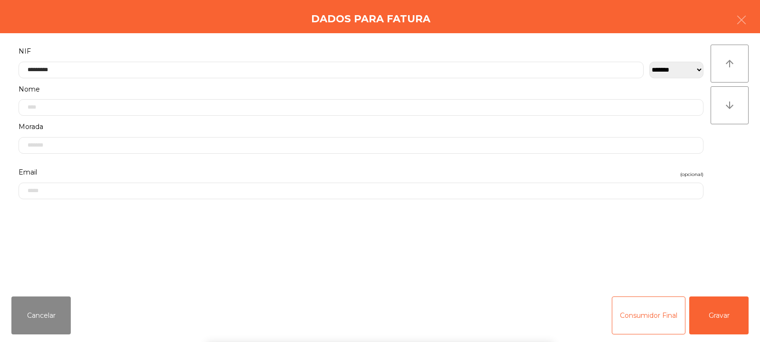
click at [724, 164] on div "arrow_upward arrow_downward" at bounding box center [730, 161] width 38 height 233
click at [730, 315] on button "Gravar" at bounding box center [718, 316] width 59 height 38
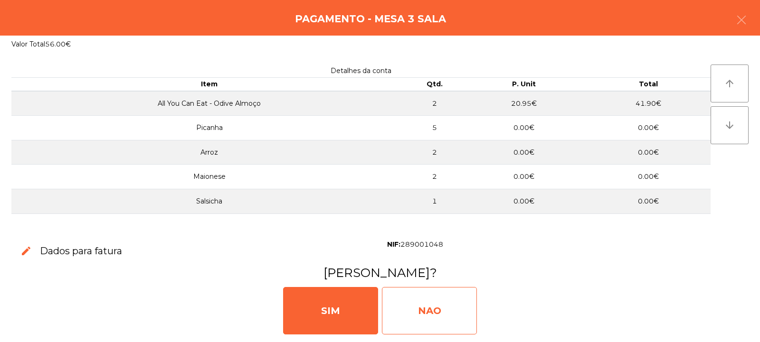
click at [422, 314] on div "NAO" at bounding box center [429, 311] width 95 height 48
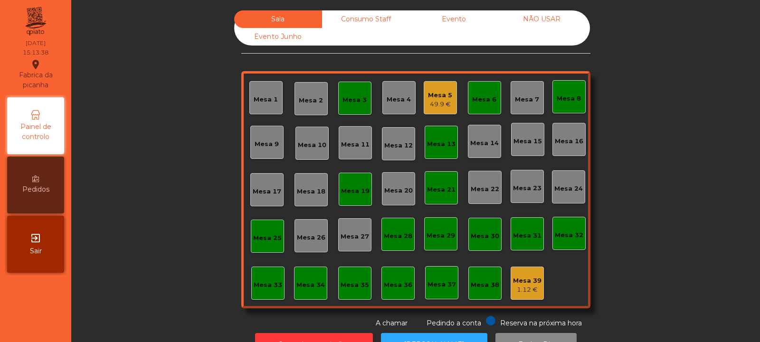
scroll to position [32, 0]
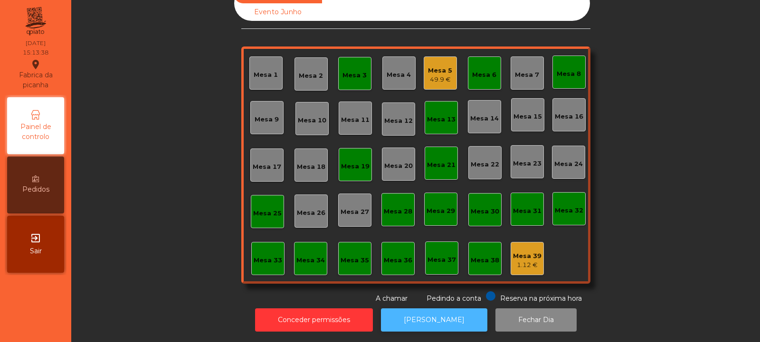
click at [429, 321] on button "[PERSON_NAME]" at bounding box center [434, 320] width 106 height 23
click at [434, 75] on div "49.9 €" at bounding box center [440, 80] width 24 height 10
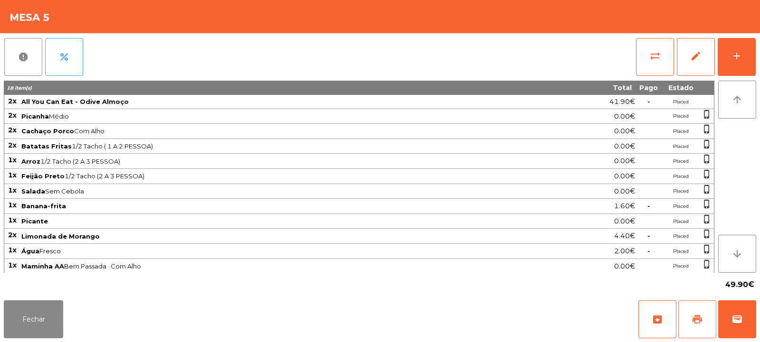
click at [702, 310] on button "print" at bounding box center [697, 320] width 38 height 38
click at [697, 316] on span "print" at bounding box center [697, 319] width 11 height 11
click at [660, 58] on span "sync_alt" at bounding box center [654, 55] width 11 height 11
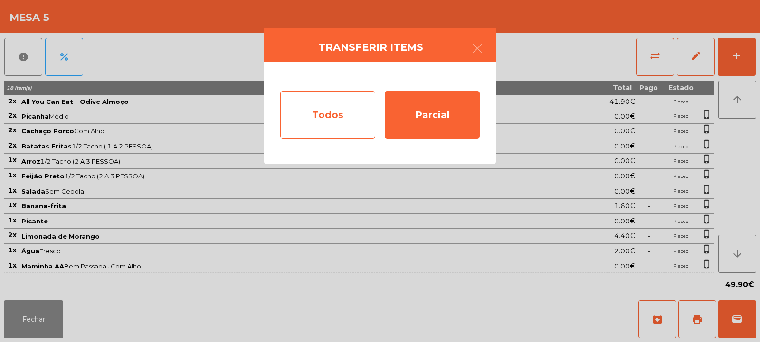
click at [323, 104] on div "Todos" at bounding box center [327, 115] width 95 height 48
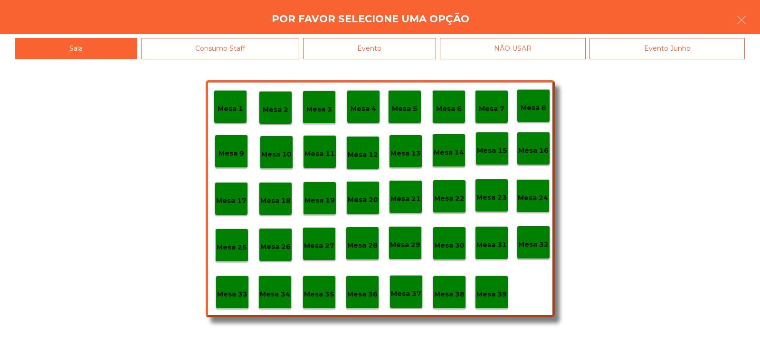
click at [372, 42] on div "Evento" at bounding box center [369, 48] width 133 height 21
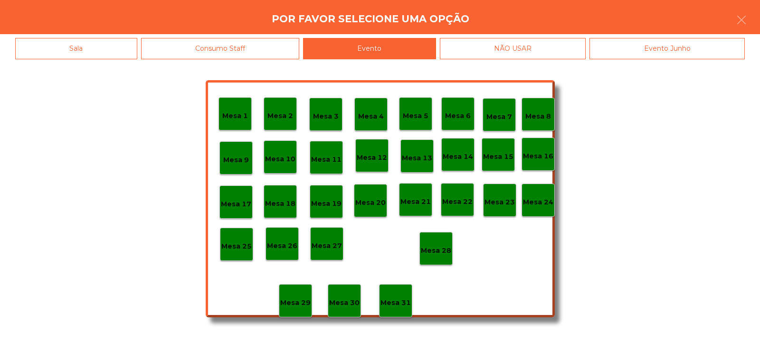
click at [444, 246] on p "Mesa 28" at bounding box center [436, 251] width 30 height 11
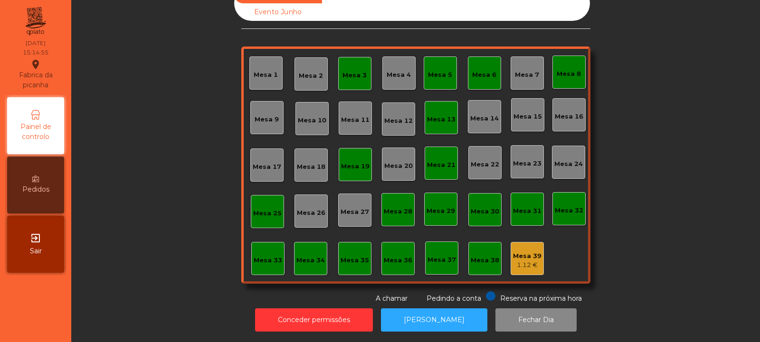
click at [349, 57] on div "Mesa 3" at bounding box center [354, 73] width 33 height 33
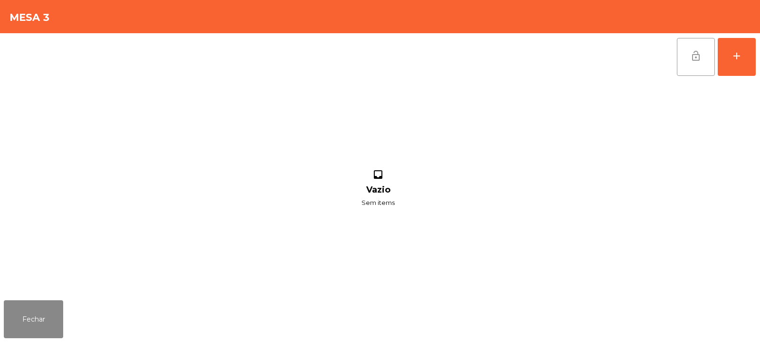
click at [695, 66] on button "lock_open" at bounding box center [696, 57] width 38 height 38
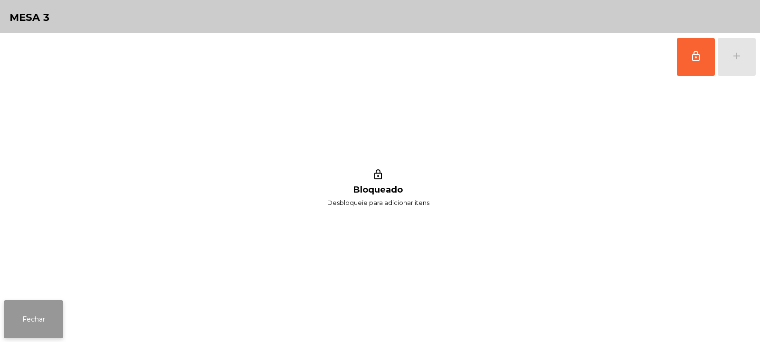
click at [34, 318] on button "Fechar" at bounding box center [33, 320] width 59 height 38
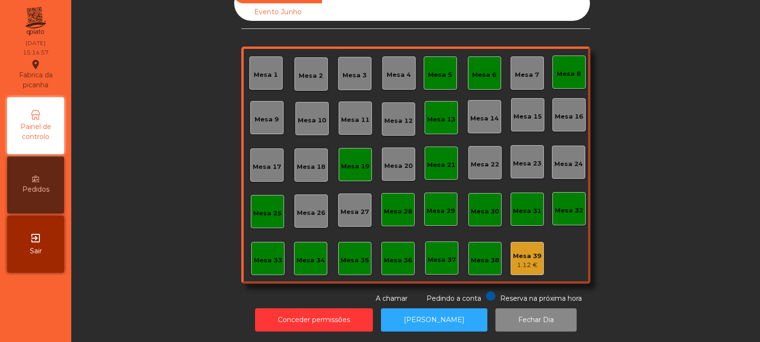
click at [445, 70] on div "Mesa 5" at bounding box center [440, 75] width 24 height 10
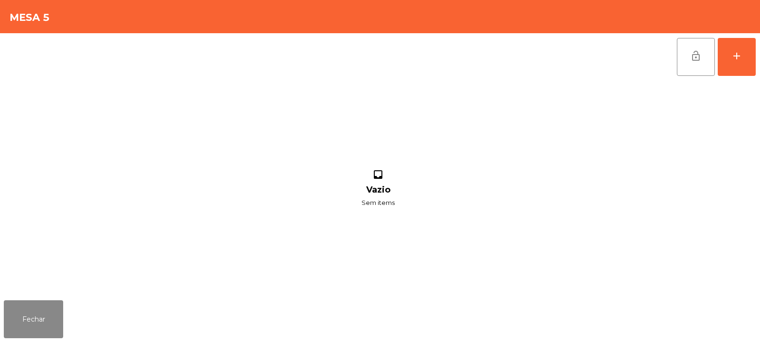
click at [706, 58] on button "lock_open" at bounding box center [696, 57] width 38 height 38
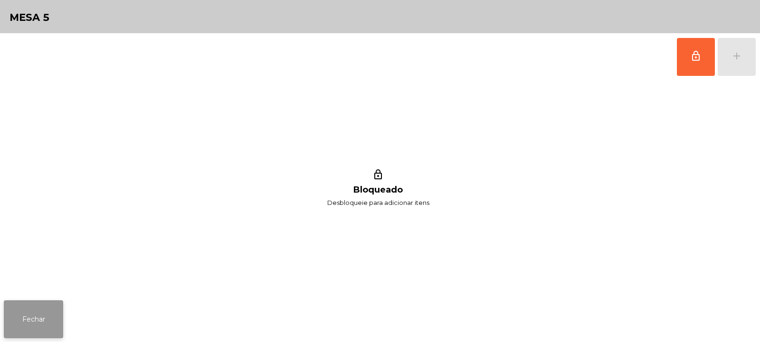
click at [35, 319] on button "Fechar" at bounding box center [33, 320] width 59 height 38
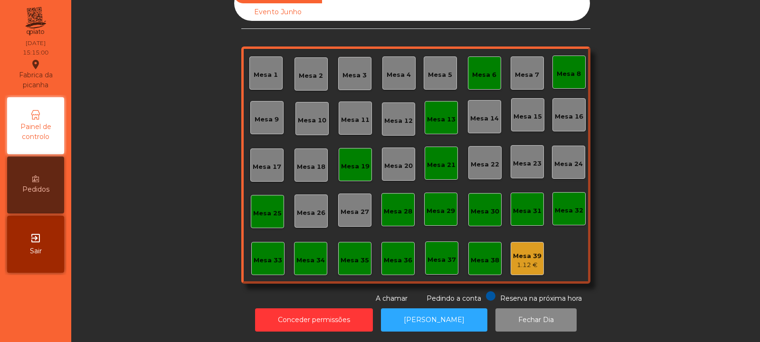
click at [484, 74] on div "Mesa 6" at bounding box center [484, 73] width 33 height 33
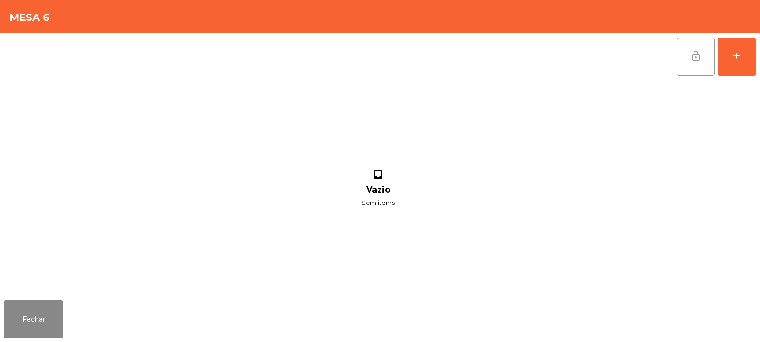
click at [690, 62] on button "lock_open" at bounding box center [696, 57] width 38 height 38
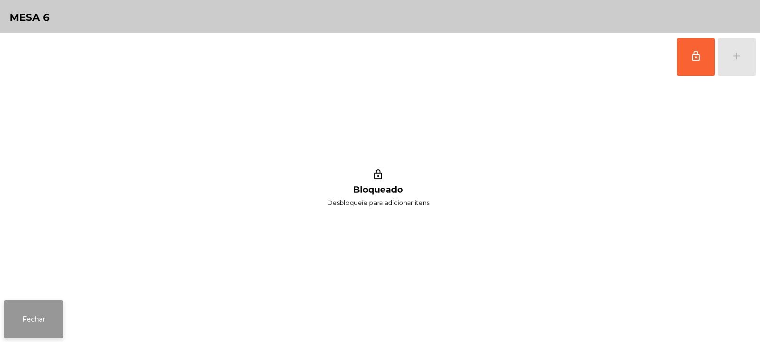
click at [43, 314] on button "Fechar" at bounding box center [33, 320] width 59 height 38
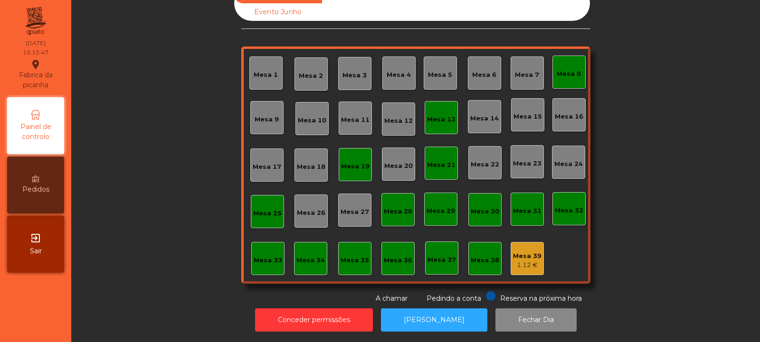
scroll to position [0, 0]
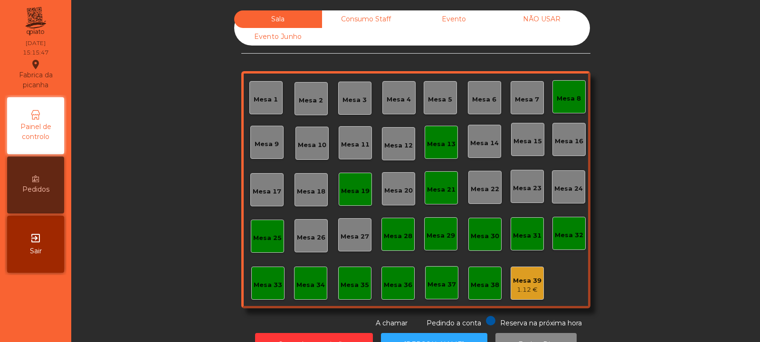
click at [438, 21] on div "Evento" at bounding box center [454, 19] width 88 height 18
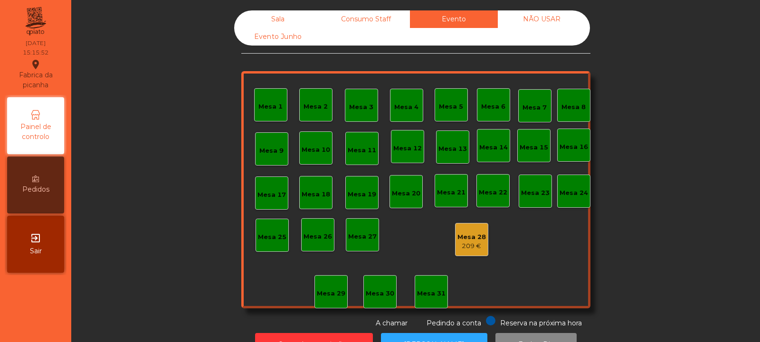
scroll to position [32, 0]
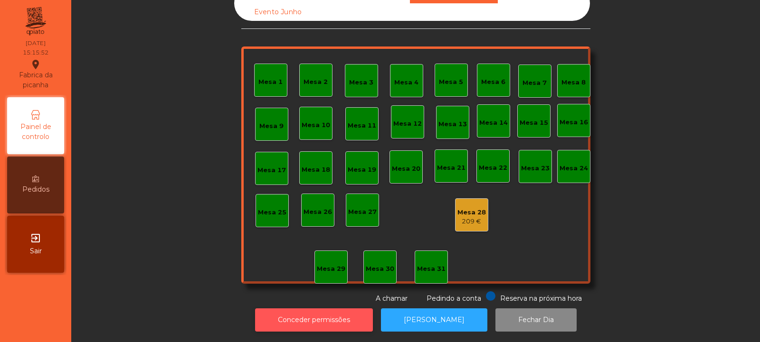
click at [307, 311] on button "Conceder permissões" at bounding box center [314, 320] width 118 height 23
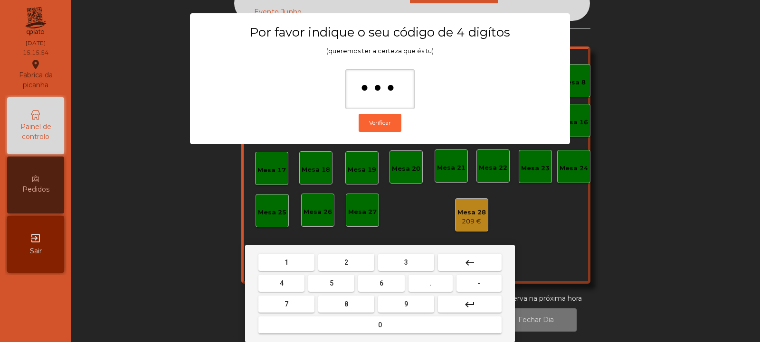
type input "****"
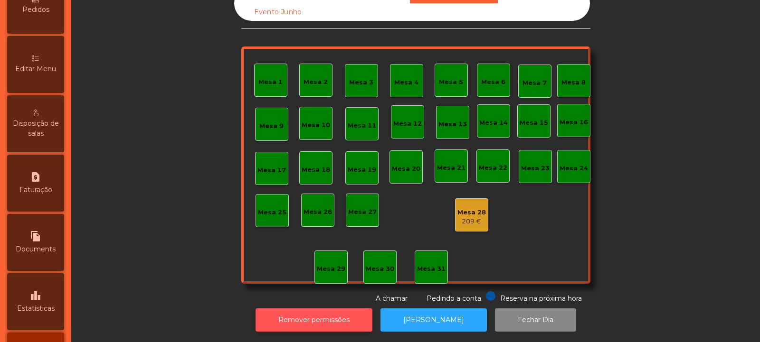
scroll to position [235, 0]
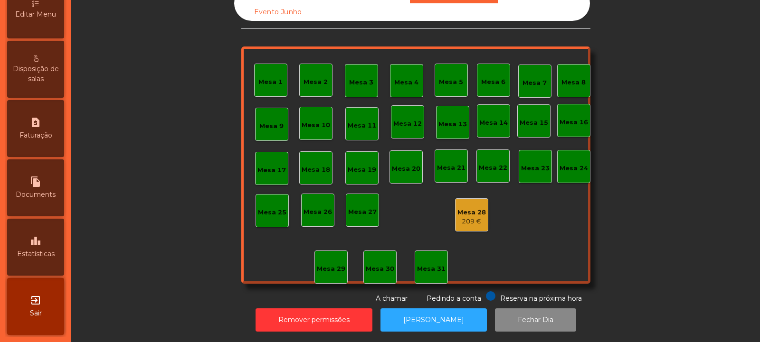
click at [38, 232] on div "leaderboard Estatísticas" at bounding box center [35, 247] width 57 height 57
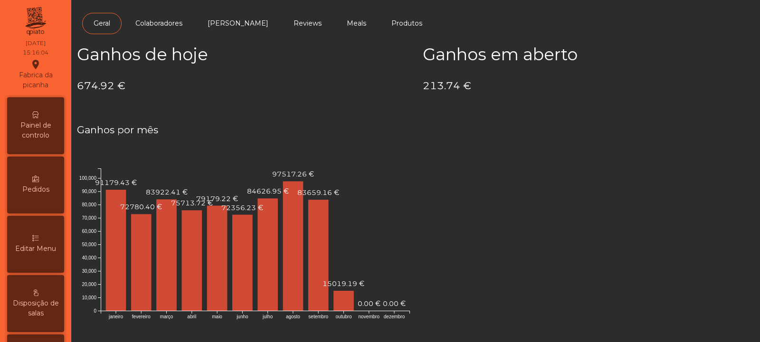
click at [27, 123] on span "Painel de controlo" at bounding box center [36, 131] width 52 height 20
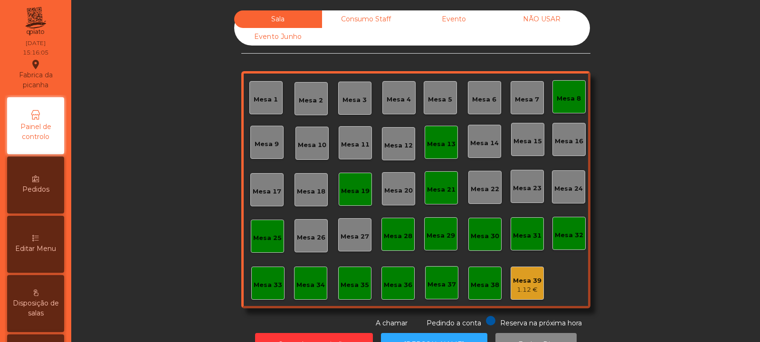
scroll to position [32, 0]
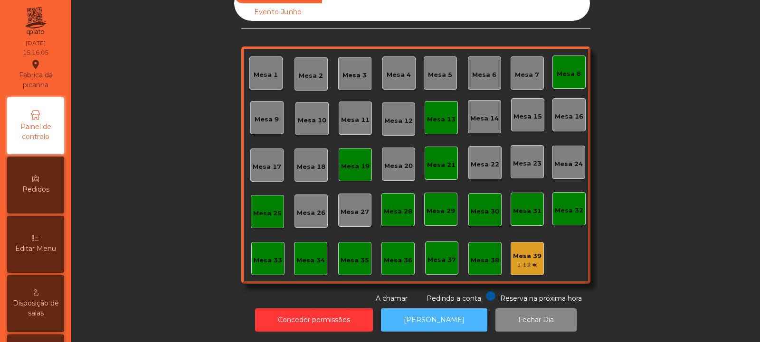
click at [442, 318] on button "[PERSON_NAME]" at bounding box center [434, 320] width 106 height 23
click at [431, 314] on button "[PERSON_NAME]" at bounding box center [434, 320] width 106 height 23
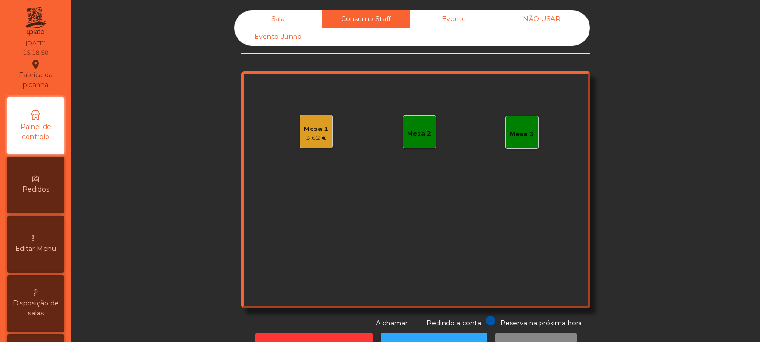
click at [320, 131] on div "Mesa 1" at bounding box center [316, 129] width 24 height 10
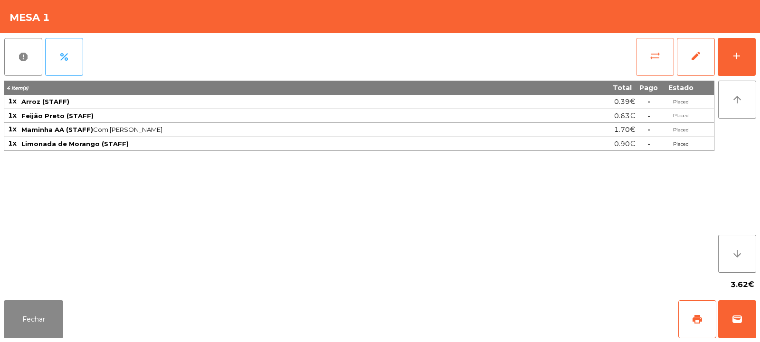
click at [647, 62] on button "sync_alt" at bounding box center [655, 57] width 38 height 38
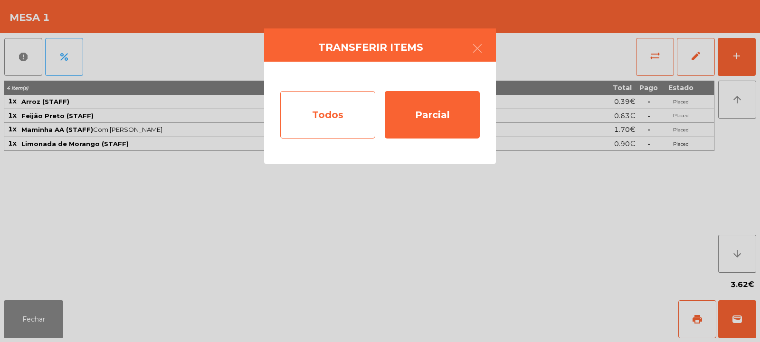
click at [355, 112] on div "Todos" at bounding box center [327, 115] width 95 height 48
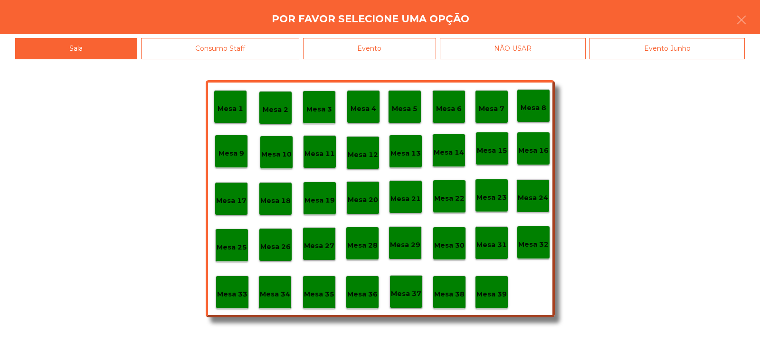
click at [487, 299] on p "Mesa 39" at bounding box center [491, 294] width 30 height 11
